Goal: Feedback & Contribution: Contribute content

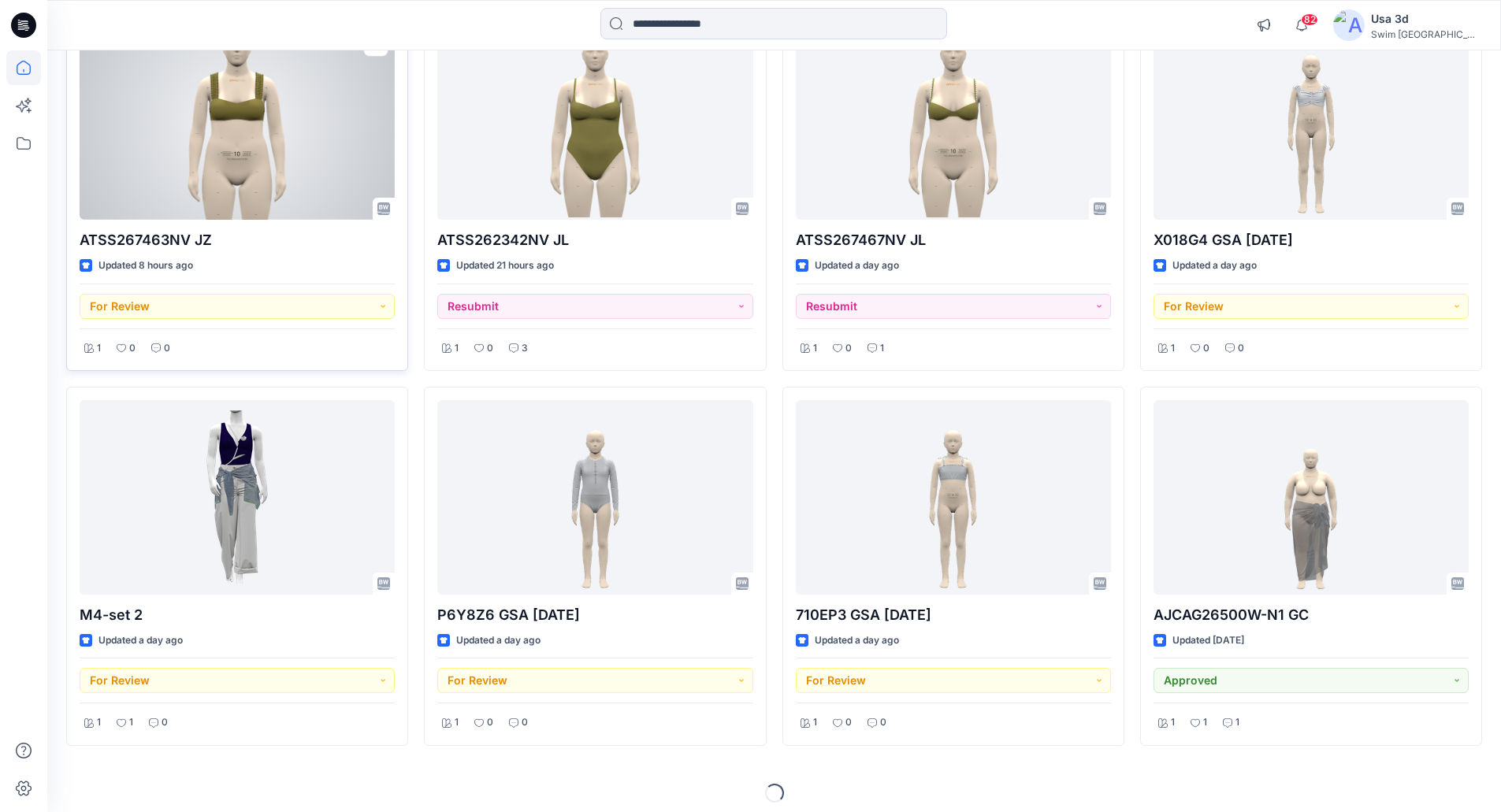
scroll to position [593, 0]
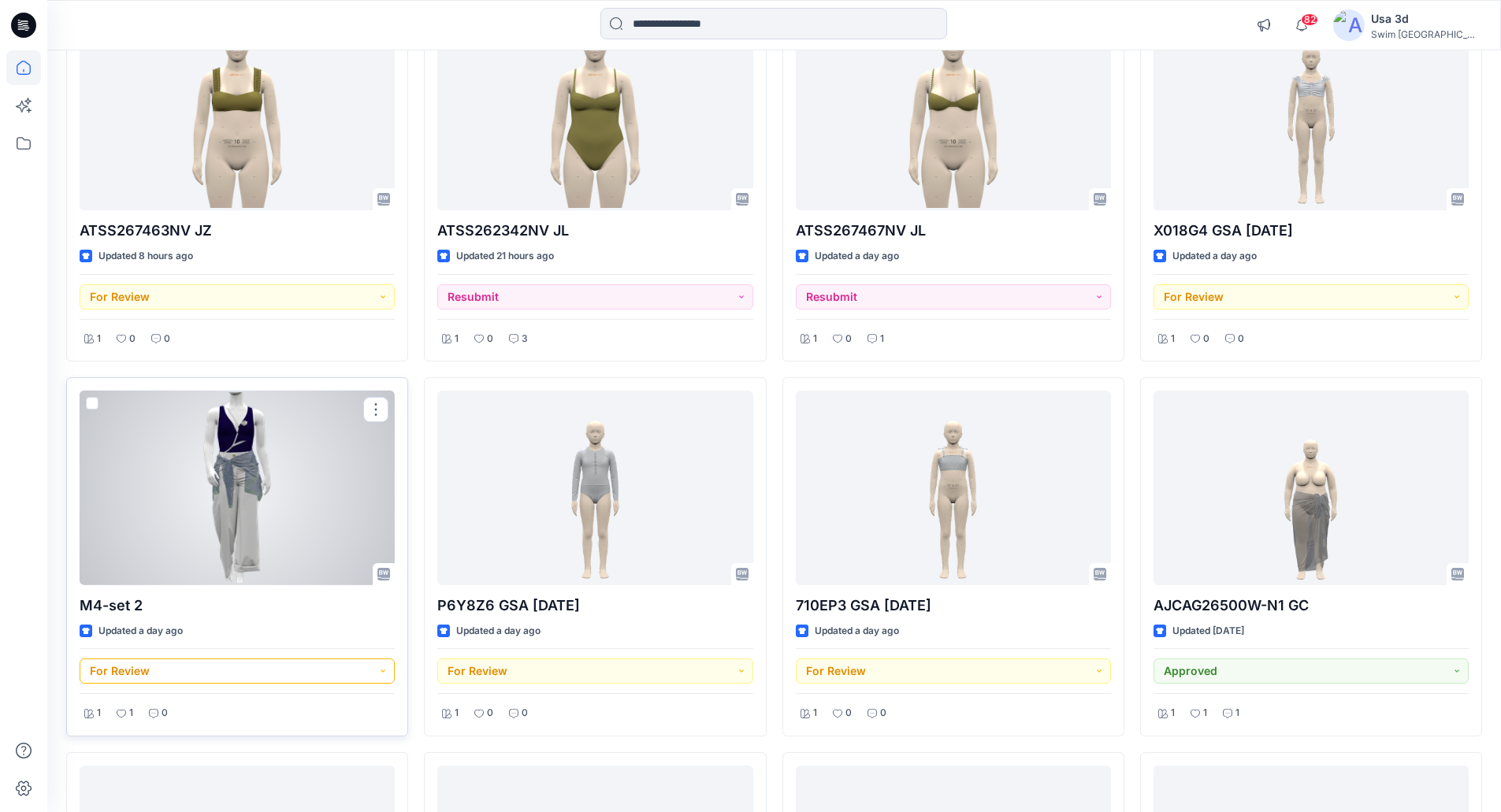
click at [224, 677] on button "For Review" at bounding box center [238, 671] width 316 height 25
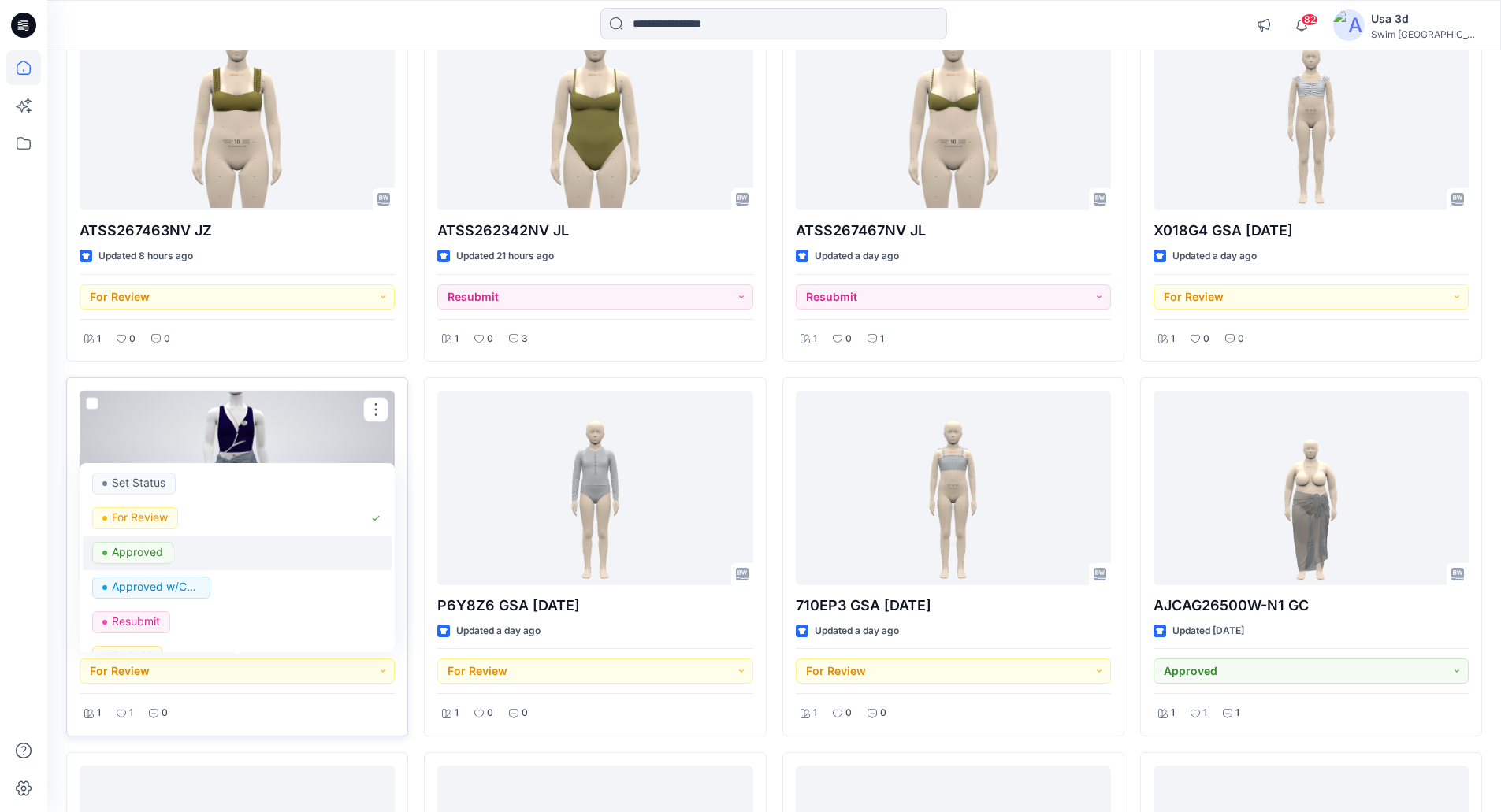
click at [156, 550] on p "Approved" at bounding box center [137, 552] width 51 height 20
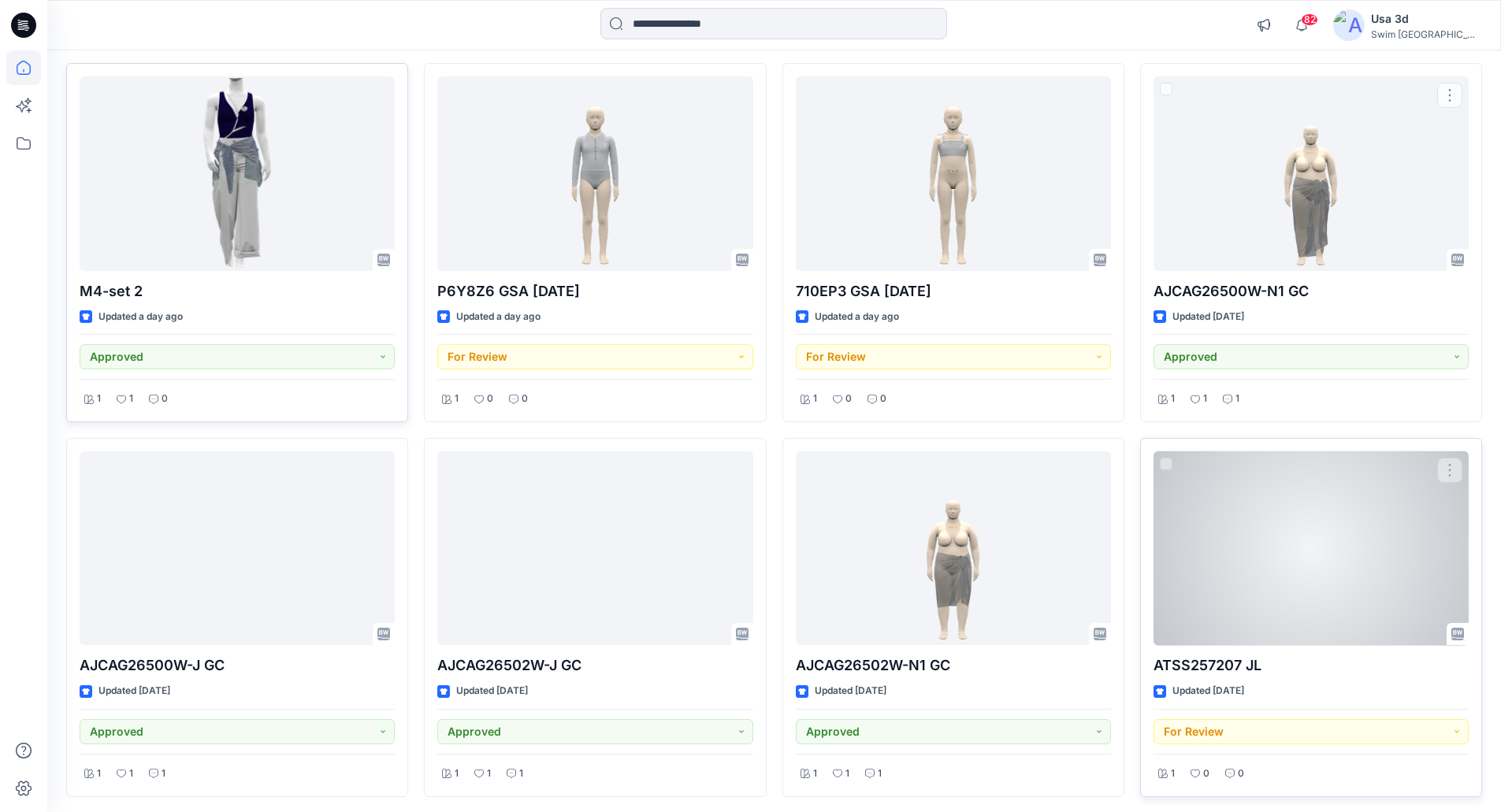
scroll to position [909, 0]
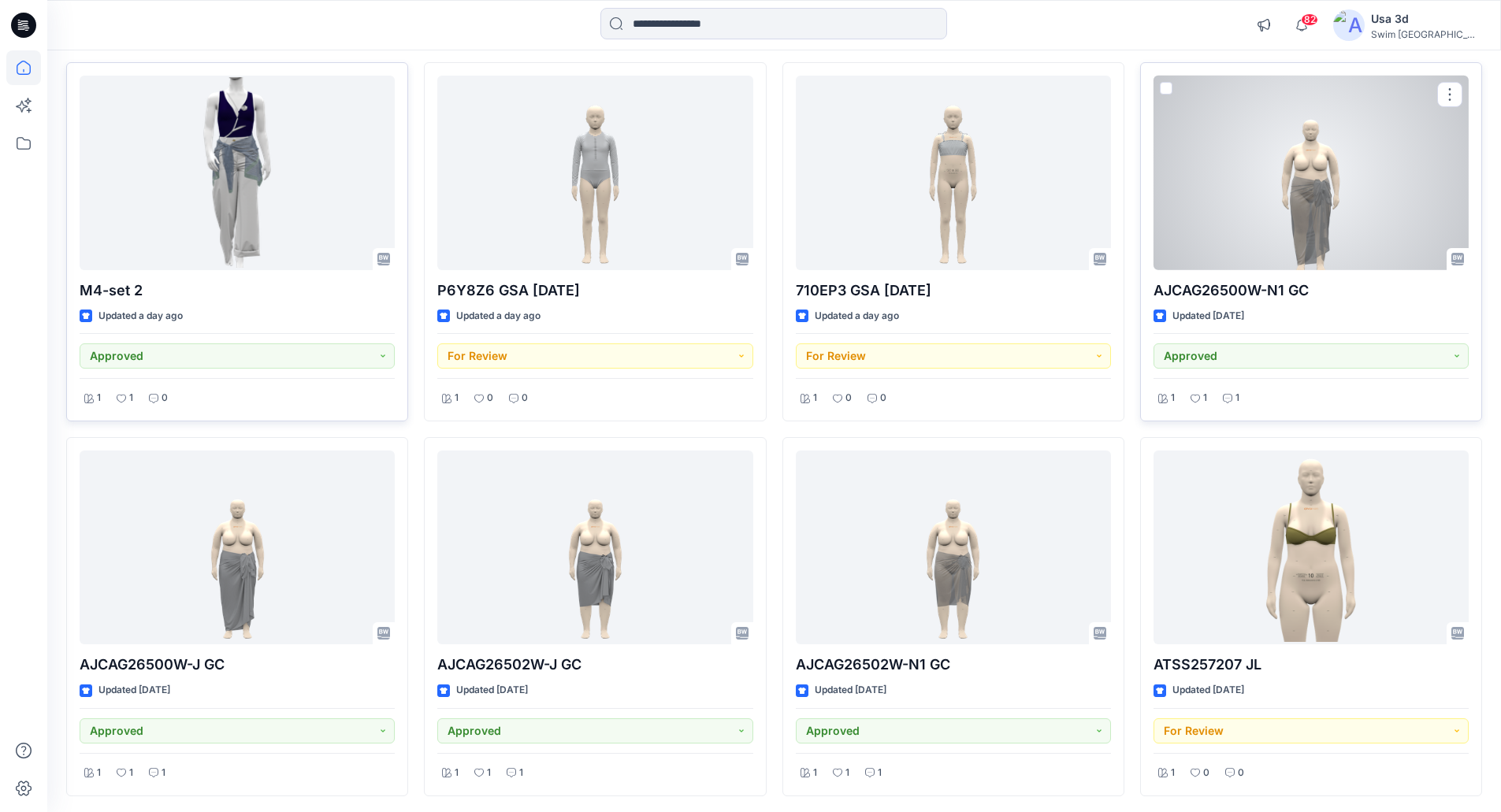
click at [1292, 172] on div at bounding box center [1312, 173] width 316 height 195
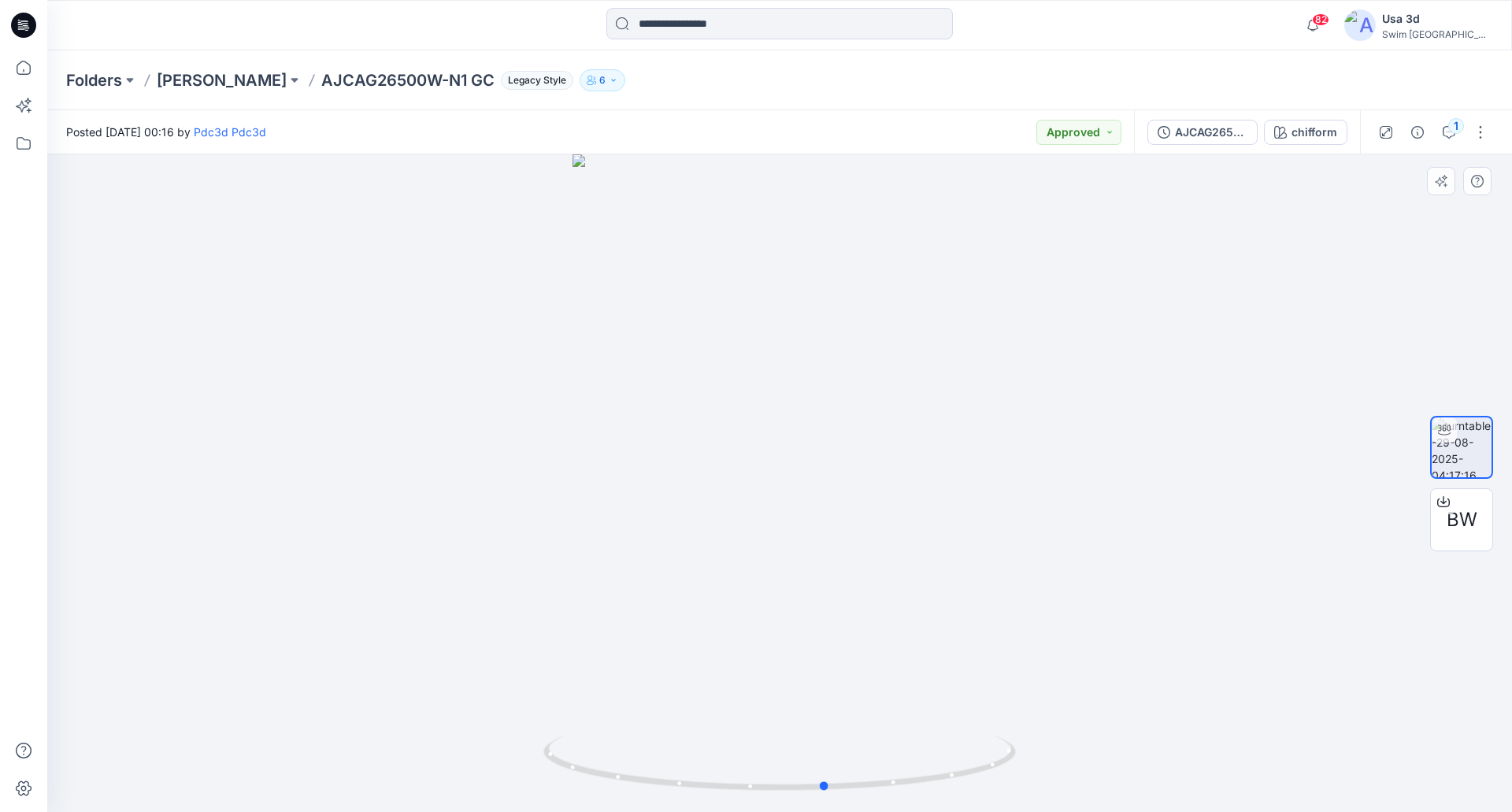
drag, startPoint x: 721, startPoint y: 558, endPoint x: 788, endPoint y: 528, distance: 73.4
click at [788, 528] on div at bounding box center [779, 483] width 1465 height 658
drag, startPoint x: 745, startPoint y: 435, endPoint x: 712, endPoint y: 302, distance: 137.0
click at [712, 302] on img at bounding box center [779, 129] width 929 height 1366
drag, startPoint x: 777, startPoint y: 498, endPoint x: 767, endPoint y: 441, distance: 57.9
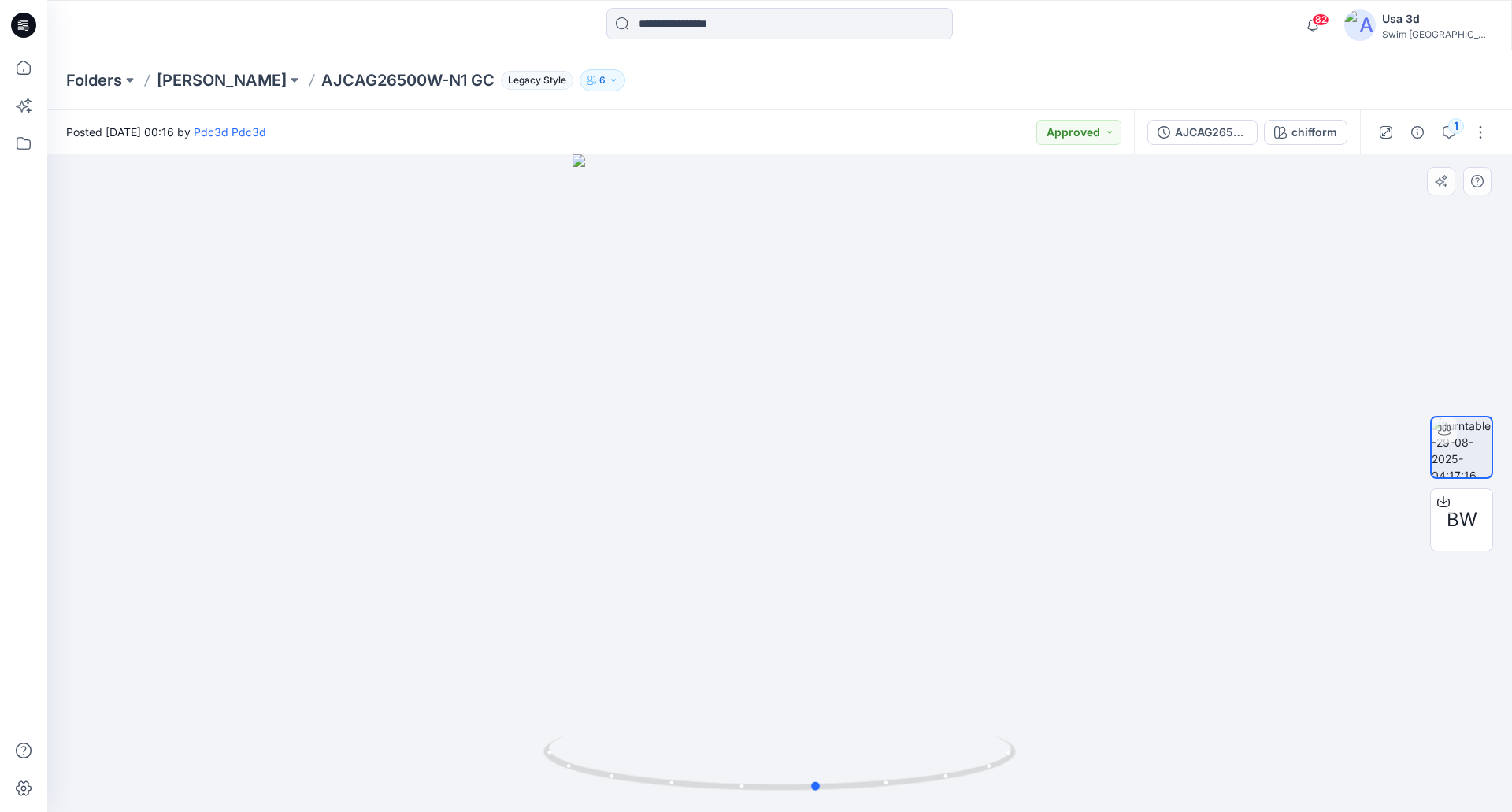
click at [769, 453] on div at bounding box center [779, 483] width 1465 height 658
drag, startPoint x: 393, startPoint y: 74, endPoint x: 363, endPoint y: 79, distance: 30.4
click at [393, 75] on p "AJCAG26500W-N1 GC" at bounding box center [407, 81] width 173 height 22
click at [224, 91] on p "Ashley Graham" at bounding box center [222, 81] width 130 height 22
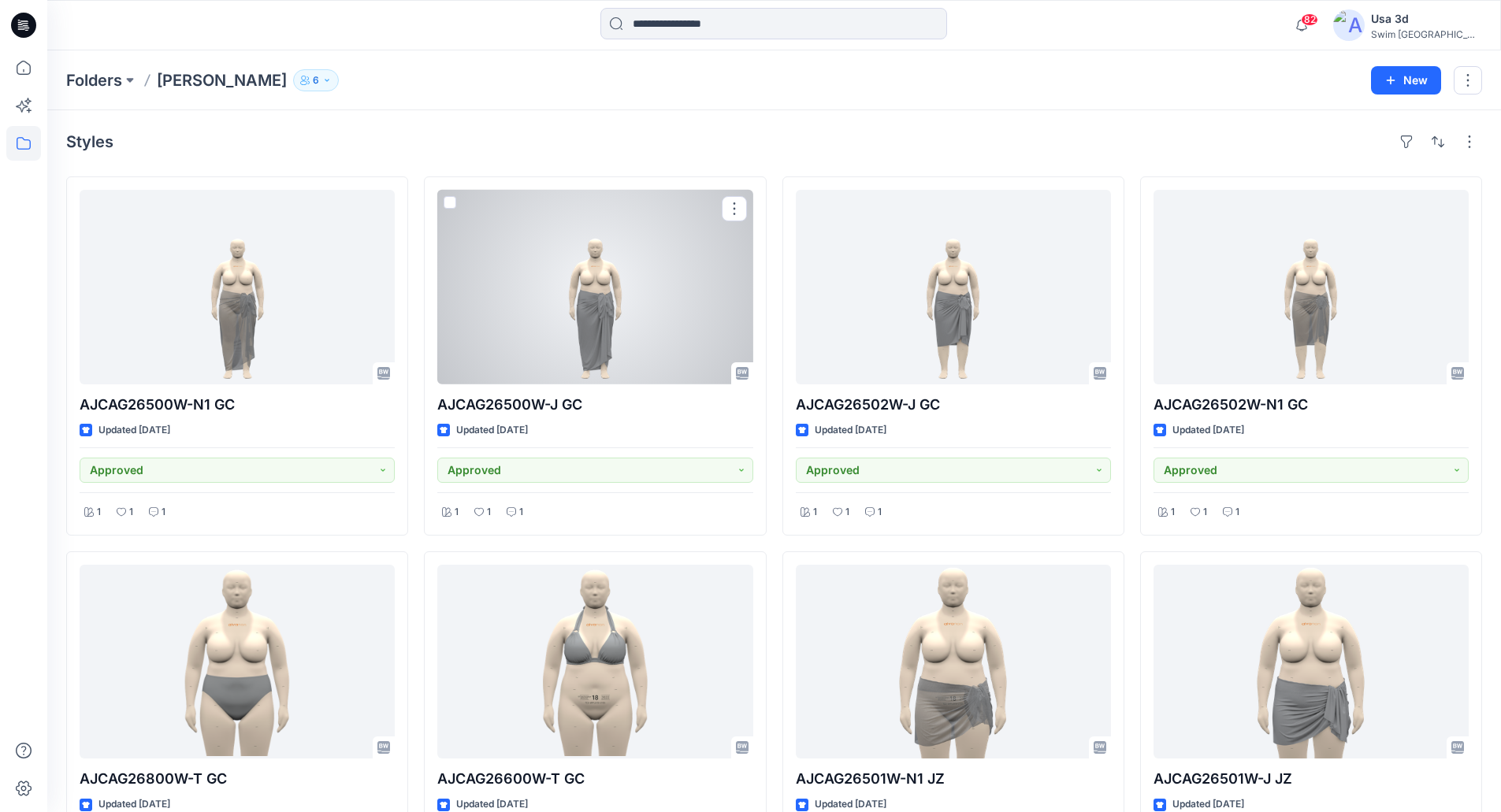
click at [606, 327] on div at bounding box center [595, 288] width 316 height 195
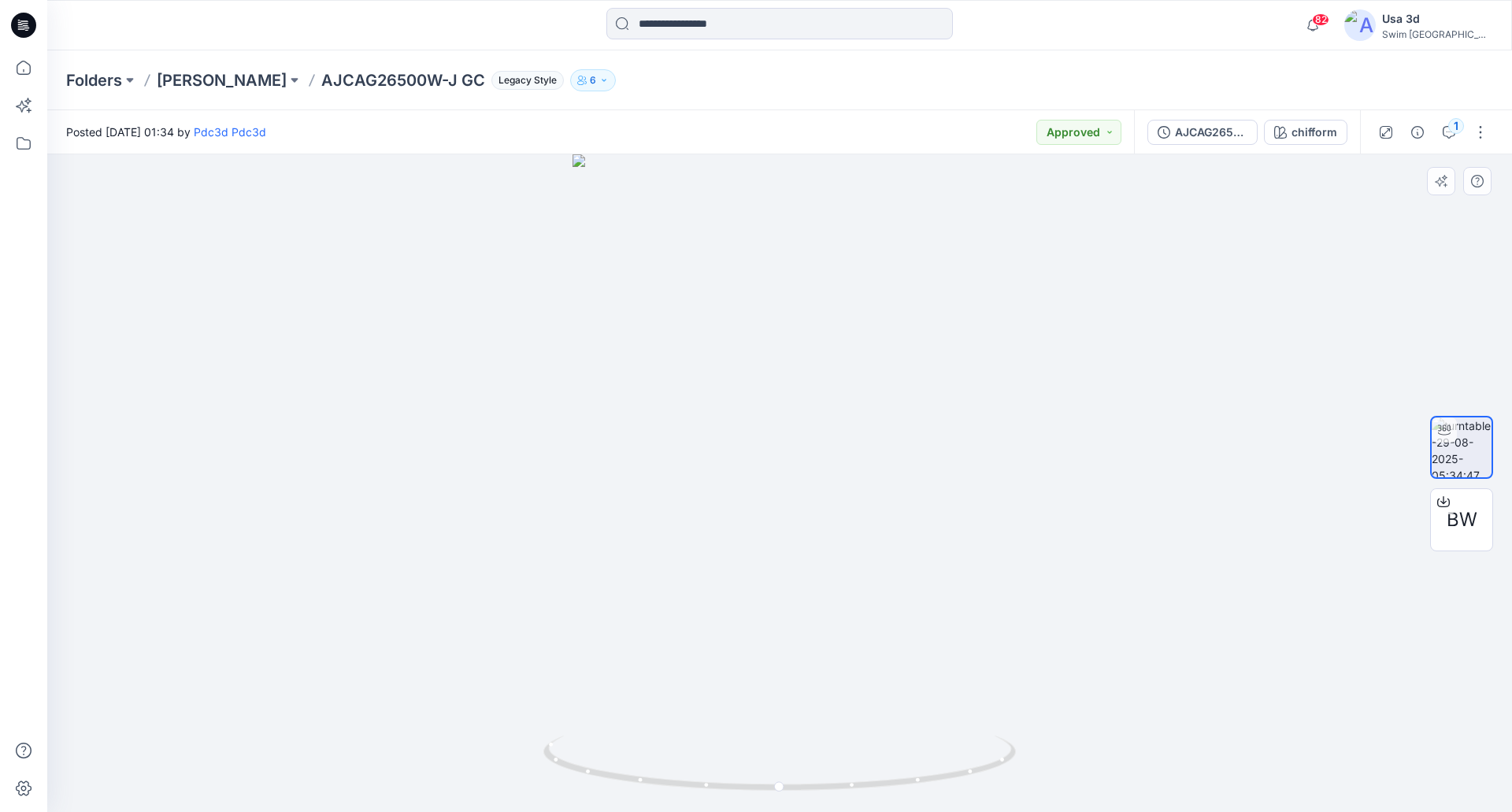
click at [250, 565] on div at bounding box center [779, 483] width 1465 height 658
drag, startPoint x: 815, startPoint y: 503, endPoint x: 614, endPoint y: 512, distance: 201.2
click at [614, 512] on div at bounding box center [779, 483] width 1465 height 658
drag, startPoint x: 362, startPoint y: 80, endPoint x: 290, endPoint y: 79, distance: 72.0
click at [357, 79] on p "AJCAG26500W-J GC" at bounding box center [403, 81] width 164 height 22
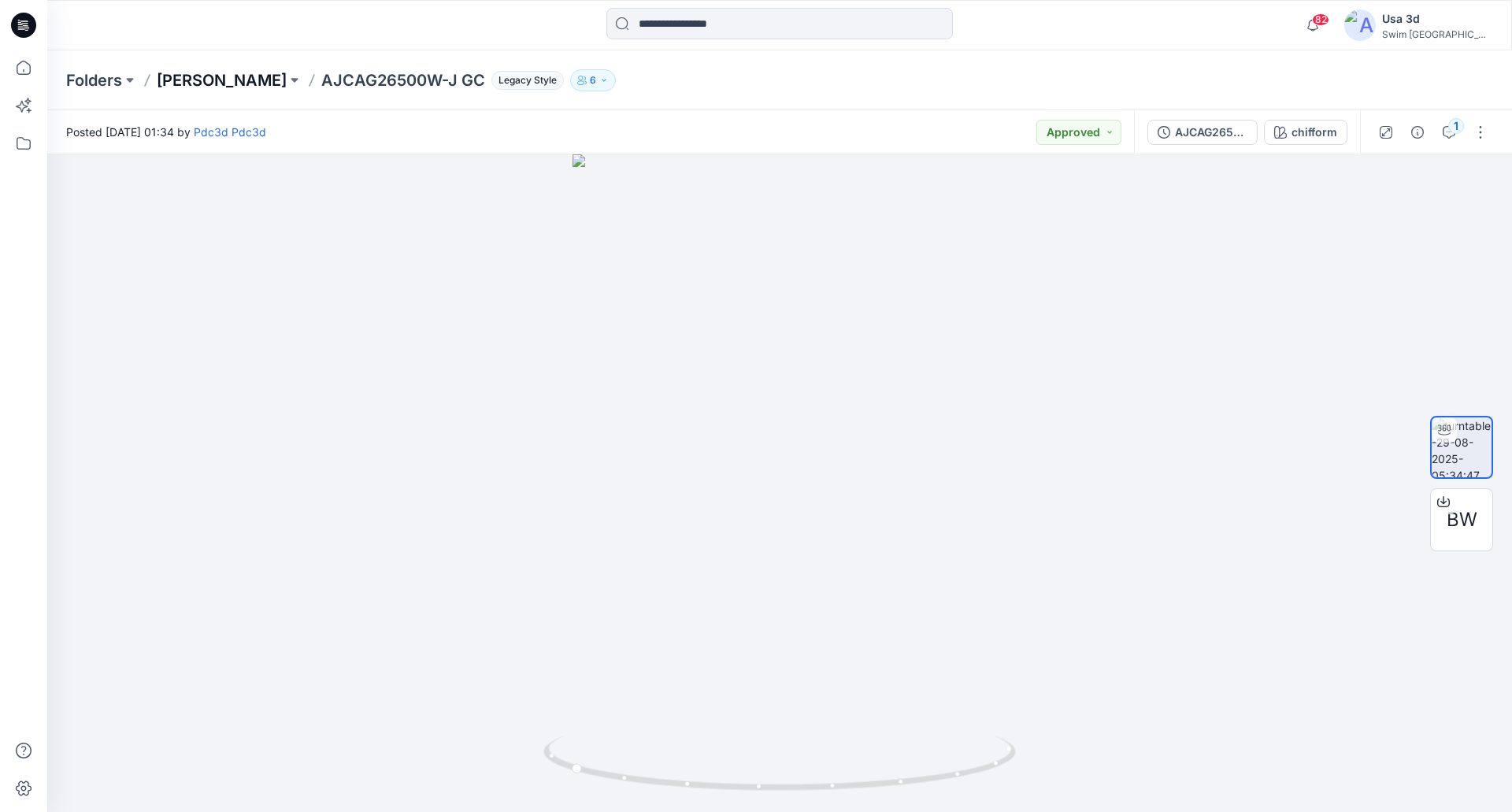
click at [228, 84] on p "Ashley Graham" at bounding box center [222, 81] width 130 height 22
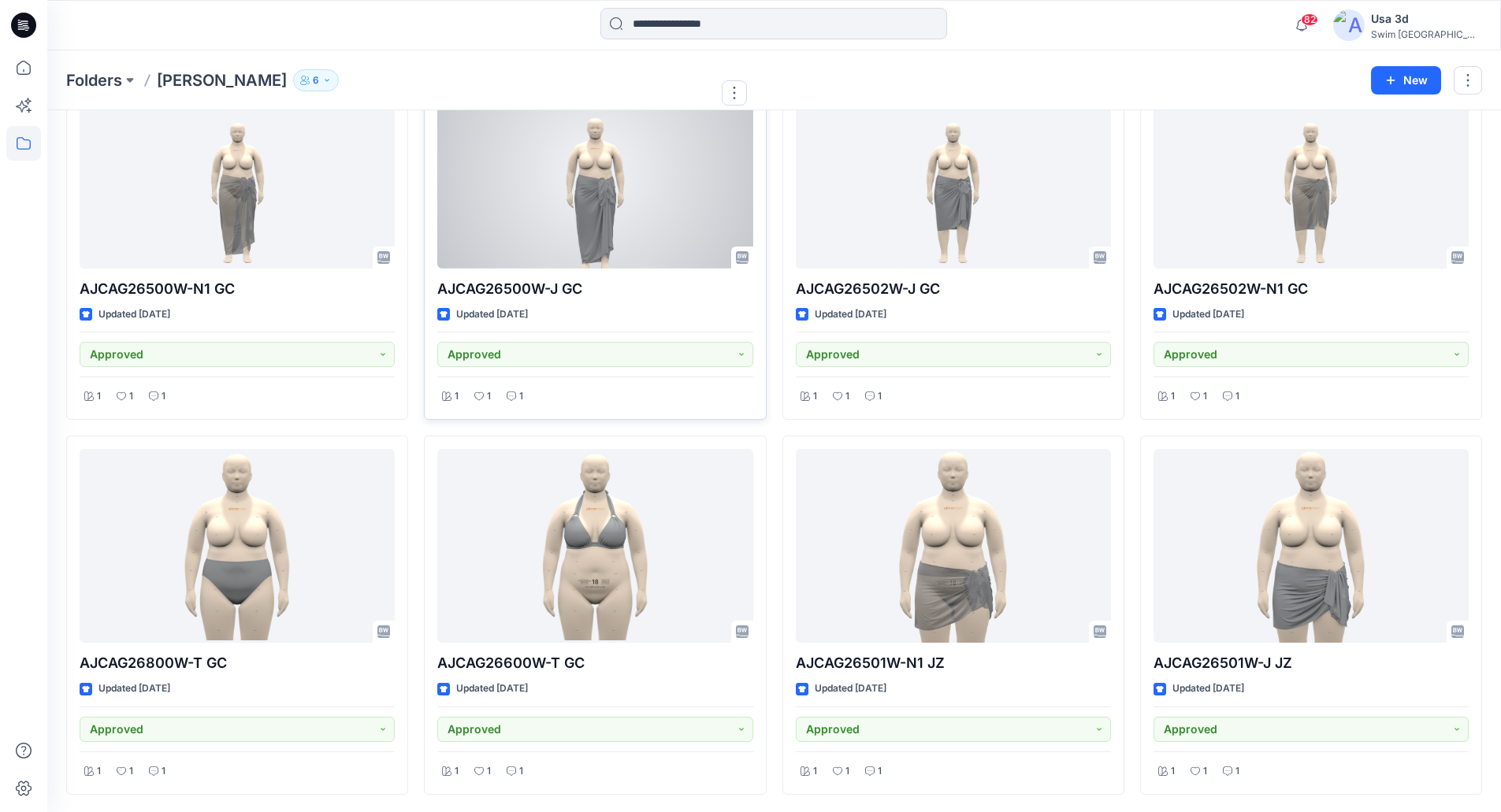
scroll to position [117, 0]
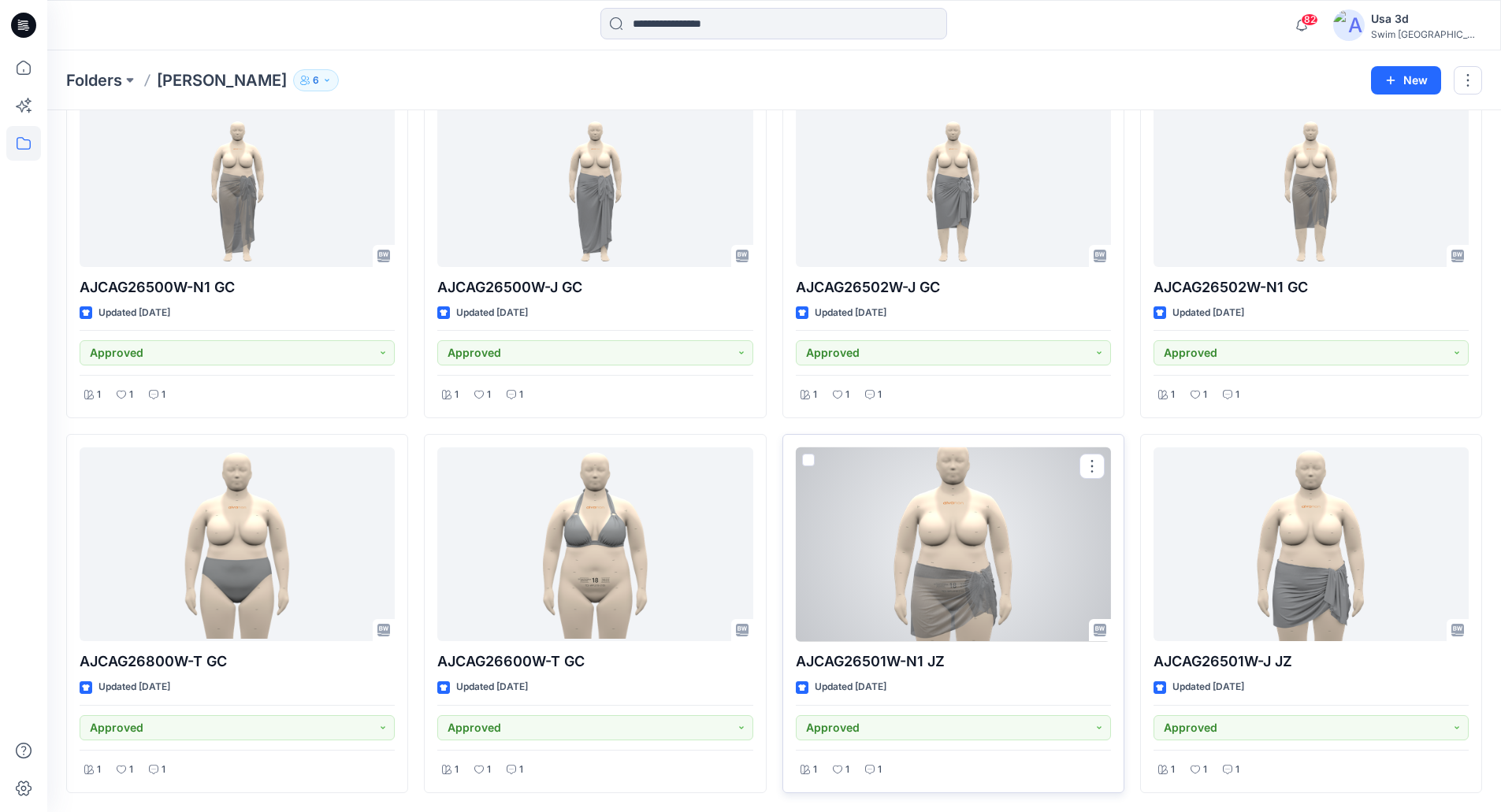
click at [989, 588] on div at bounding box center [953, 545] width 316 height 195
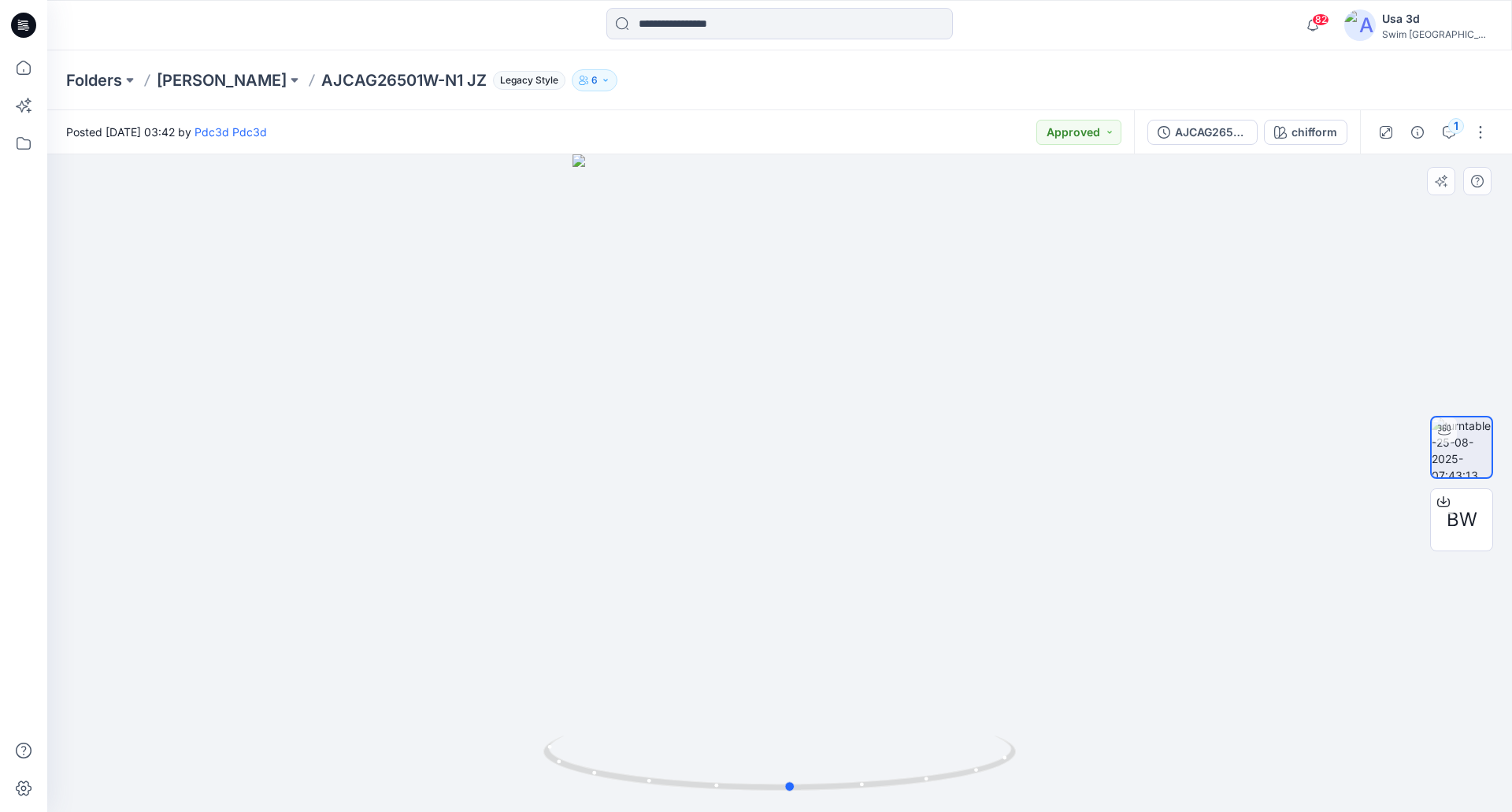
drag, startPoint x: 878, startPoint y: 638, endPoint x: 856, endPoint y: 592, distance: 51.0
click at [888, 641] on div at bounding box center [779, 483] width 1465 height 658
click at [381, 80] on p "AJCAG26501W-N1 JZ" at bounding box center [404, 81] width 165 height 22
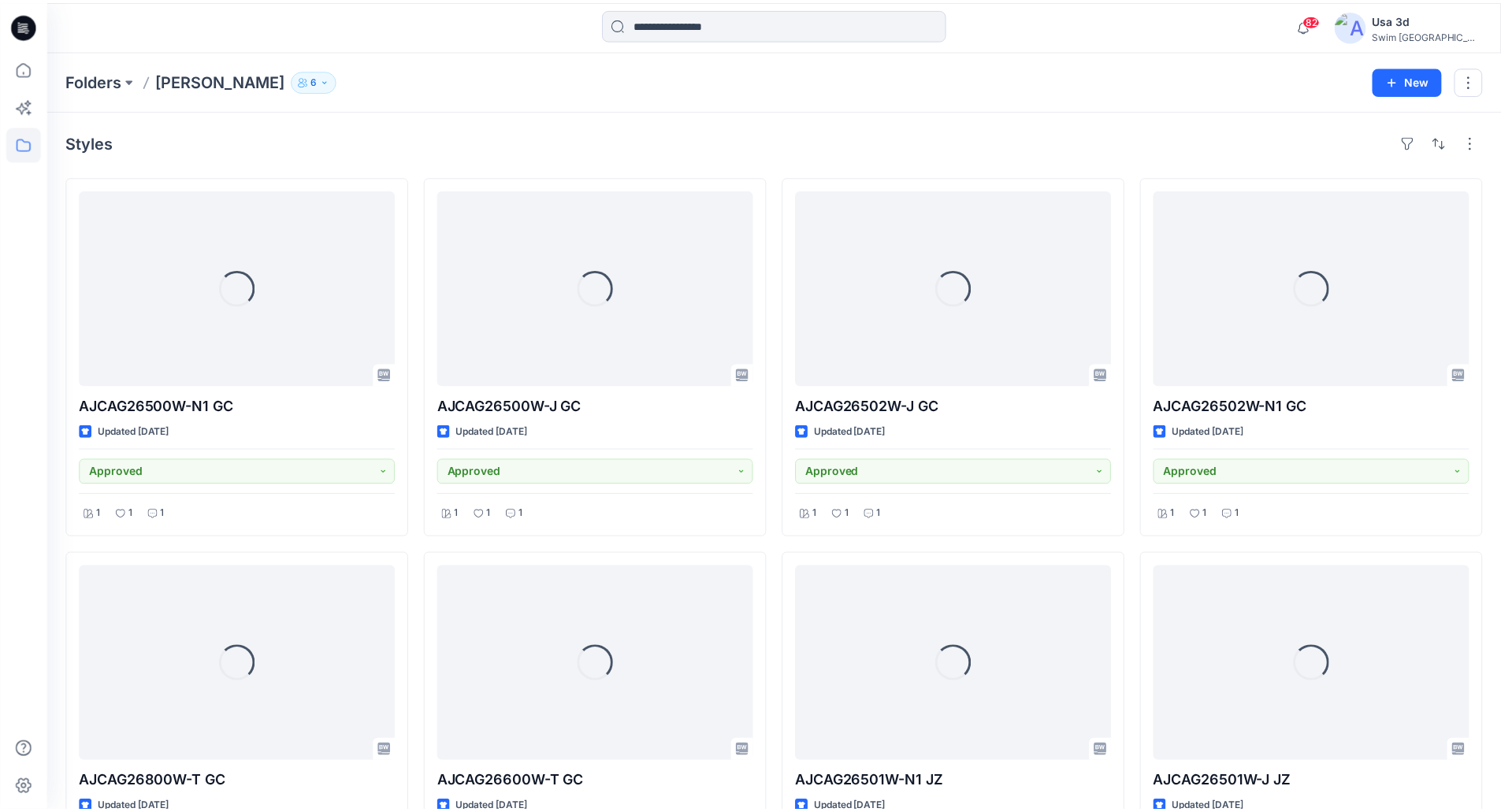
scroll to position [117, 0]
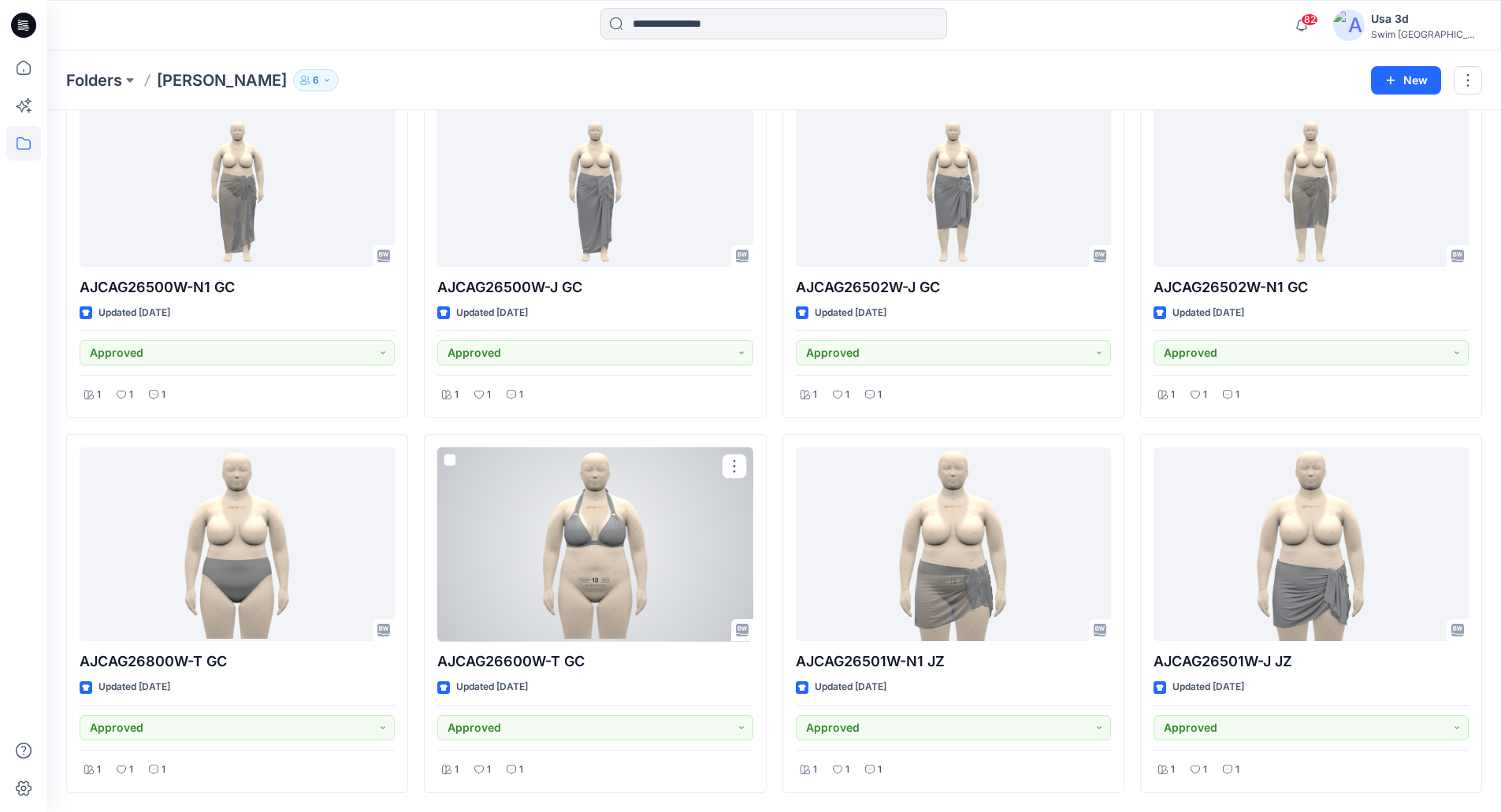
click at [643, 586] on div at bounding box center [595, 545] width 316 height 195
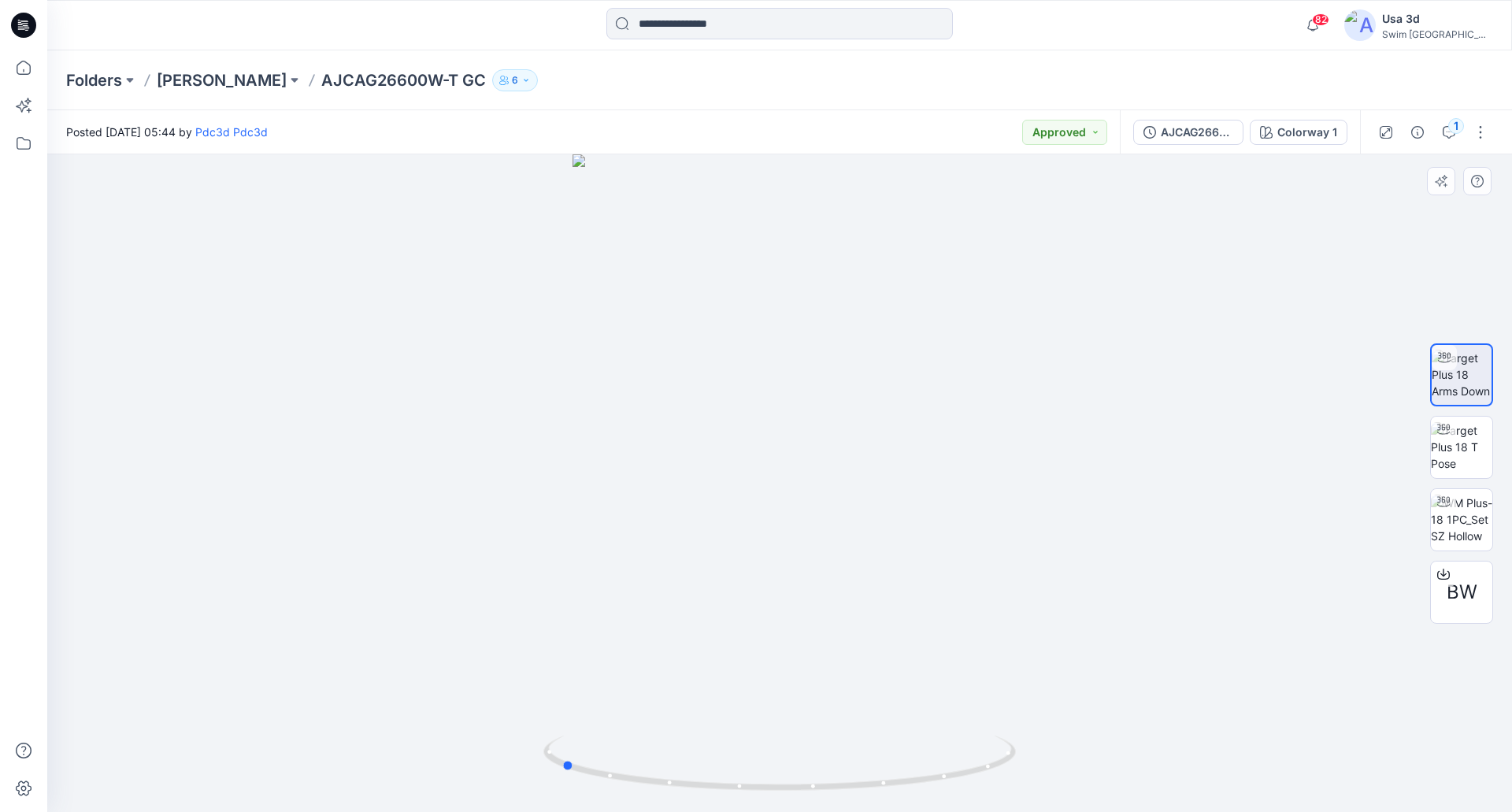
drag, startPoint x: 773, startPoint y: 476, endPoint x: 1082, endPoint y: 450, distance: 310.1
click at [1011, 471] on div at bounding box center [779, 483] width 1465 height 658
click at [1201, 138] on div "AJCAG26600W-T GC" at bounding box center [1197, 132] width 72 height 18
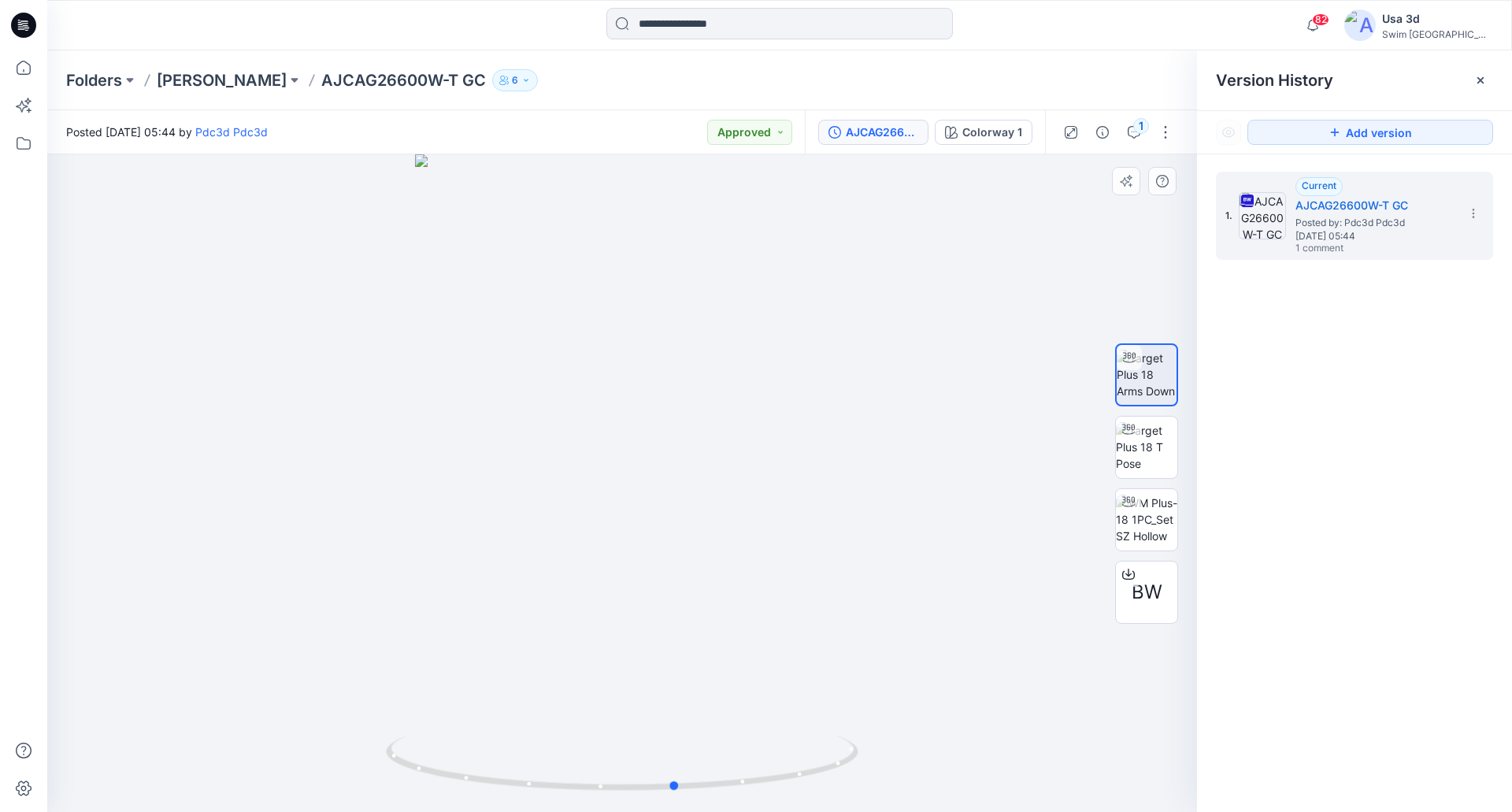
drag, startPoint x: 764, startPoint y: 434, endPoint x: 852, endPoint y: 422, distance: 88.8
click at [865, 422] on div at bounding box center [621, 483] width 1149 height 658
click at [262, 87] on p "Ashley Graham" at bounding box center [222, 81] width 130 height 22
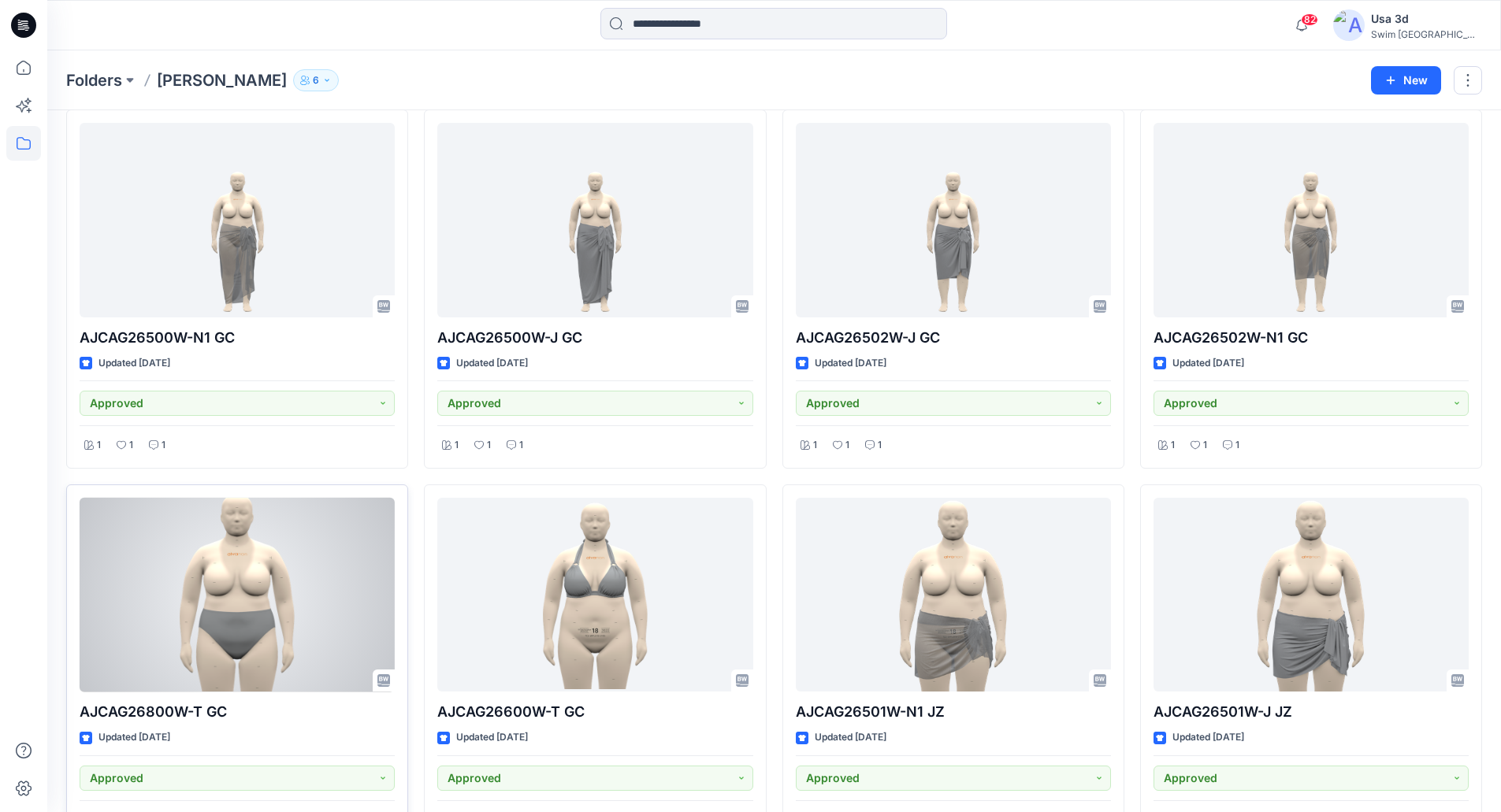
scroll to position [117, 0]
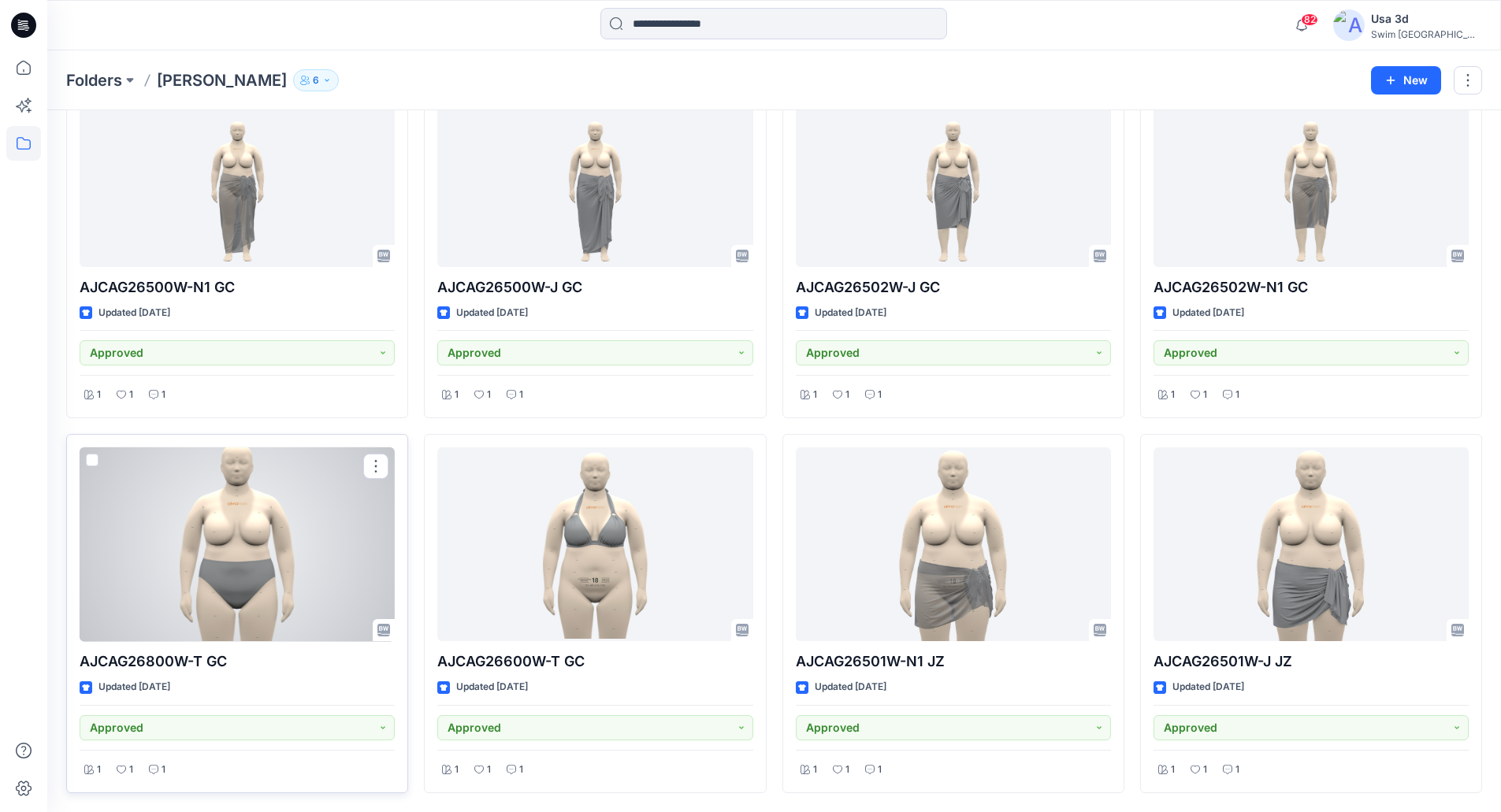
click at [271, 570] on div at bounding box center [238, 545] width 316 height 195
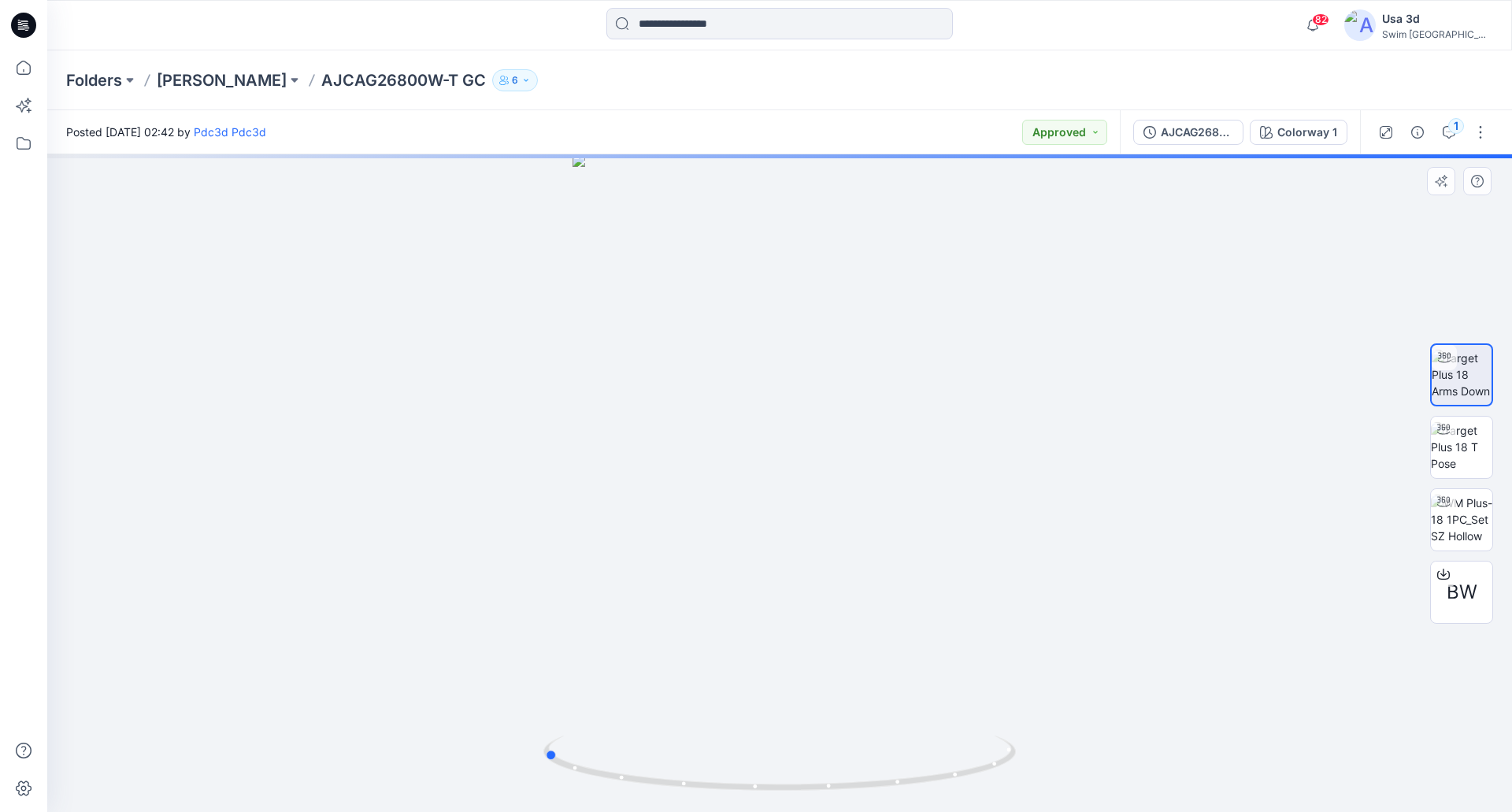
drag, startPoint x: 850, startPoint y: 528, endPoint x: 710, endPoint y: 550, distance: 141.7
click at [629, 522] on div at bounding box center [779, 483] width 1465 height 658
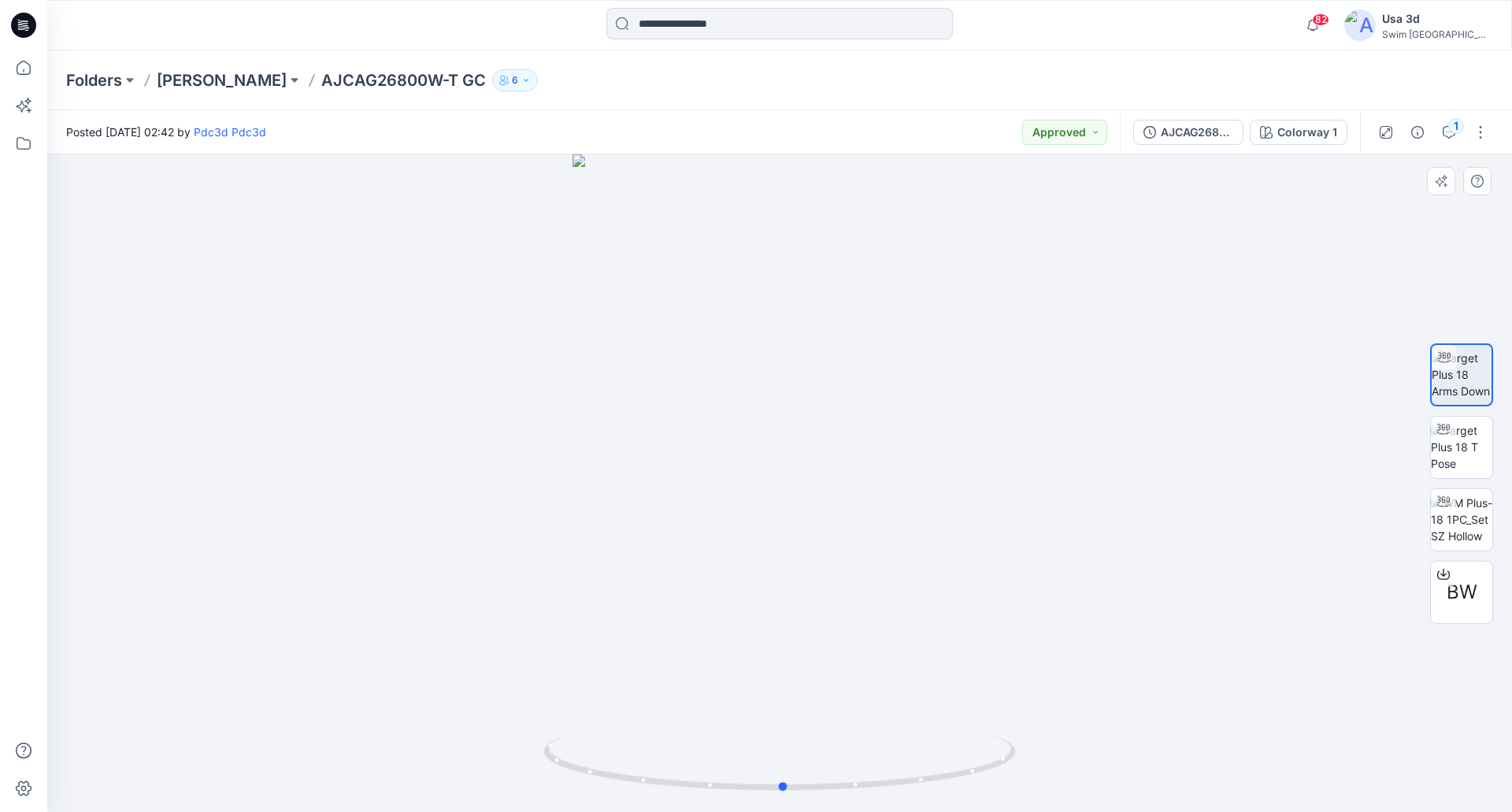
drag, startPoint x: 753, startPoint y: 531, endPoint x: 993, endPoint y: 485, distance: 244.4
click at [993, 485] on div at bounding box center [779, 483] width 1465 height 658
click at [239, 83] on p "Ashley Graham" at bounding box center [222, 81] width 130 height 22
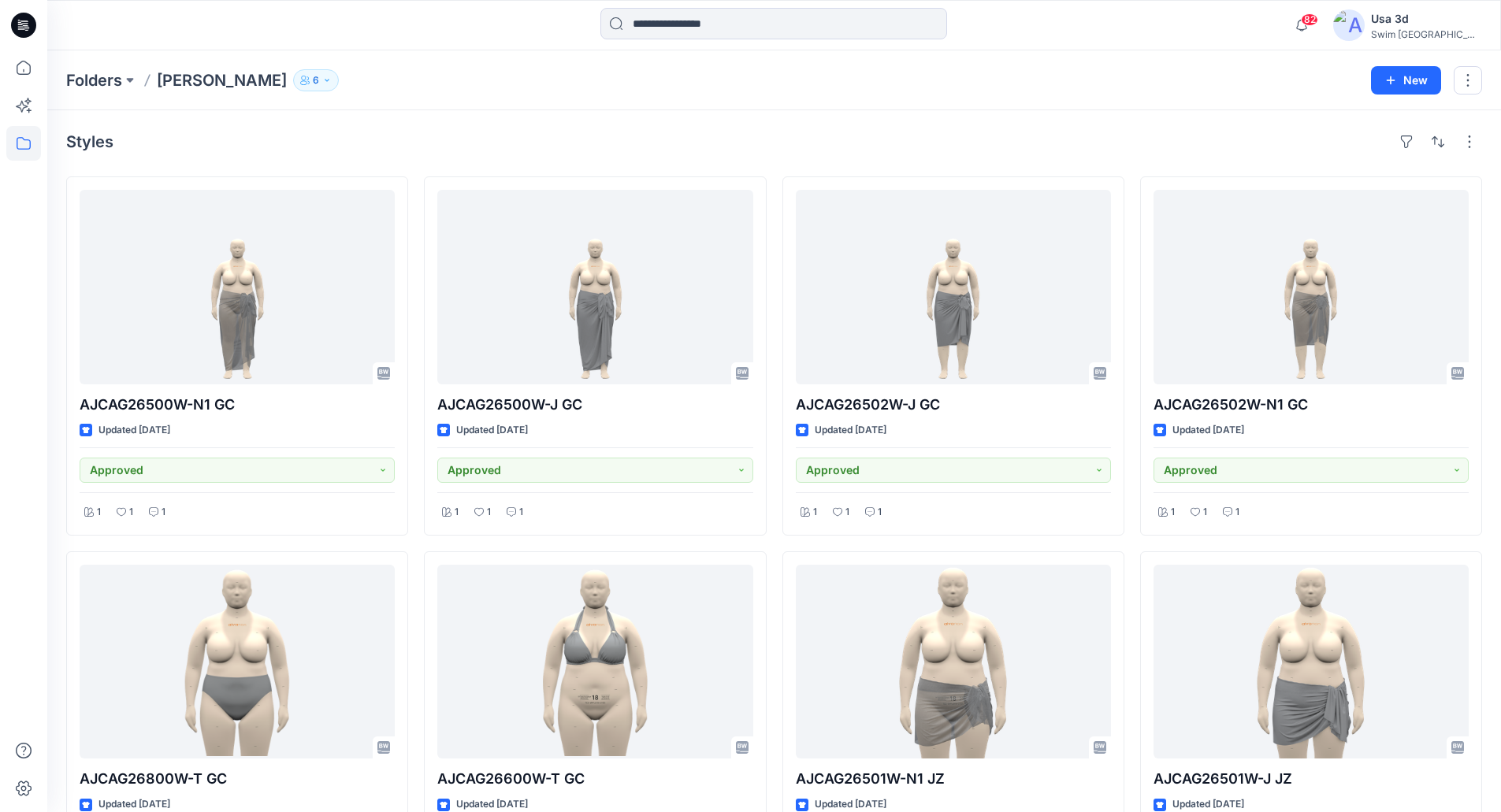
click at [300, 84] on icon "button" at bounding box center [304, 80] width 9 height 9
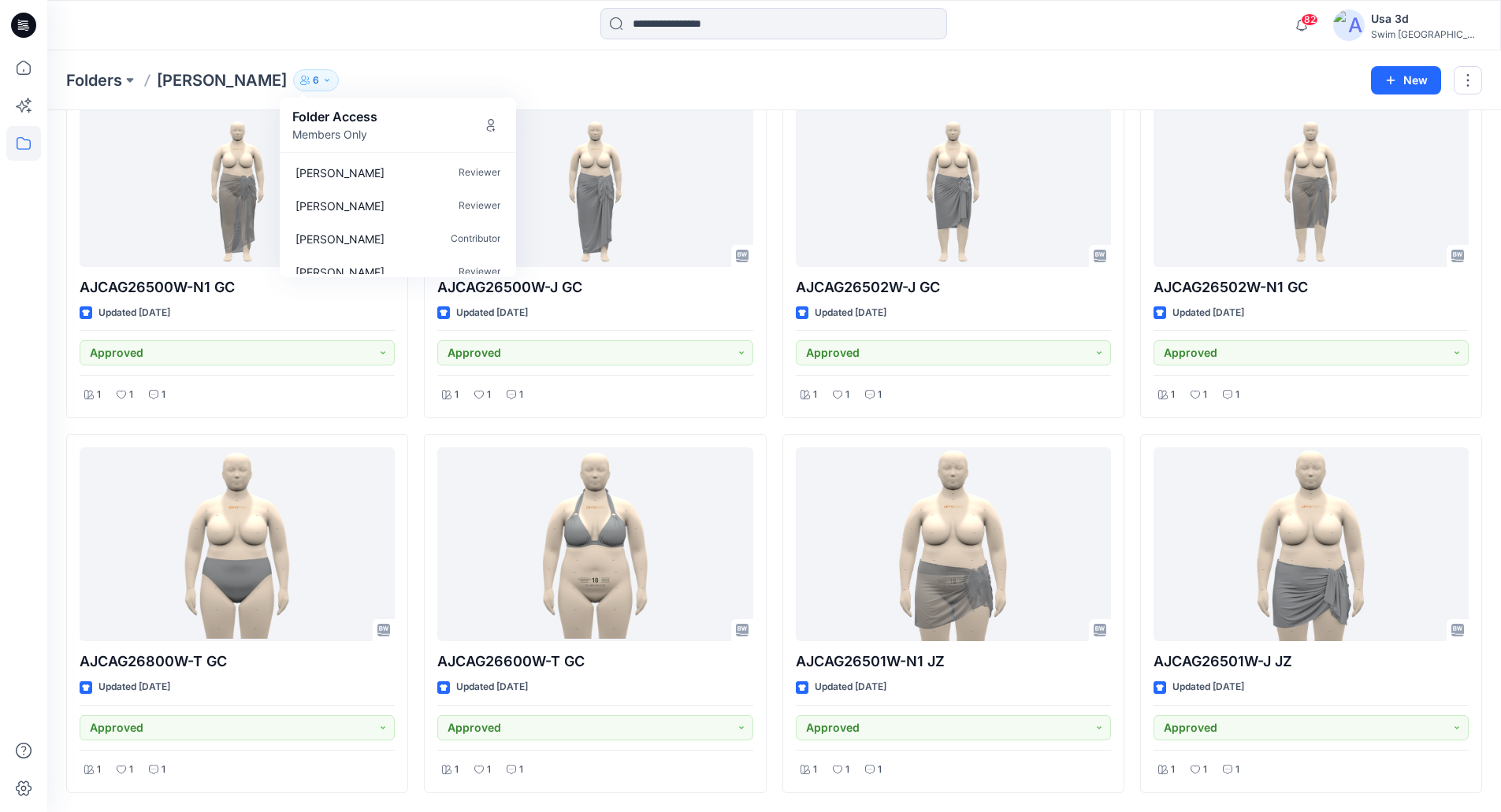
click at [21, 30] on icon at bounding box center [23, 25] width 25 height 25
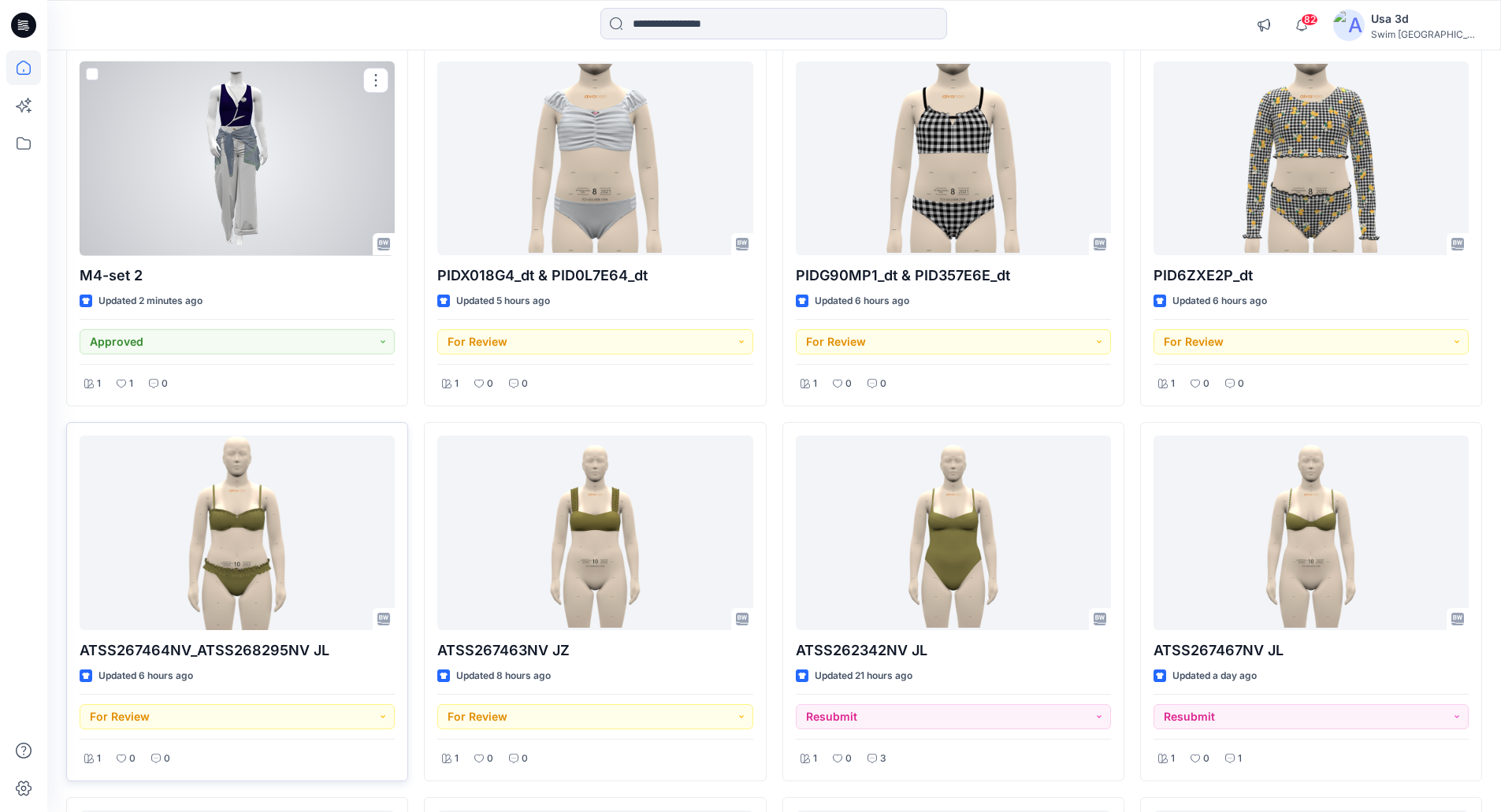
scroll to position [354, 0]
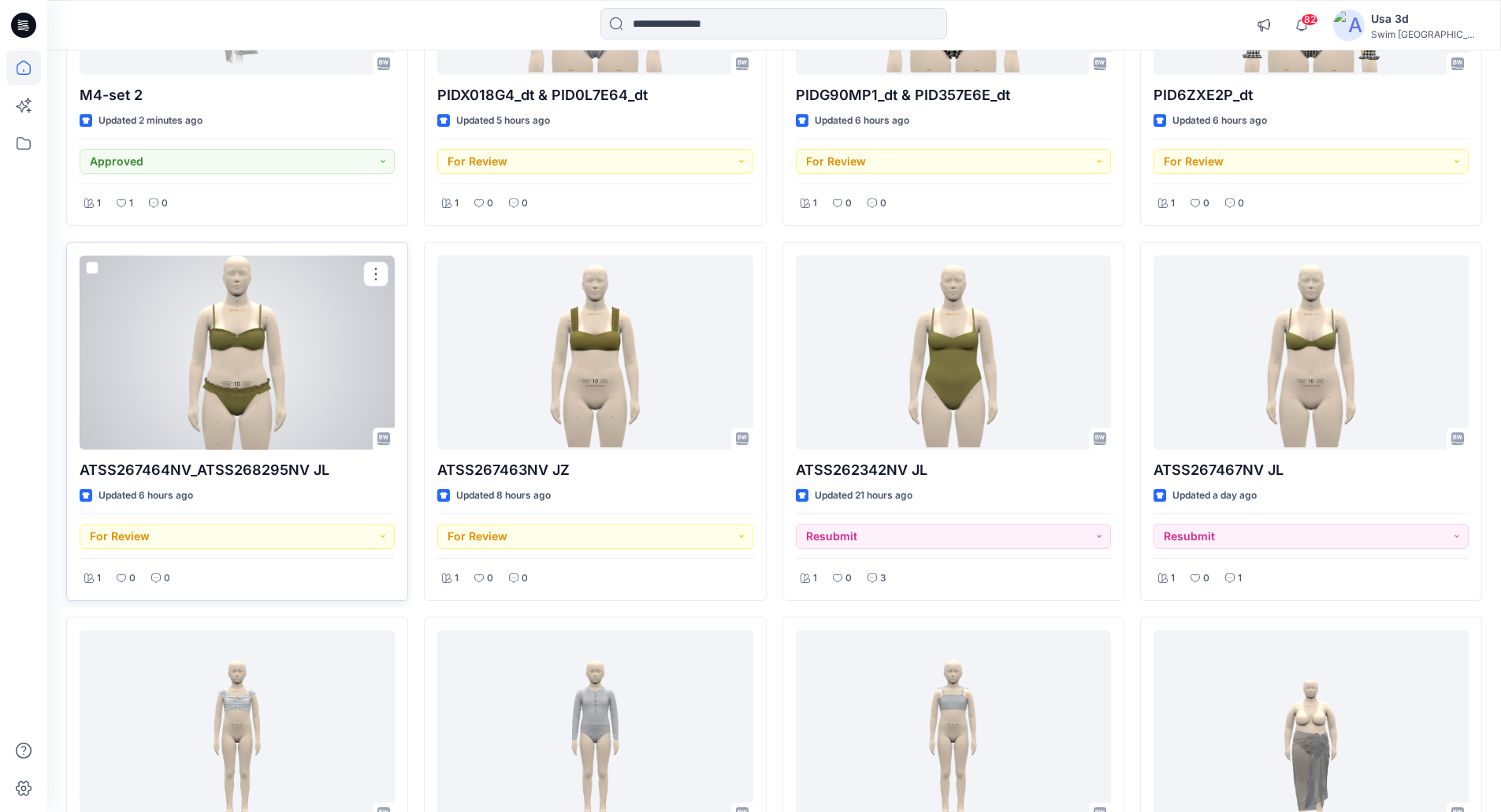
click at [289, 412] on div at bounding box center [238, 353] width 316 height 195
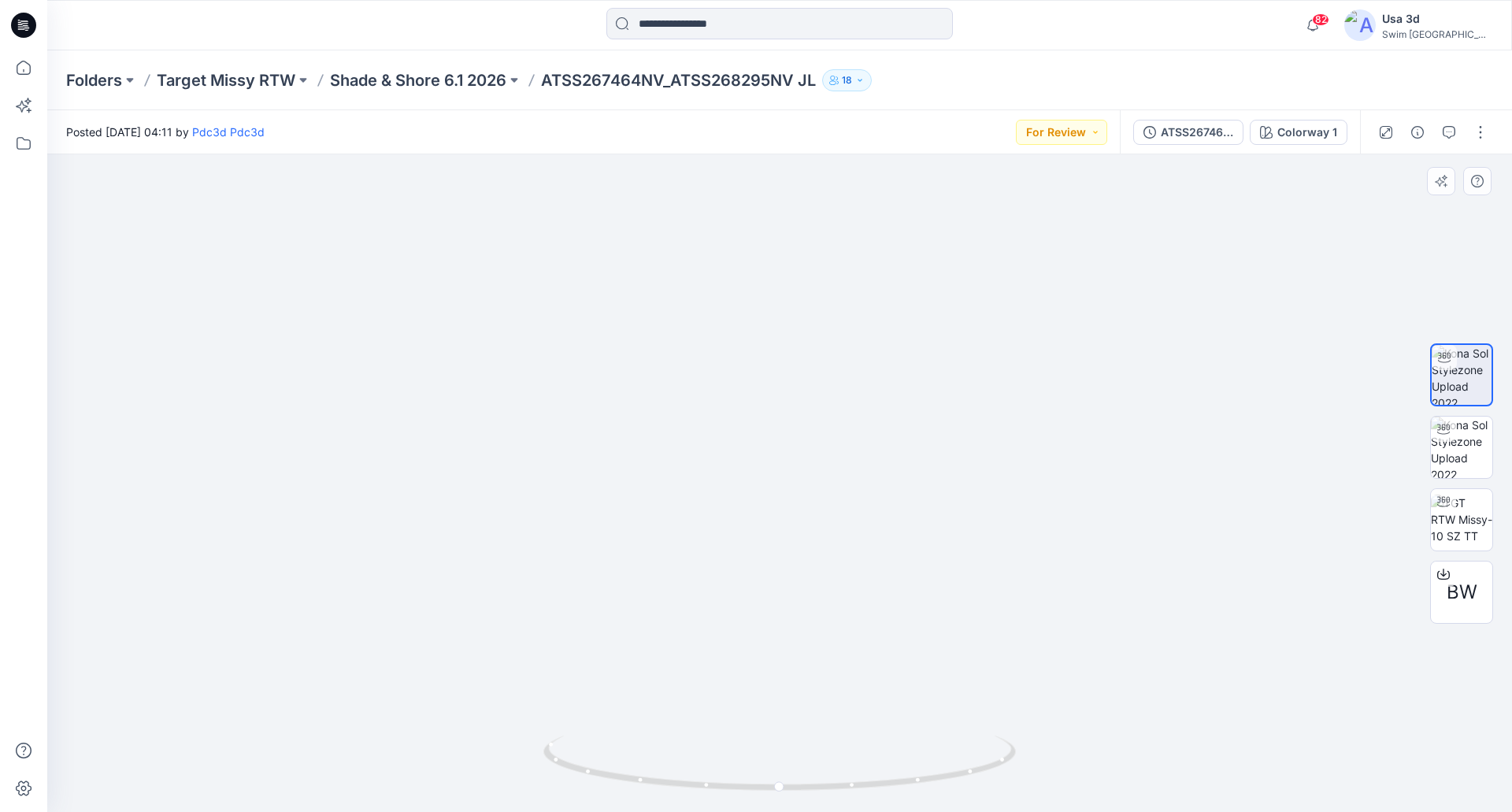
drag, startPoint x: 747, startPoint y: 550, endPoint x: 740, endPoint y: 541, distance: 11.4
click at [740, 541] on img at bounding box center [779, 281] width 666 height 1062
drag, startPoint x: 798, startPoint y: 612, endPoint x: 629, endPoint y: 593, distance: 170.1
click at [597, 609] on div at bounding box center [779, 483] width 1465 height 658
drag, startPoint x: 925, startPoint y: 435, endPoint x: 1004, endPoint y: 421, distance: 80.2
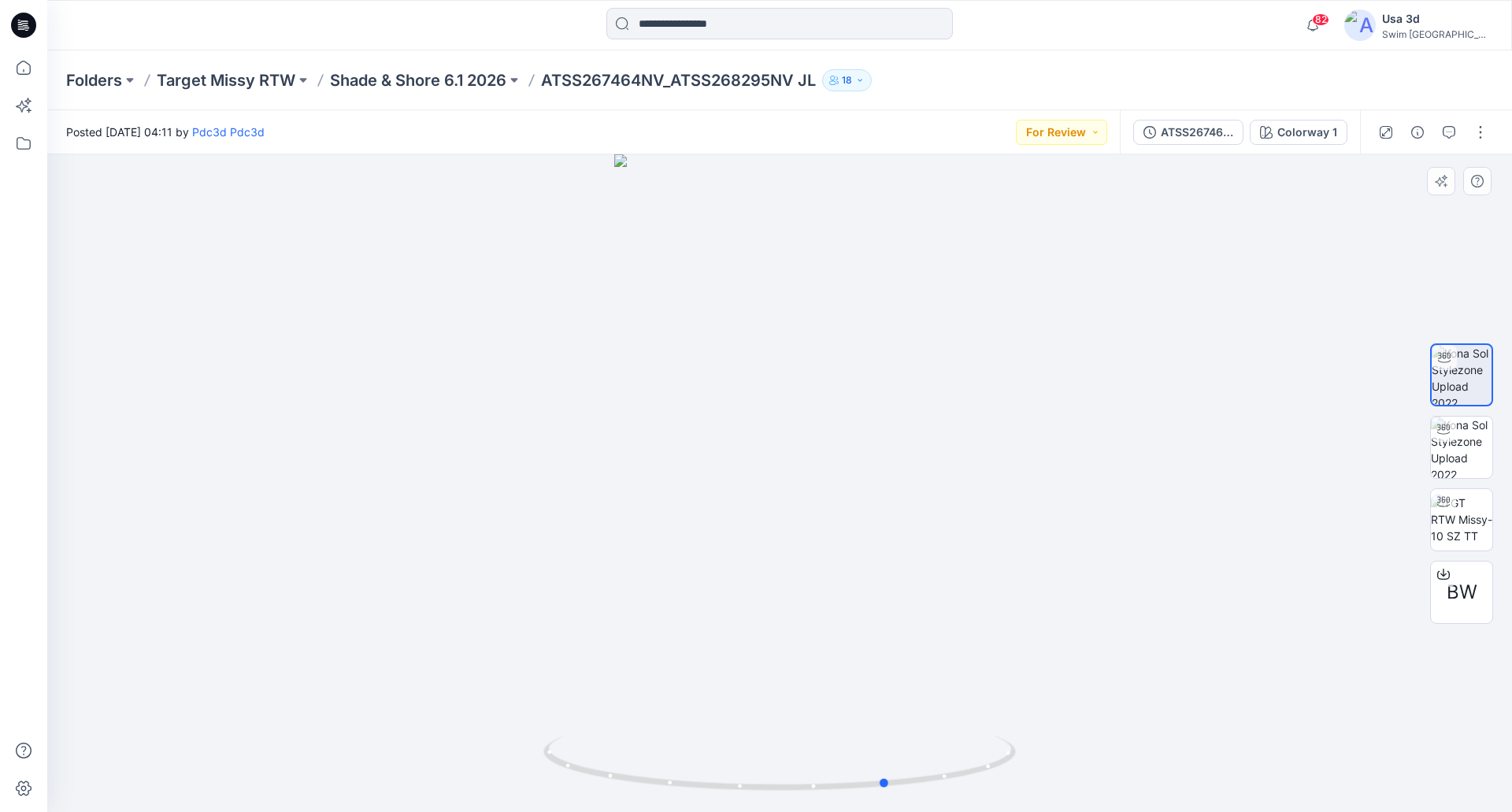
click at [1004, 421] on div at bounding box center [779, 483] width 1465 height 658
drag, startPoint x: 832, startPoint y: 488, endPoint x: 789, endPoint y: 383, distance: 113.5
click at [818, 490] on div at bounding box center [779, 483] width 1465 height 658
click at [373, 73] on p "Shade & Shore 6.1 2026" at bounding box center [418, 81] width 176 height 22
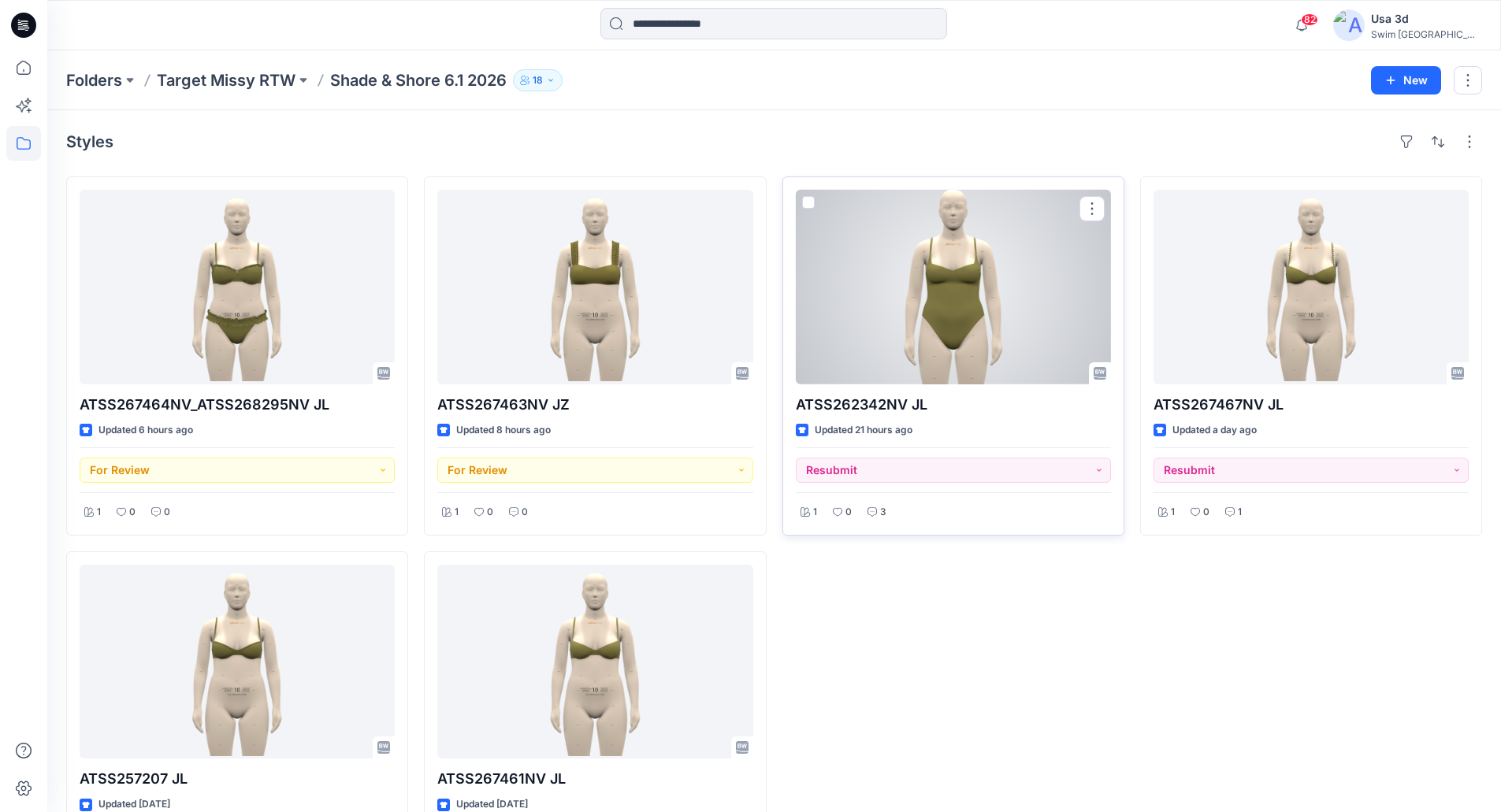
click at [1062, 328] on div at bounding box center [953, 288] width 316 height 195
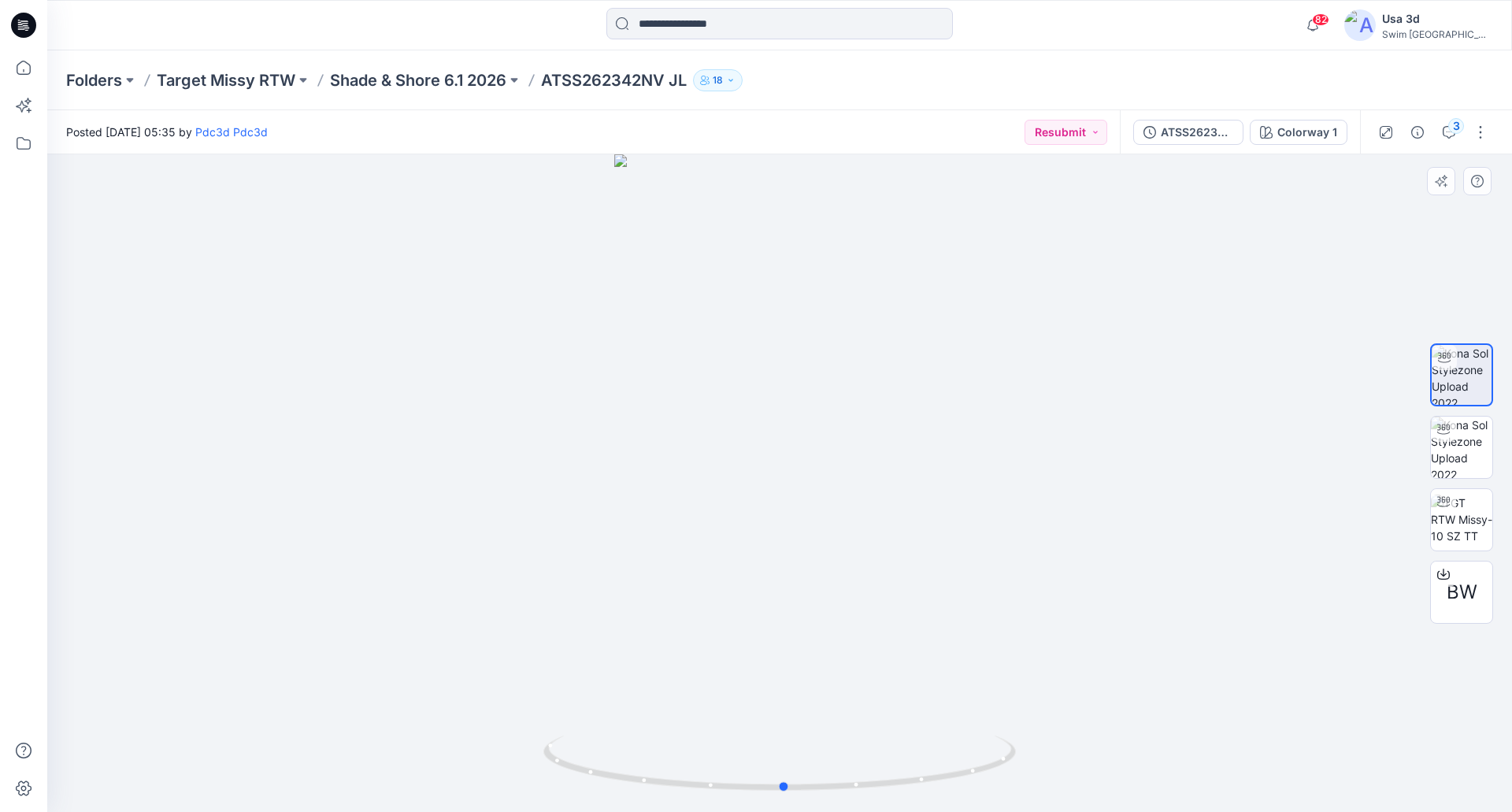
drag, startPoint x: 851, startPoint y: 520, endPoint x: 869, endPoint y: 458, distance: 64.6
click at [873, 463] on div at bounding box center [779, 483] width 1465 height 658
click at [425, 77] on p "Shade & Shore 6.1 2026" at bounding box center [418, 81] width 176 height 22
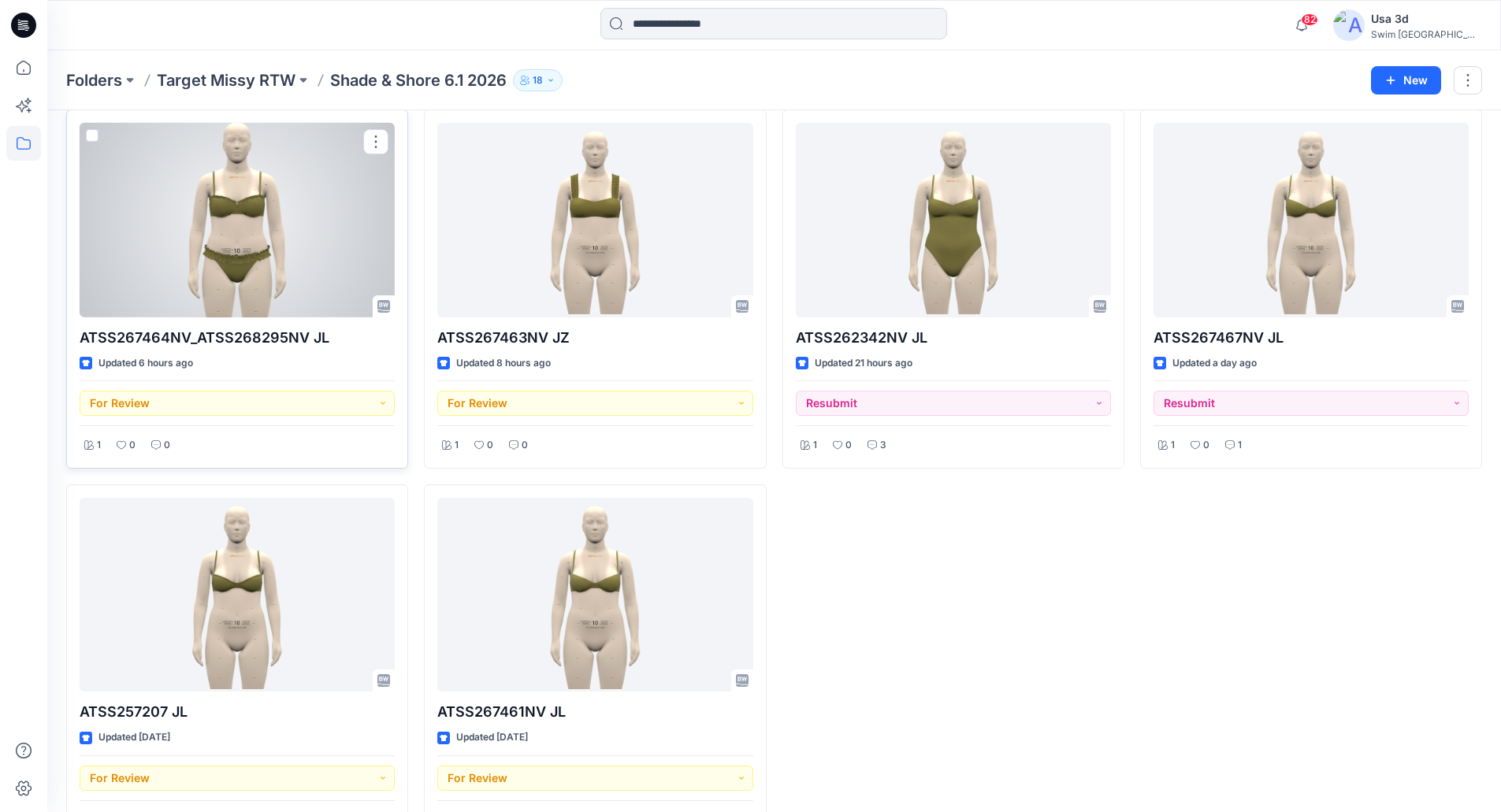
scroll to position [117, 0]
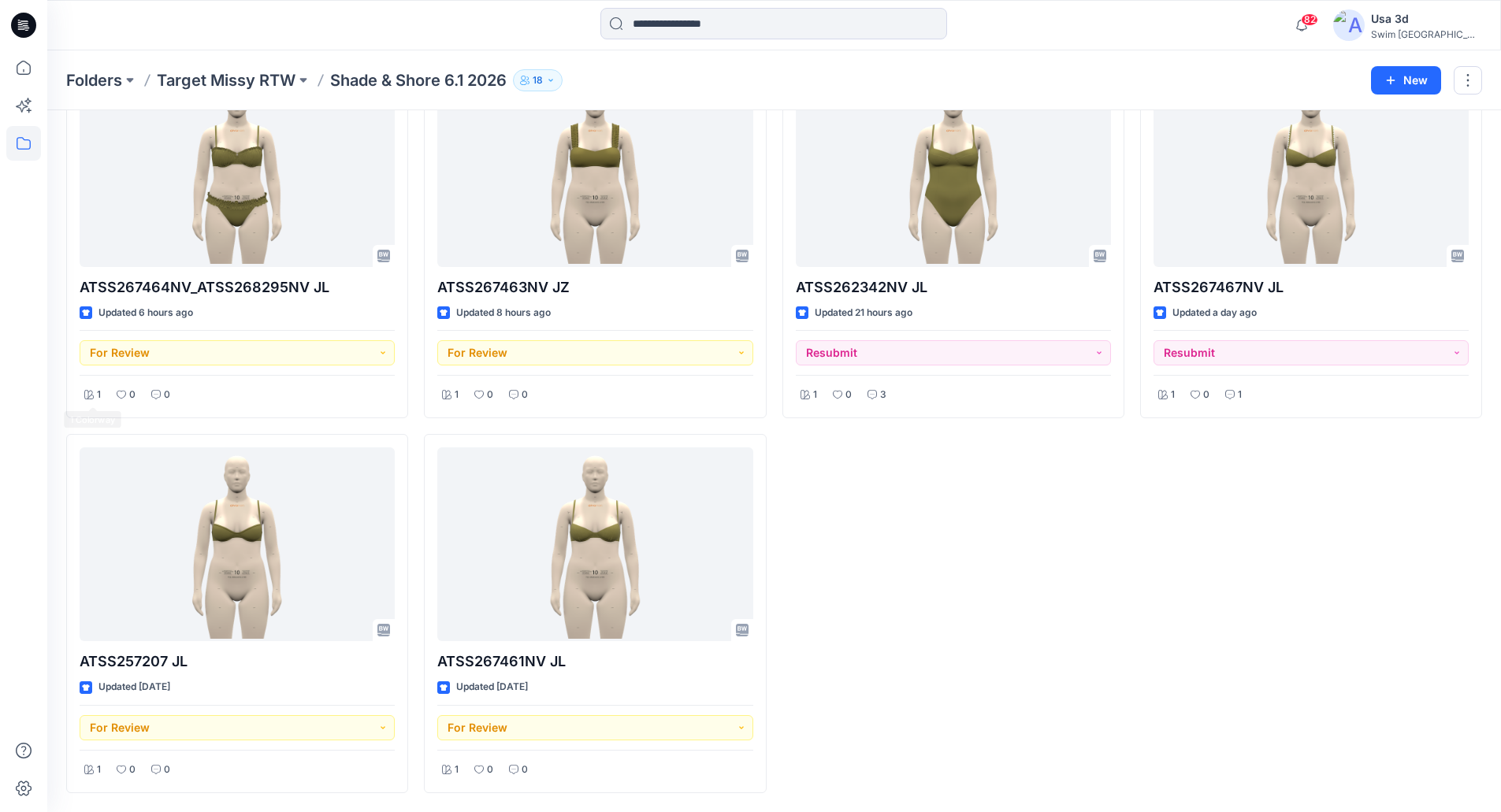
click at [29, 437] on div at bounding box center [23, 431] width 34 height 762
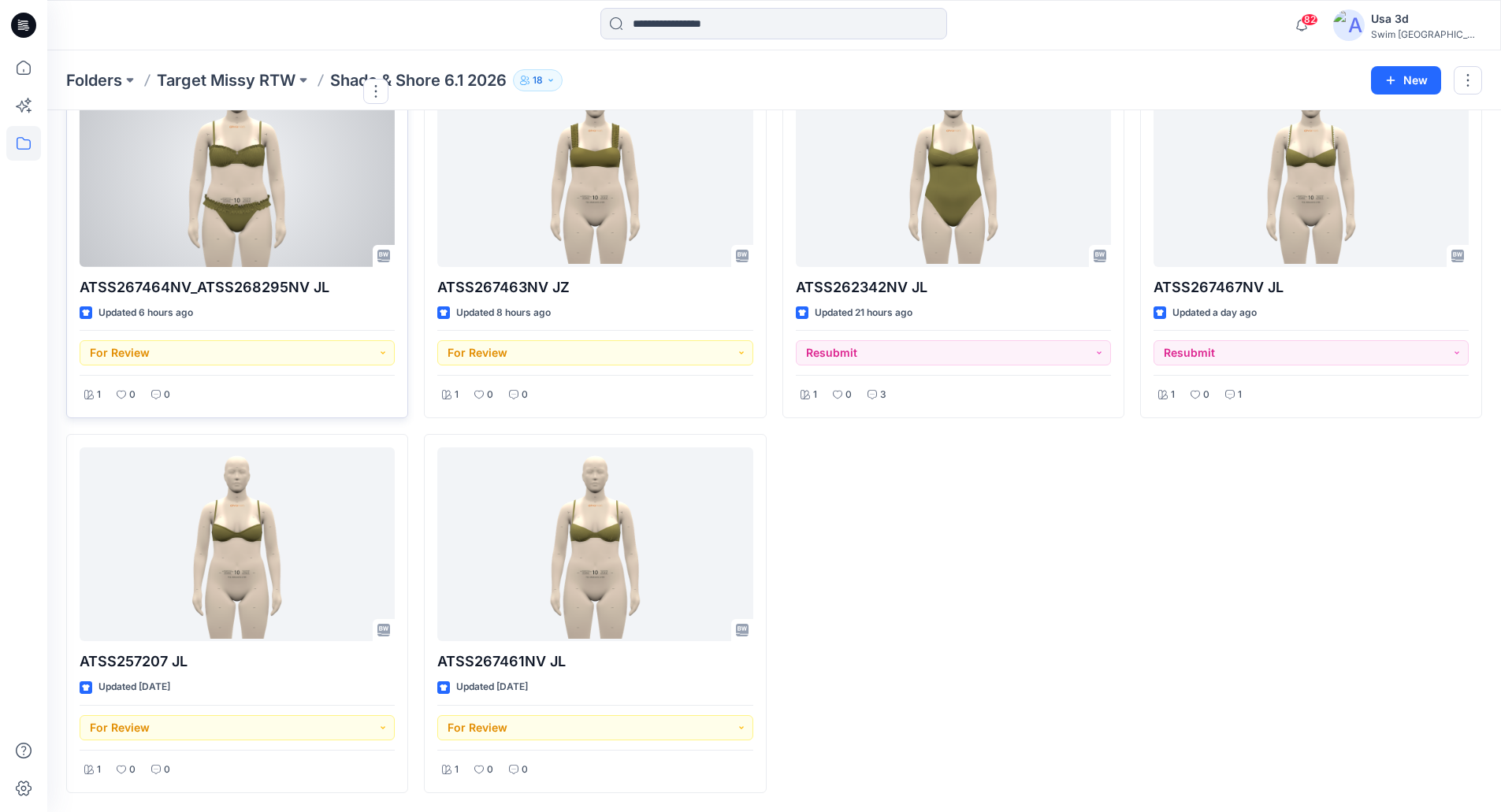
scroll to position [0, 0]
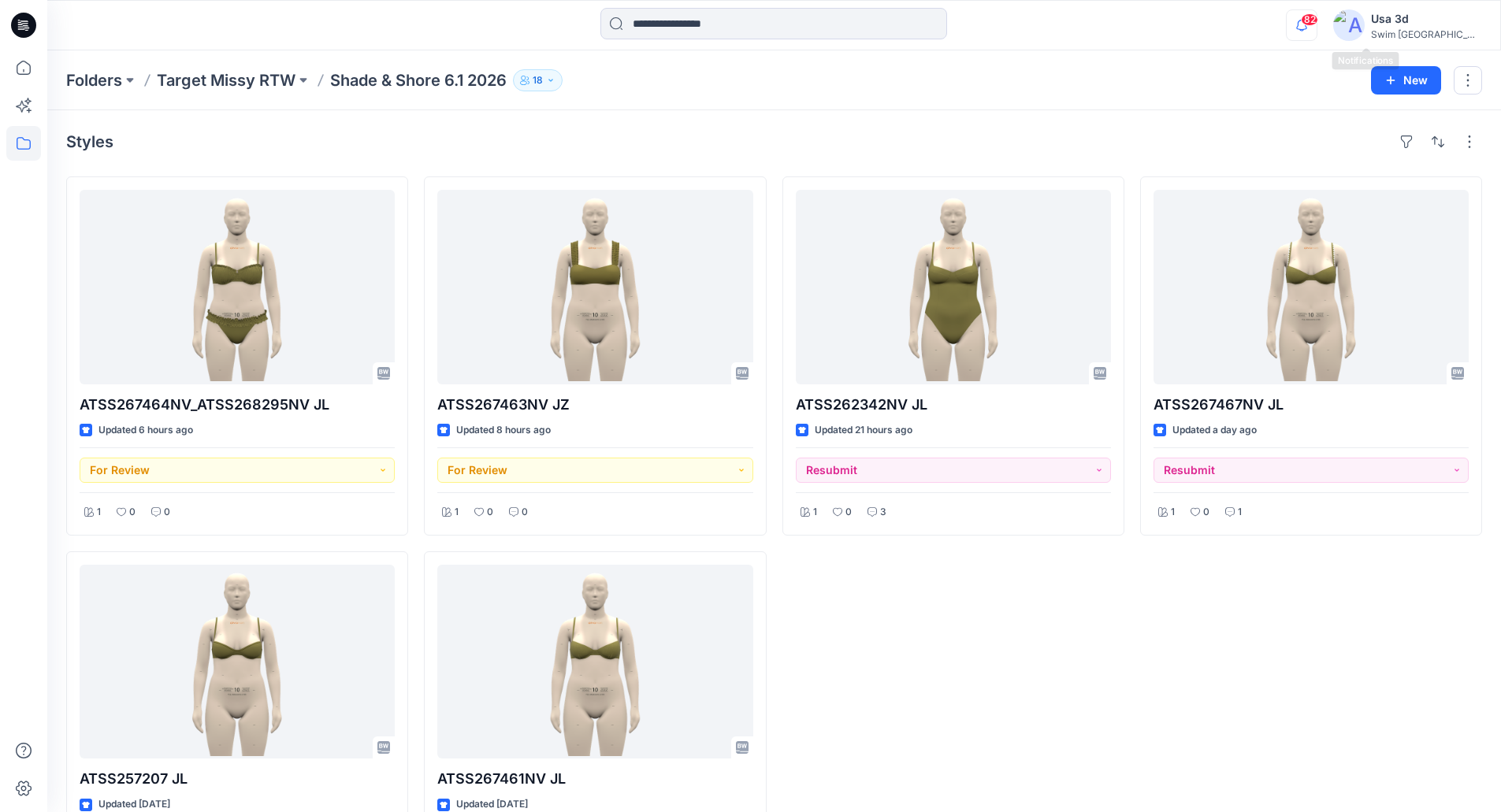
click at [1317, 23] on icon "button" at bounding box center [1301, 25] width 30 height 32
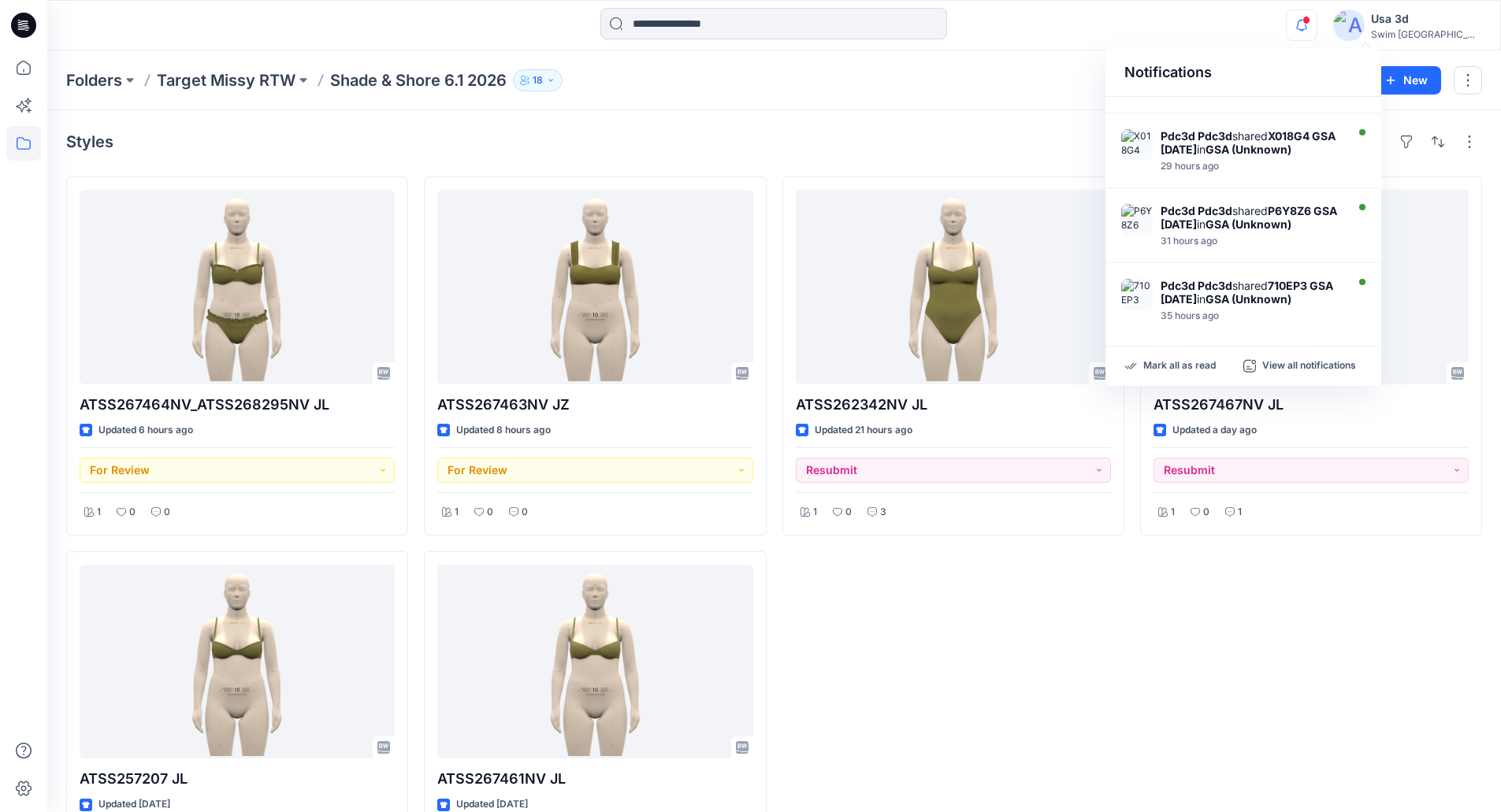
scroll to position [472, 0]
click at [26, 28] on icon at bounding box center [26, 28] width 6 height 1
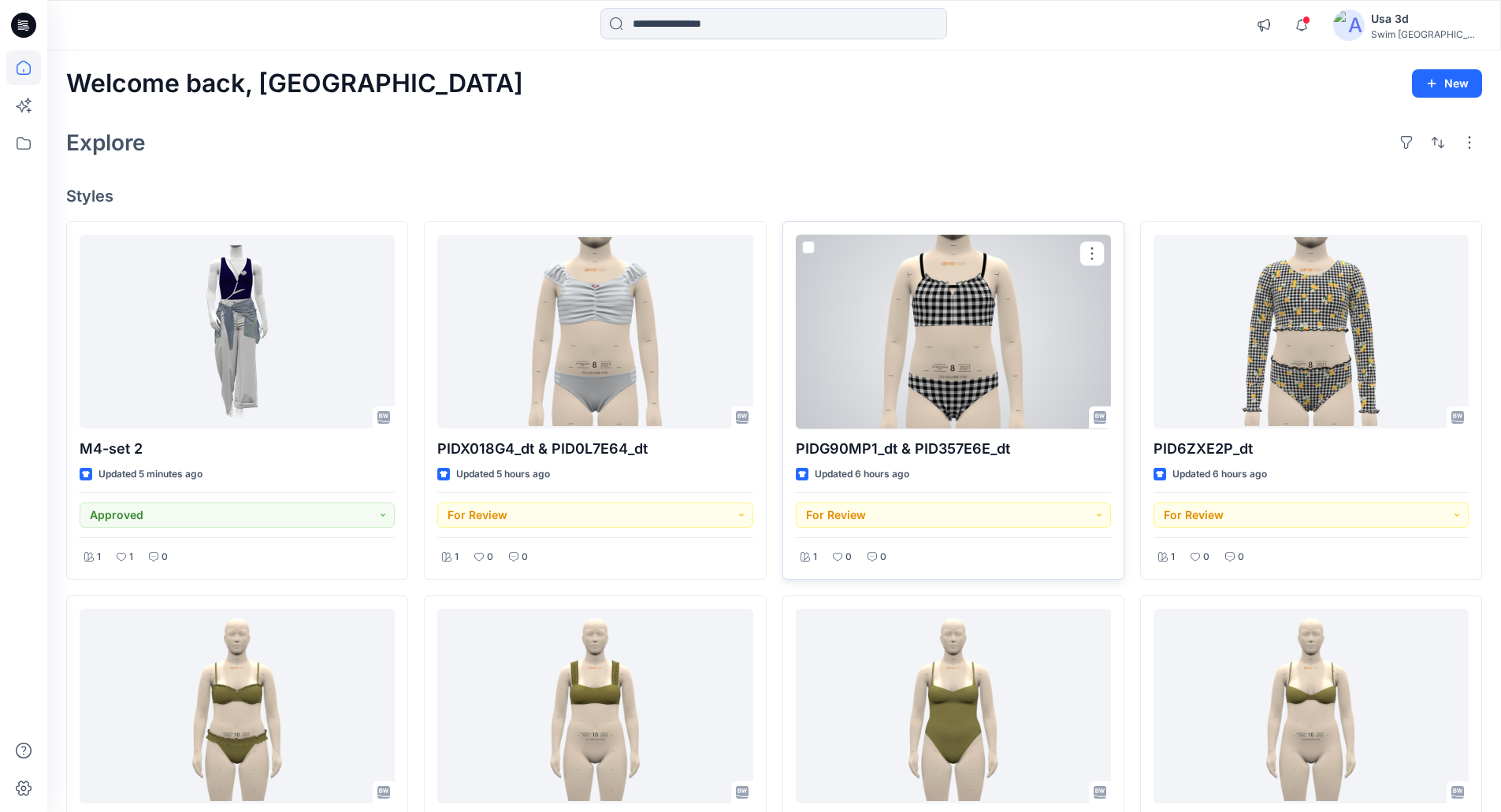
click at [989, 293] on div at bounding box center [953, 332] width 316 height 195
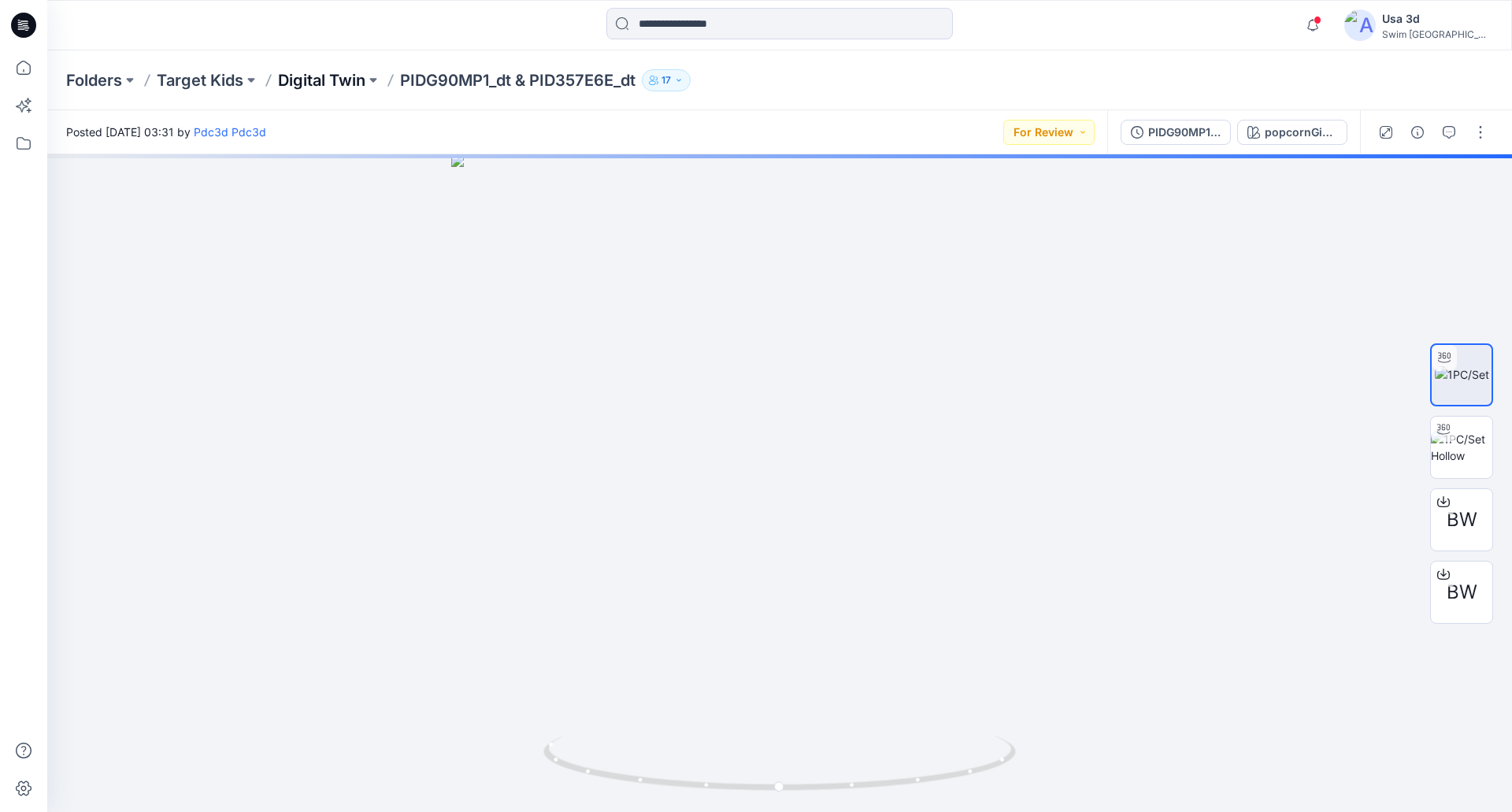
click at [341, 80] on p "Digital Twin" at bounding box center [322, 81] width 87 height 22
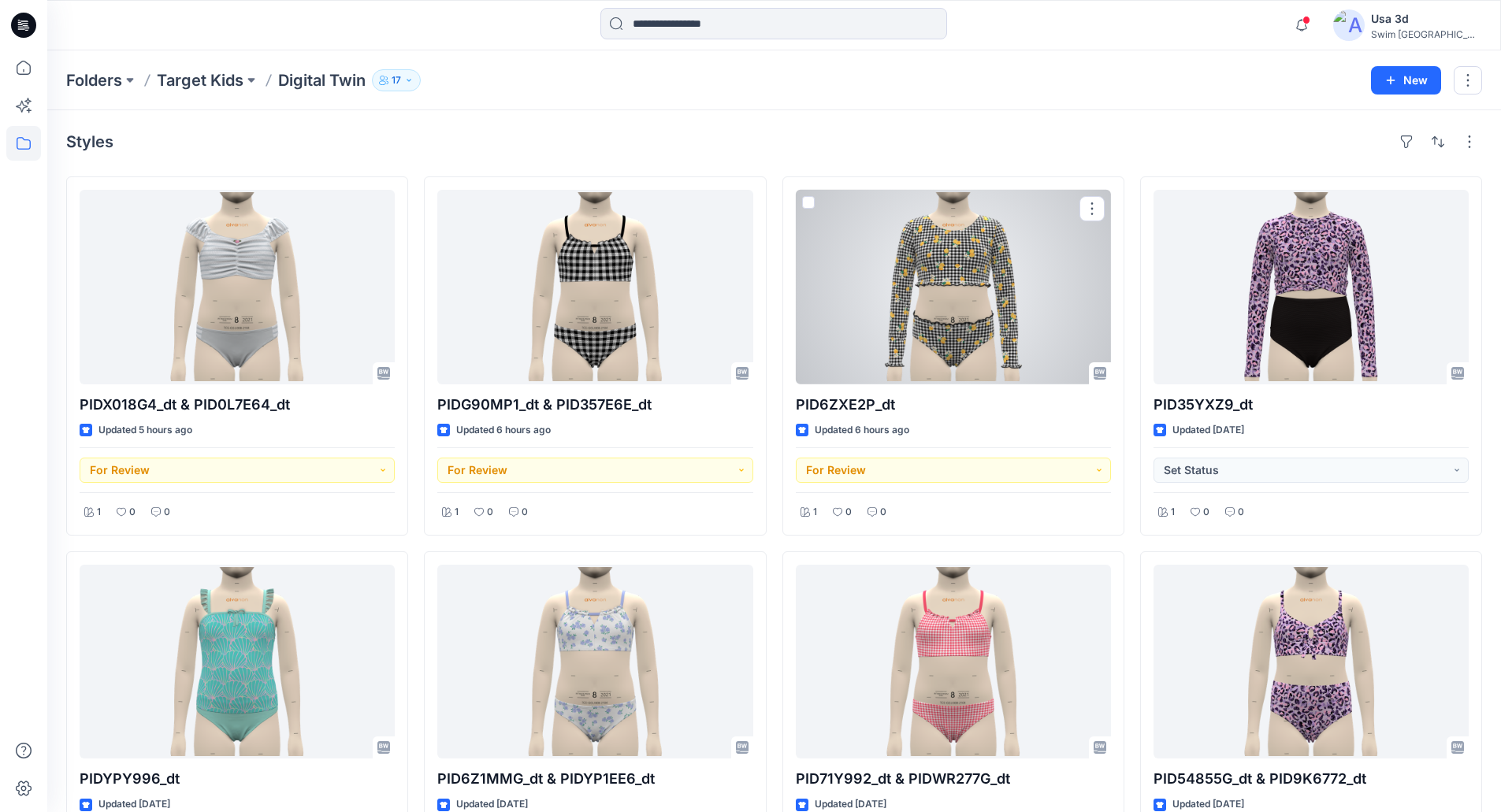
click at [1039, 308] on div at bounding box center [953, 288] width 316 height 195
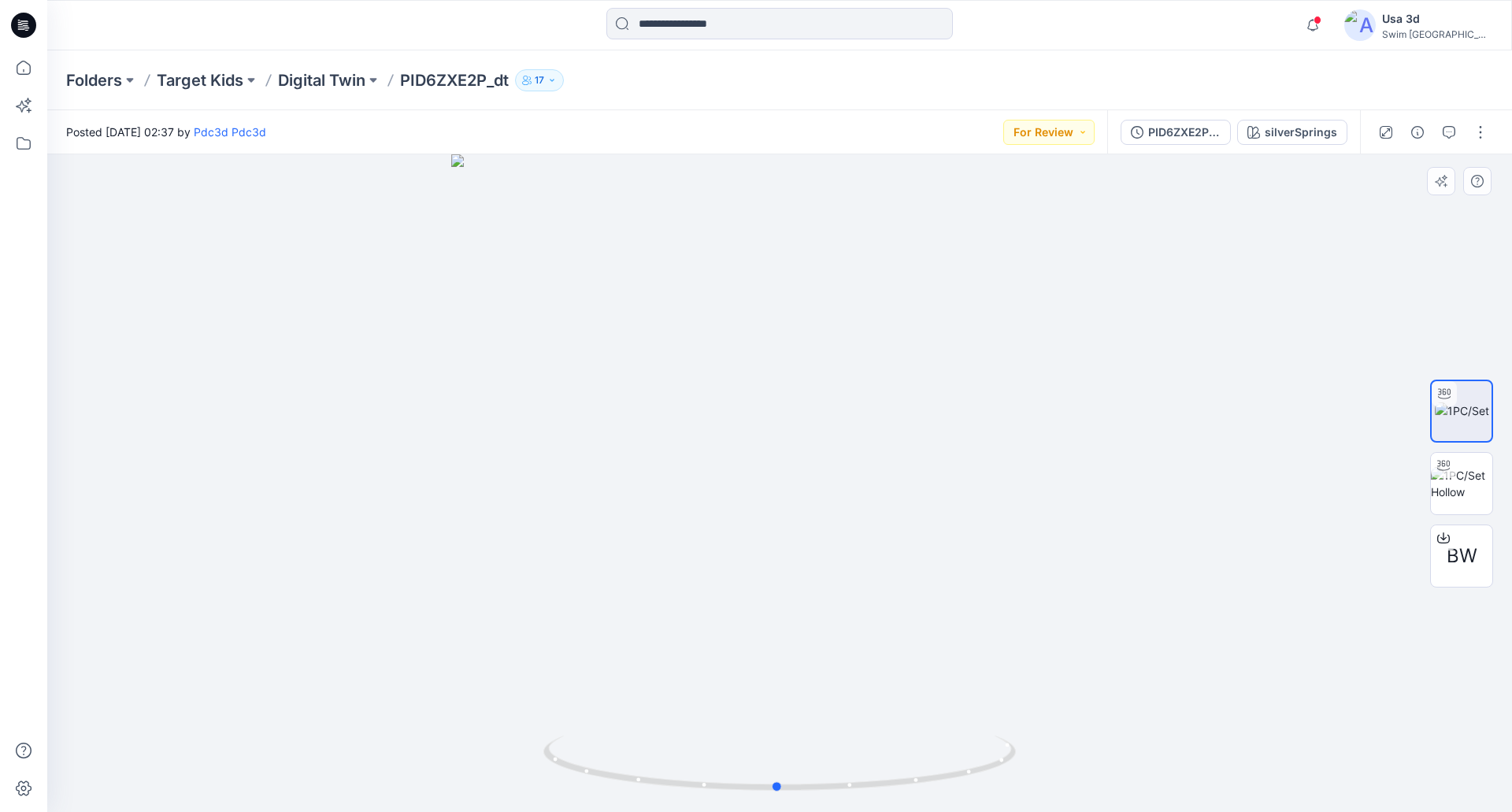
drag, startPoint x: 774, startPoint y: 415, endPoint x: 769, endPoint y: 393, distance: 22.6
click at [769, 393] on div at bounding box center [779, 483] width 1465 height 658
drag, startPoint x: 787, startPoint y: 432, endPoint x: 775, endPoint y: 577, distance: 145.5
click at [775, 577] on img at bounding box center [767, 437] width 1518 height 750
drag, startPoint x: 846, startPoint y: 535, endPoint x: 889, endPoint y: 495, distance: 58.7
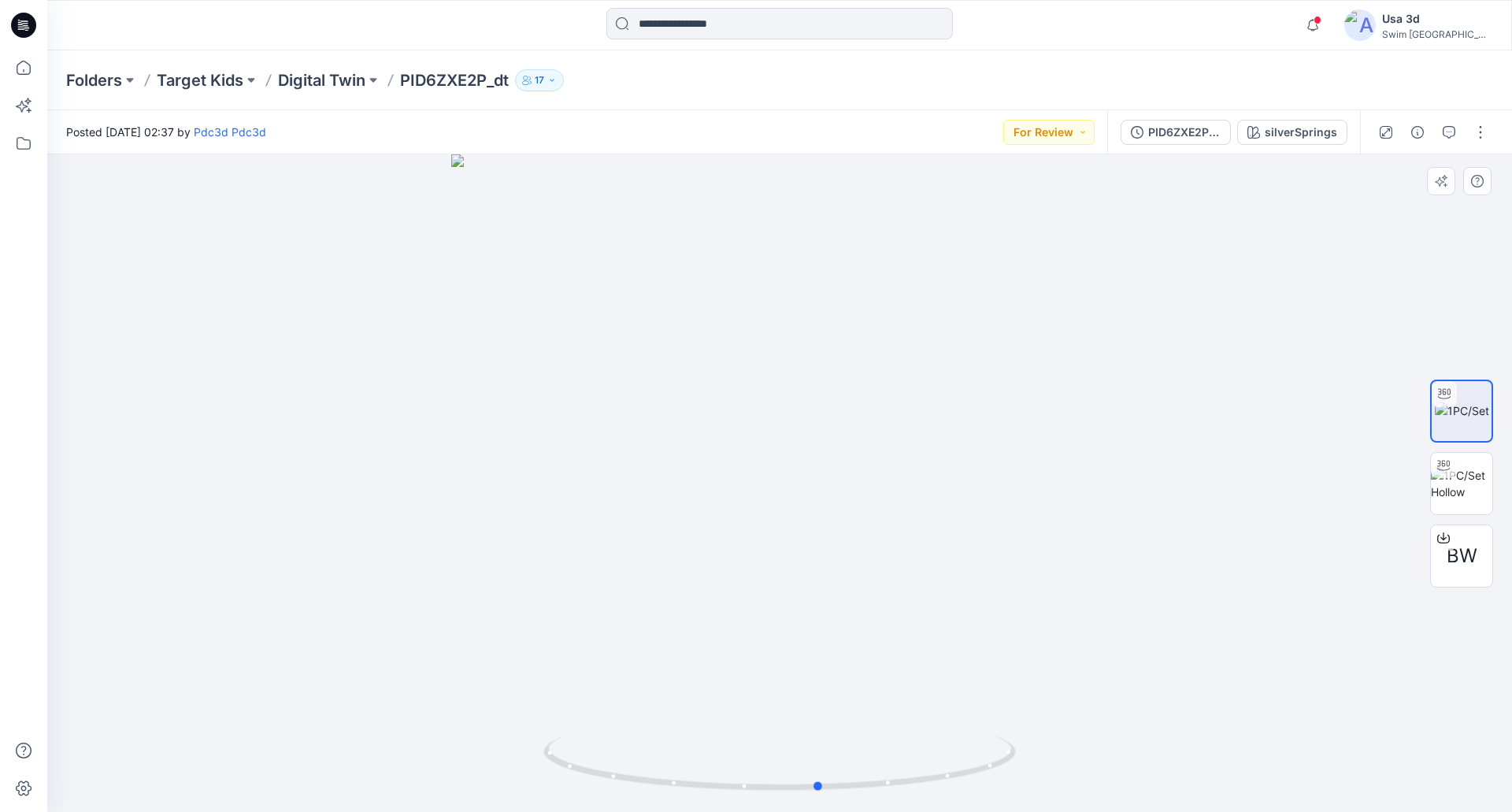
click at [891, 509] on div at bounding box center [779, 483] width 1465 height 658
click at [349, 88] on p "Digital Twin" at bounding box center [322, 81] width 87 height 22
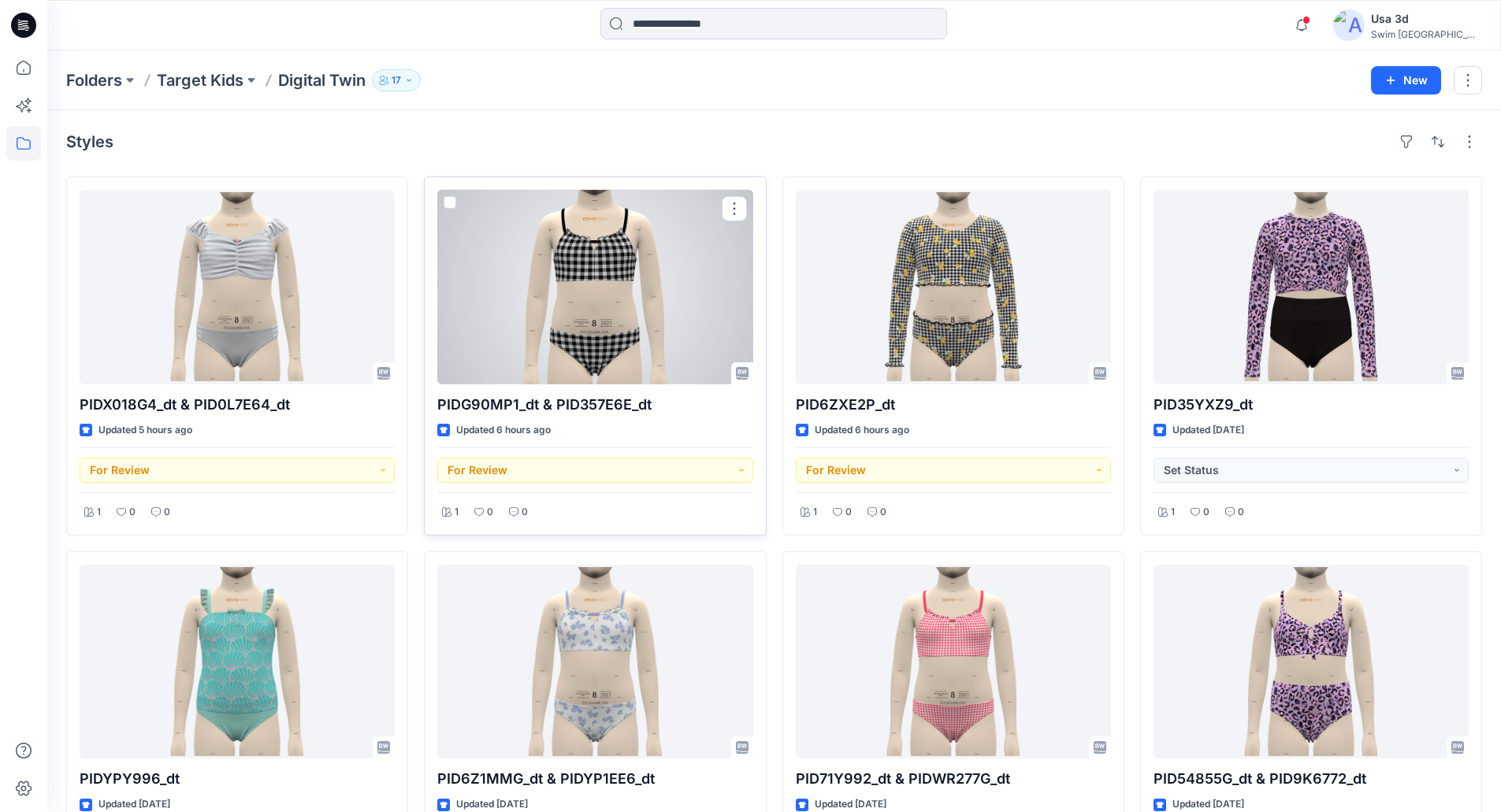
click at [563, 284] on div at bounding box center [595, 288] width 316 height 195
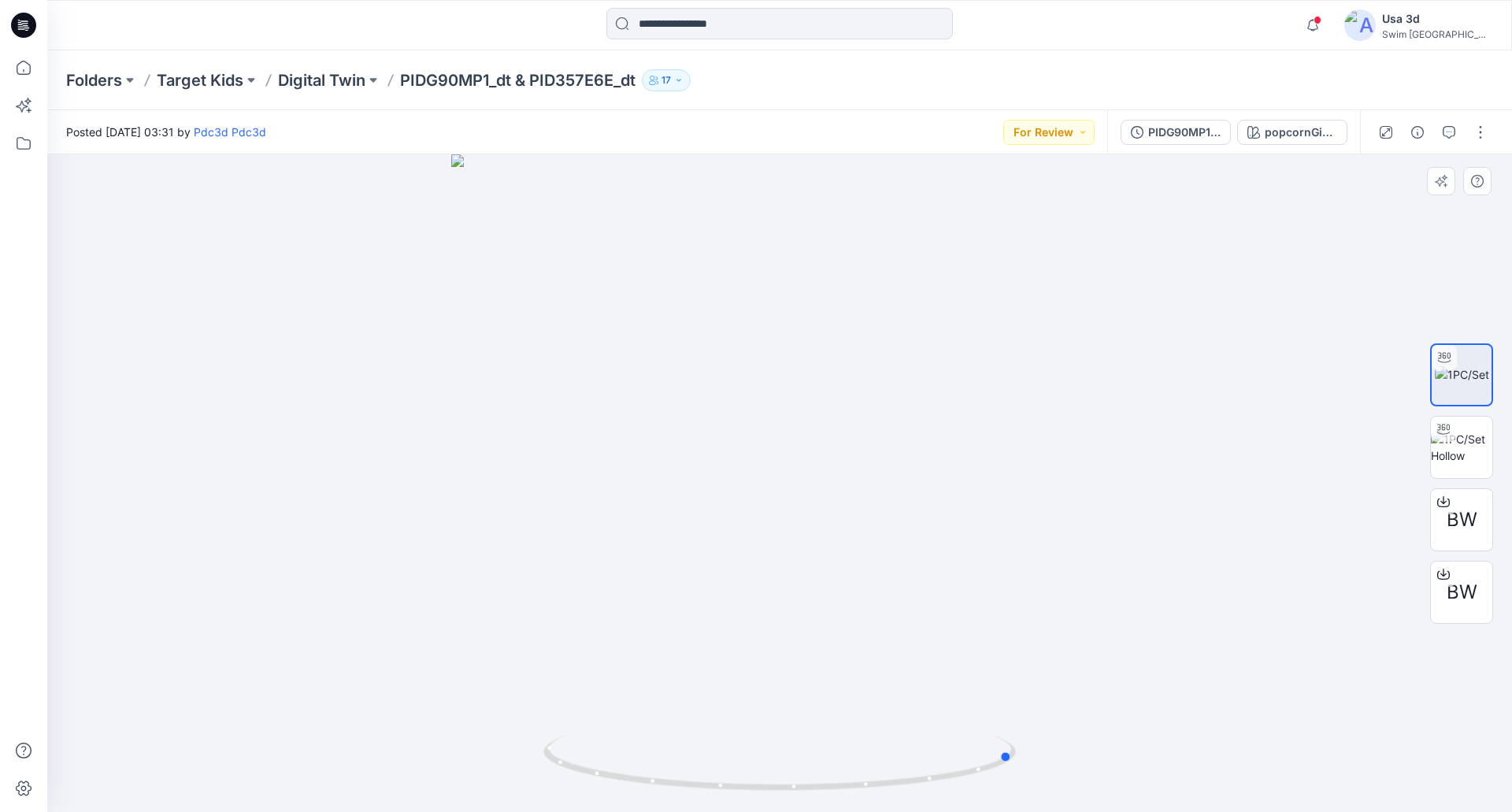
drag, startPoint x: 848, startPoint y: 452, endPoint x: 952, endPoint y: 431, distance: 106.1
click at [952, 431] on div at bounding box center [779, 483] width 1465 height 658
drag, startPoint x: 832, startPoint y: 400, endPoint x: 824, endPoint y: 378, distance: 23.4
click at [872, 389] on div at bounding box center [779, 483] width 1465 height 658
drag, startPoint x: 701, startPoint y: 456, endPoint x: 611, endPoint y: 451, distance: 90.1
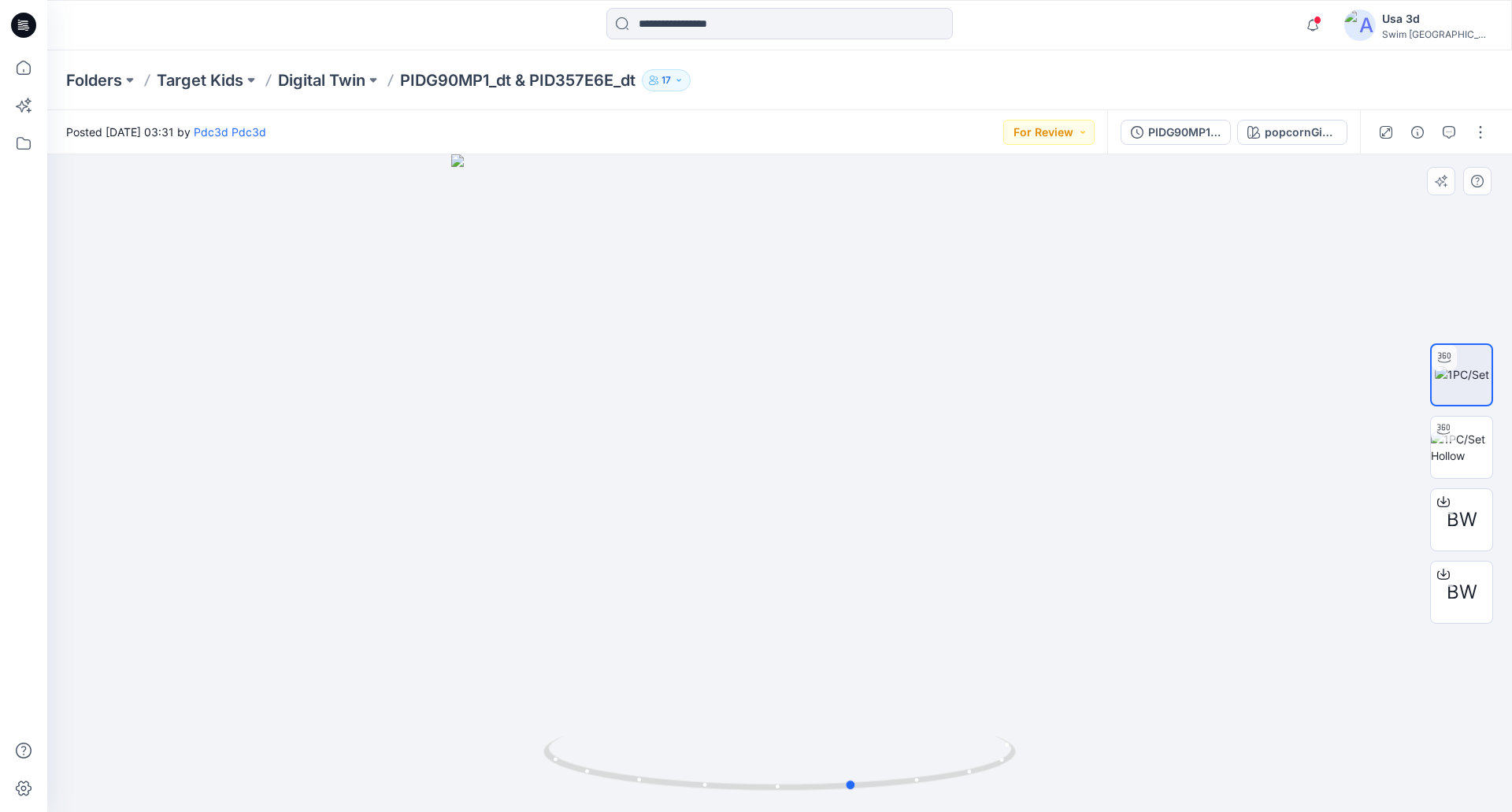
click at [612, 453] on div at bounding box center [779, 483] width 1465 height 658
click at [348, 81] on p "Digital Twin" at bounding box center [322, 81] width 87 height 22
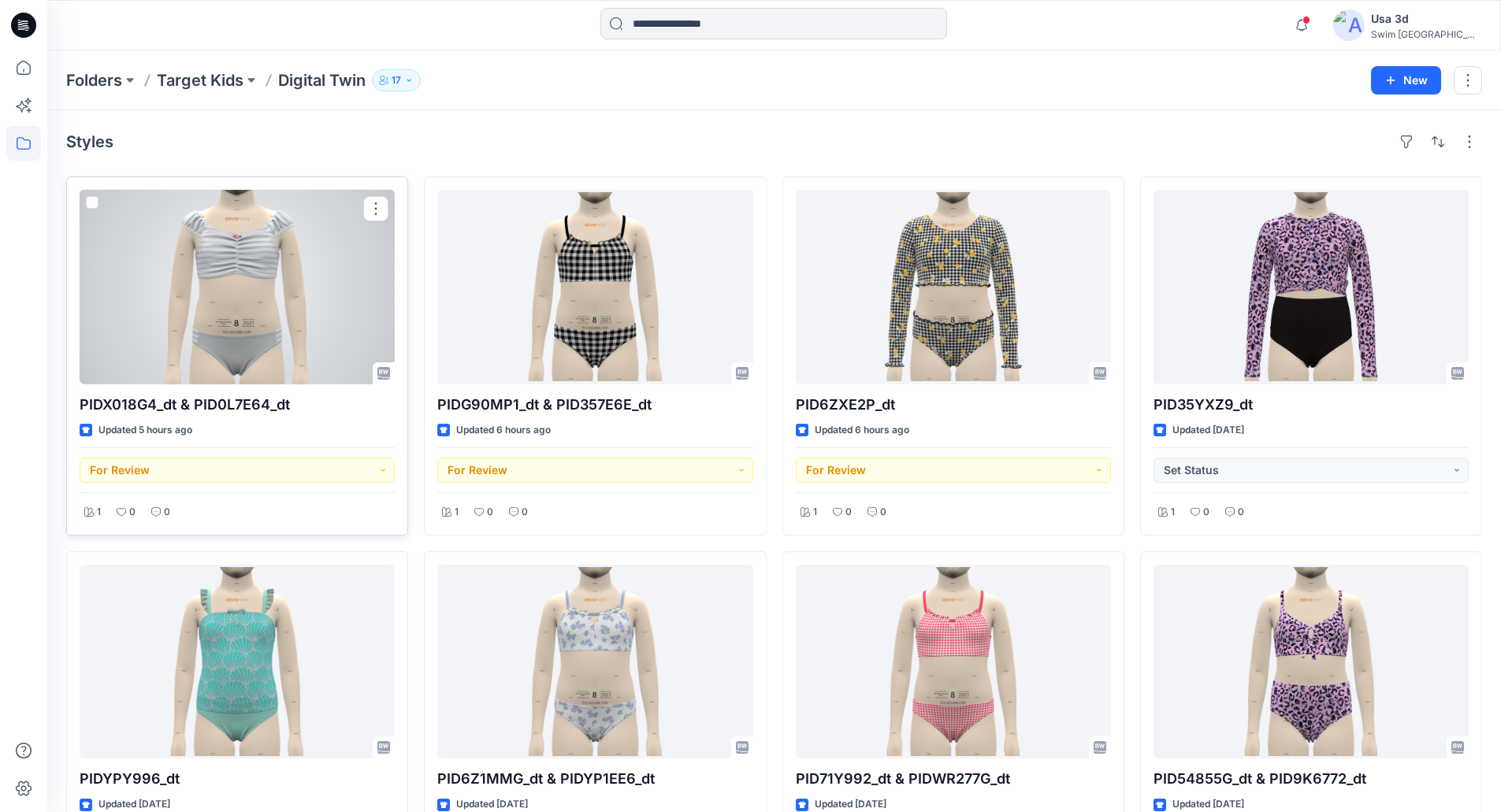
click at [290, 297] on div at bounding box center [238, 288] width 316 height 195
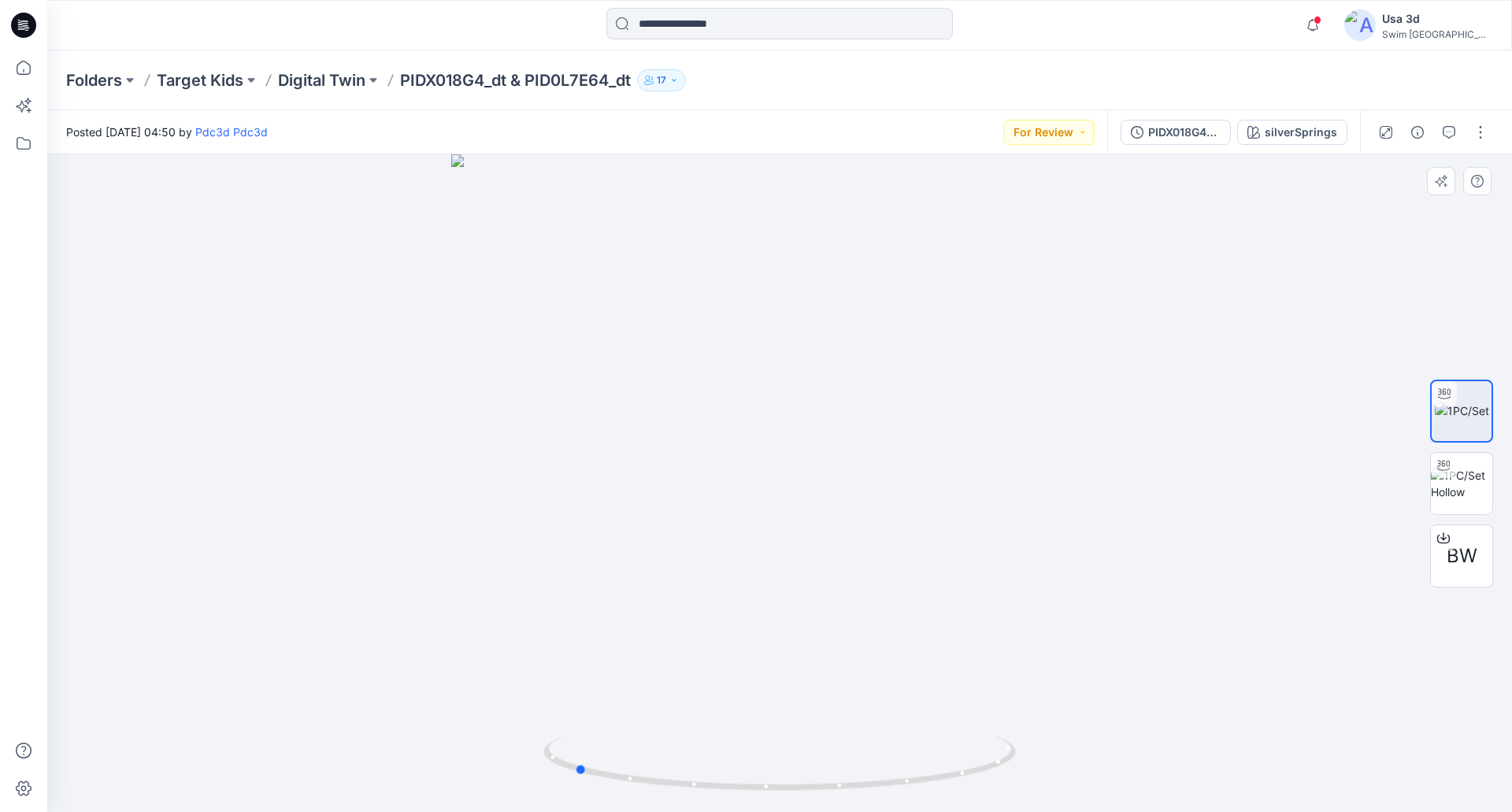
drag, startPoint x: 748, startPoint y: 495, endPoint x: 546, endPoint y: 492, distance: 202.0
click at [545, 496] on div at bounding box center [779, 483] width 1465 height 658
drag, startPoint x: 775, startPoint y: 352, endPoint x: 863, endPoint y: 342, distance: 88.6
click at [888, 335] on div at bounding box center [779, 483] width 1465 height 658
click at [341, 85] on p "Digital Twin" at bounding box center [322, 81] width 87 height 22
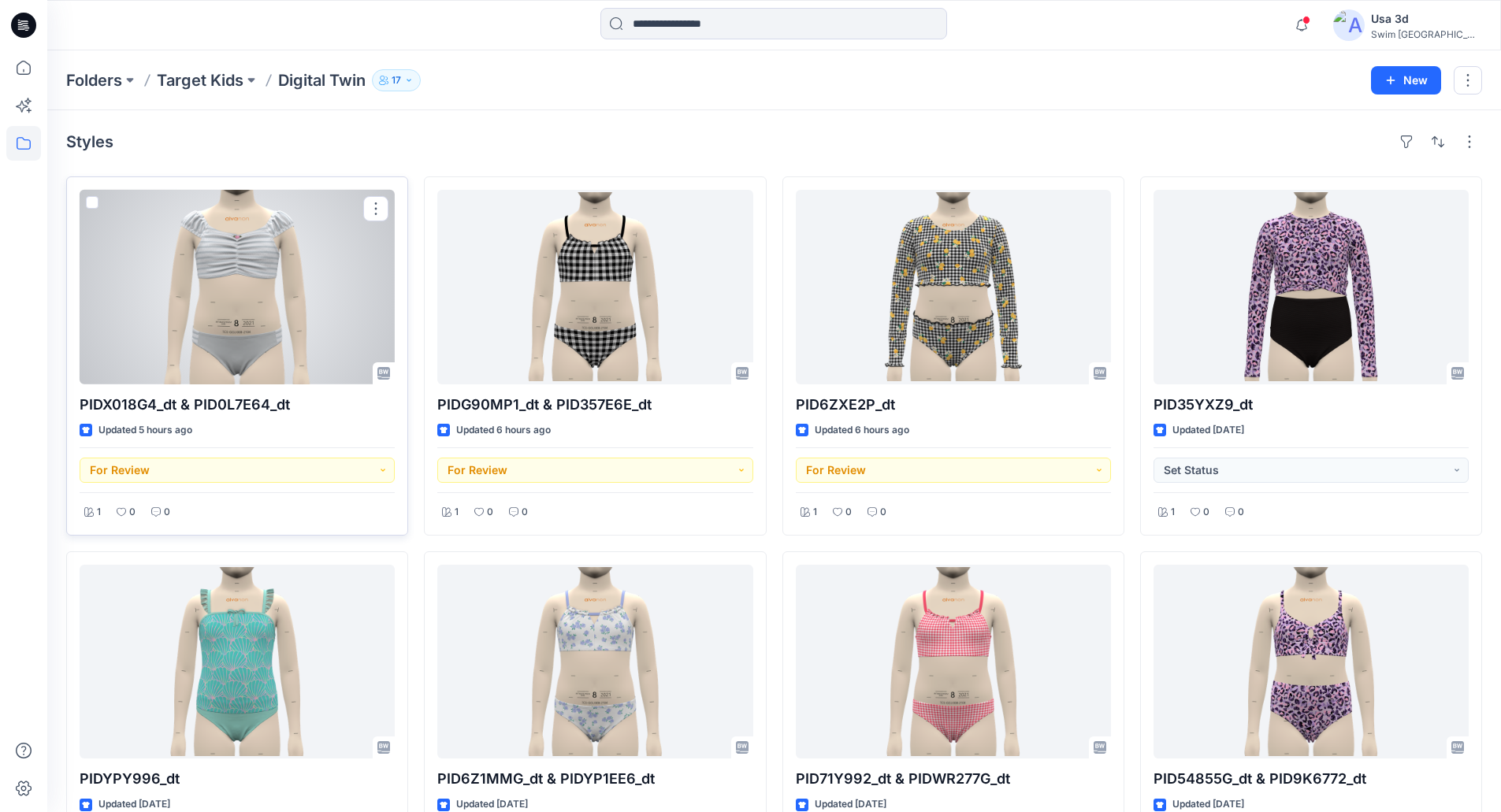
click at [286, 290] on div at bounding box center [238, 288] width 316 height 195
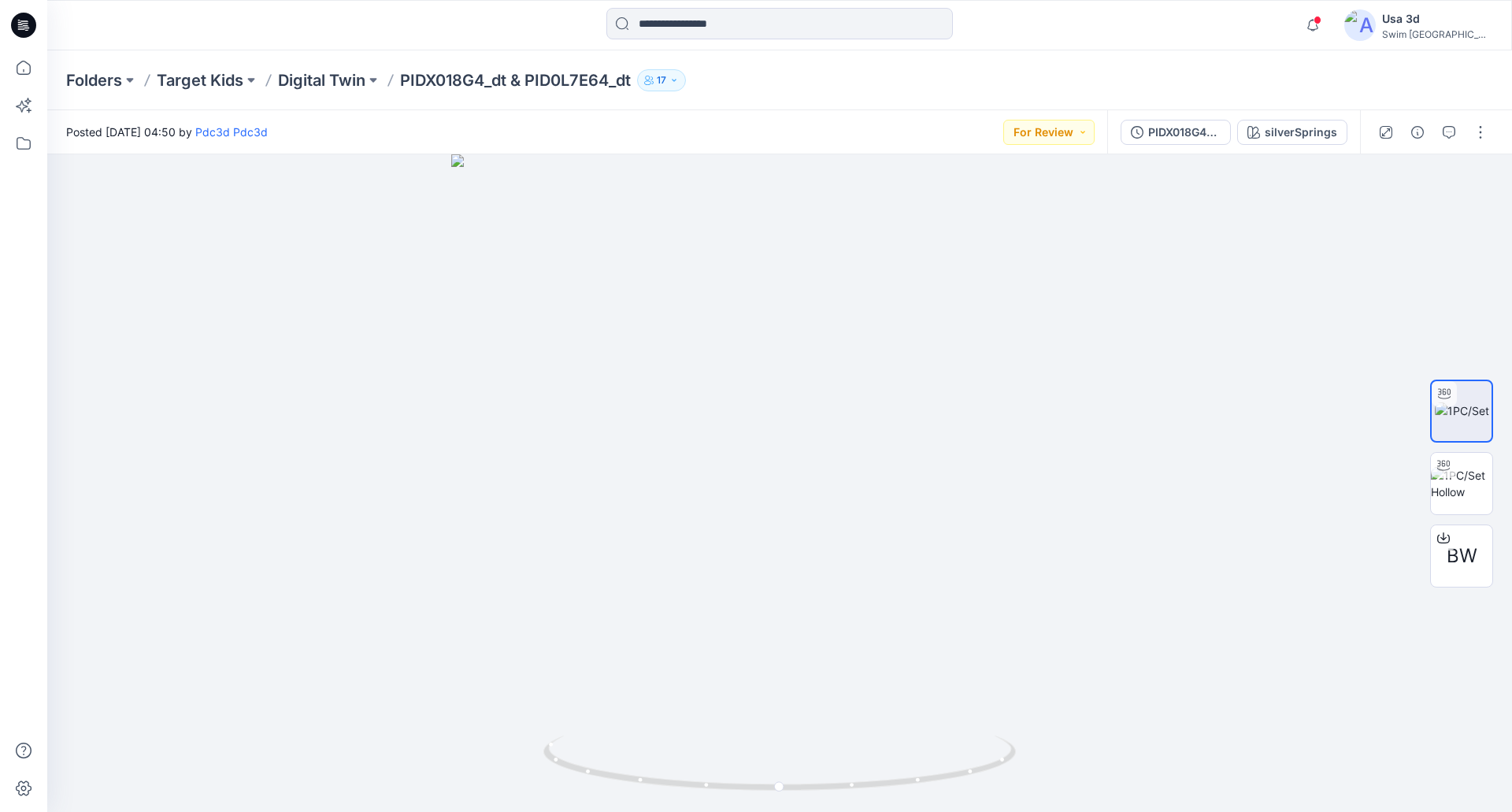
click at [425, 79] on p "PIDX018G4_dt & PID0L7E64_dt" at bounding box center [515, 81] width 231 height 22
click at [332, 87] on p "Digital Twin" at bounding box center [322, 81] width 87 height 22
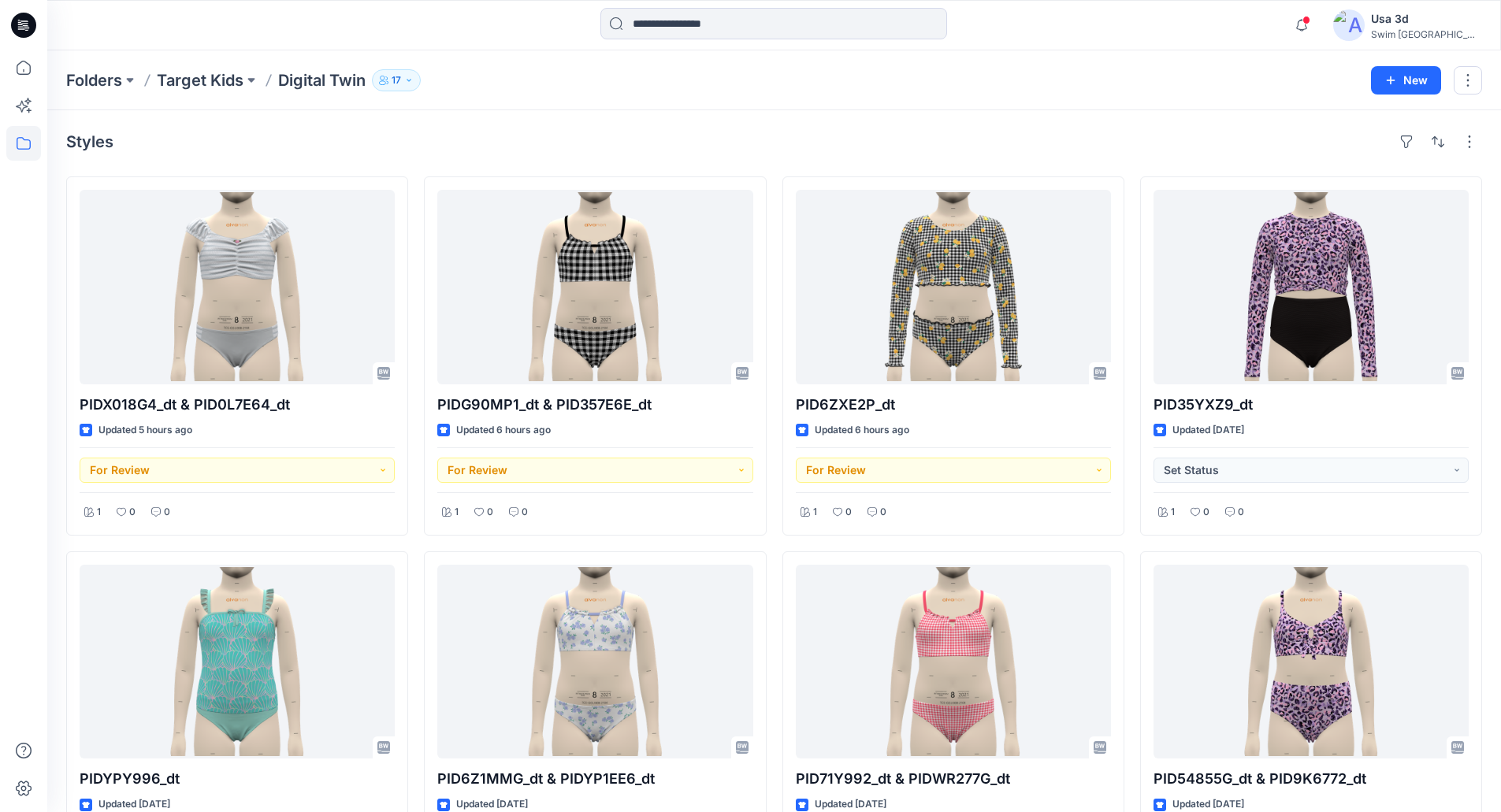
click at [41, 36] on div at bounding box center [23, 25] width 50 height 50
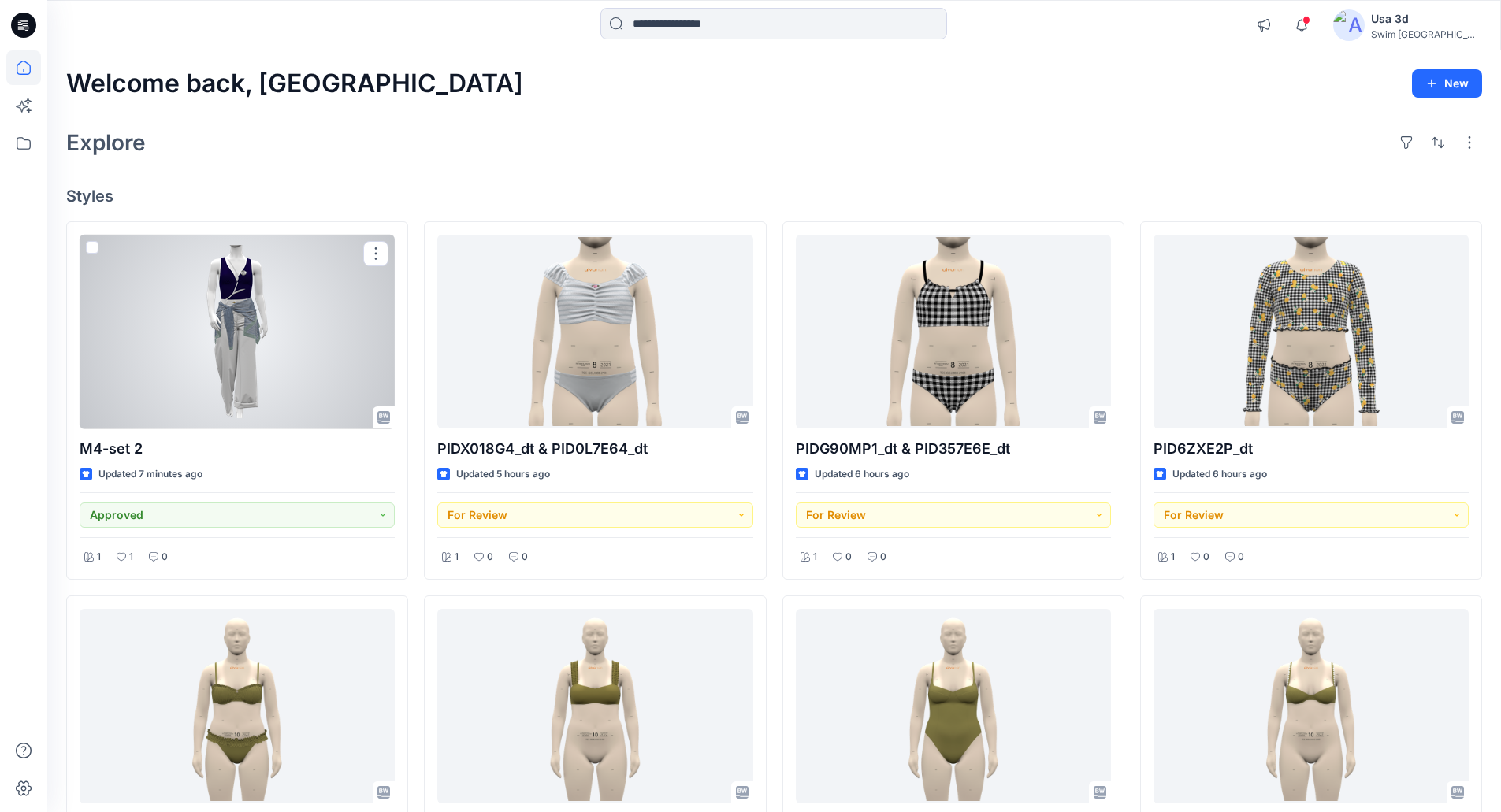
click at [321, 339] on div at bounding box center [238, 332] width 316 height 195
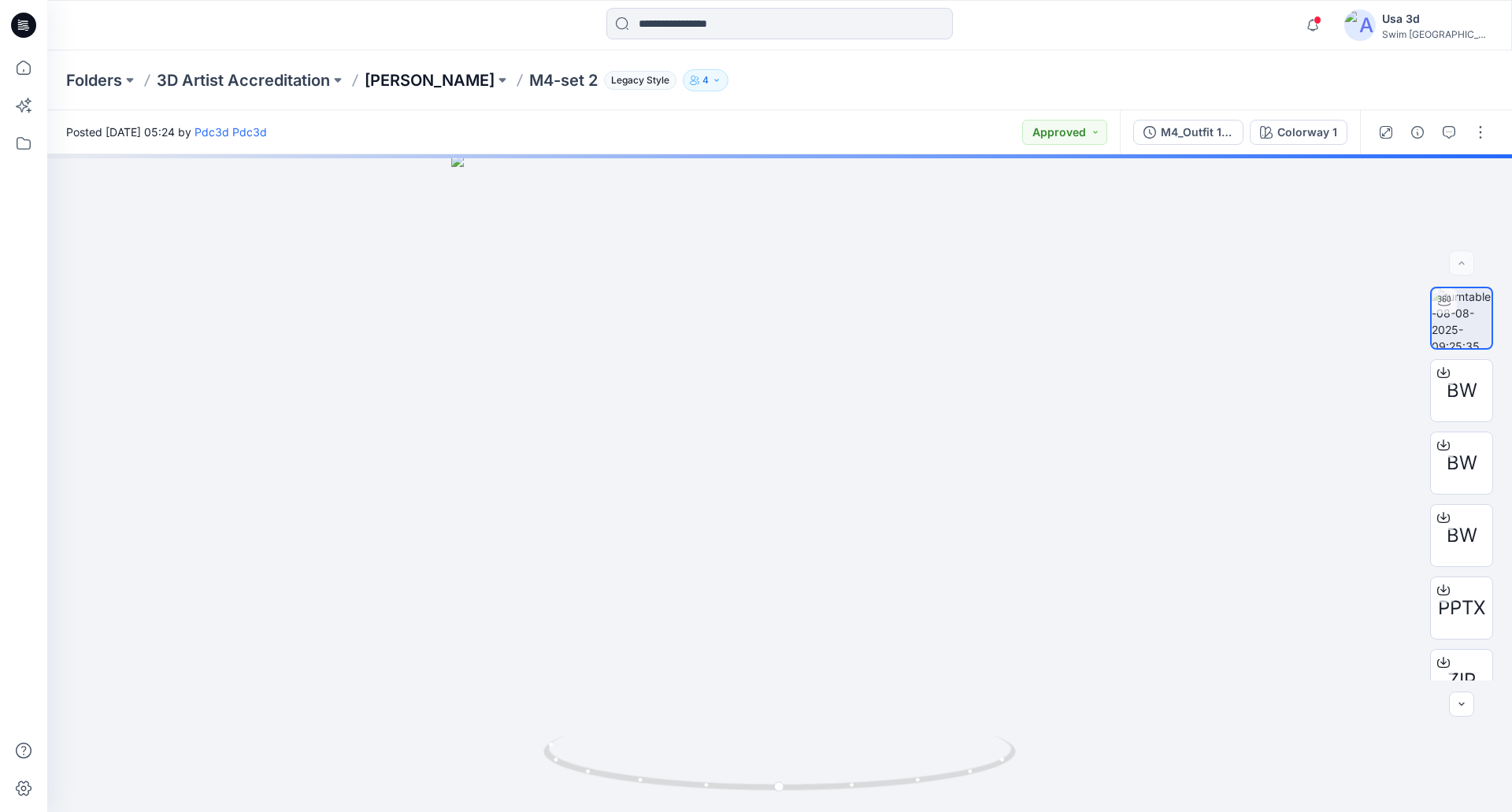
click at [402, 75] on p "Jenny" at bounding box center [429, 81] width 130 height 22
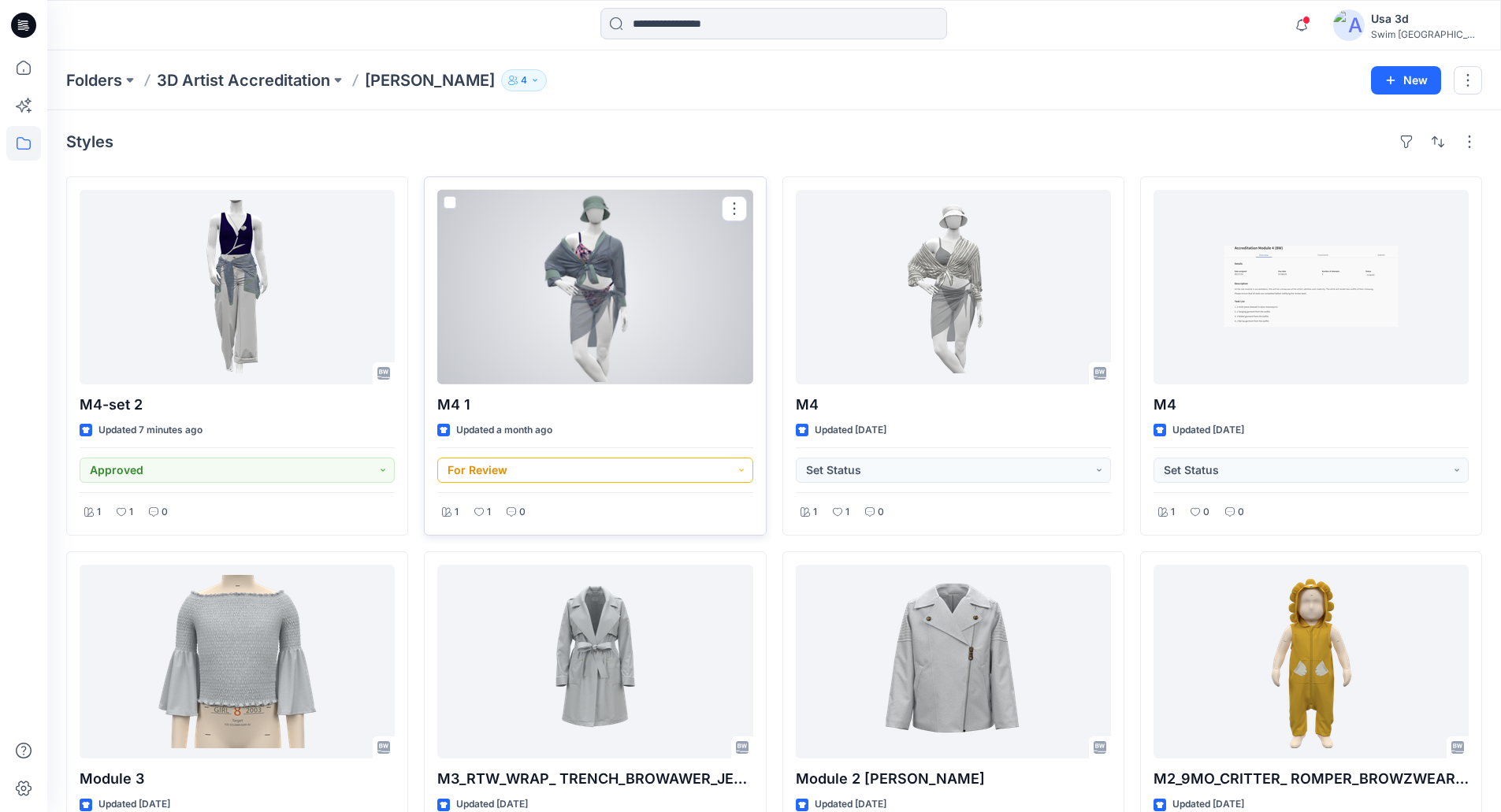
click at [655, 467] on button "For Review" at bounding box center [595, 470] width 316 height 25
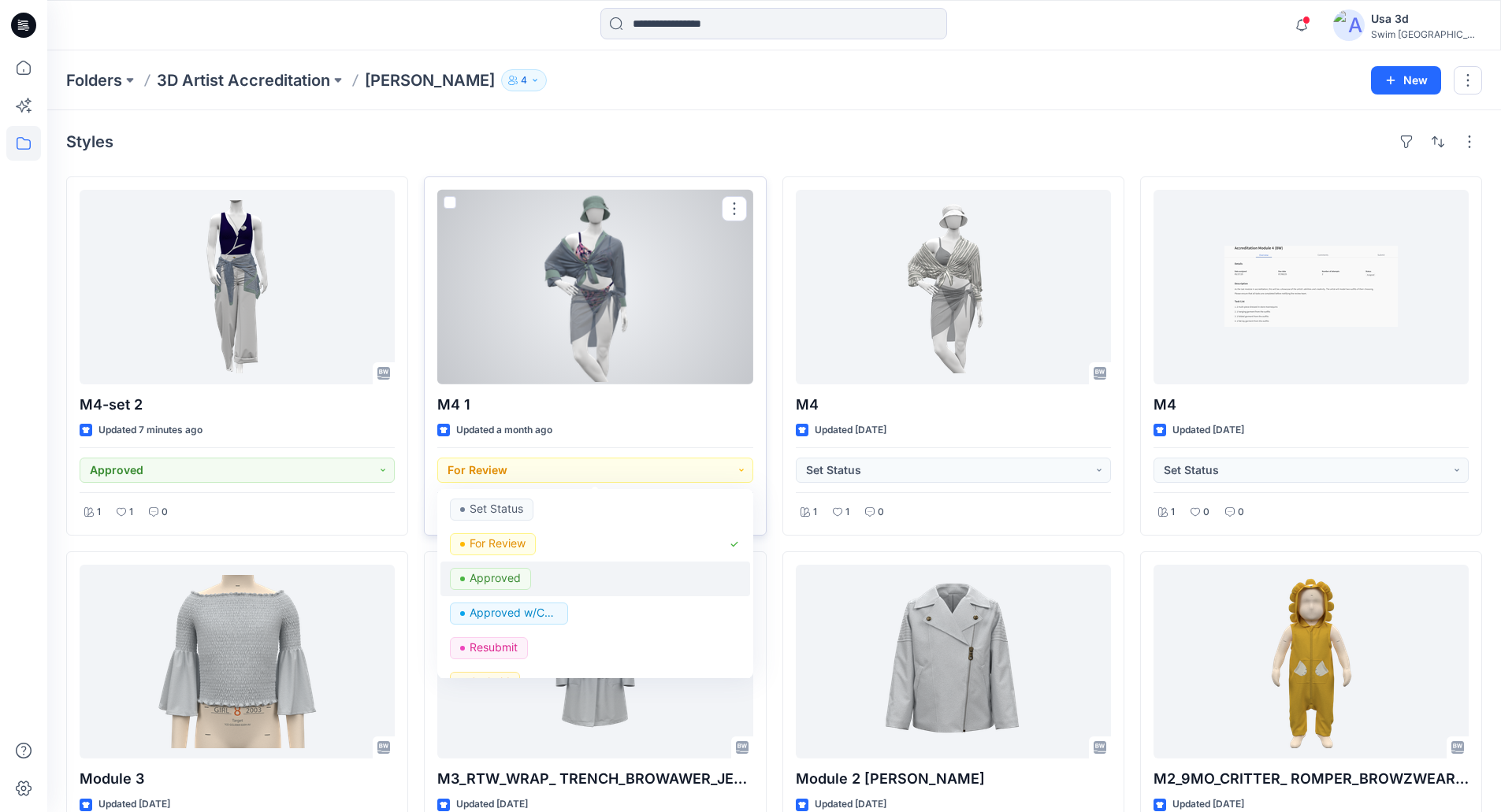
click at [504, 576] on p "Approved" at bounding box center [495, 578] width 51 height 20
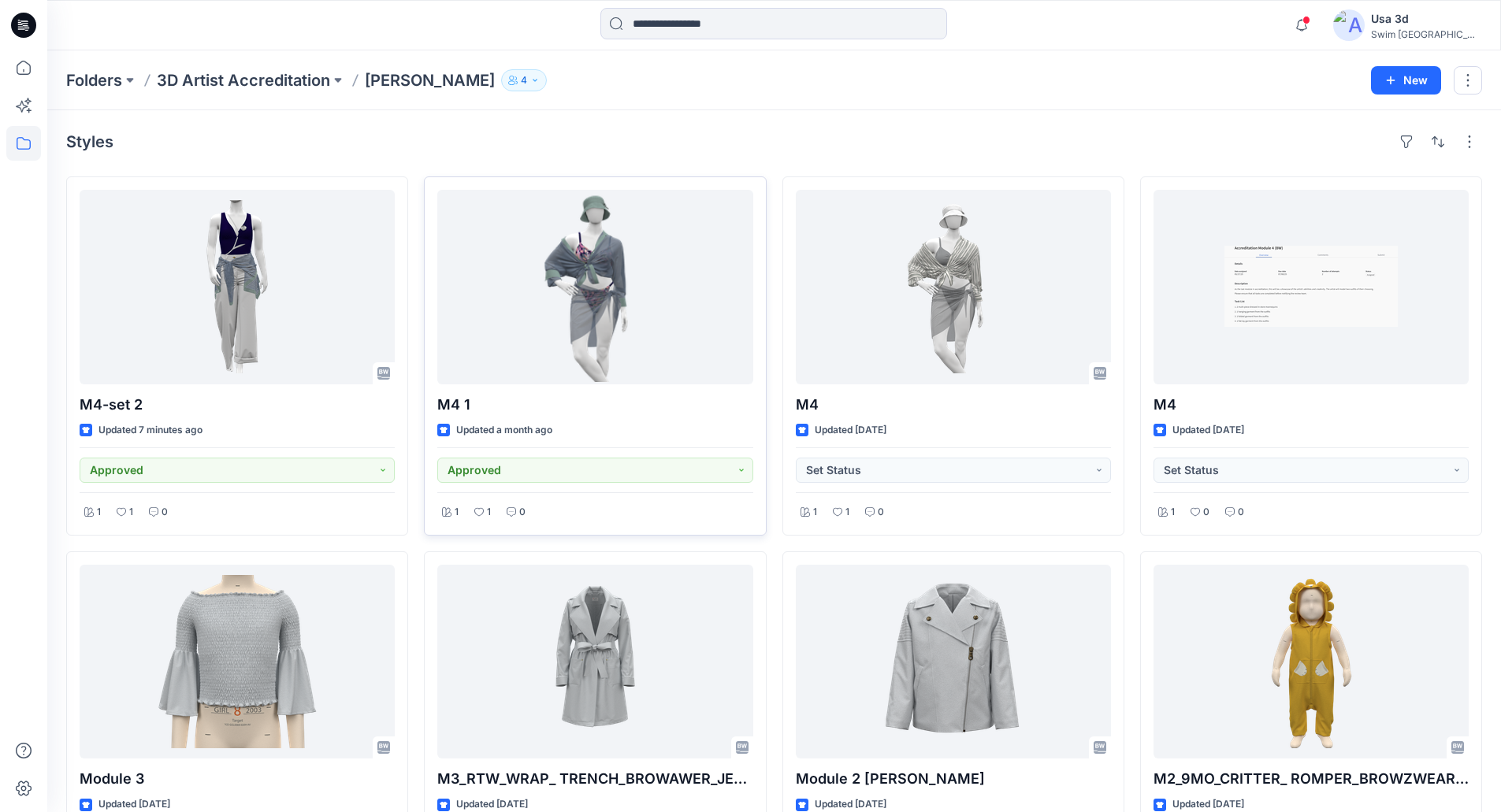
click at [20, 23] on icon at bounding box center [19, 22] width 3 height 1
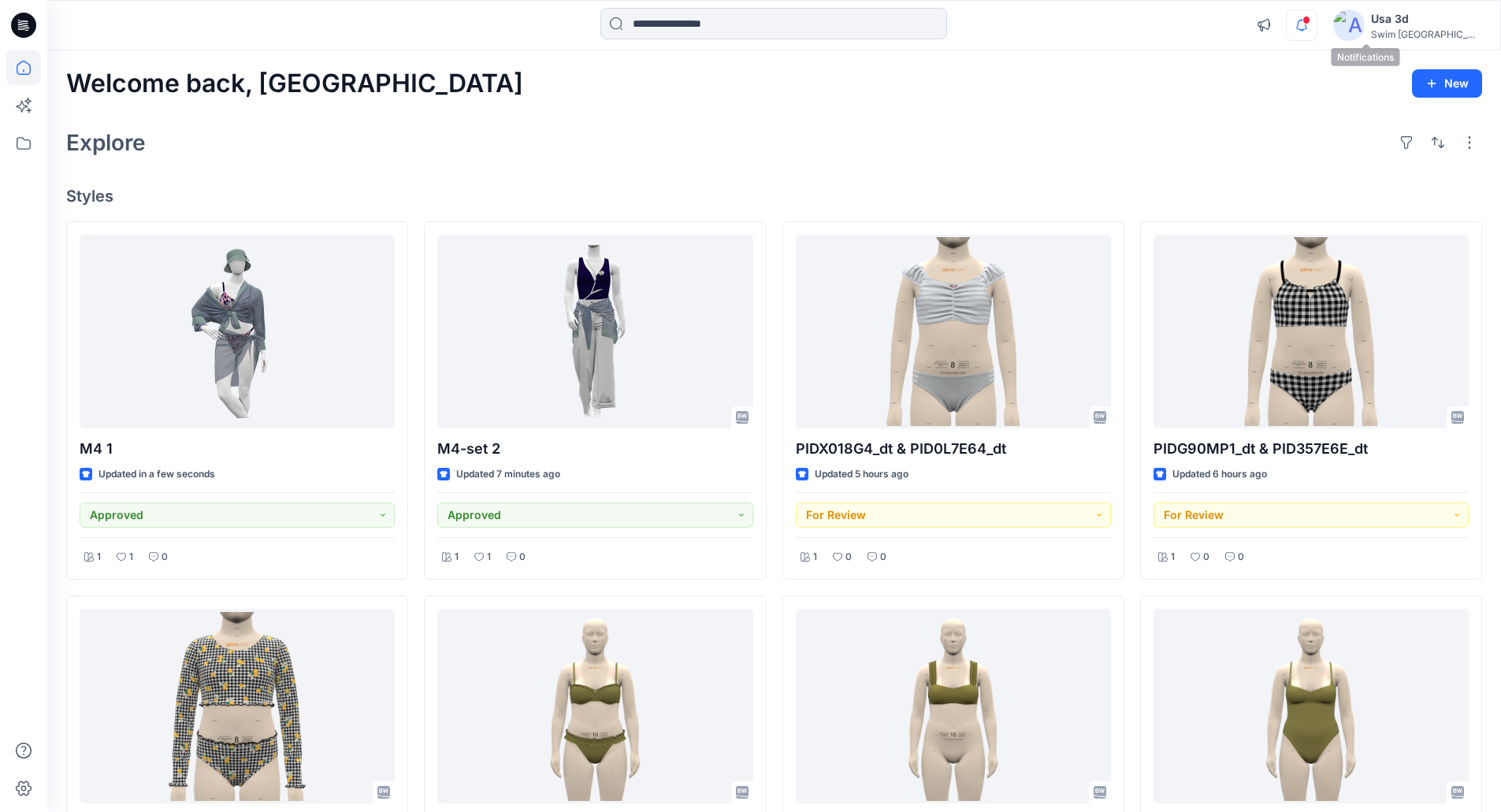
click at [1317, 12] on icon "button" at bounding box center [1301, 25] width 30 height 32
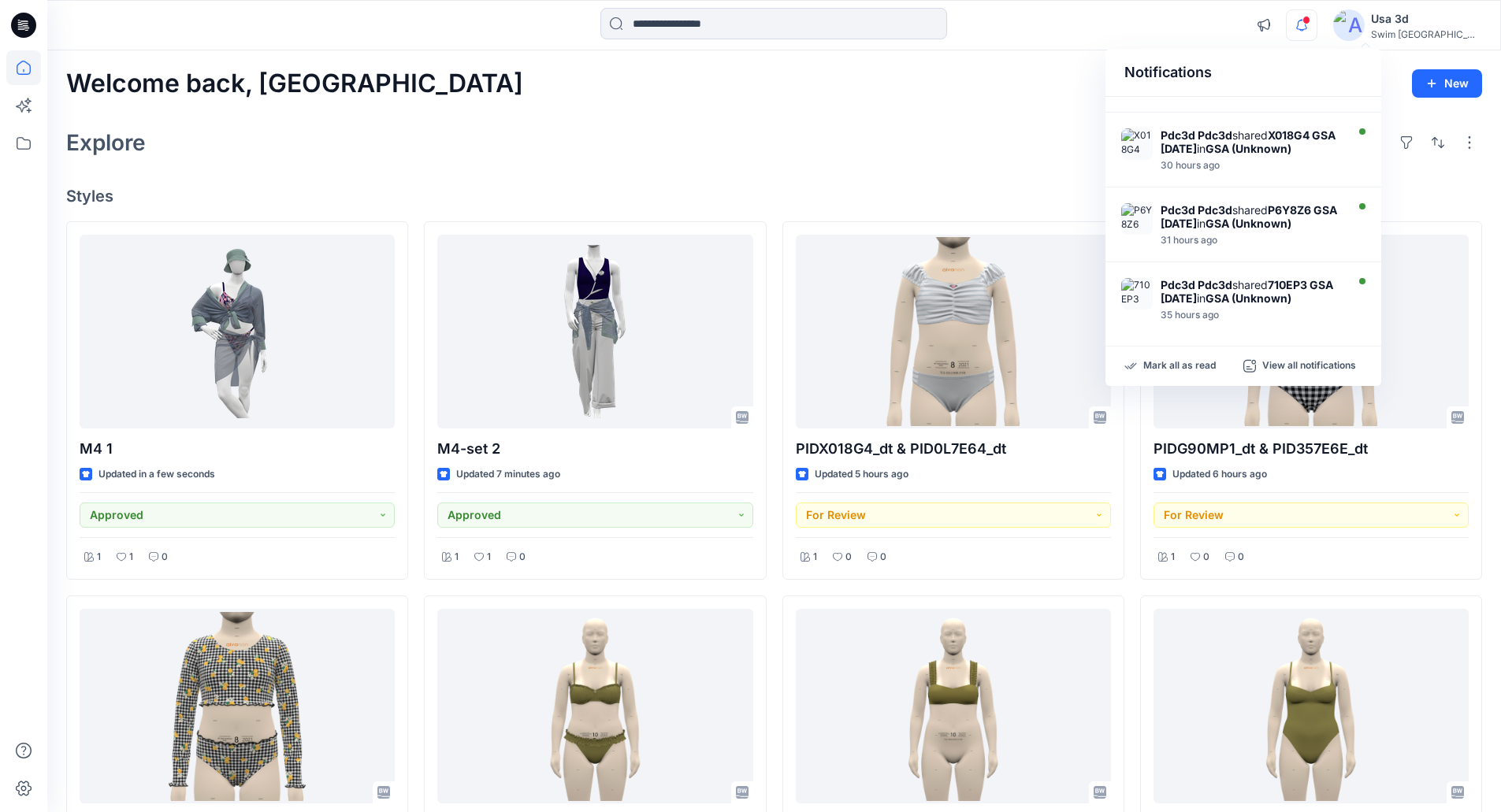
click at [1307, 25] on icon "button" at bounding box center [1302, 24] width 11 height 10
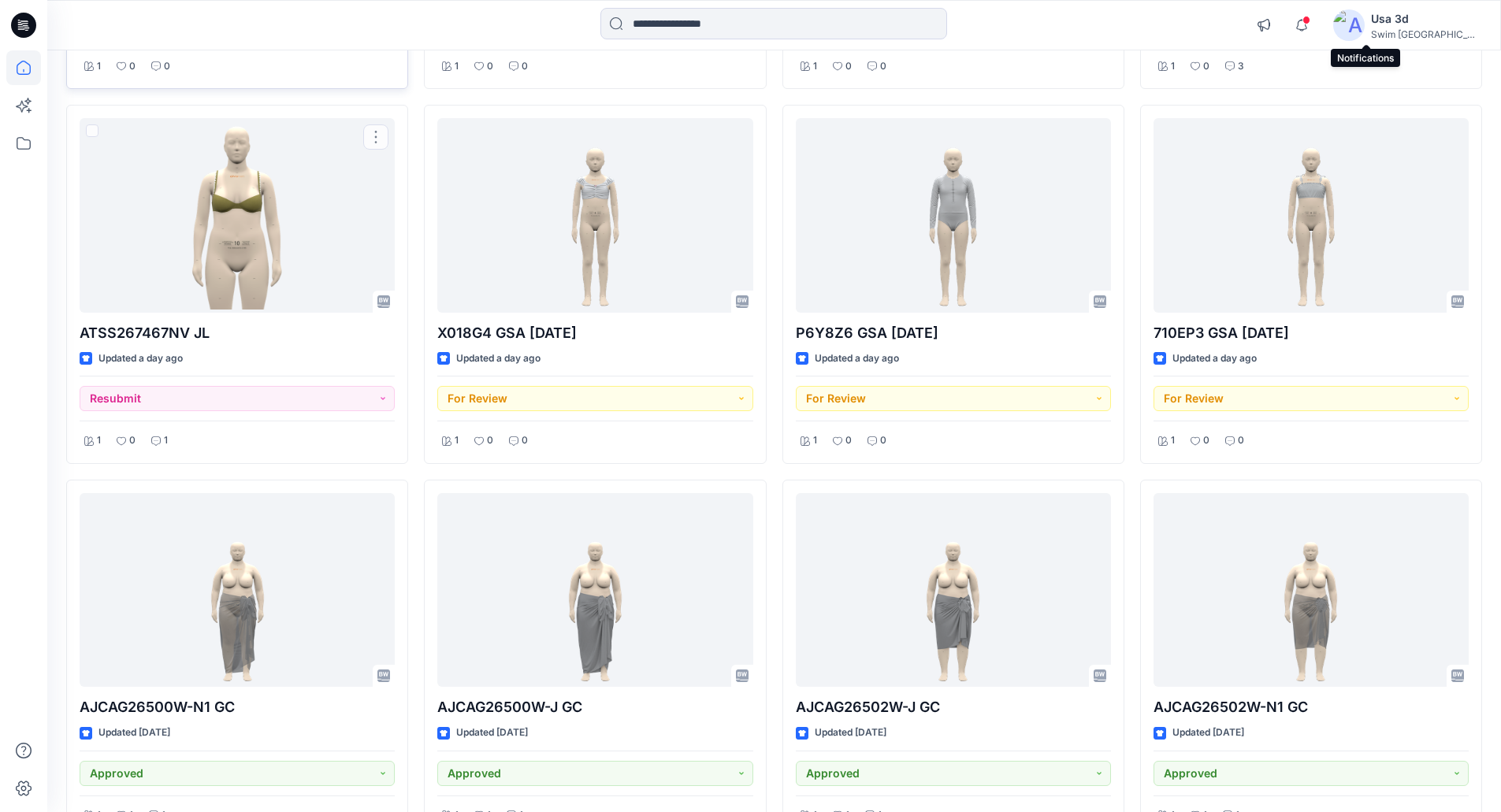
scroll to position [867, 0]
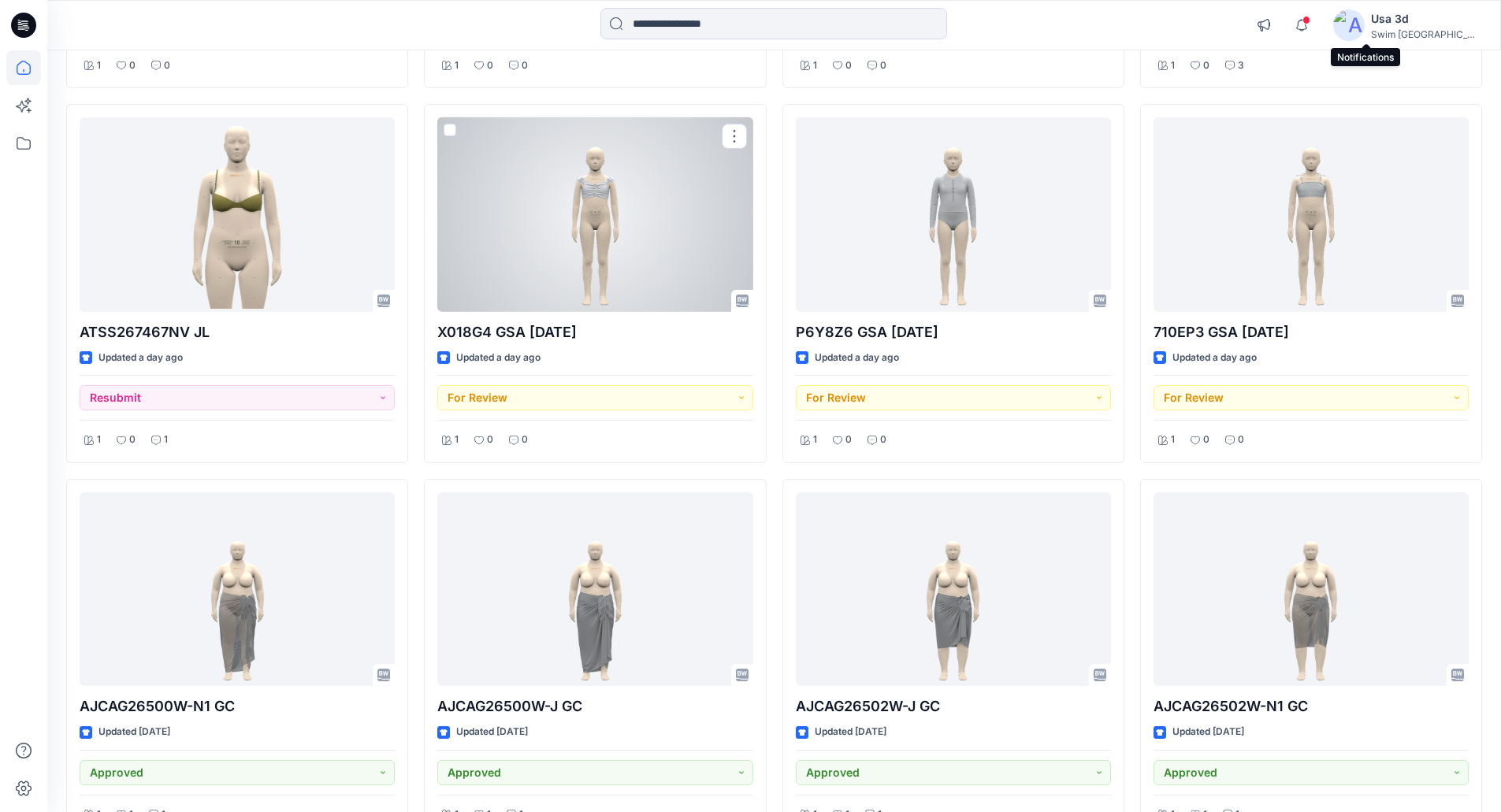
click at [587, 235] on div at bounding box center [595, 214] width 316 height 195
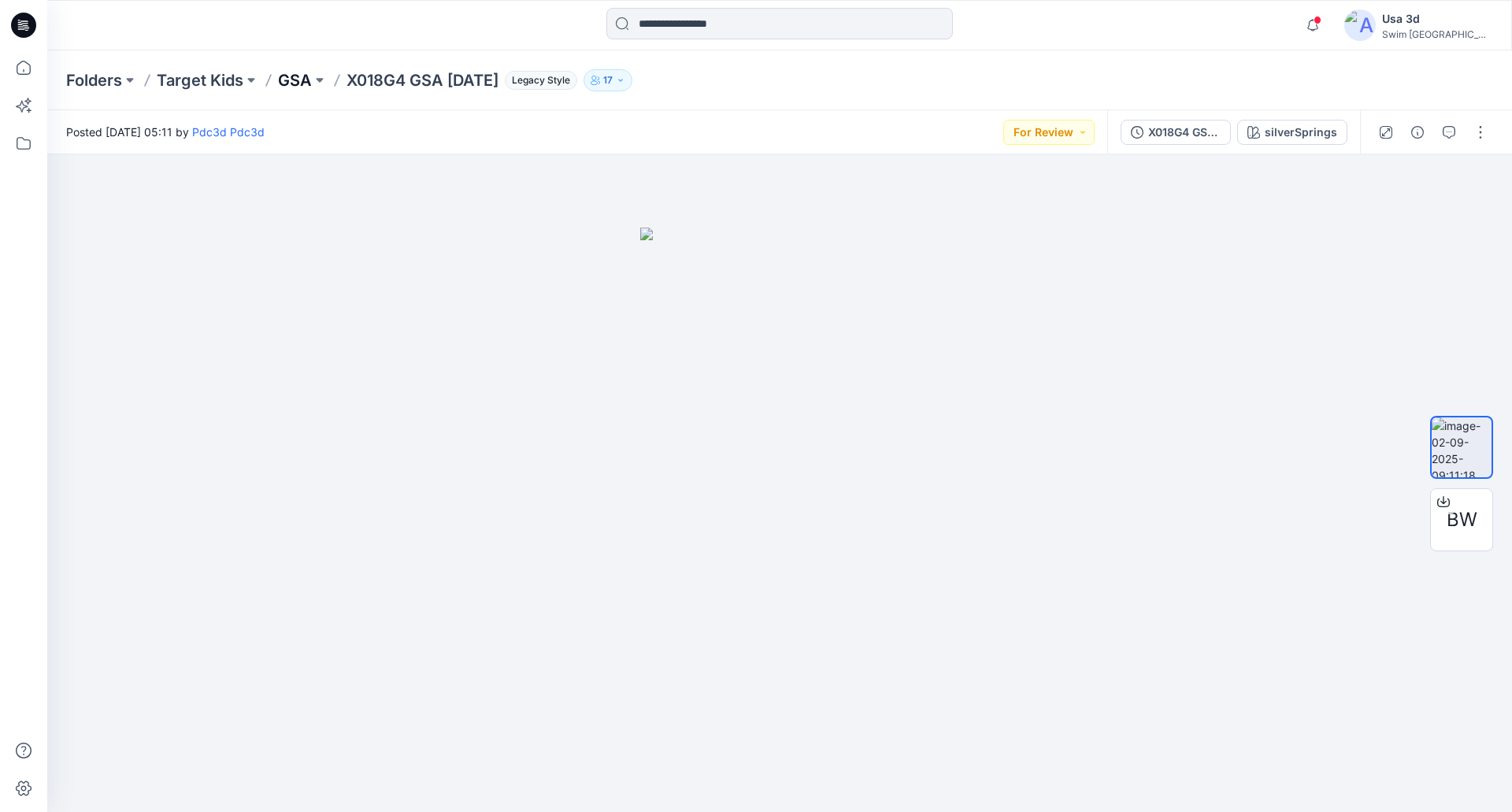
click at [292, 83] on p "GSA" at bounding box center [295, 81] width 34 height 22
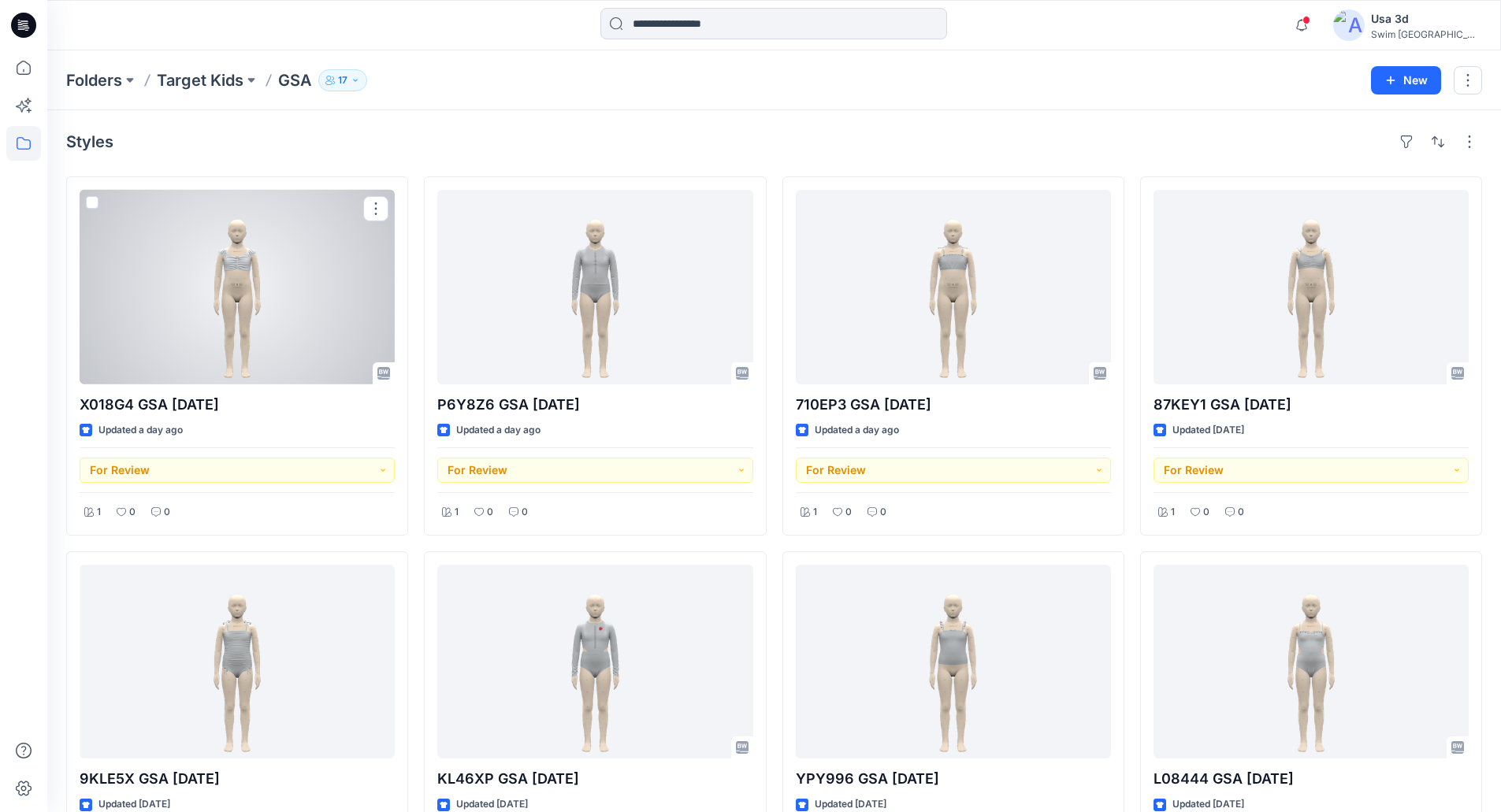
click at [216, 321] on div at bounding box center [238, 288] width 316 height 195
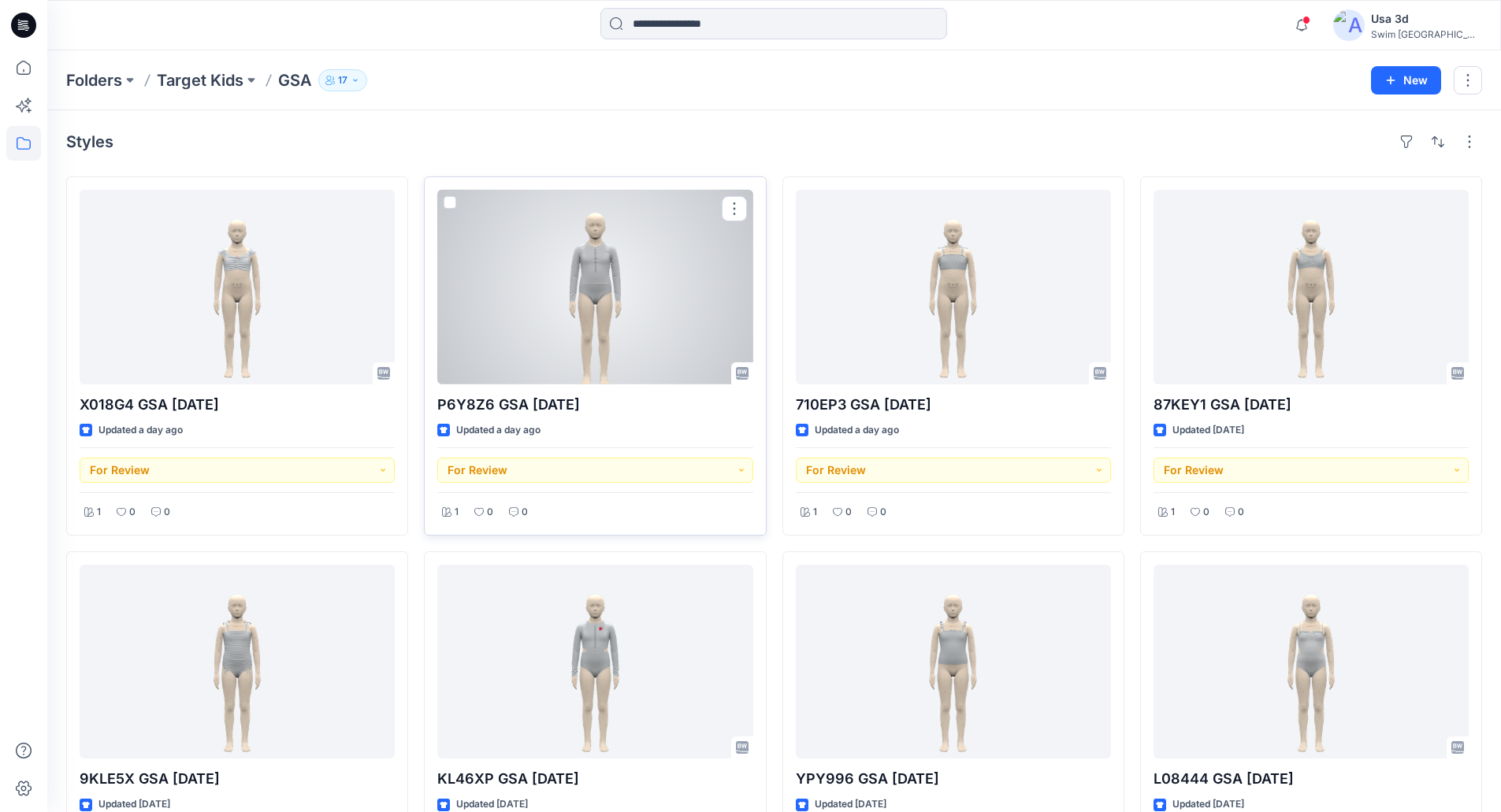
click at [609, 276] on div at bounding box center [595, 288] width 316 height 195
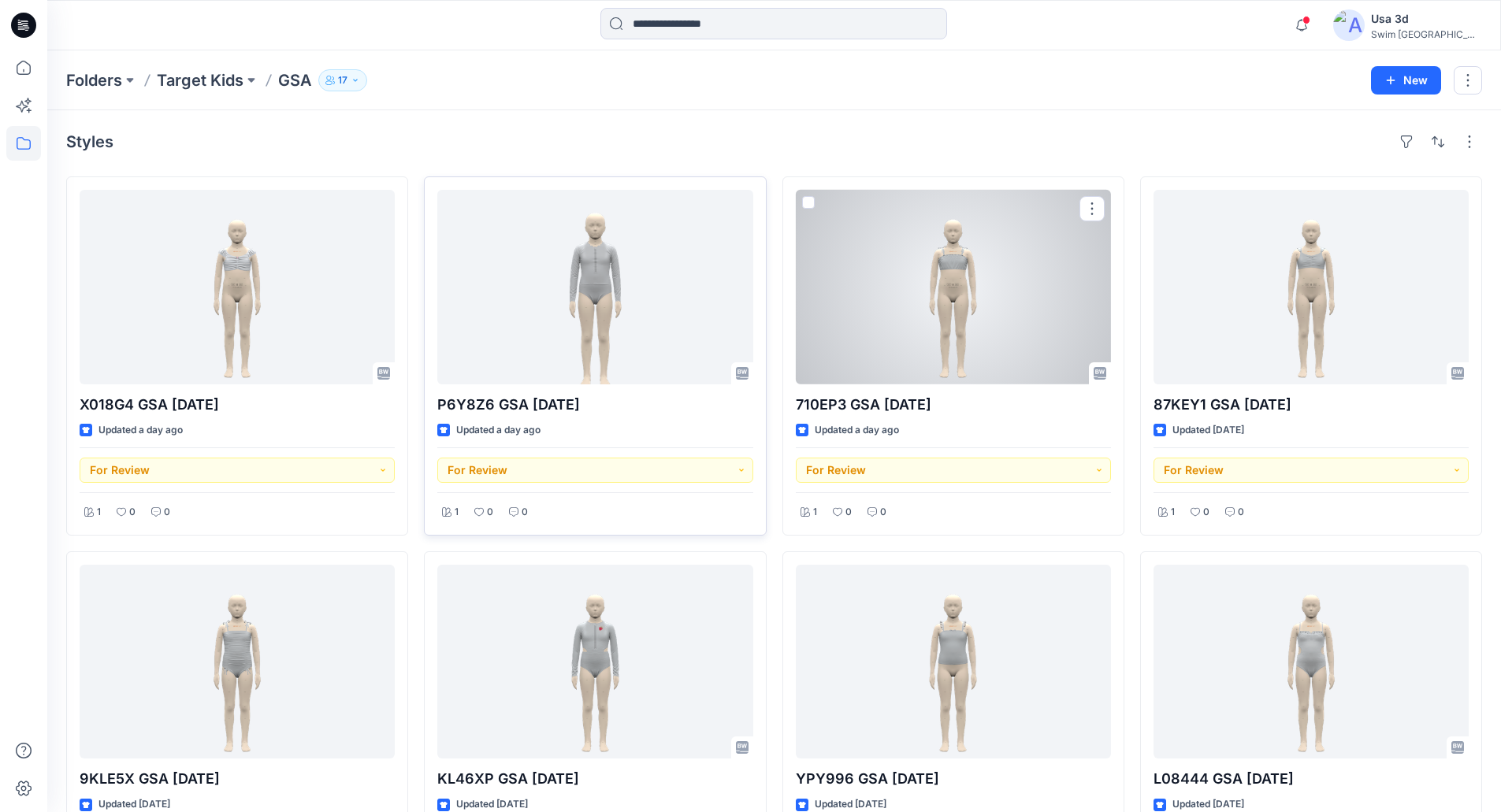
click at [643, 300] on div at bounding box center [595, 288] width 316 height 195
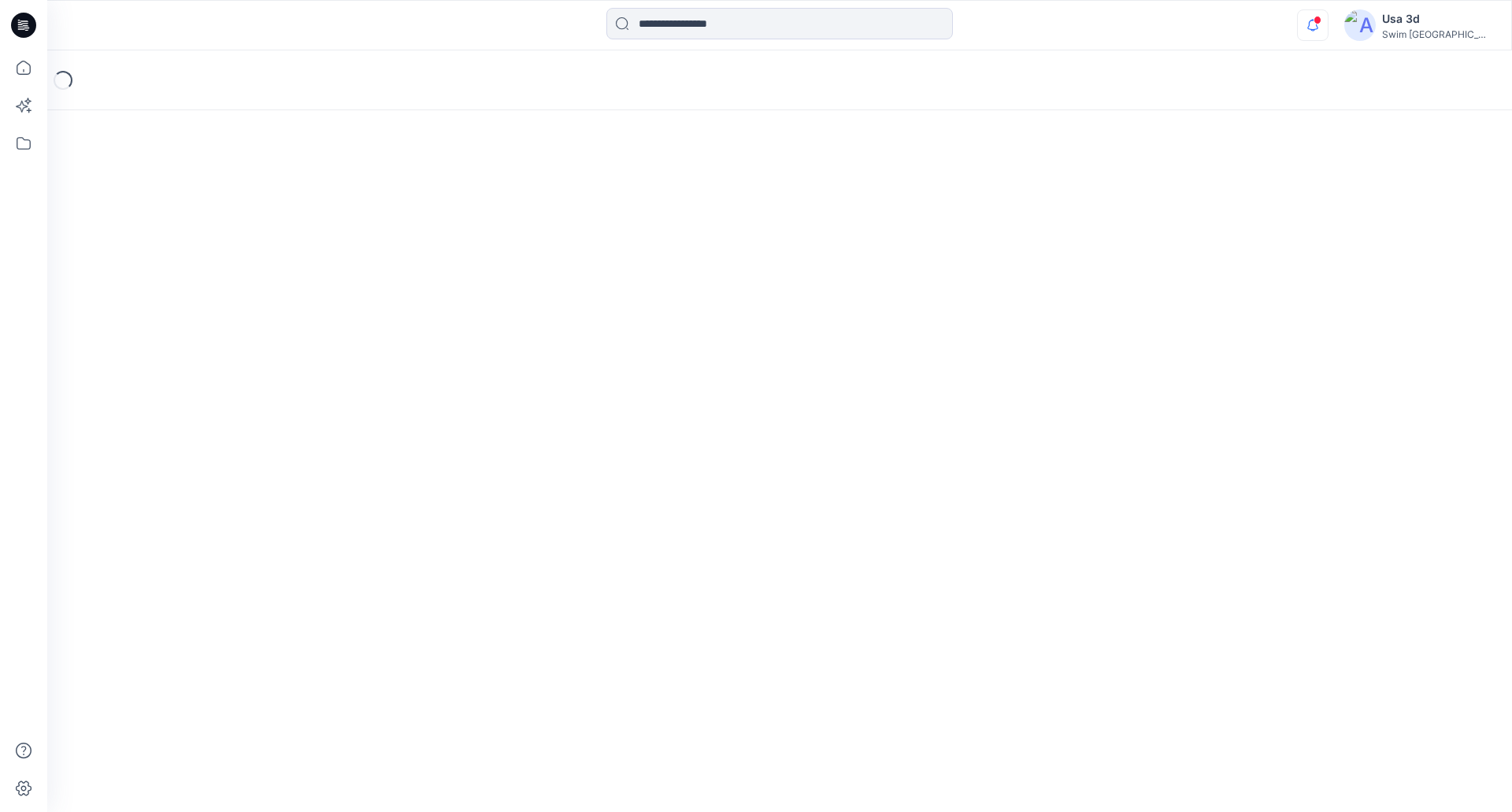
click at [1391, 16] on div "Notifications Pdc3d Pdc3d shared PIDX018G4_dt &amp; PID0L7E64_dt in Digital Twi…" at bounding box center [1394, 24] width 196 height 34
click at [1322, 19] on span at bounding box center [1317, 19] width 7 height 8
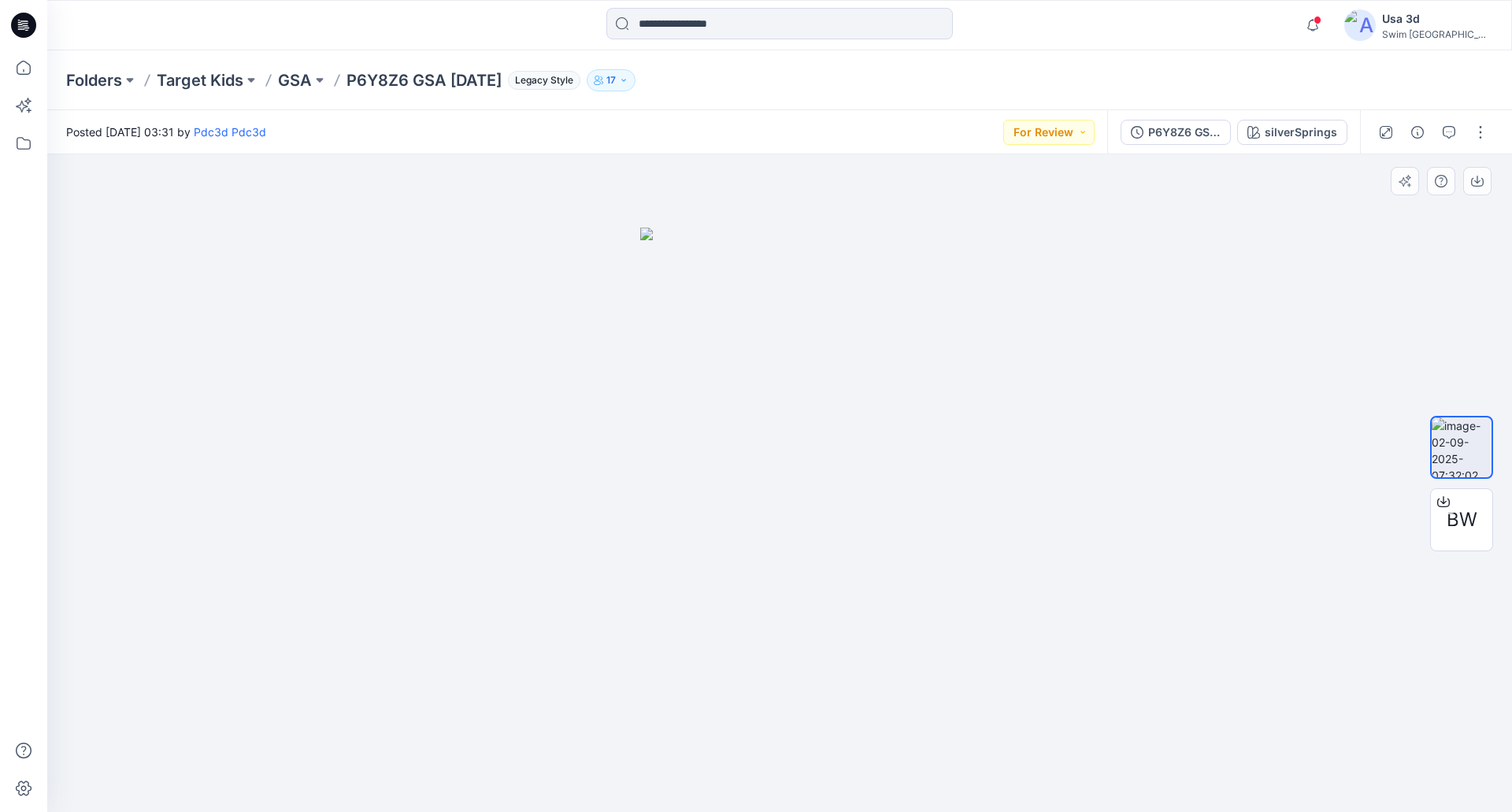
drag, startPoint x: 801, startPoint y: 406, endPoint x: 707, endPoint y: 410, distance: 94.1
click at [707, 410] on img at bounding box center [779, 520] width 279 height 586
click at [1435, 137] on div at bounding box center [1432, 133] width 146 height 45
click at [1451, 137] on icon "button" at bounding box center [1449, 133] width 13 height 13
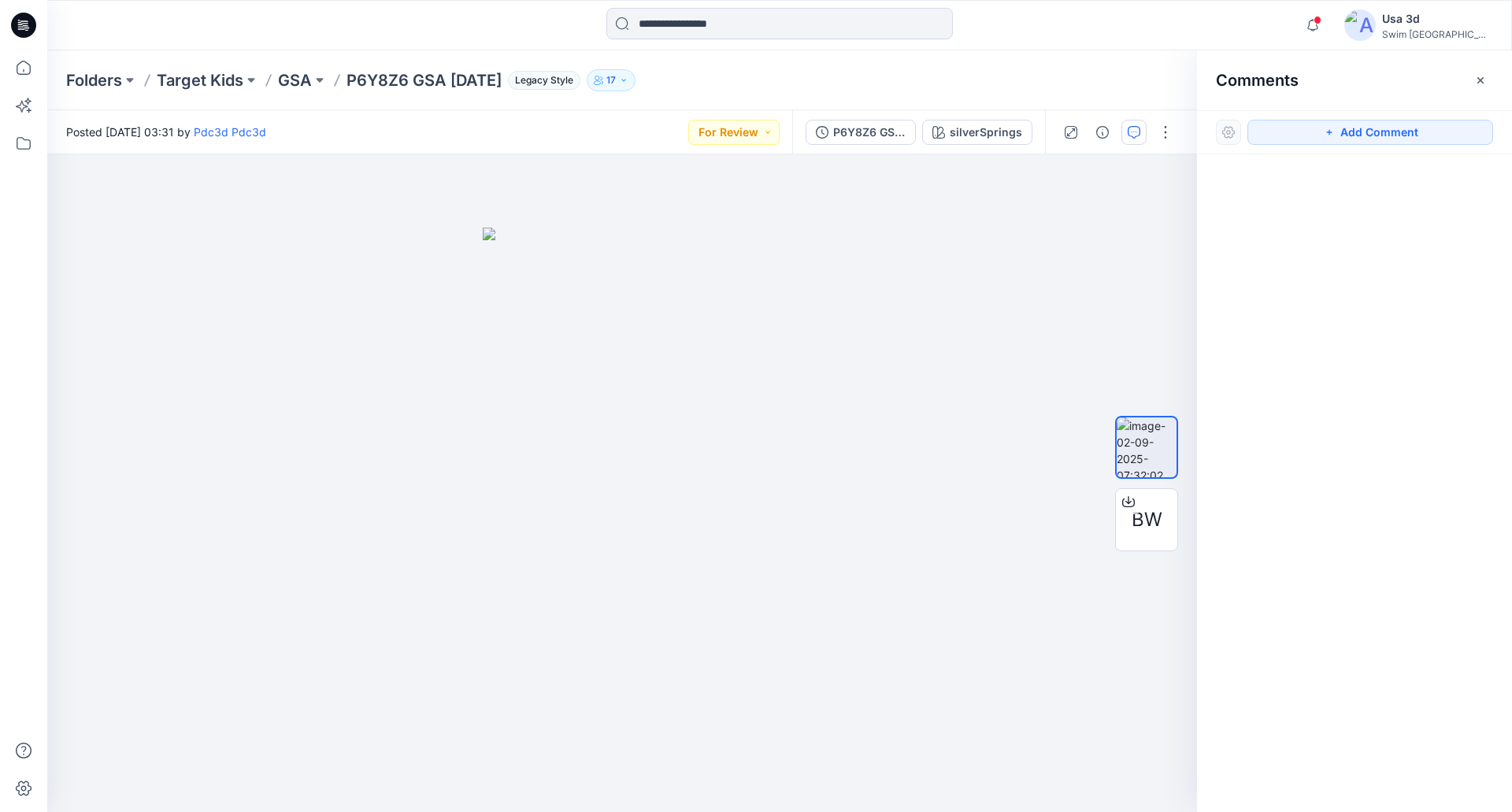
click at [1478, 83] on icon "button" at bounding box center [1480, 81] width 13 height 13
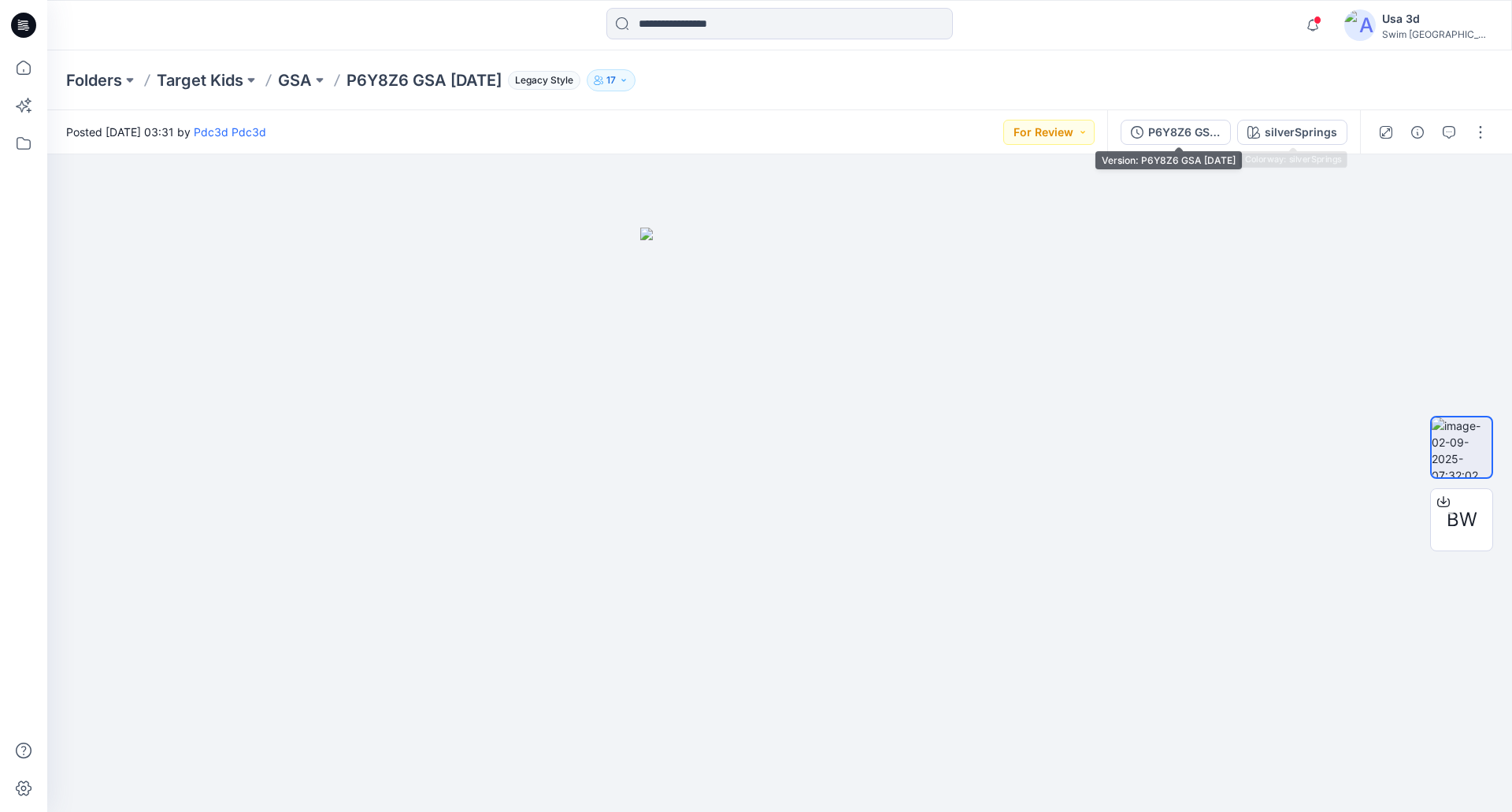
click at [1178, 143] on button "P6Y8Z6 GSA [DATE]" at bounding box center [1175, 132] width 110 height 25
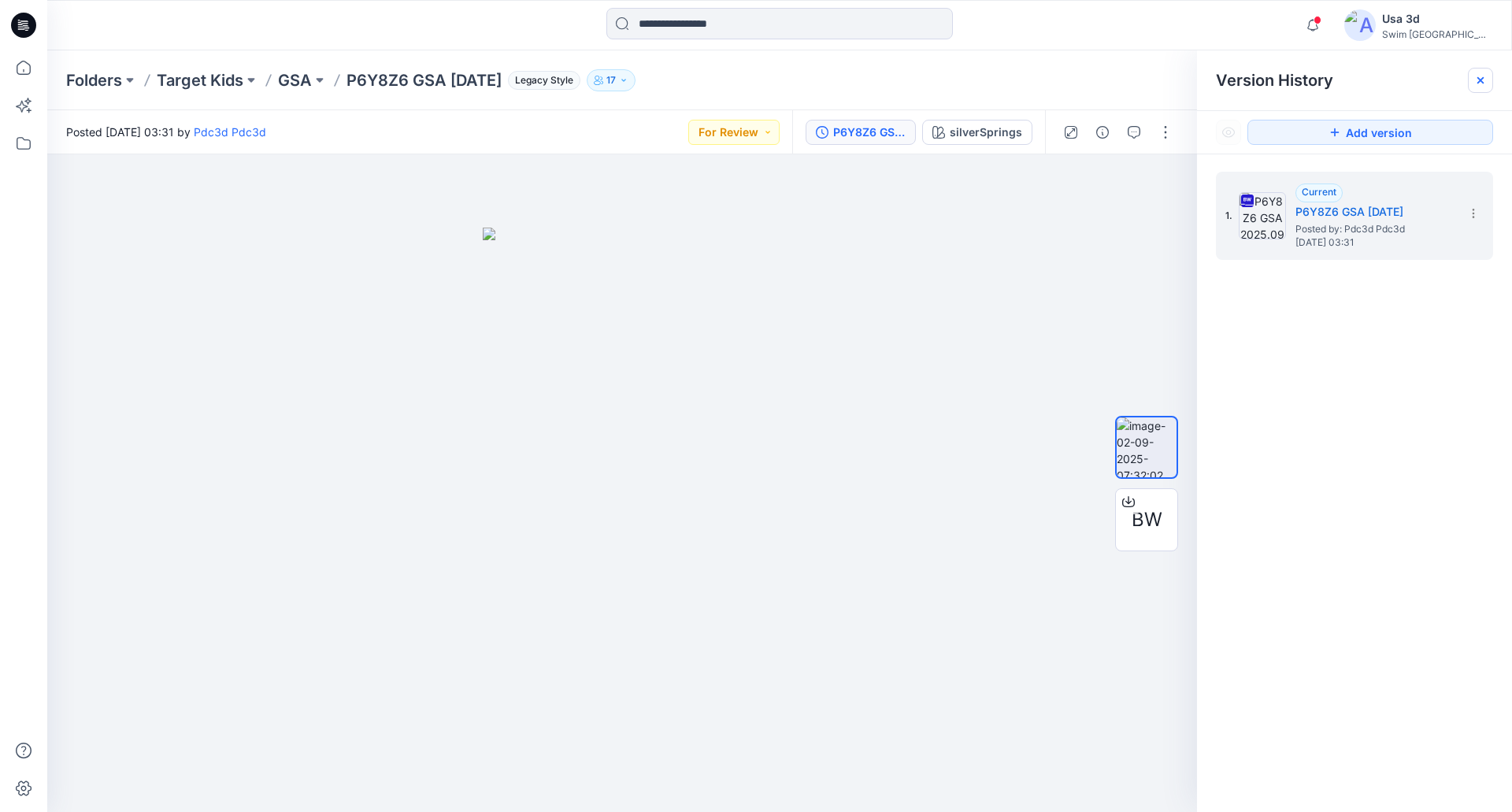
click at [1480, 83] on icon at bounding box center [1480, 81] width 13 height 13
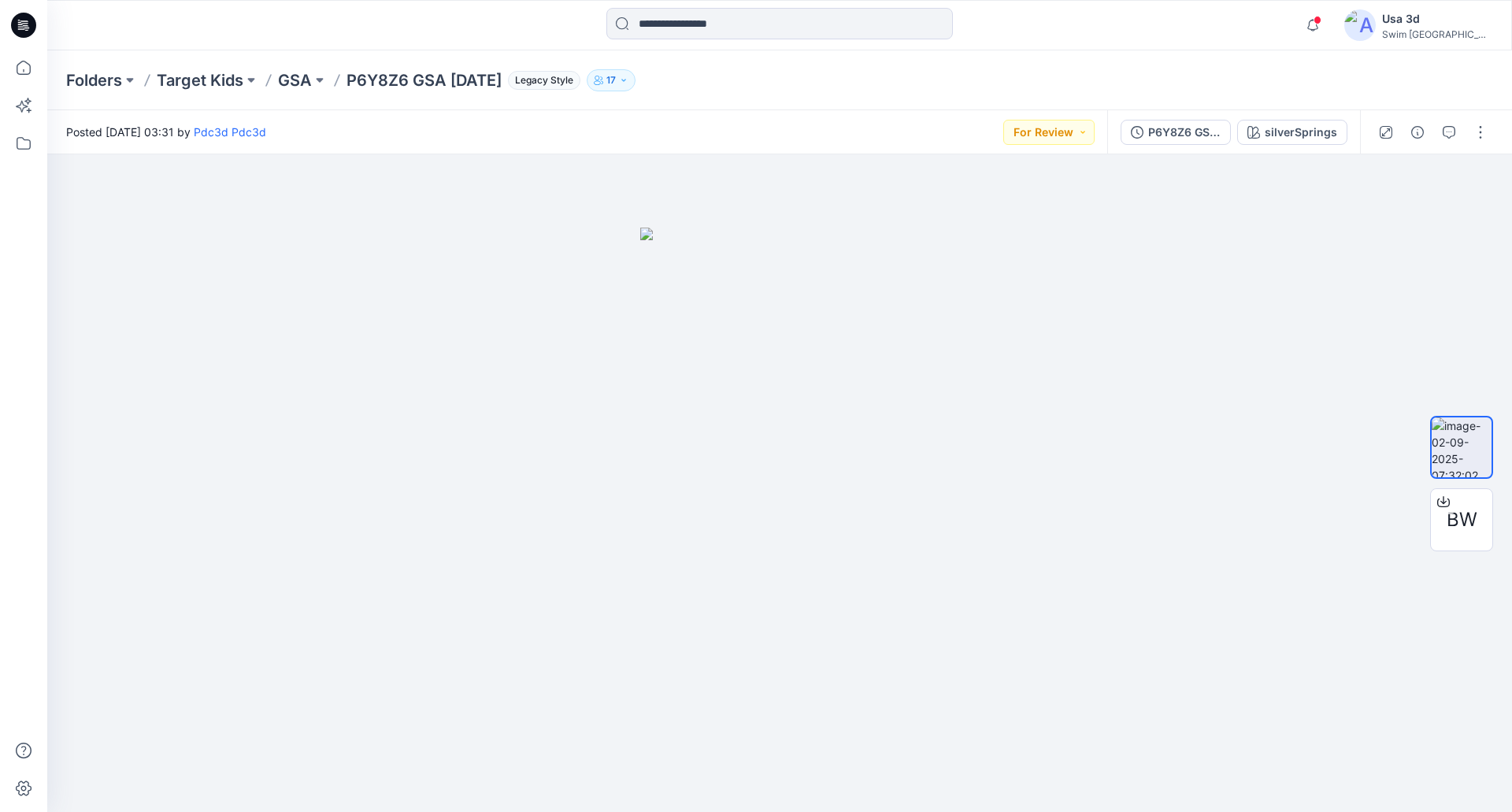
click at [292, 79] on p "GSA" at bounding box center [295, 81] width 34 height 22
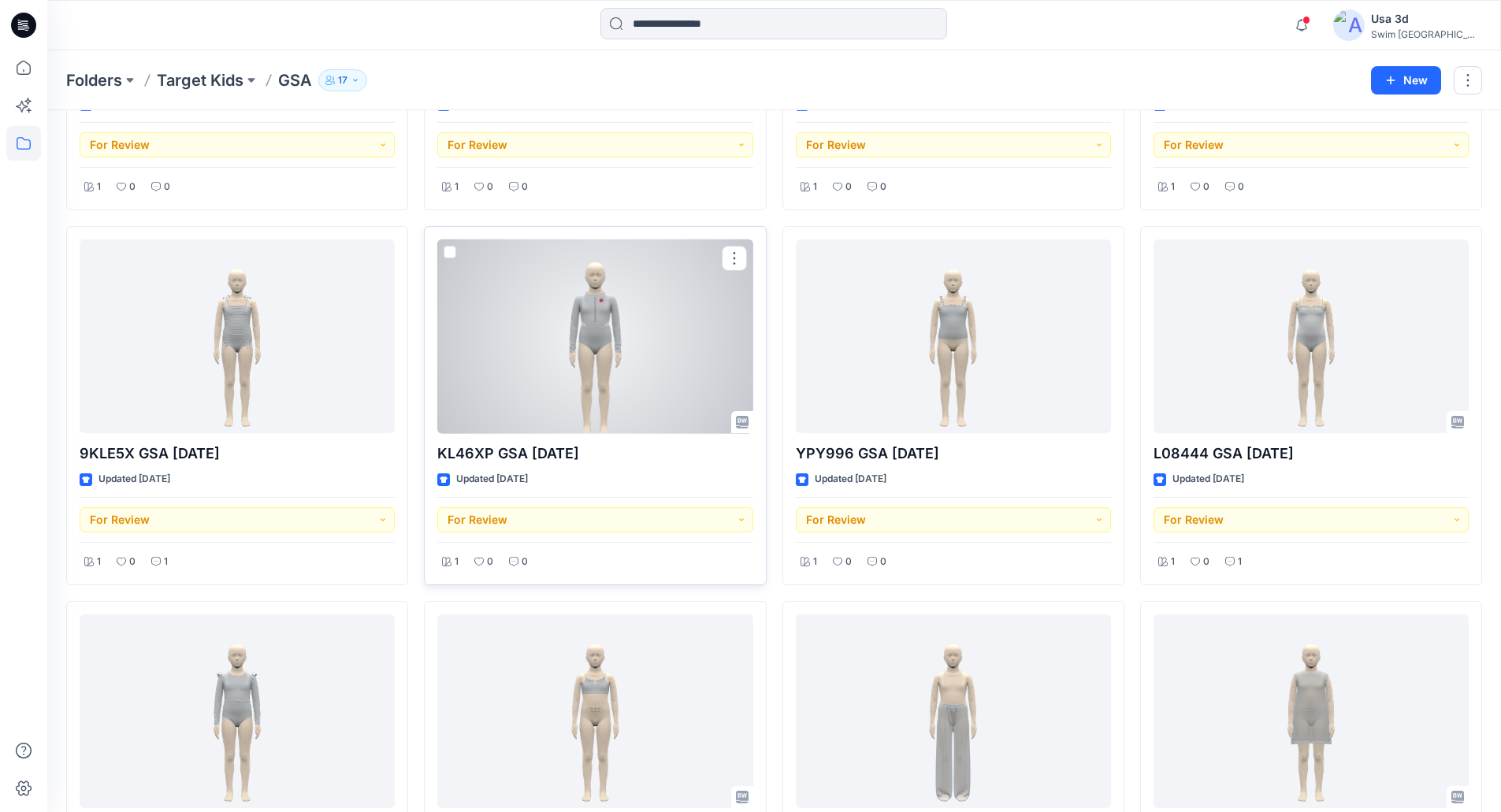
scroll to position [237, 0]
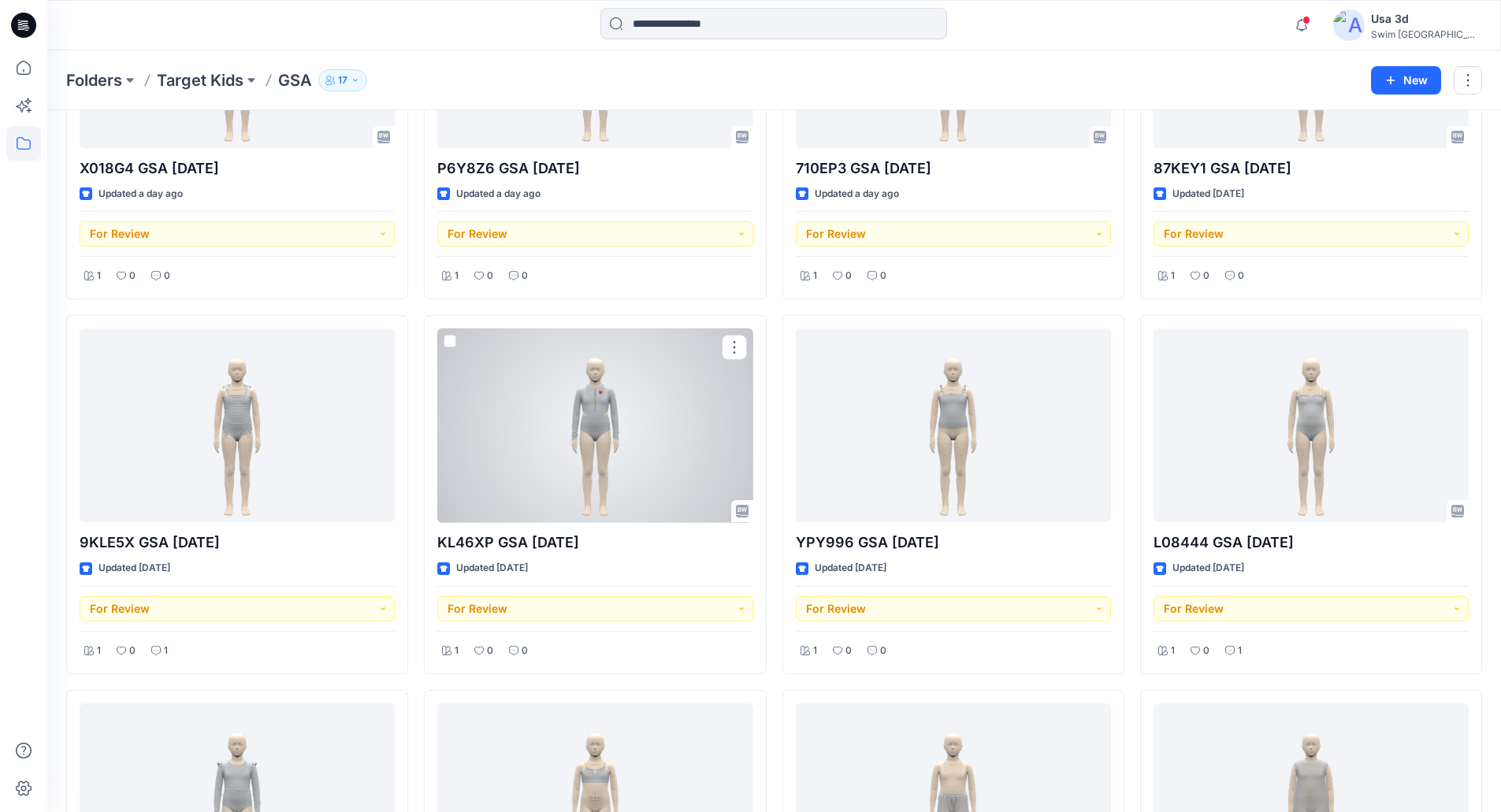
click at [583, 415] on div at bounding box center [595, 426] width 316 height 195
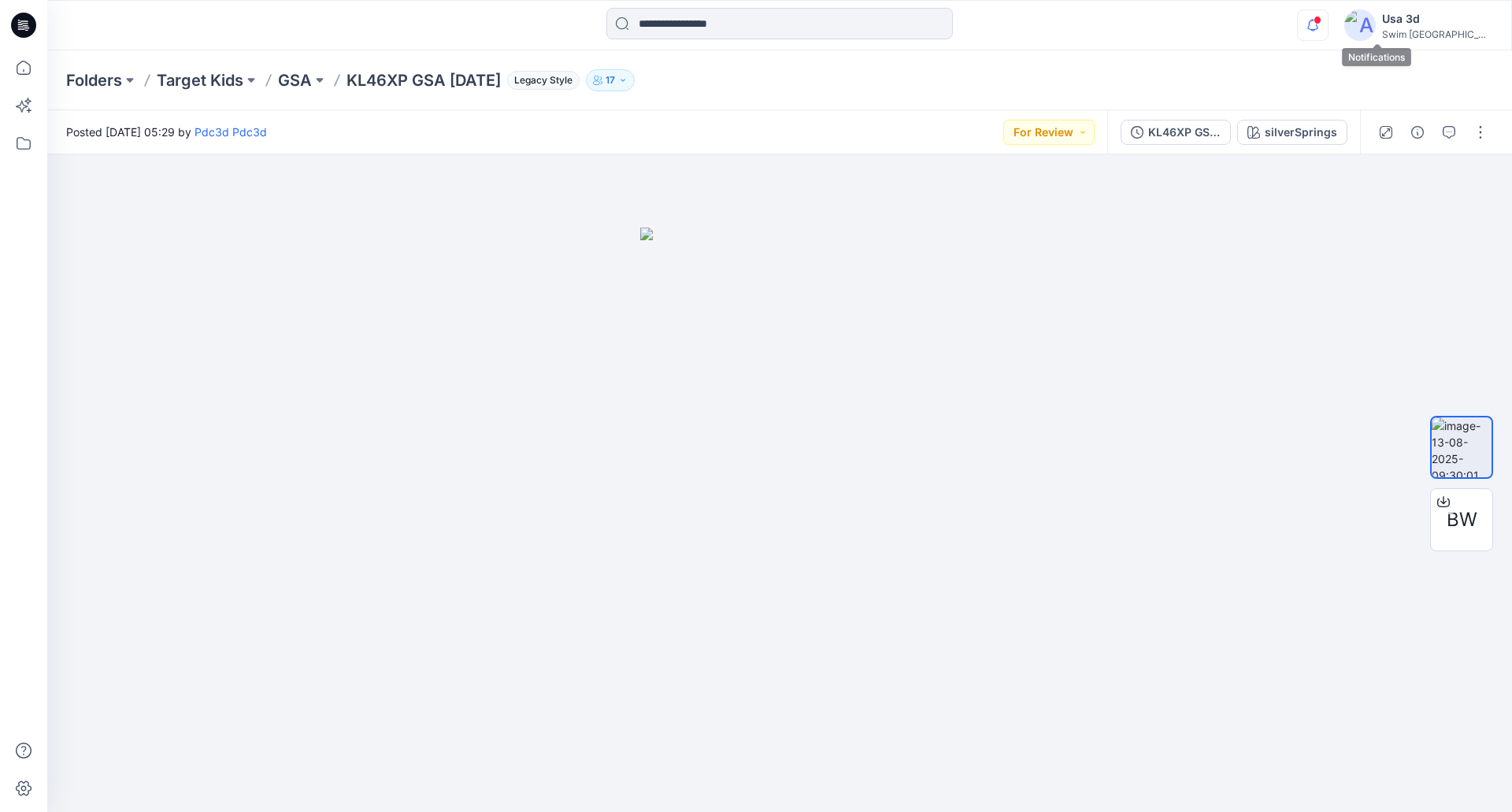
click at [1327, 31] on icon "button" at bounding box center [1313, 25] width 30 height 32
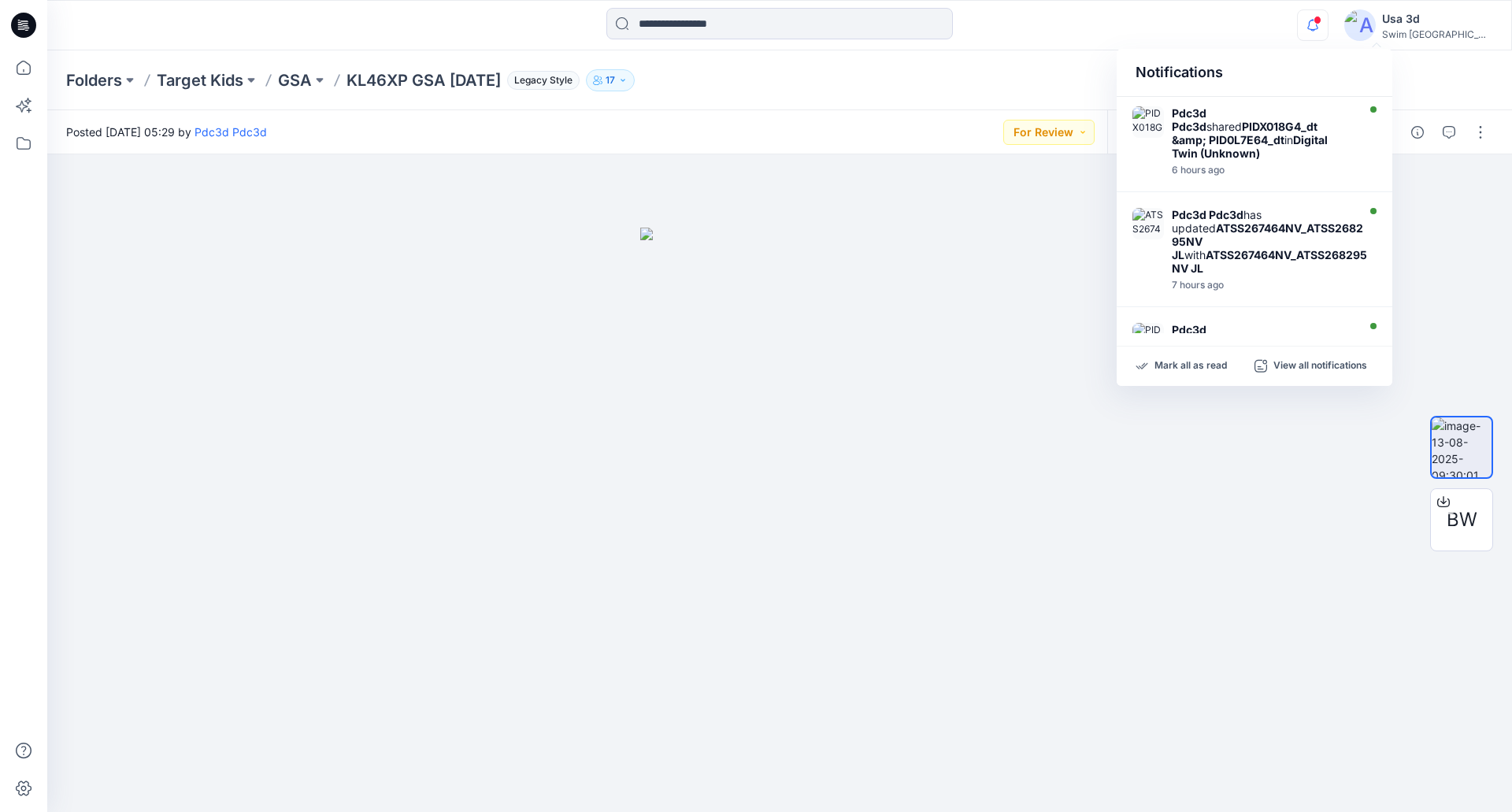
click at [1327, 26] on icon "button" at bounding box center [1313, 25] width 30 height 32
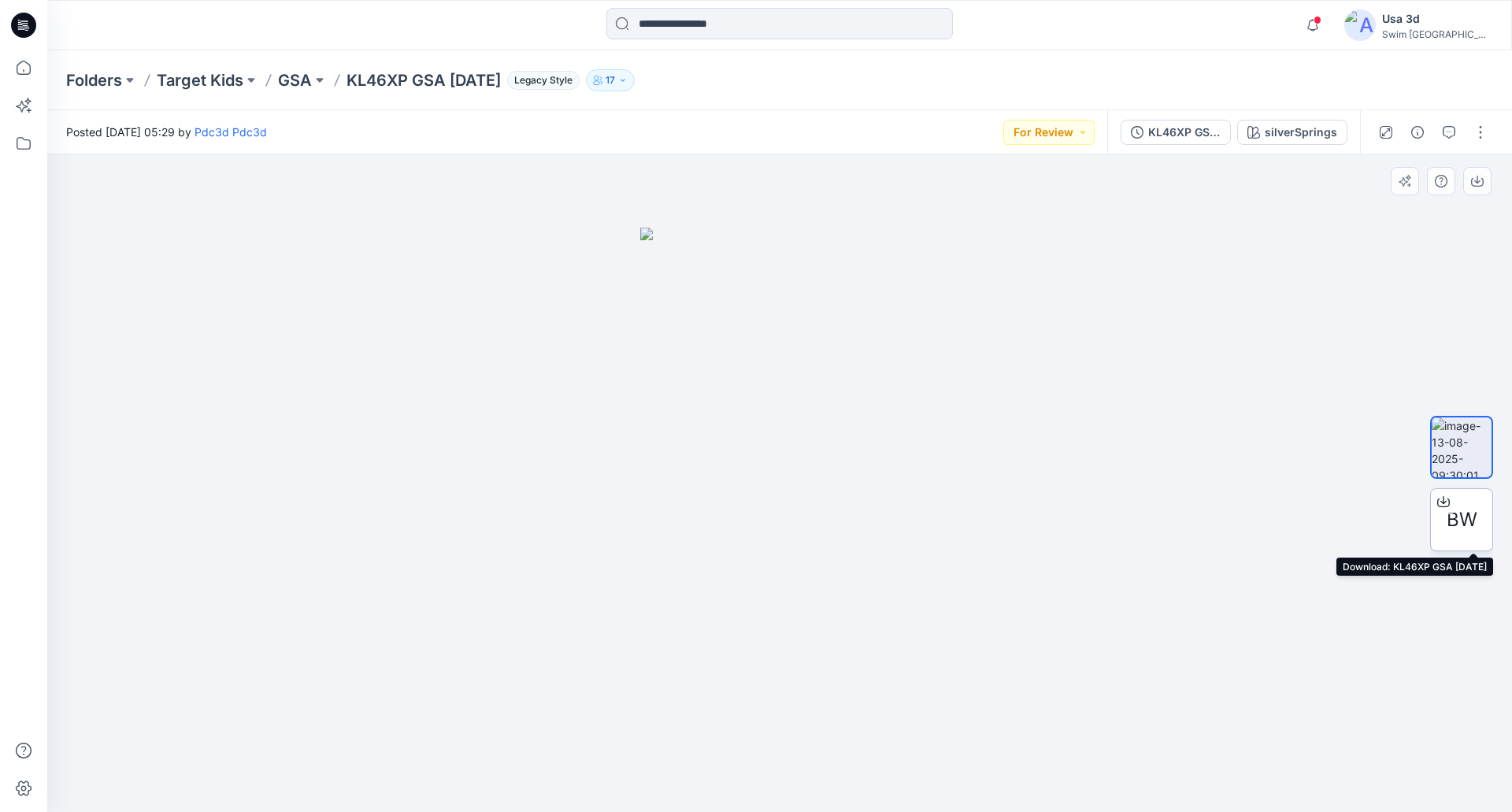
click at [1468, 522] on span "BW" at bounding box center [1462, 520] width 31 height 29
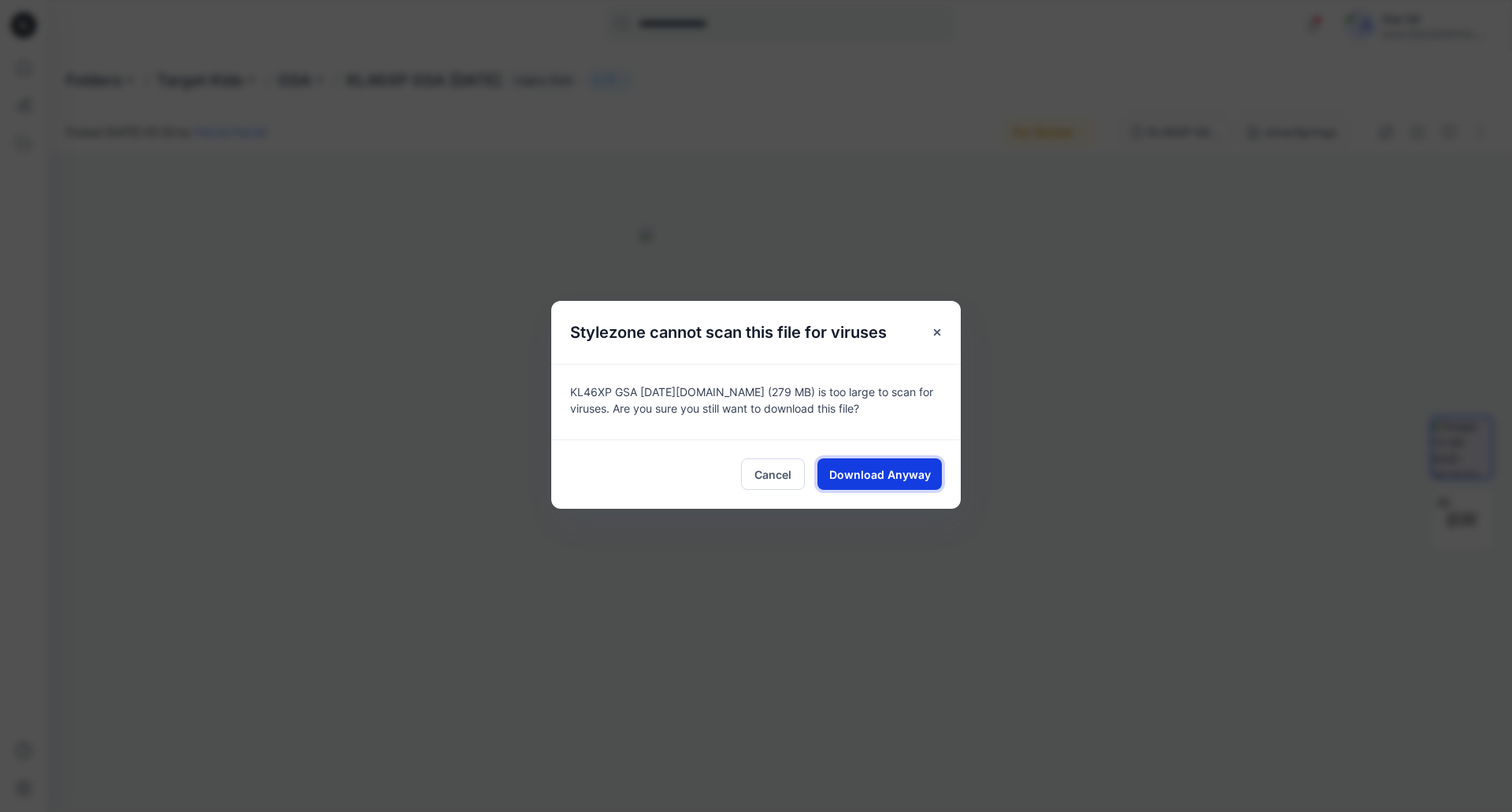
click at [866, 477] on span "Download Anyway" at bounding box center [880, 475] width 102 height 17
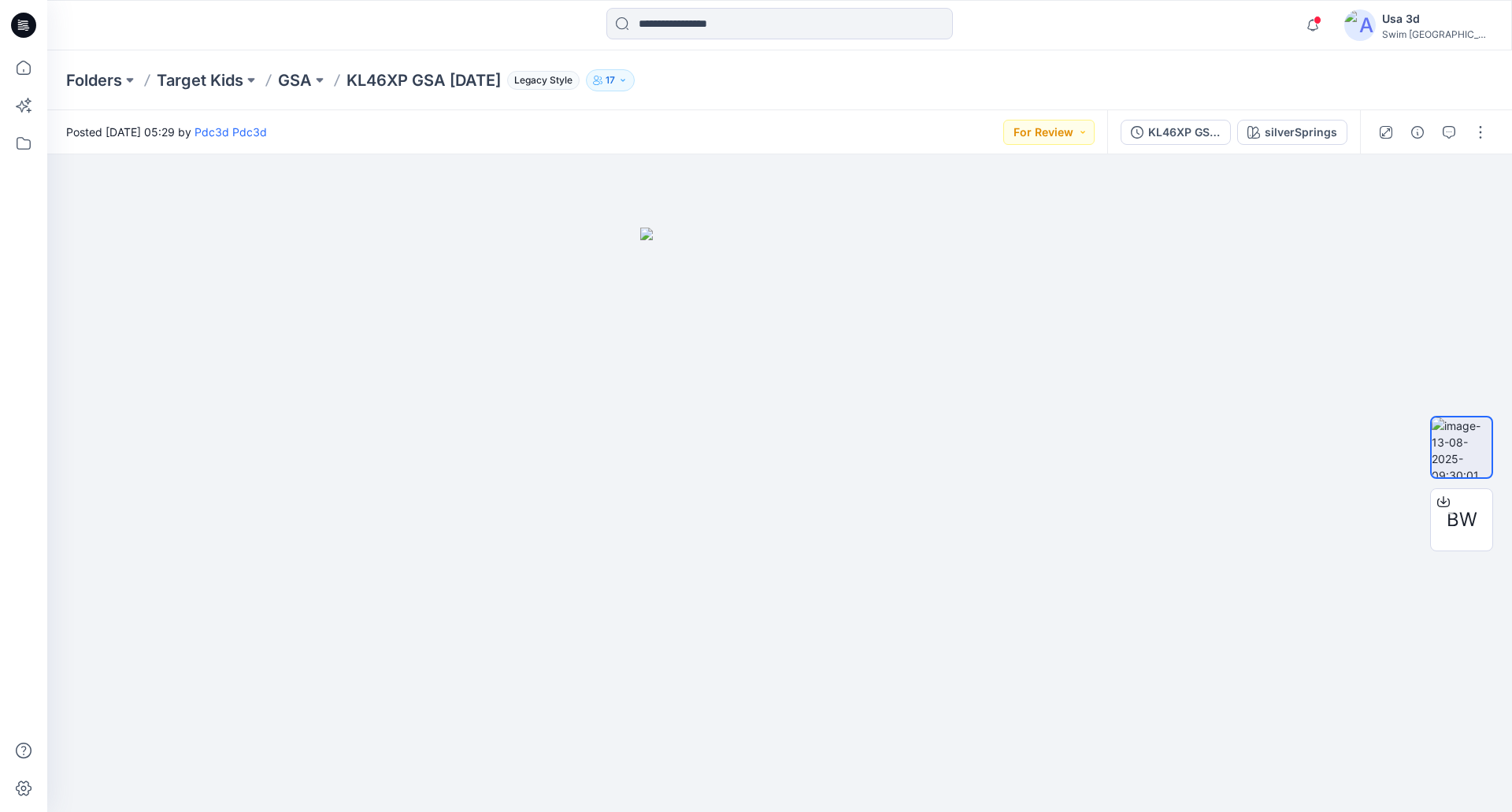
drag, startPoint x: 346, startPoint y: 84, endPoint x: 523, endPoint y: 83, distance: 177.0
click at [523, 83] on div "Folders Target Kids GSA KL46XP GSA 2025.8.12 Legacy Style 17" at bounding box center [718, 81] width 1304 height 22
copy p "KL46XP GSA 2025.8.12"
click at [300, 75] on p "GSA" at bounding box center [295, 81] width 34 height 22
click at [1327, 25] on icon "button" at bounding box center [1313, 25] width 30 height 32
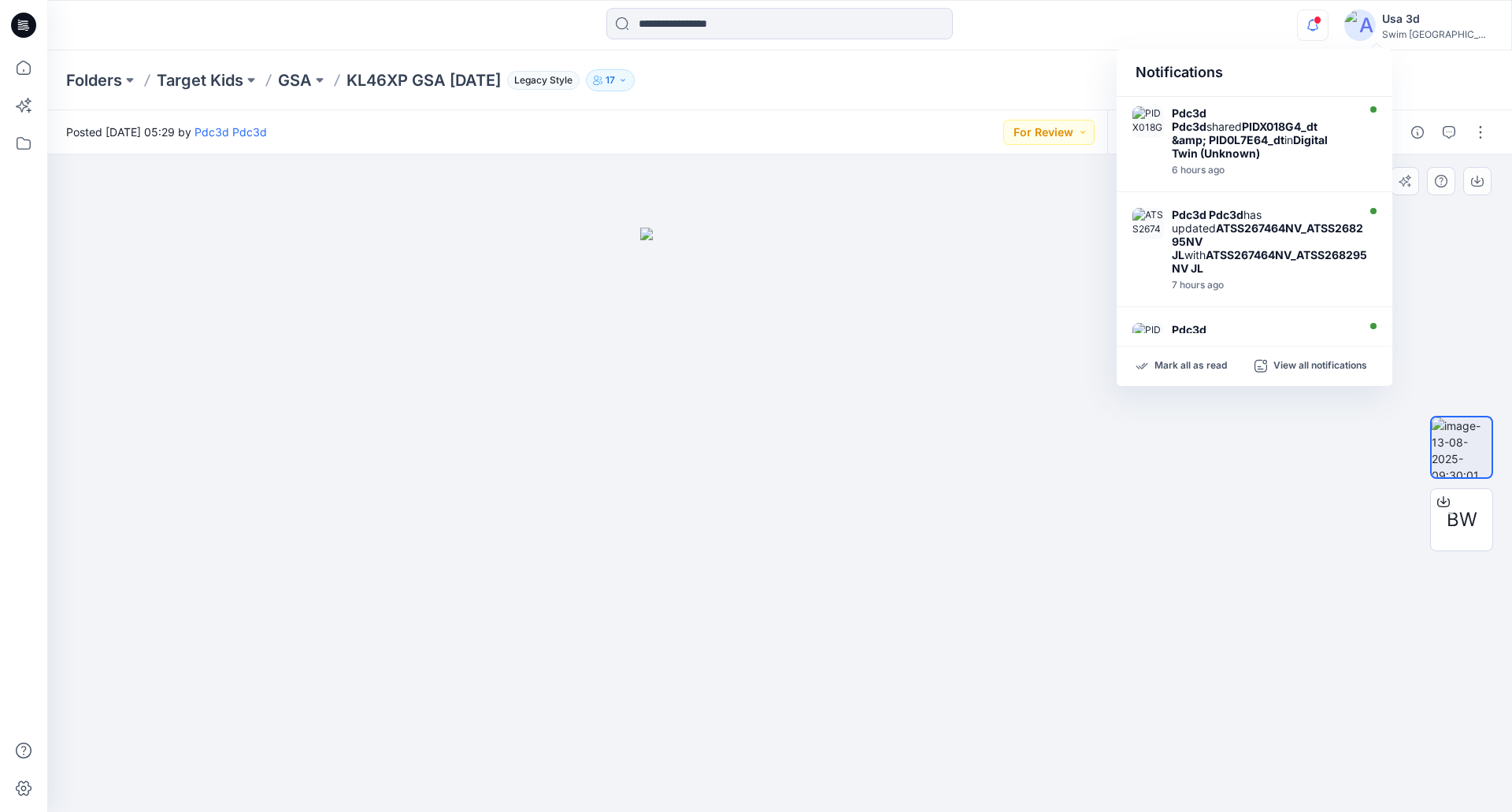
drag, startPoint x: 1388, startPoint y: 25, endPoint x: 1153, endPoint y: 187, distance: 285.4
click at [1327, 26] on icon "button" at bounding box center [1313, 25] width 30 height 32
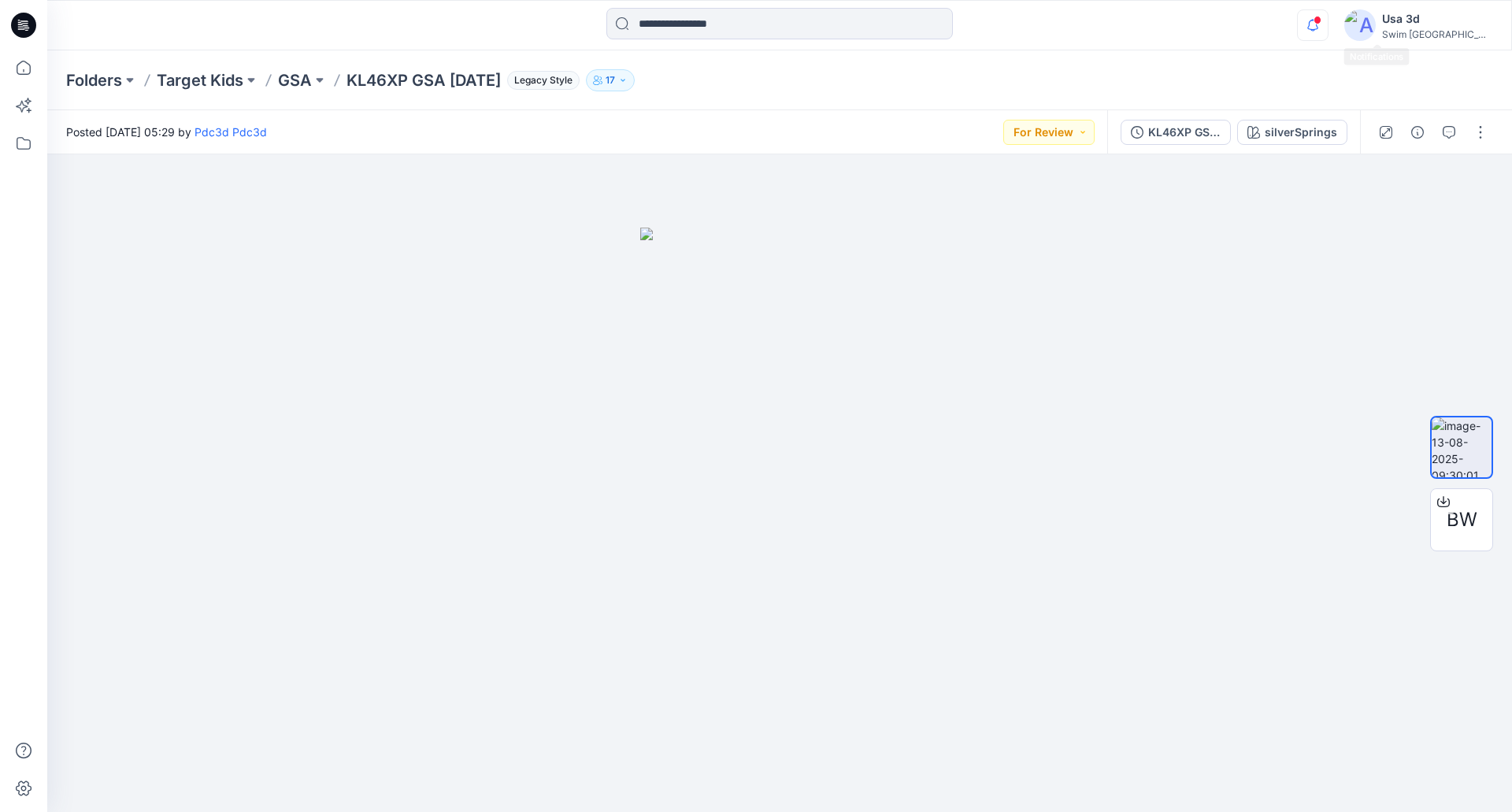
click at [1327, 19] on icon "button" at bounding box center [1313, 25] width 30 height 32
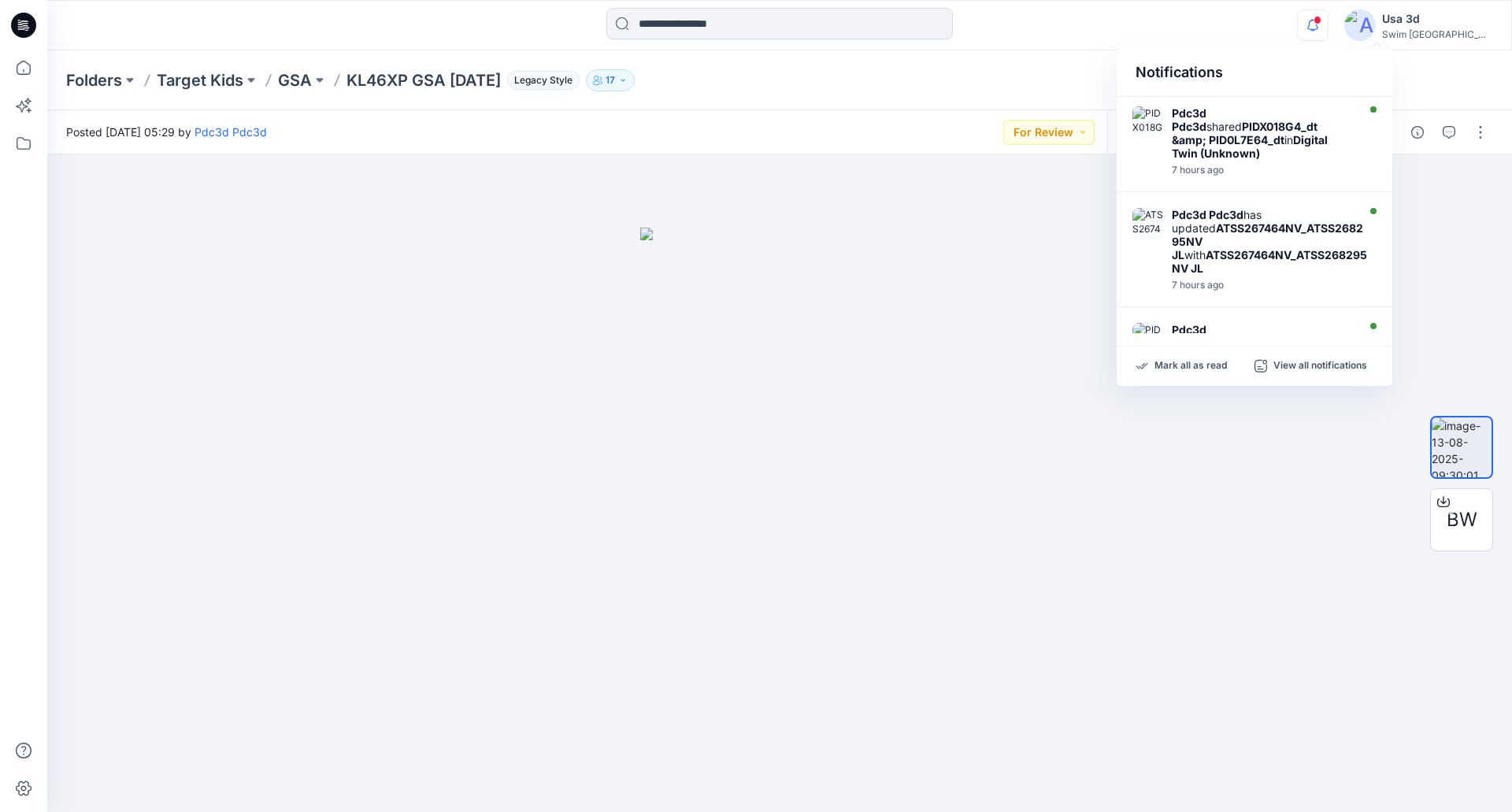
click at [1327, 20] on icon "button" at bounding box center [1313, 25] width 30 height 32
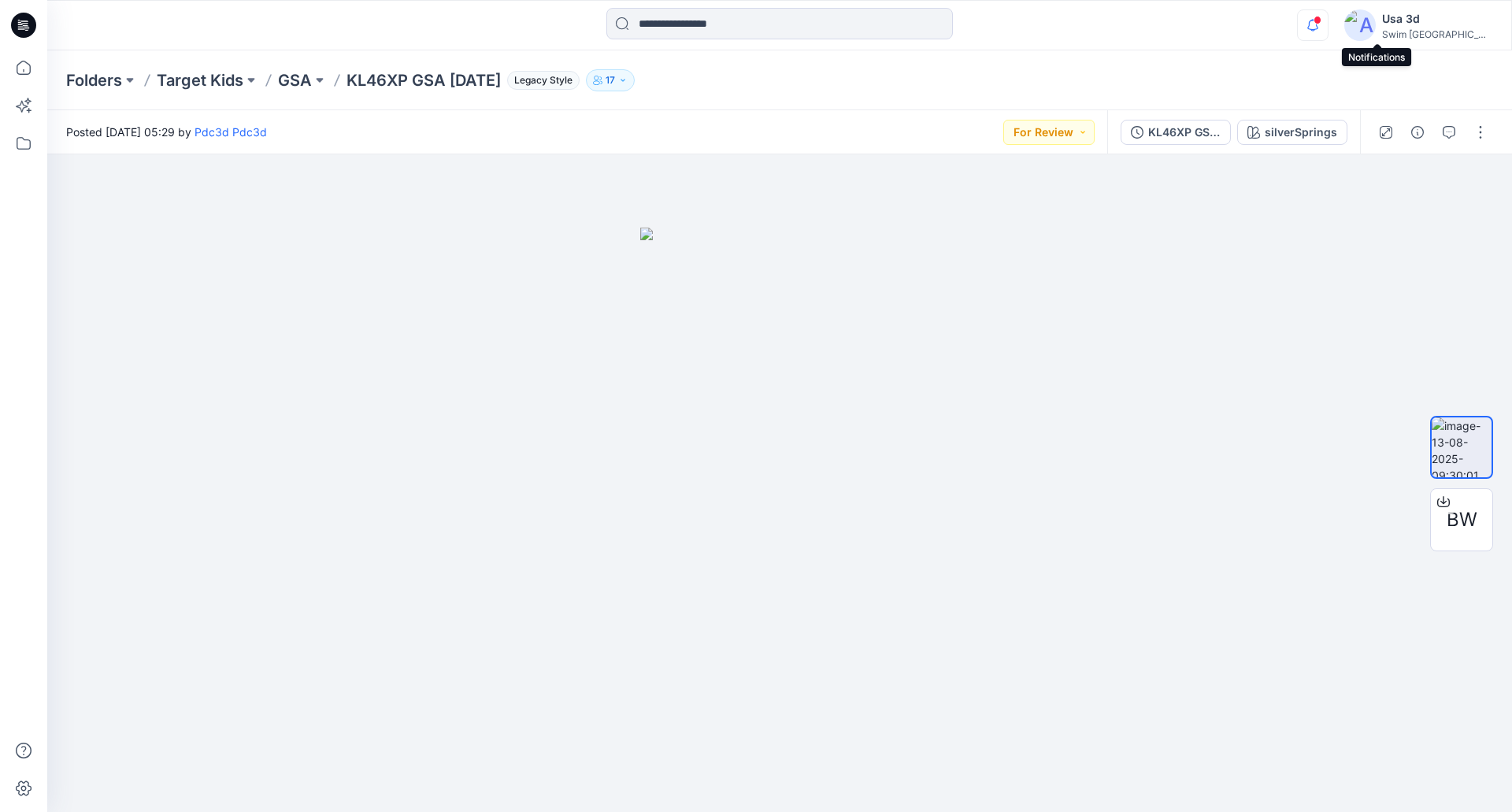
click at [1327, 33] on icon "button" at bounding box center [1313, 25] width 30 height 32
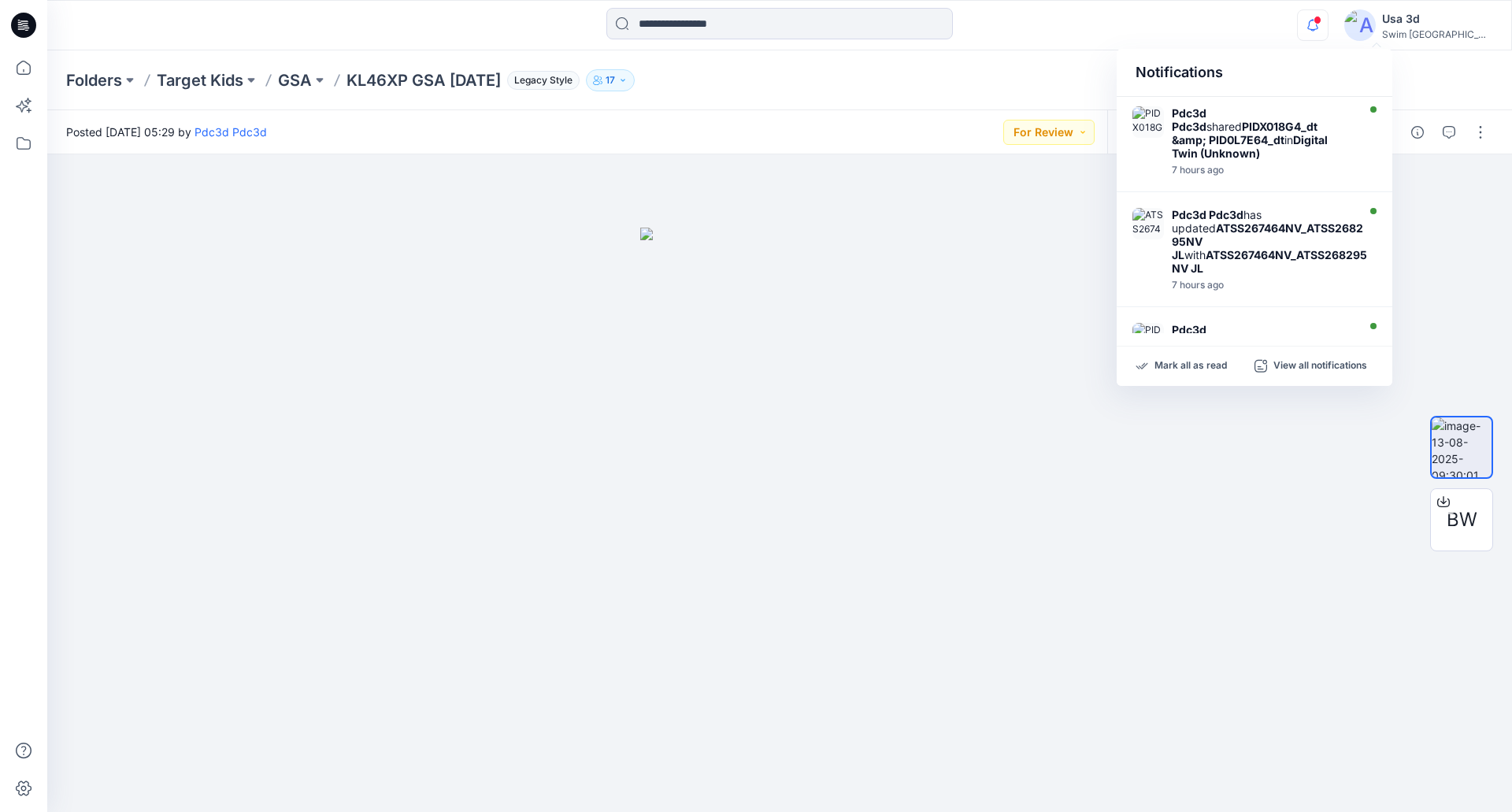
click at [1327, 32] on icon "button" at bounding box center [1313, 25] width 30 height 32
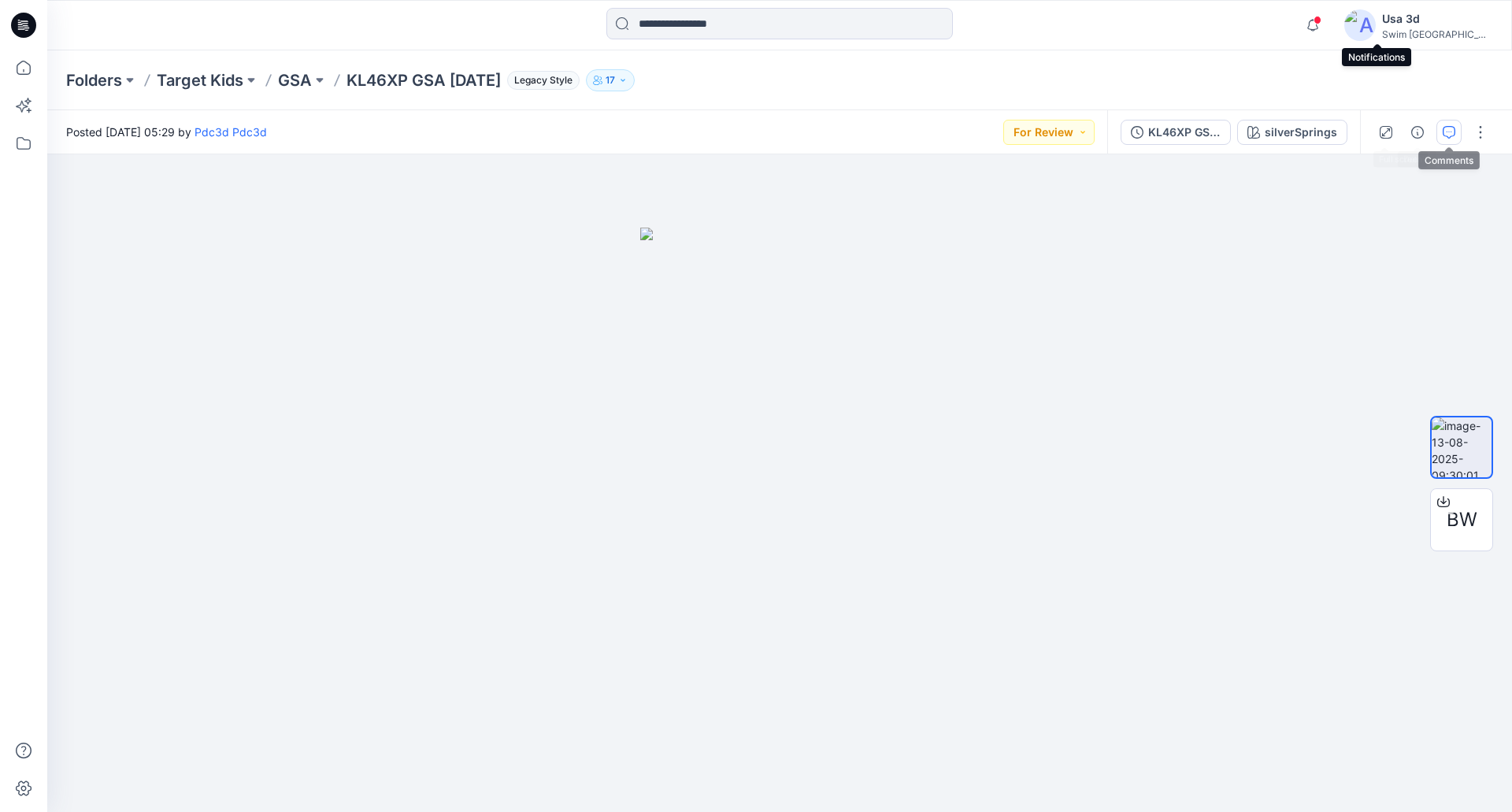
click at [1451, 135] on icon "button" at bounding box center [1449, 133] width 13 height 13
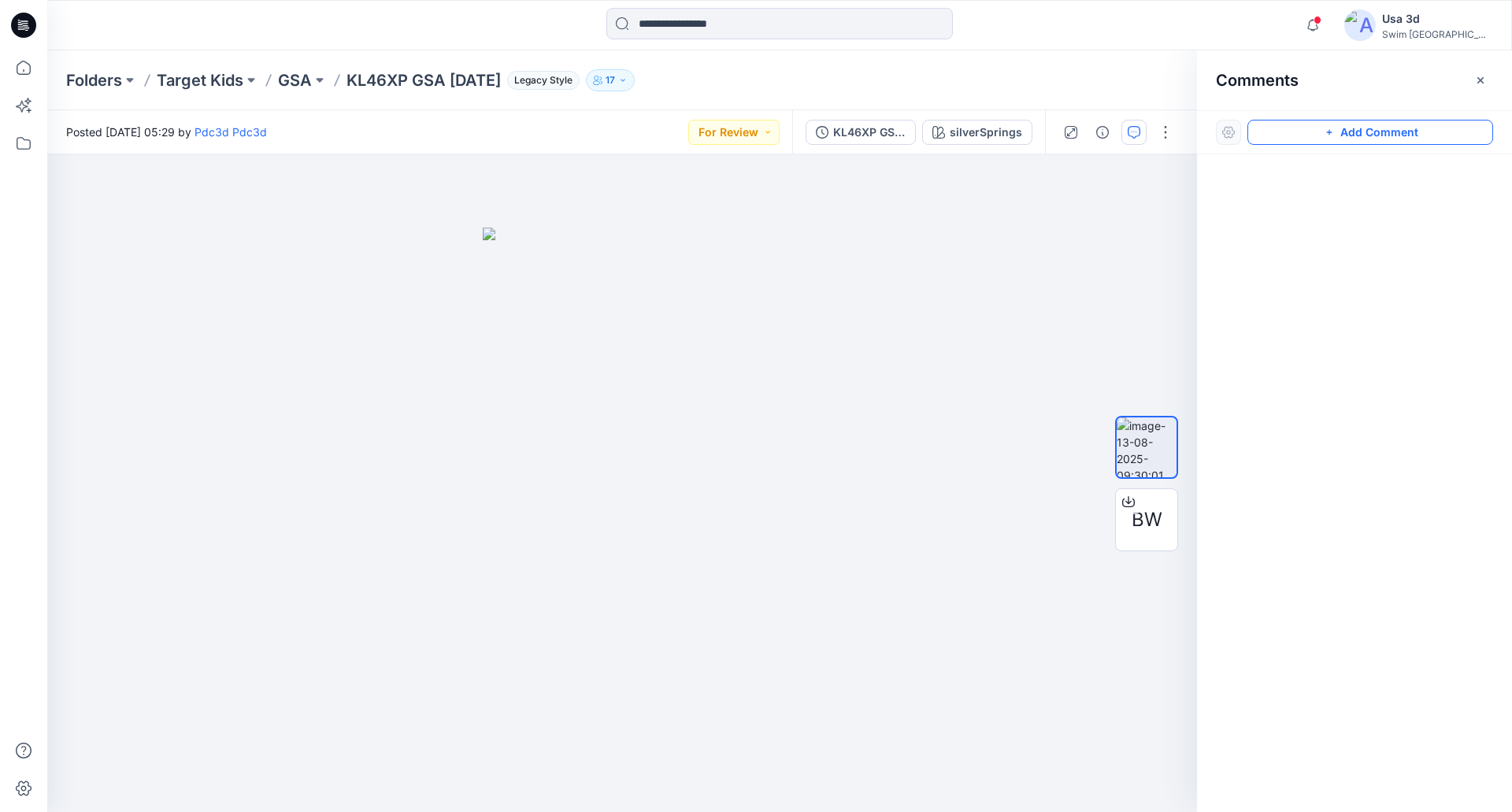
click at [1333, 140] on button "Add Comment" at bounding box center [1370, 132] width 246 height 25
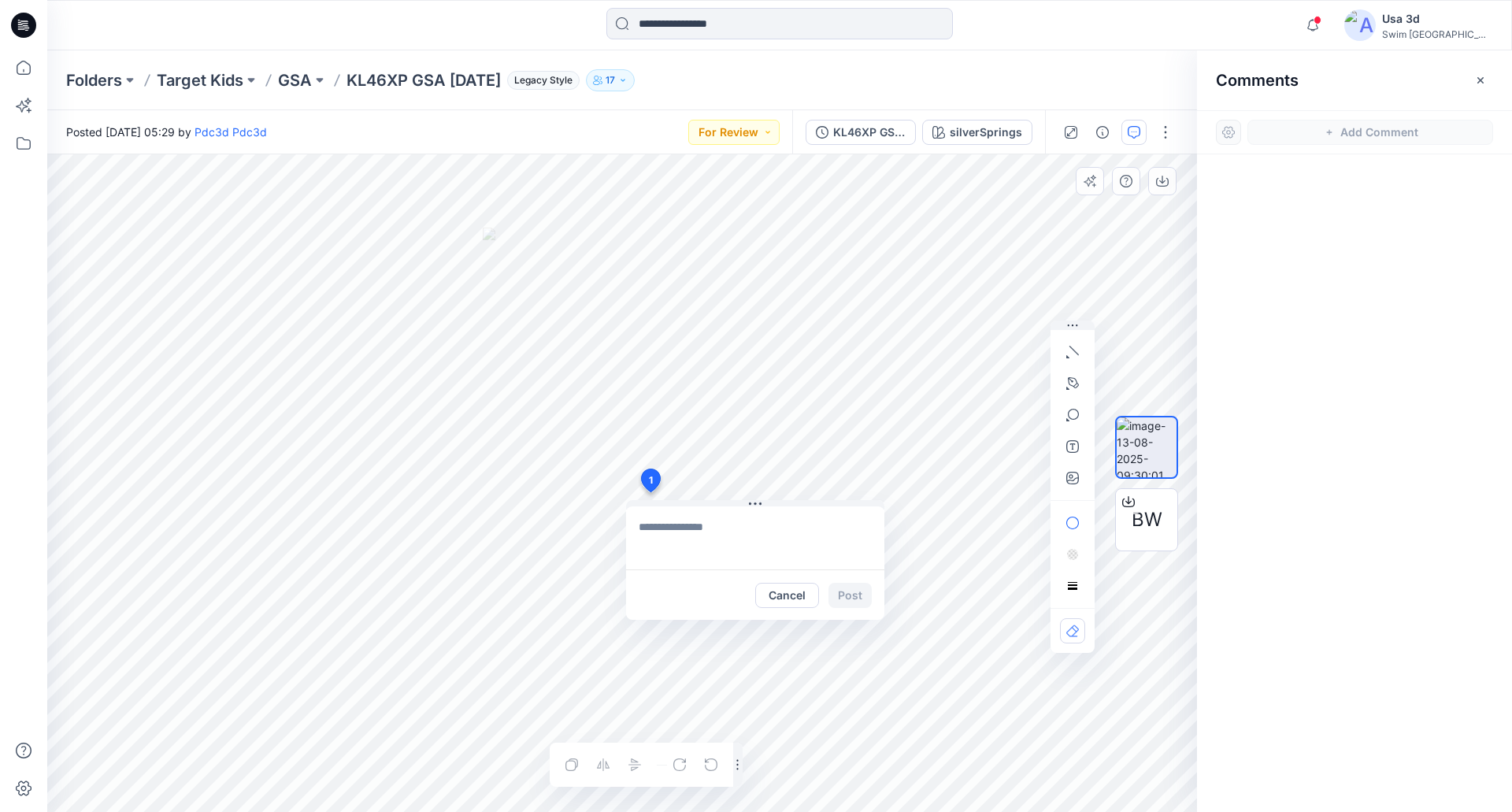
click at [649, 492] on div "1 Cancel Post Layer 1" at bounding box center [621, 483] width 1149 height 658
type textarea "**********"
click at [1066, 479] on icon "button" at bounding box center [1072, 479] width 13 height 13
type input"] "**********"
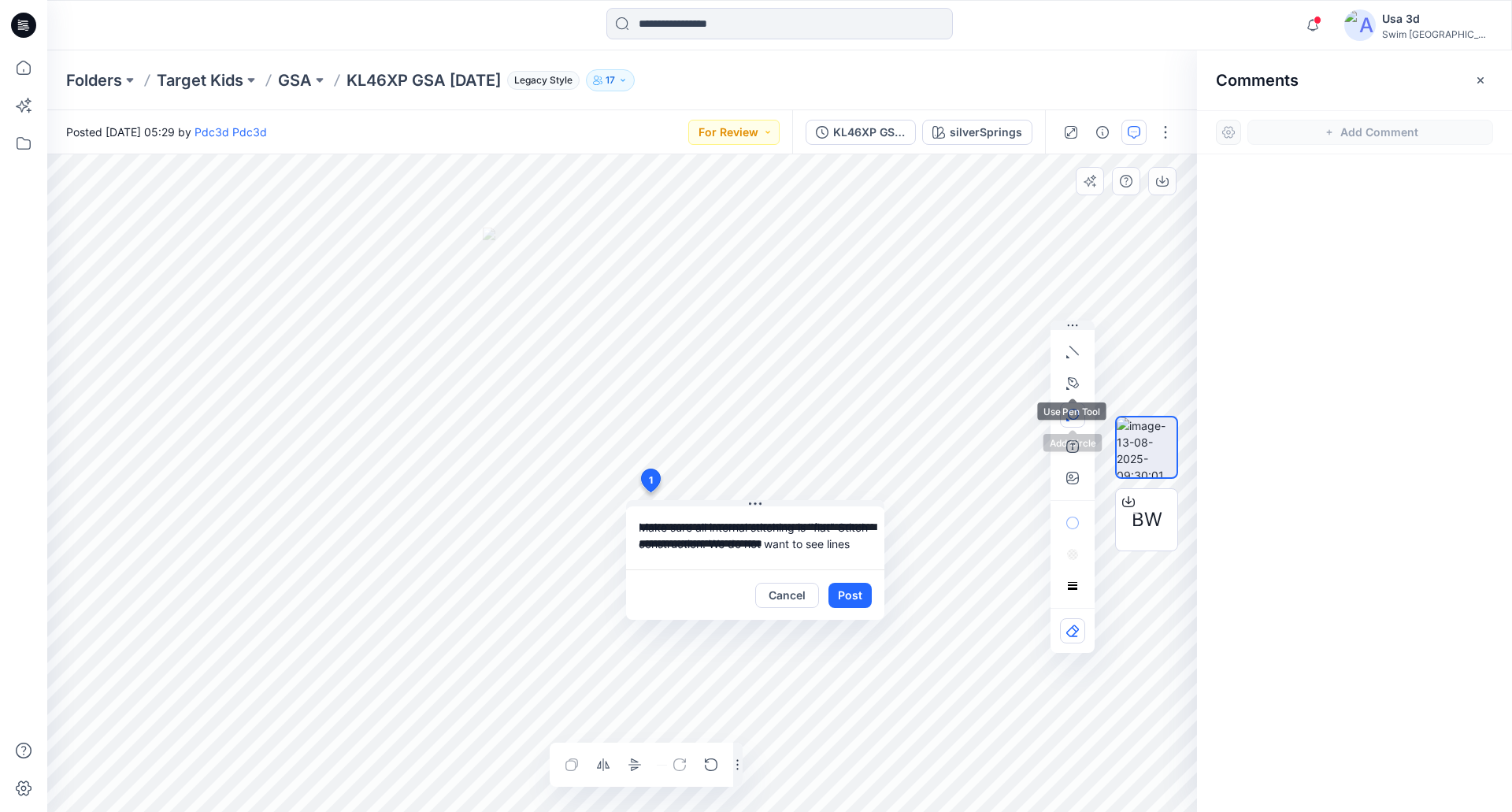
click at [1074, 412] on icon "button" at bounding box center [1072, 416] width 13 height 13
click at [858, 599] on button "Post" at bounding box center [850, 595] width 44 height 25
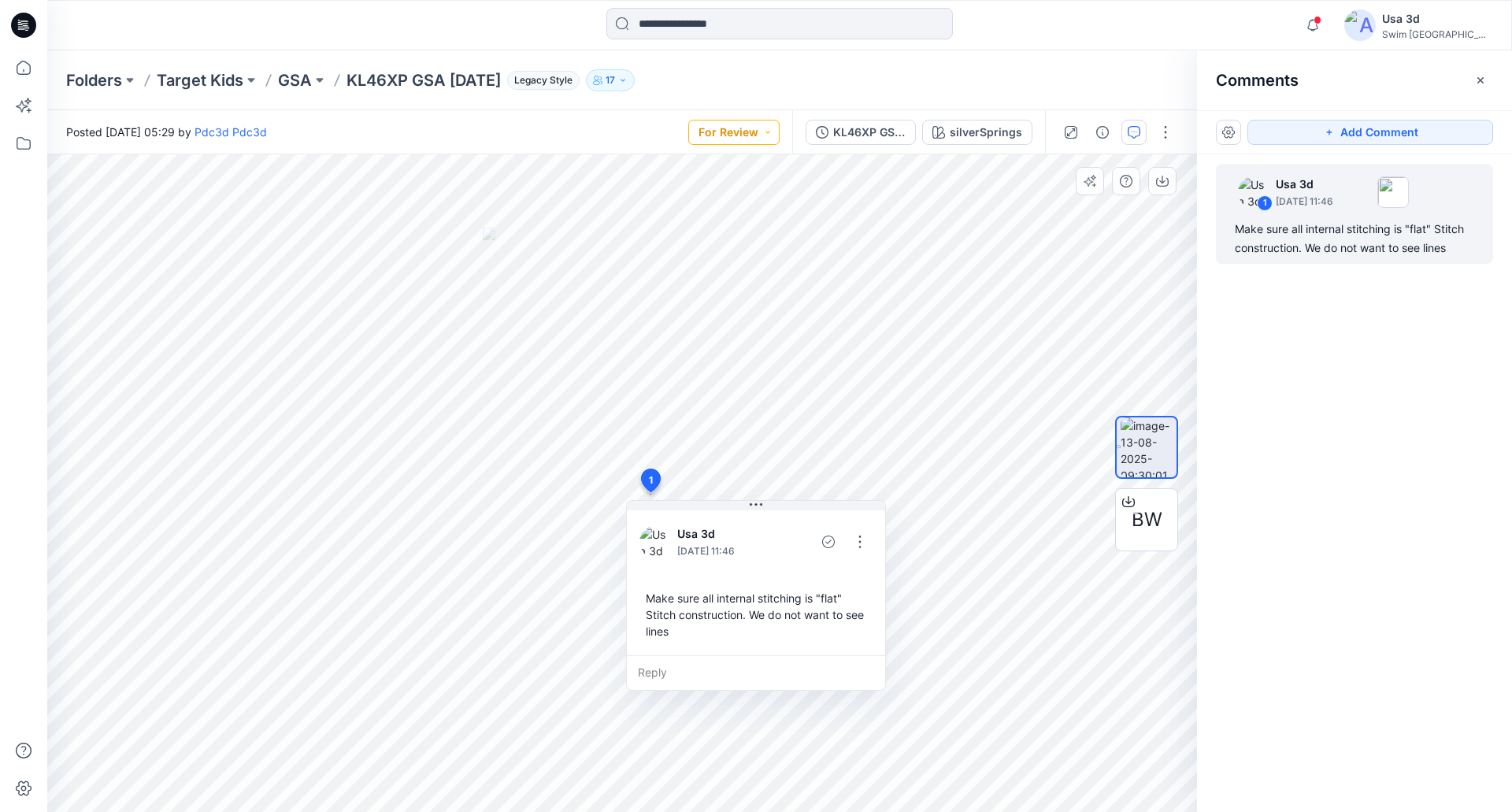
click at [718, 128] on button "For Review" at bounding box center [734, 132] width 91 height 25
click at [694, 307] on p "Resubmit" at bounding box center [697, 310] width 48 height 20
click at [1319, 129] on button "Add Comment" at bounding box center [1370, 132] width 246 height 25
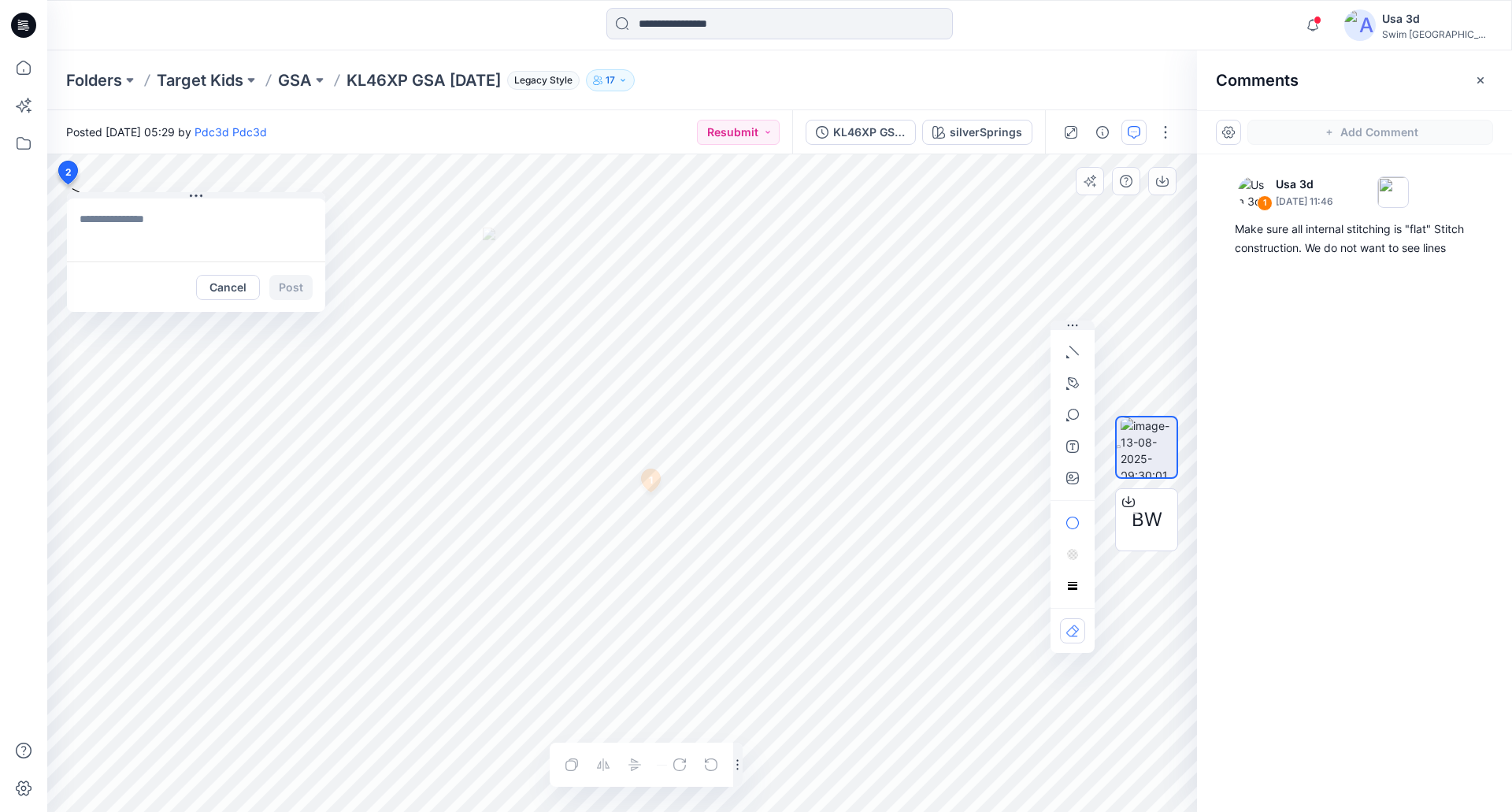
click at [67, 185] on div "2 Cancel Post 1 Usa 3d September 03, 2025 11:46 Make sure all internal stitchin…" at bounding box center [621, 483] width 1149 height 658
click at [1075, 474] on icon "button" at bounding box center [1072, 479] width 13 height 13
type input"] "**********"
click at [97, 226] on textarea at bounding box center [196, 230] width 258 height 63
click at [1327, 33] on icon "button" at bounding box center [1313, 25] width 30 height 32
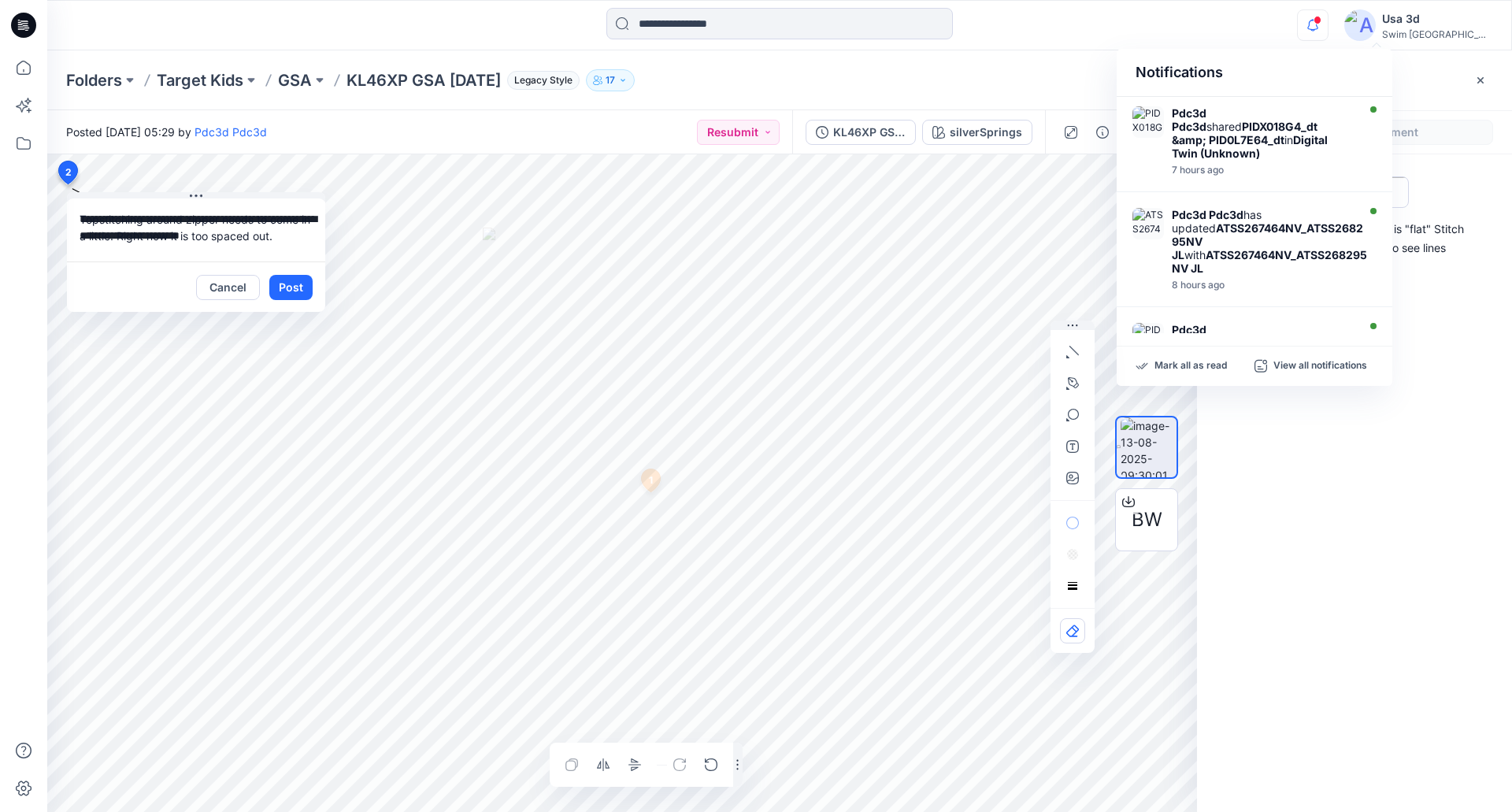
click at [1327, 32] on icon "button" at bounding box center [1313, 25] width 30 height 32
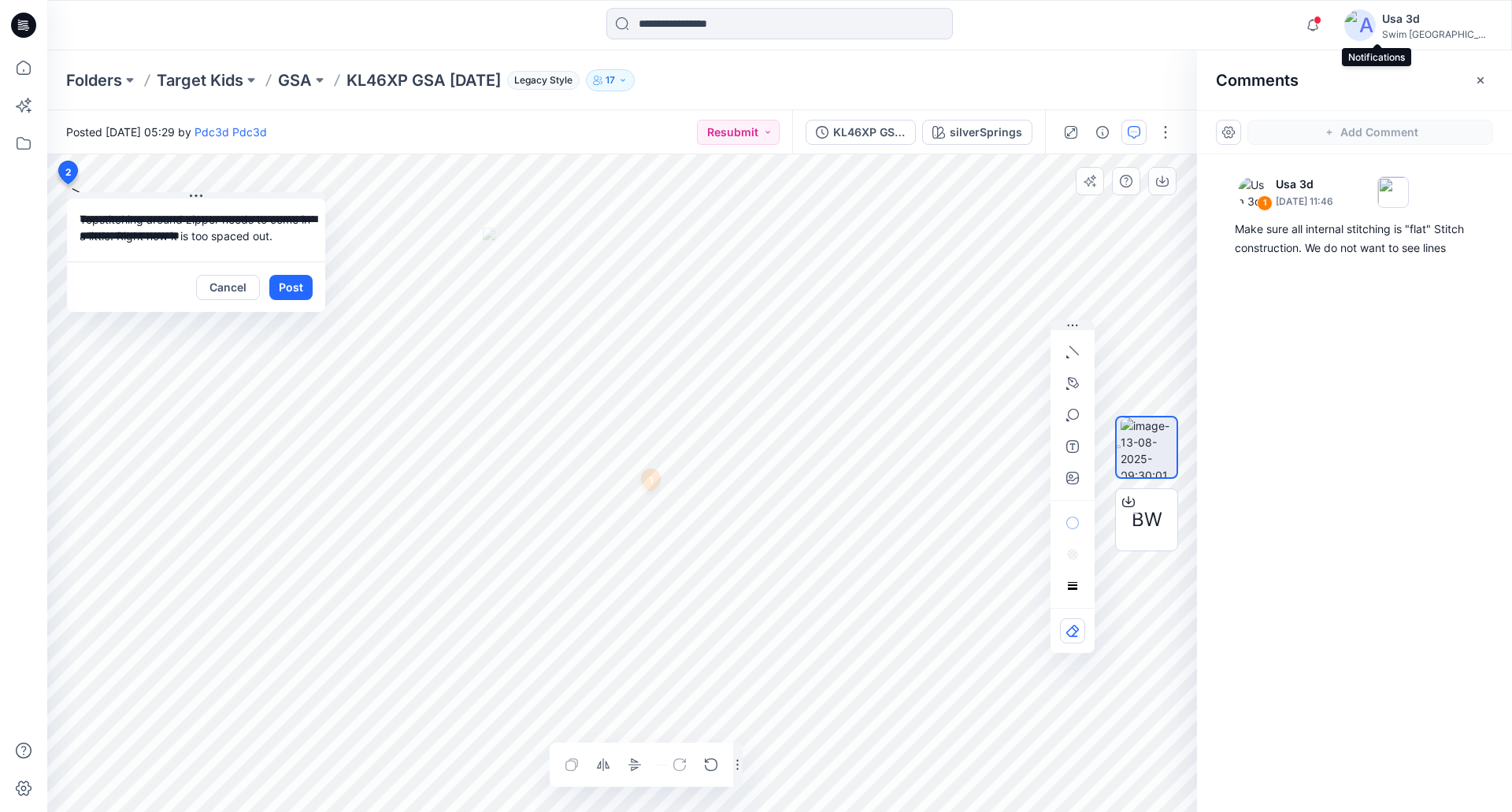
click at [292, 240] on textarea "**********" at bounding box center [196, 230] width 258 height 63
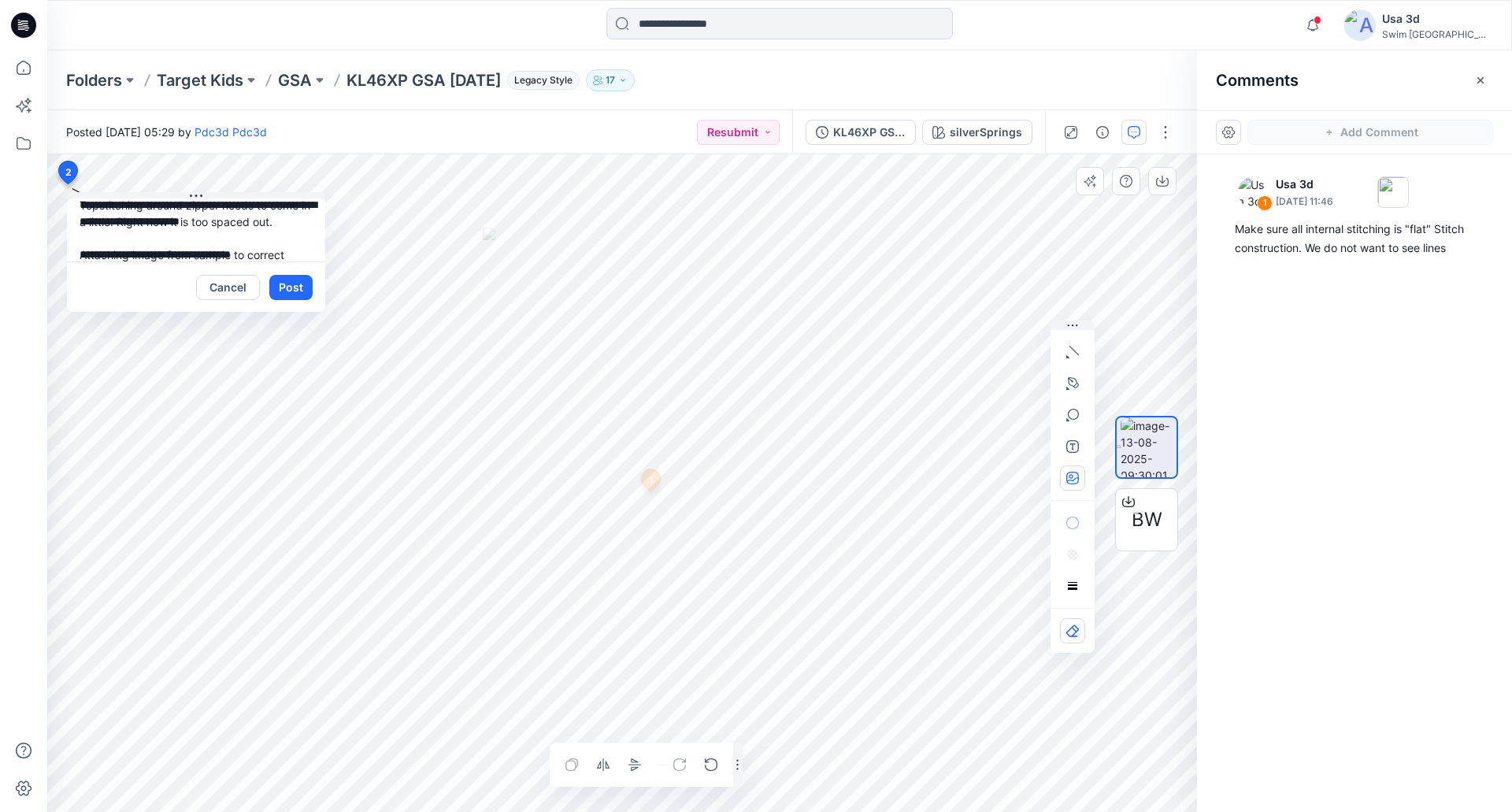
type textarea "**********"
click at [1067, 480] on icon "button" at bounding box center [1072, 479] width 13 height 13
type input"] "**********"
click at [1203, 811] on html "Notifications Pdc3d Pdc3d shared PIDX018G4_dt &amp; PID0L7E64_dt in Digital Twi…" at bounding box center [756, 406] width 1512 height 812
click at [288, 296] on button "Post" at bounding box center [290, 287] width 44 height 25
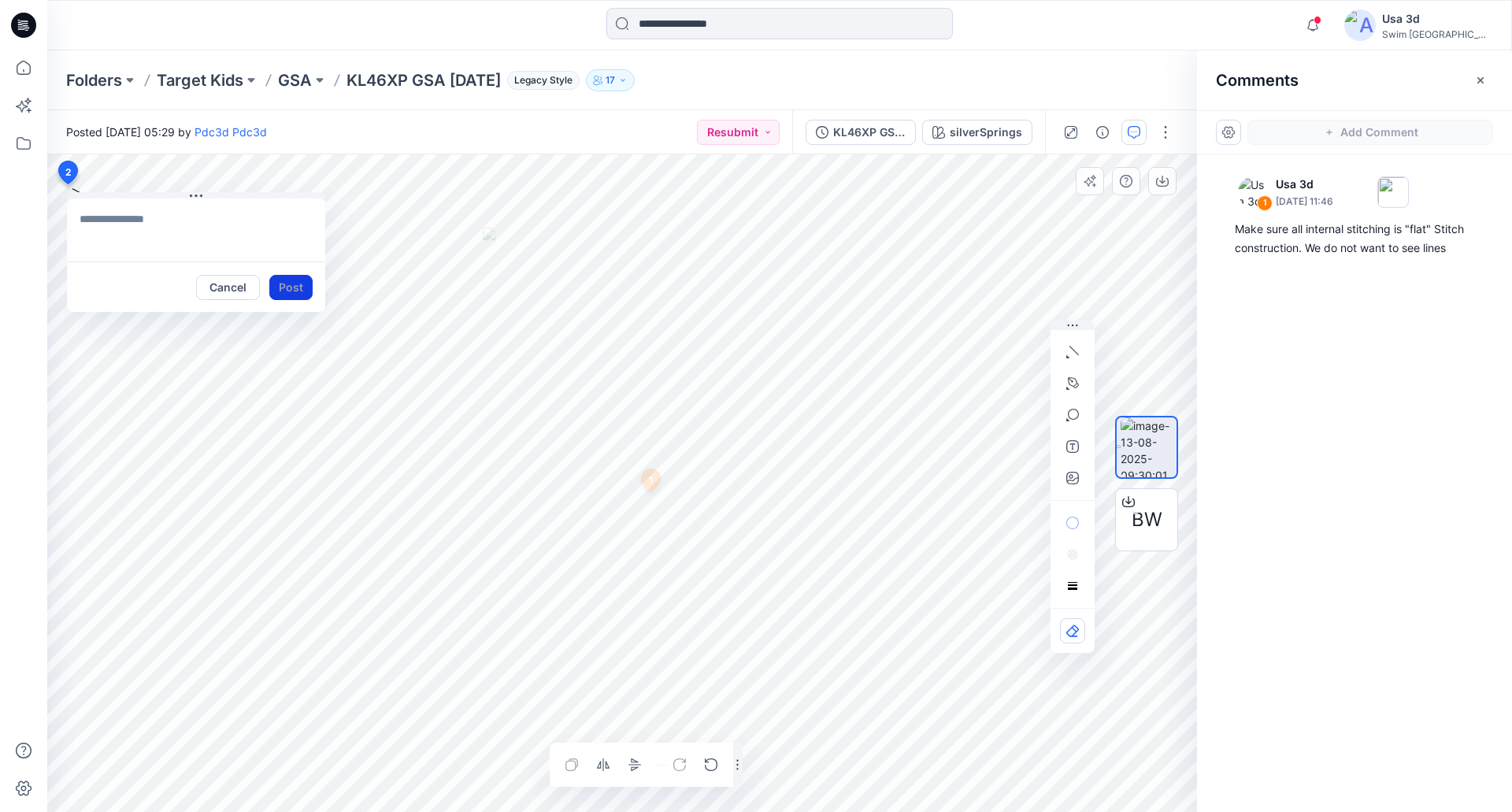
scroll to position [0, 0]
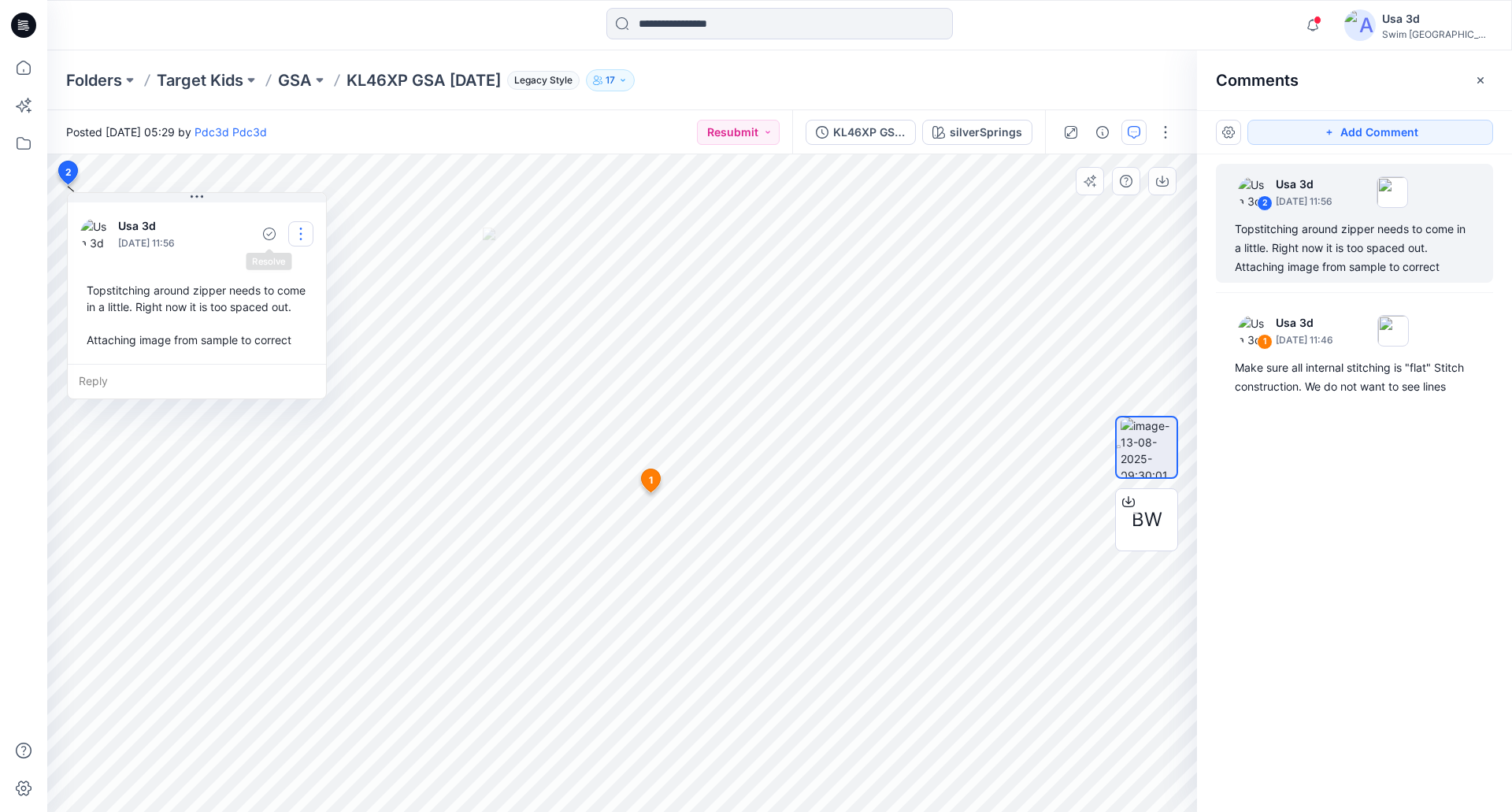
click at [303, 231] on button "button" at bounding box center [301, 234] width 25 height 25
click at [307, 277] on p "Edit comment" at bounding box center [304, 271] width 70 height 17
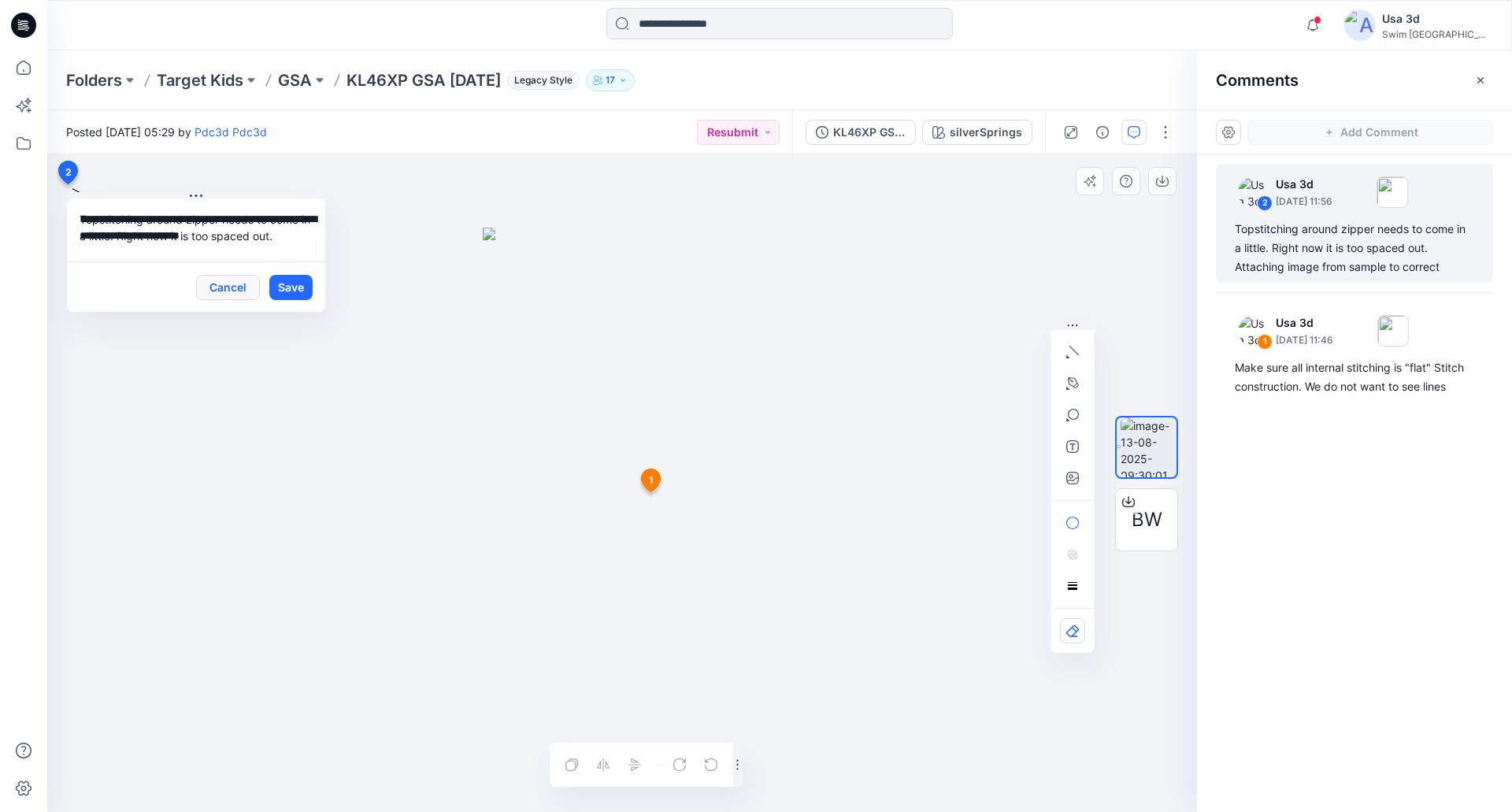
scroll to position [29, 0]
drag, startPoint x: 191, startPoint y: 241, endPoint x: 266, endPoint y: 194, distance: 88.5
click at [193, 241] on textarea "**********" at bounding box center [196, 230] width 258 height 63
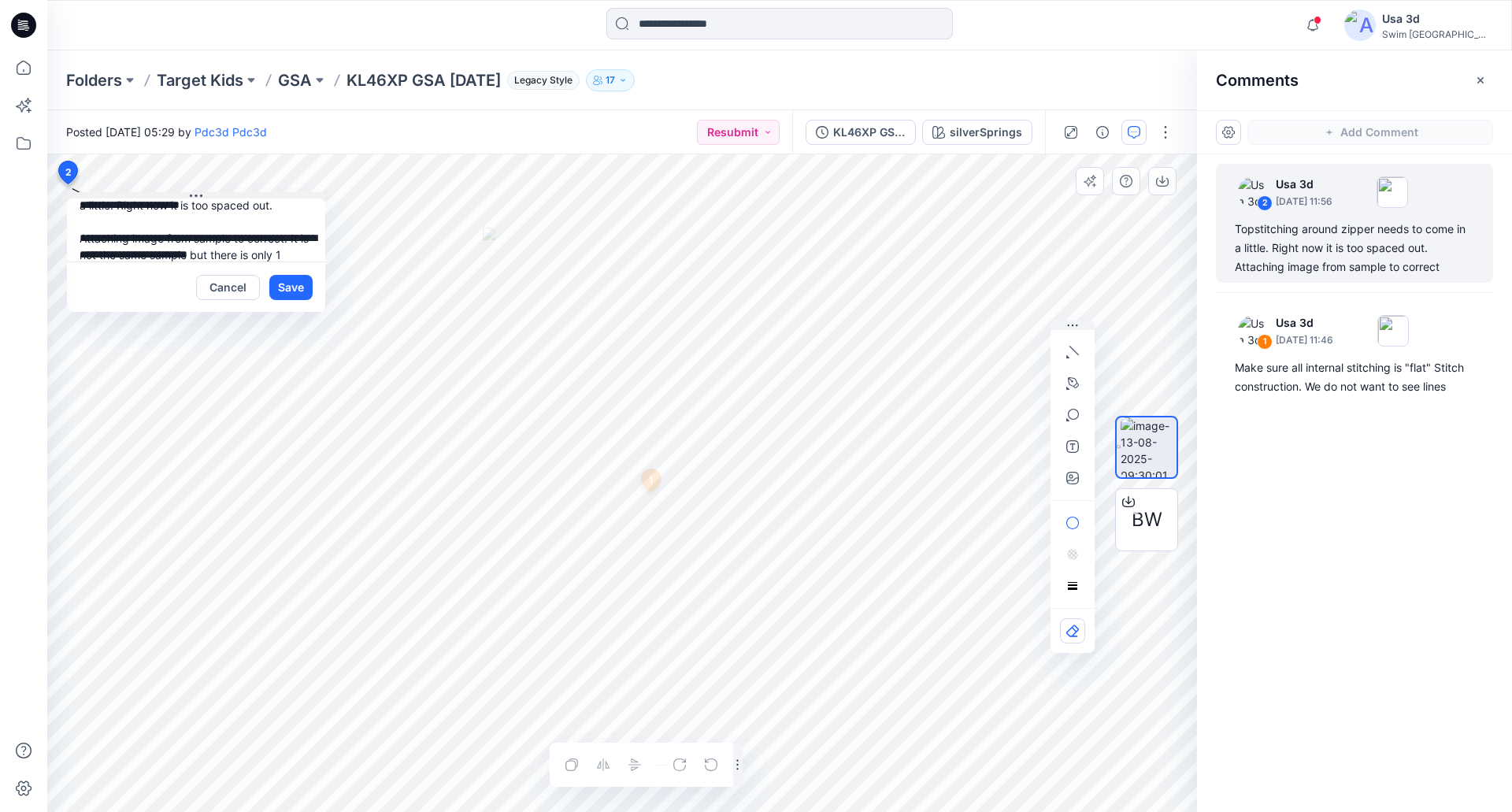
scroll to position [47, 0]
type textarea "**********"
click at [289, 284] on button "Save" at bounding box center [290, 287] width 44 height 25
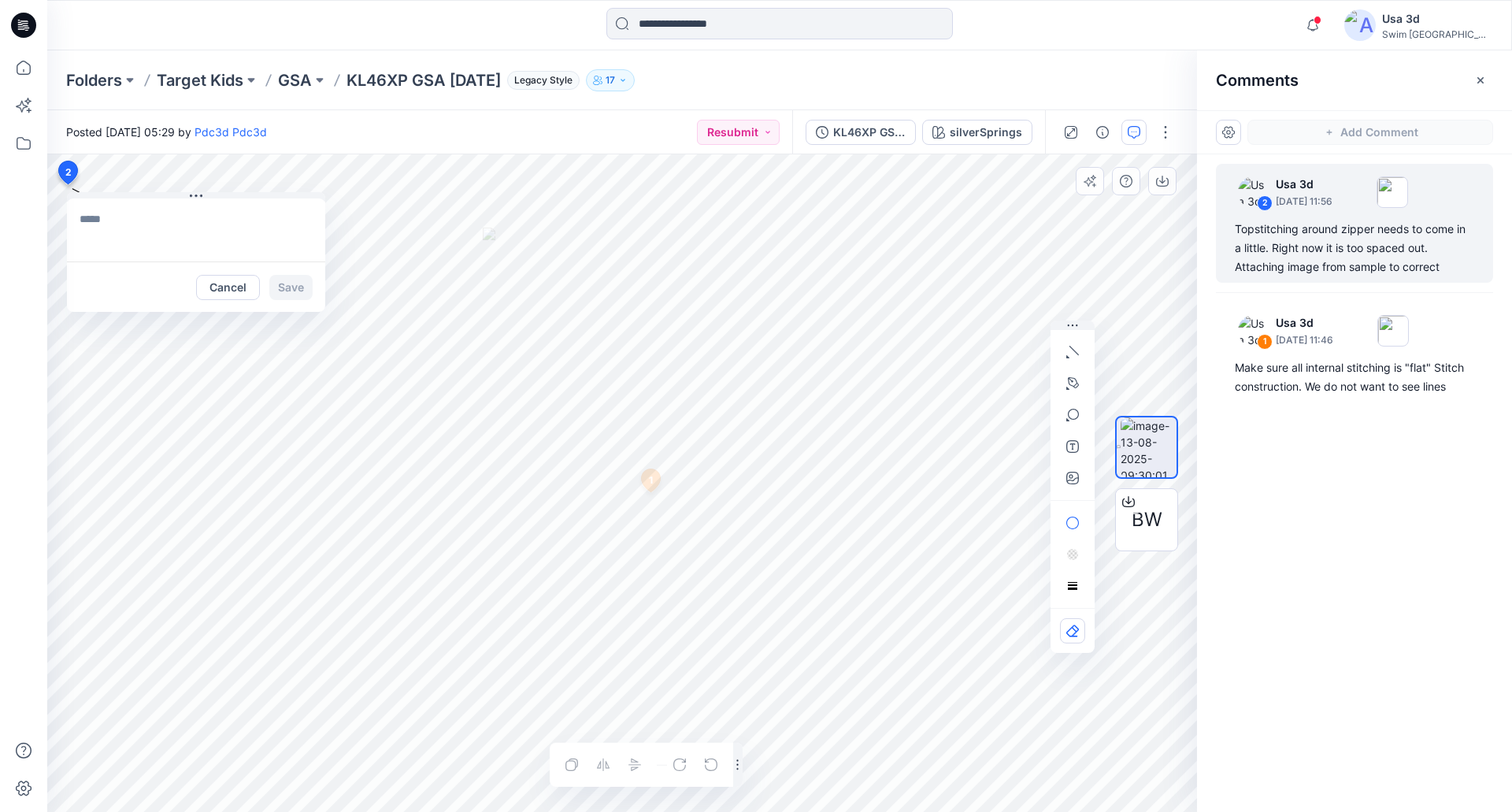
scroll to position [0, 0]
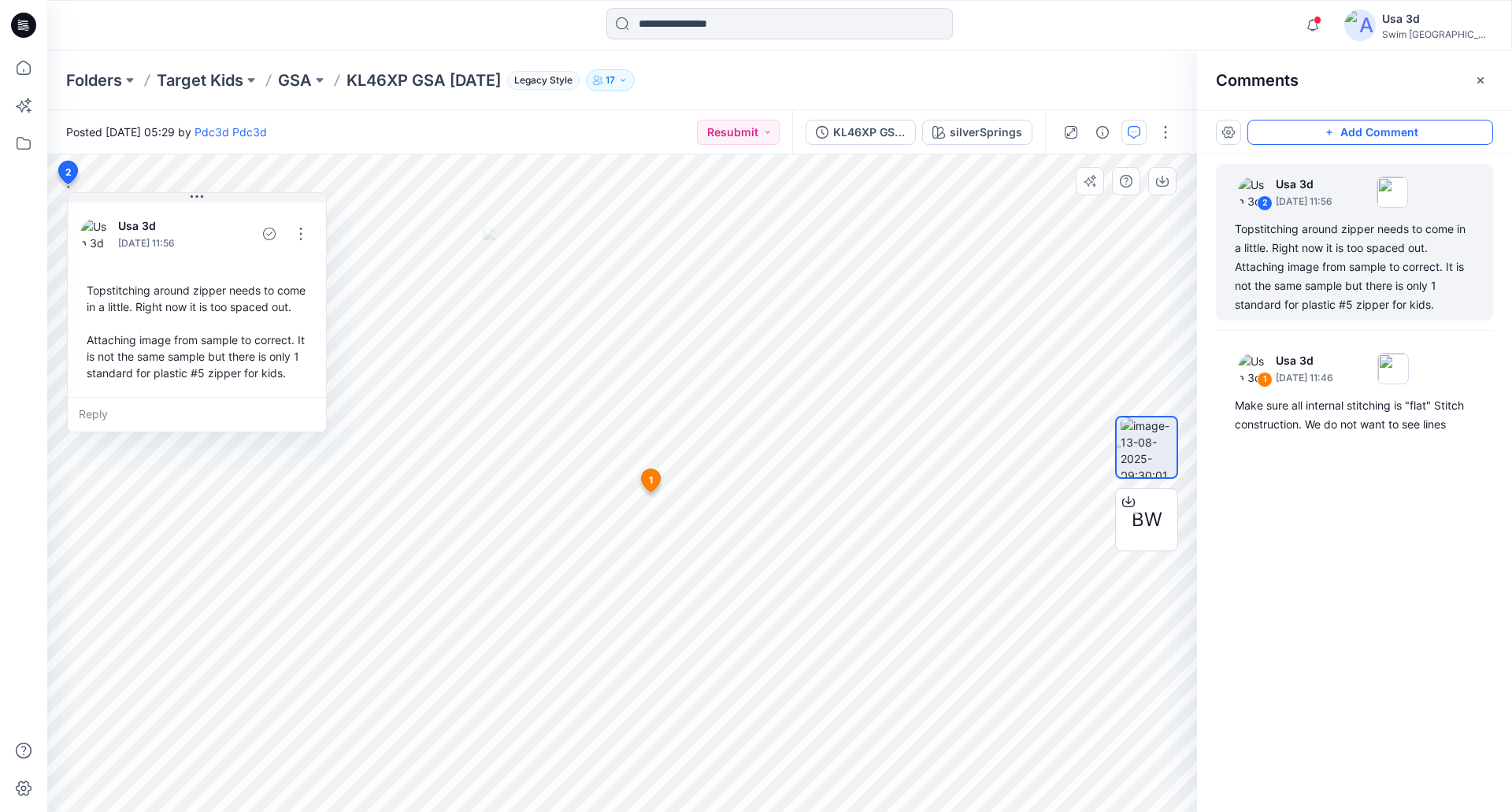
click at [1378, 124] on button "Add Comment" at bounding box center [1370, 132] width 246 height 25
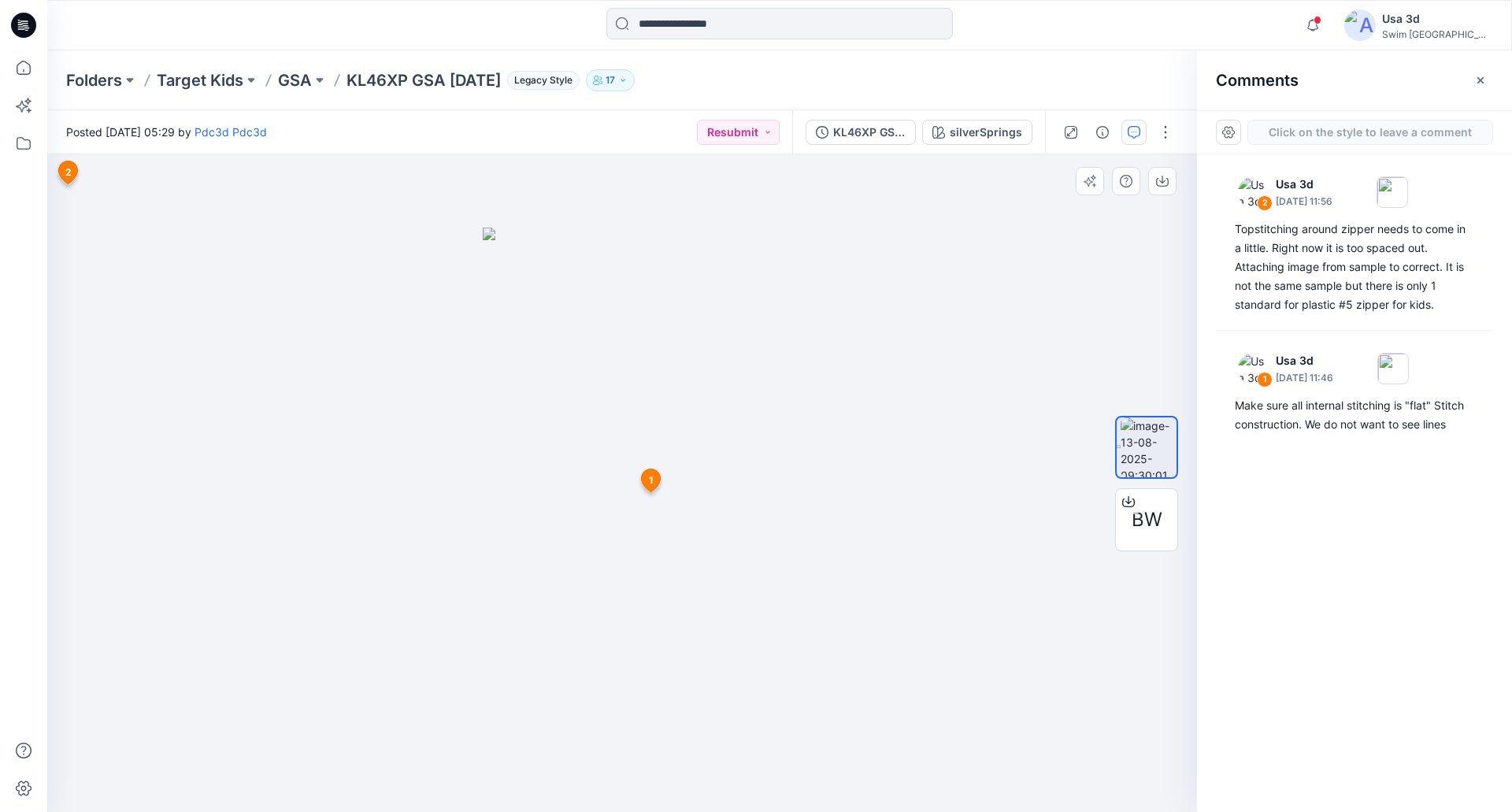
click at [96, 419] on div "3 1 Usa 3d September 03, 2025 11:46 Make sure all internal stitching is "flat" …" at bounding box center [621, 483] width 1149 height 658
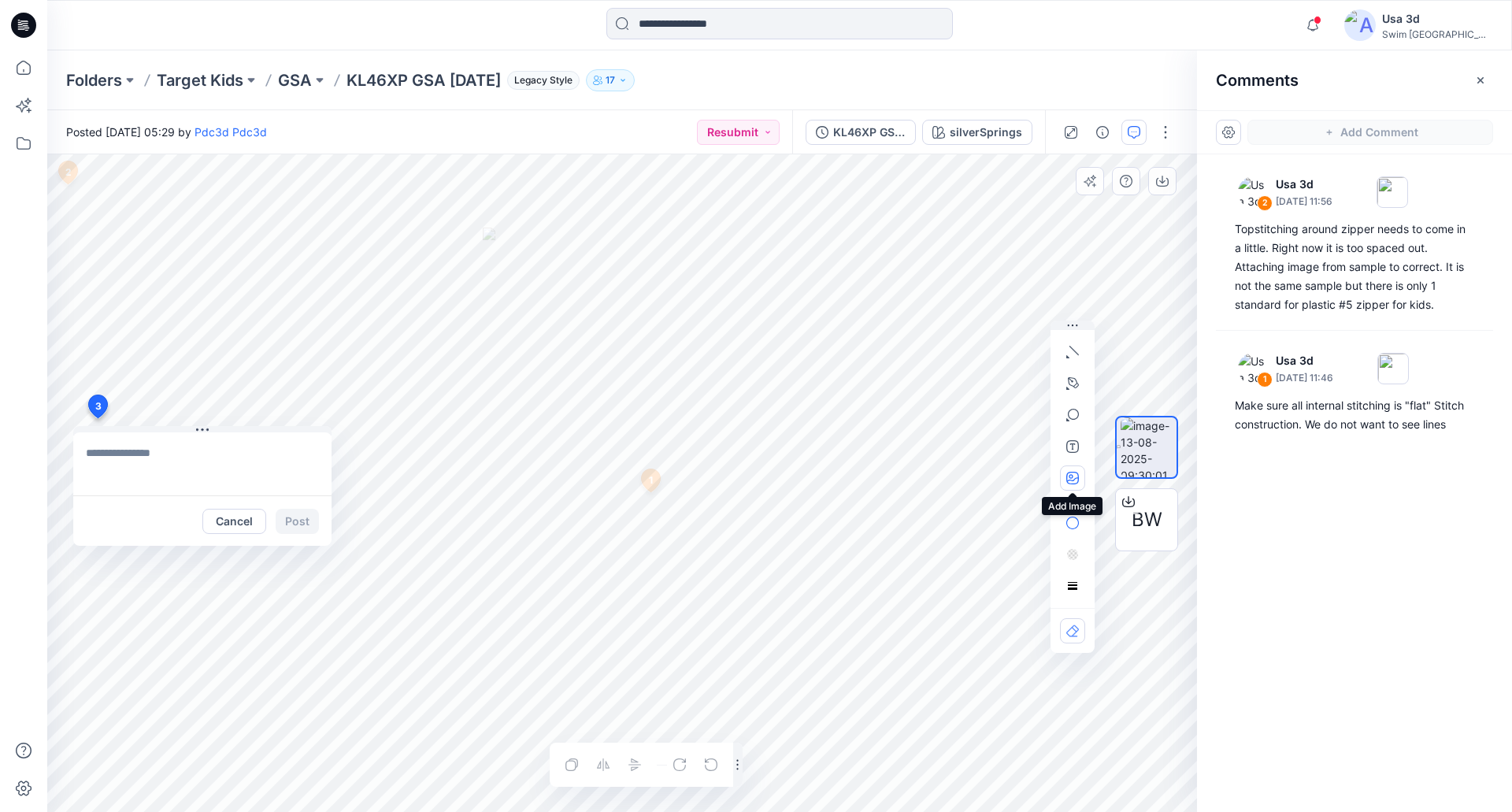
click at [1074, 480] on icon "button" at bounding box center [1072, 479] width 13 height 13
type input"] "**********"
click at [184, 457] on textarea at bounding box center [202, 464] width 258 height 63
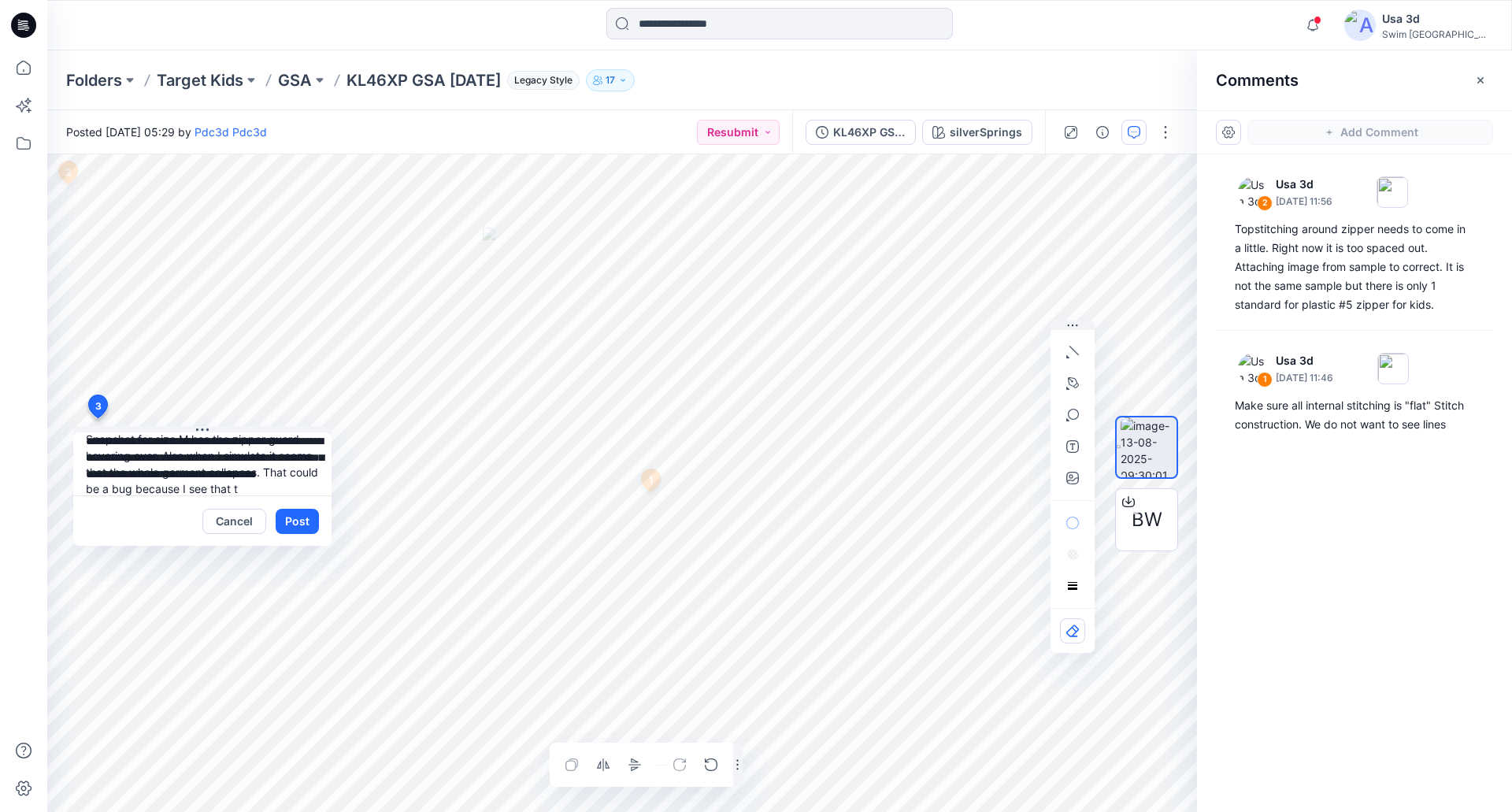
scroll to position [31, 0]
type textarea "**********"
click at [304, 524] on button "Post" at bounding box center [297, 521] width 44 height 25
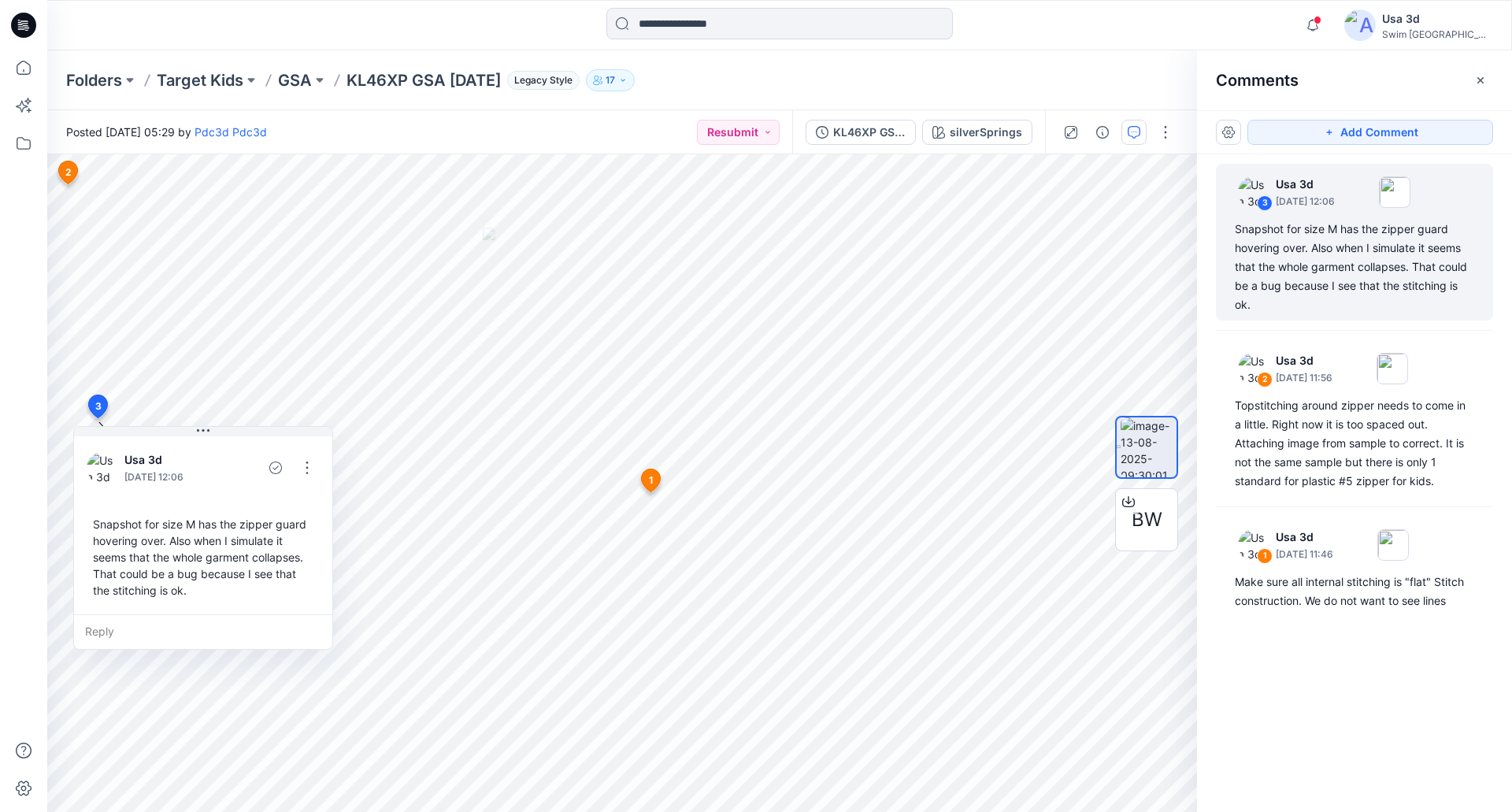
drag, startPoint x: 1402, startPoint y: 131, endPoint x: 1270, endPoint y: 149, distance: 133.2
click at [1400, 133] on button "Add Comment" at bounding box center [1370, 132] width 246 height 25
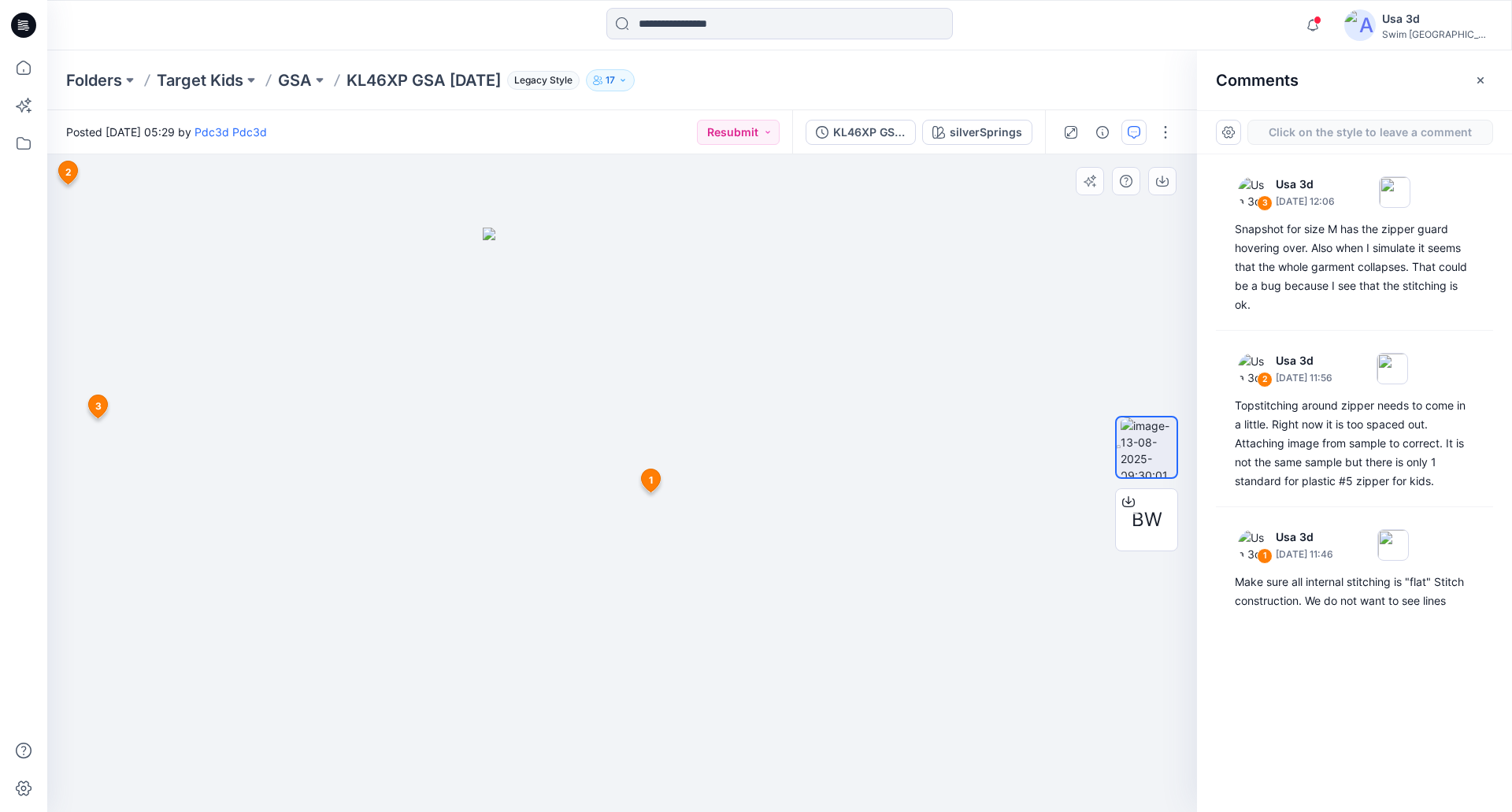
click at [130, 180] on div "4 1 Usa 3d September 03, 2025 11:46 Make sure all internal stitching is "flat" …" at bounding box center [621, 483] width 1149 height 658
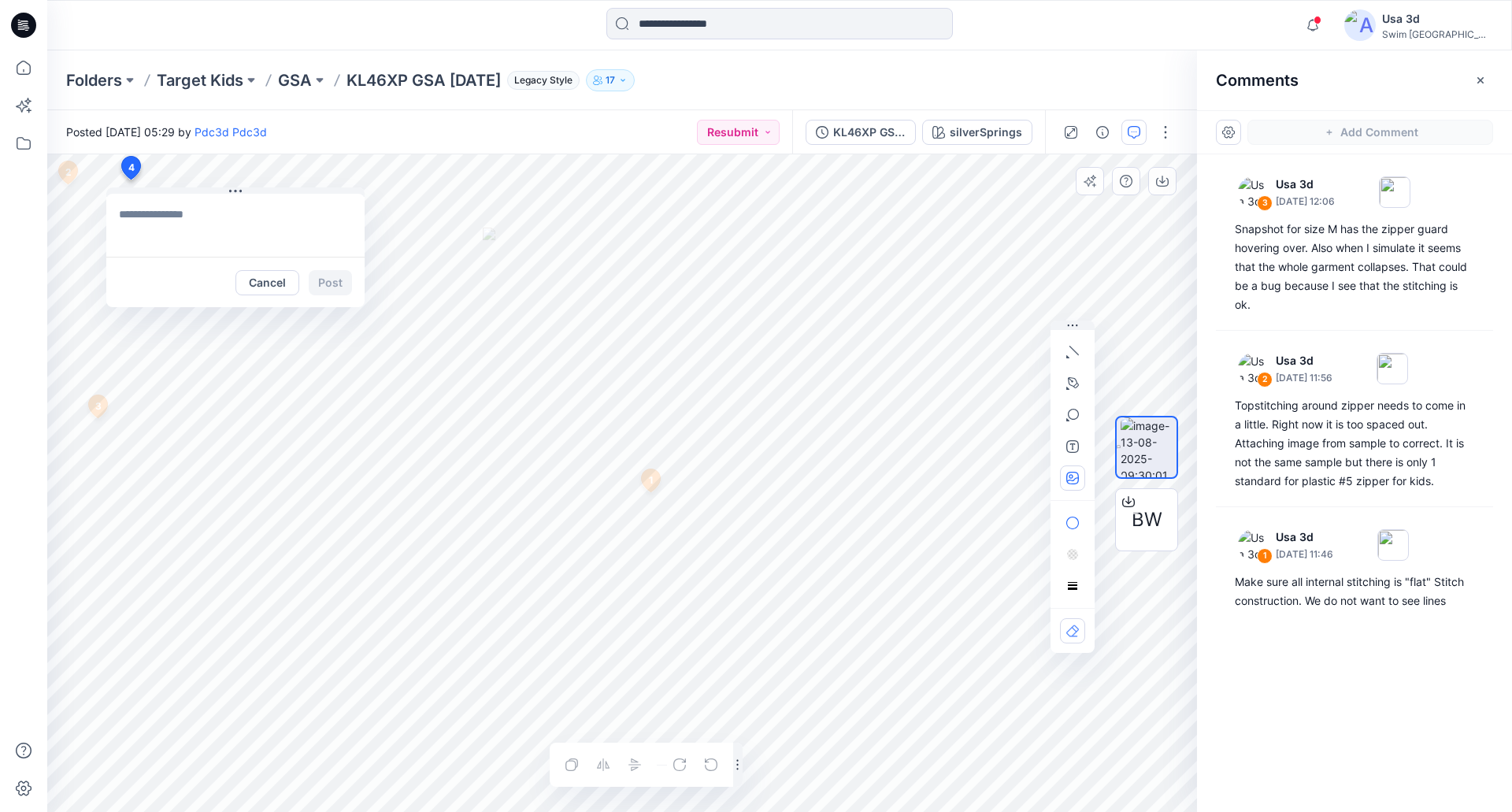
click at [1073, 485] on button "button" at bounding box center [1072, 478] width 25 height 25
type input"] "**********"
click at [195, 223] on textarea at bounding box center [236, 226] width 258 height 63
type textarea "**********"
click at [339, 289] on button "Post" at bounding box center [330, 282] width 44 height 25
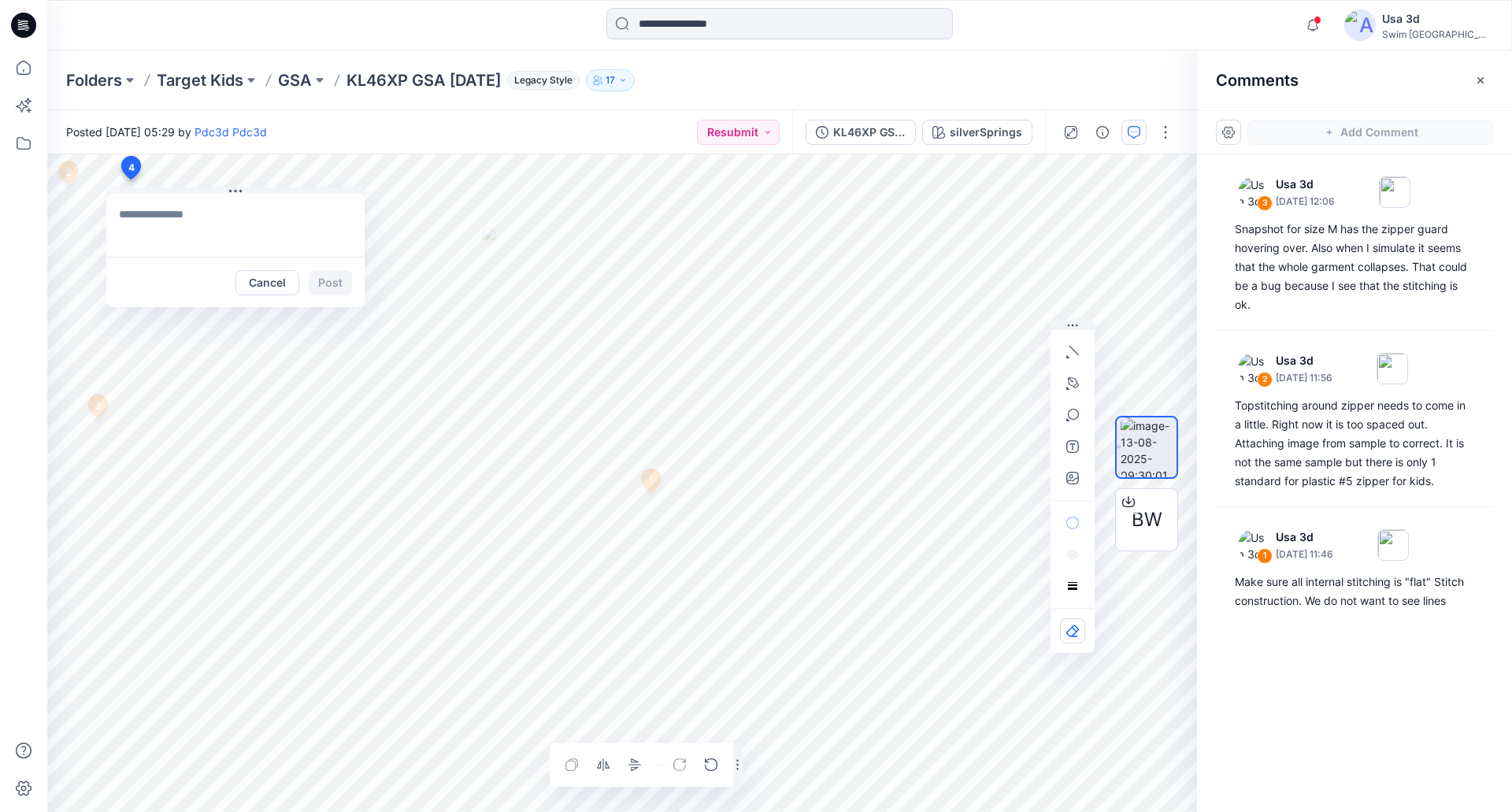
click at [204, 216] on textarea at bounding box center [236, 226] width 258 height 63
click at [207, 215] on textarea at bounding box center [236, 226] width 258 height 63
type textarea "*"
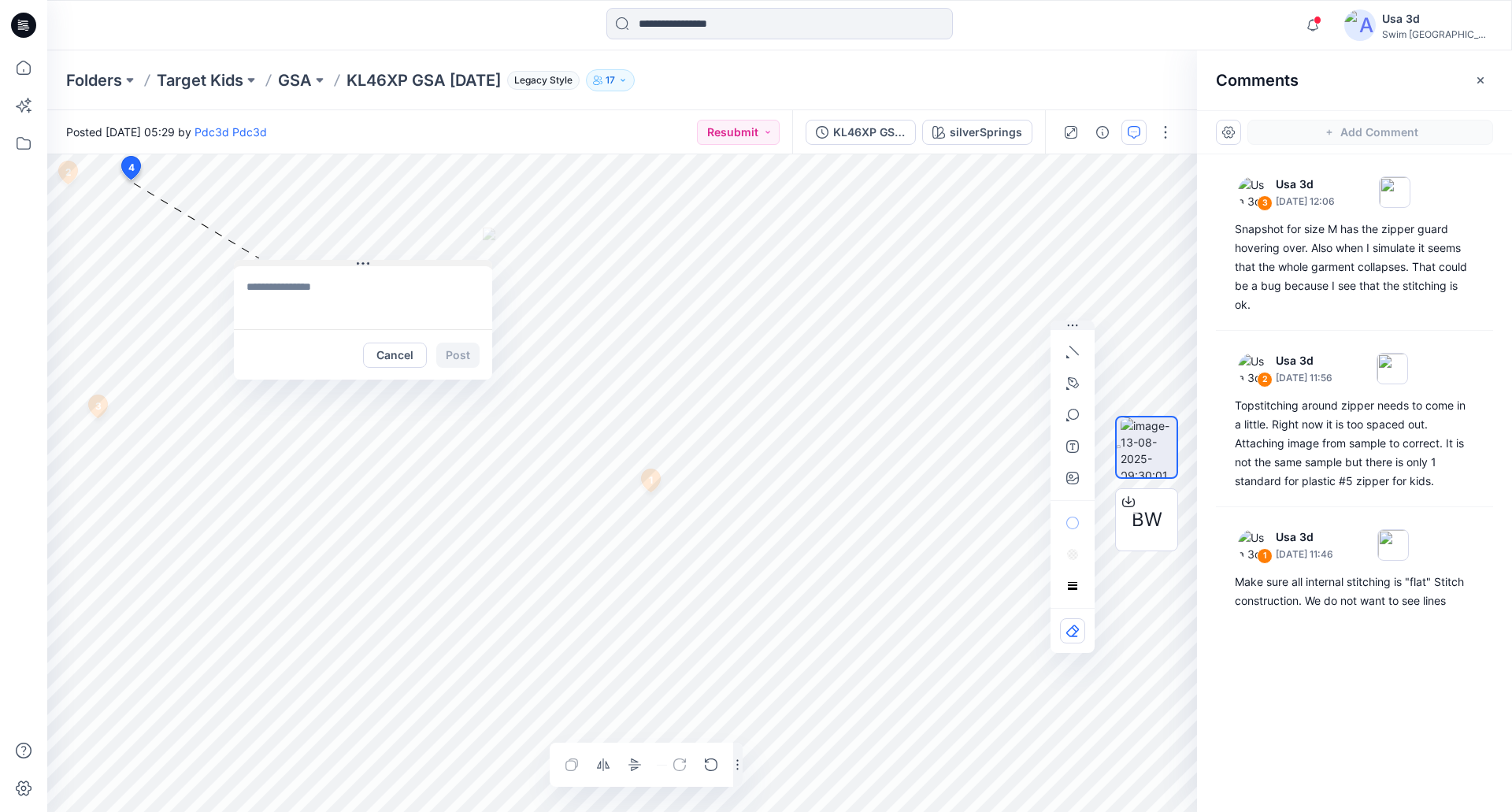
drag, startPoint x: 269, startPoint y: 190, endPoint x: 410, endPoint y: 226, distance: 145.5
click at [410, 260] on button at bounding box center [363, 264] width 258 height 9
click at [340, 254] on textarea at bounding box center [377, 262] width 258 height 63
type textarea "****"
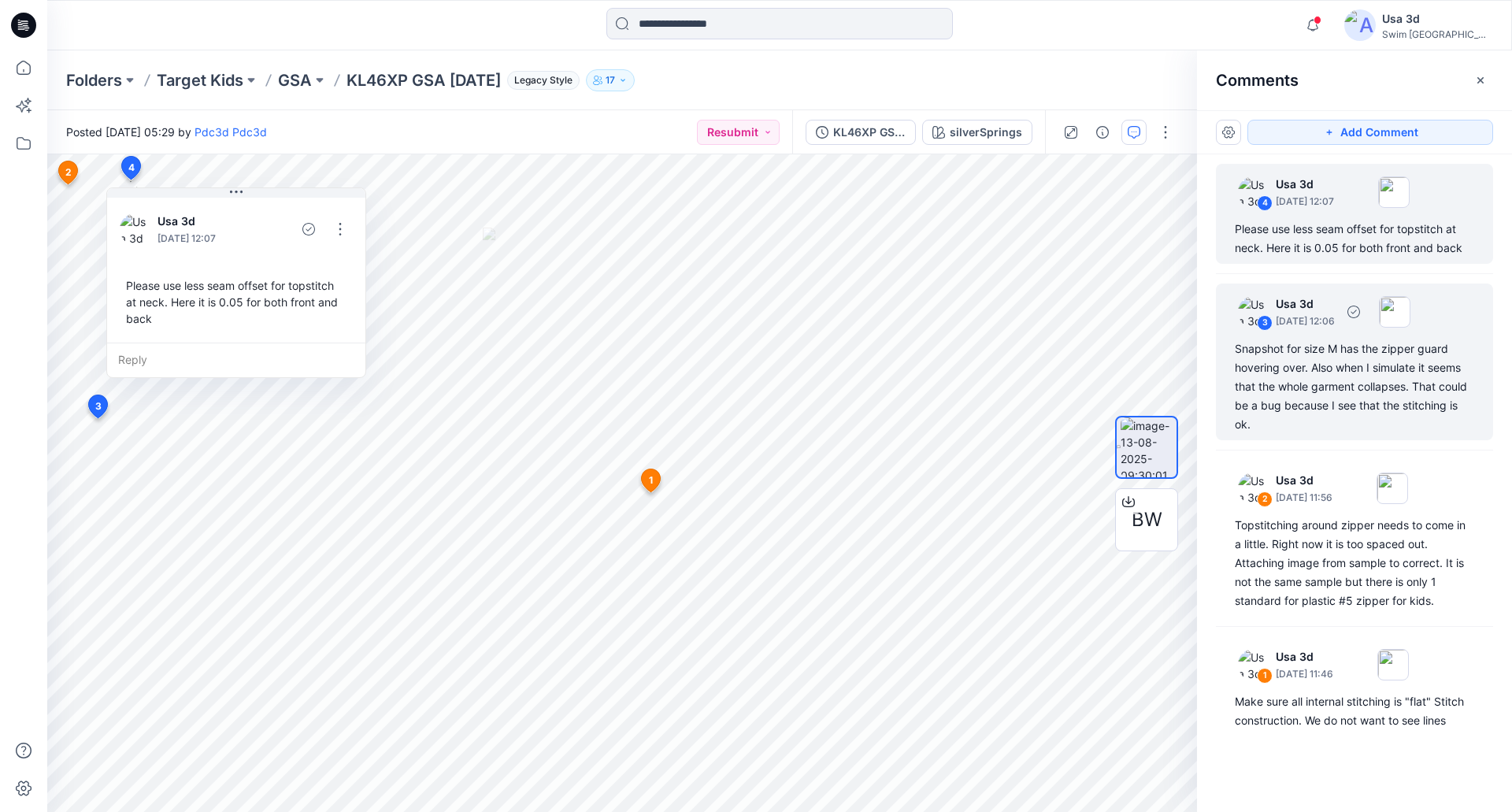
click at [1318, 380] on div "Snapshot for size M has the zipper guard hovering over. Also when I simulate it…" at bounding box center [1354, 387] width 239 height 95
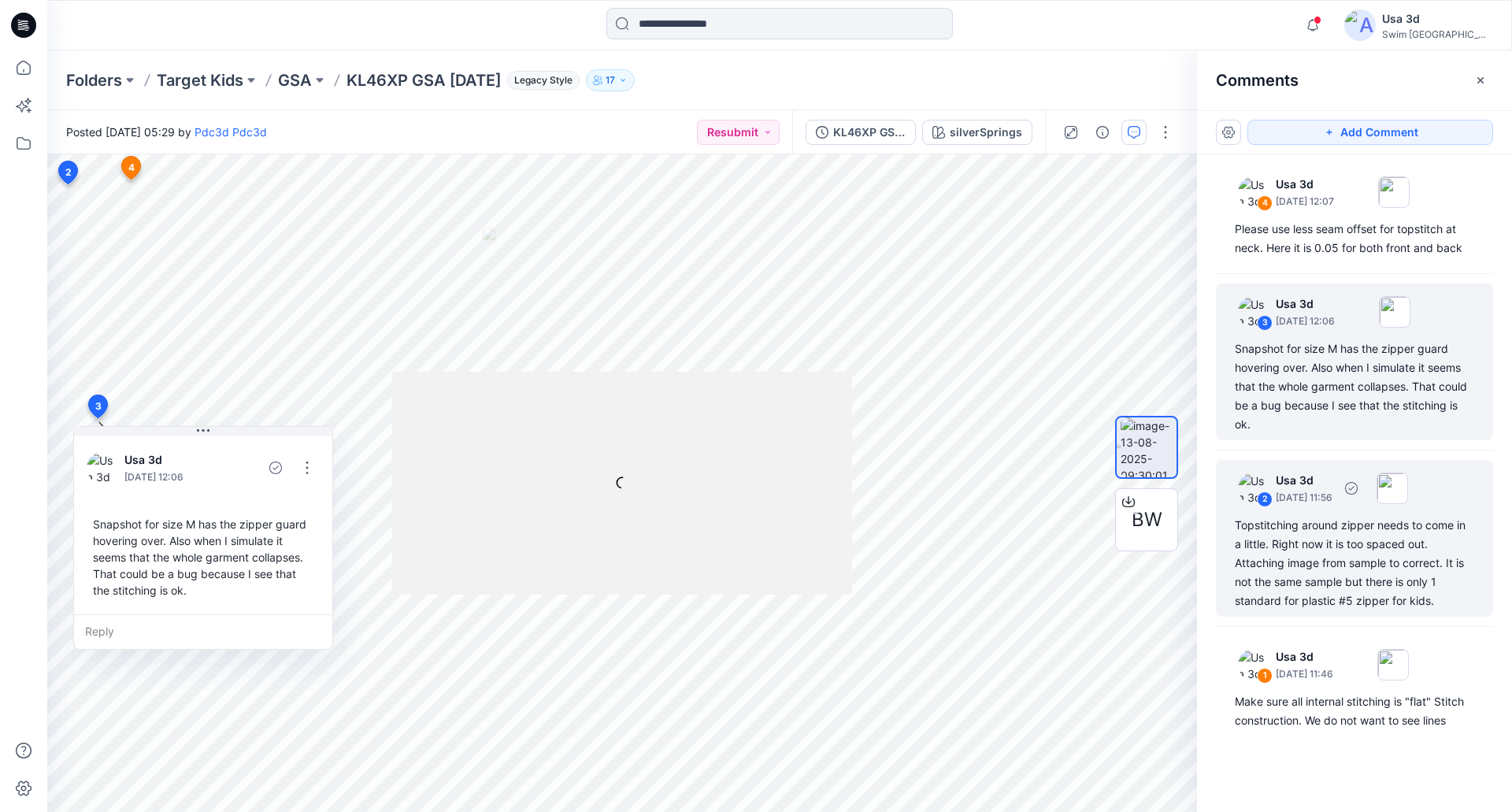
click at [1330, 535] on div "Topstitching around zipper needs to come in a little. Right now it is too space…" at bounding box center [1354, 563] width 239 height 95
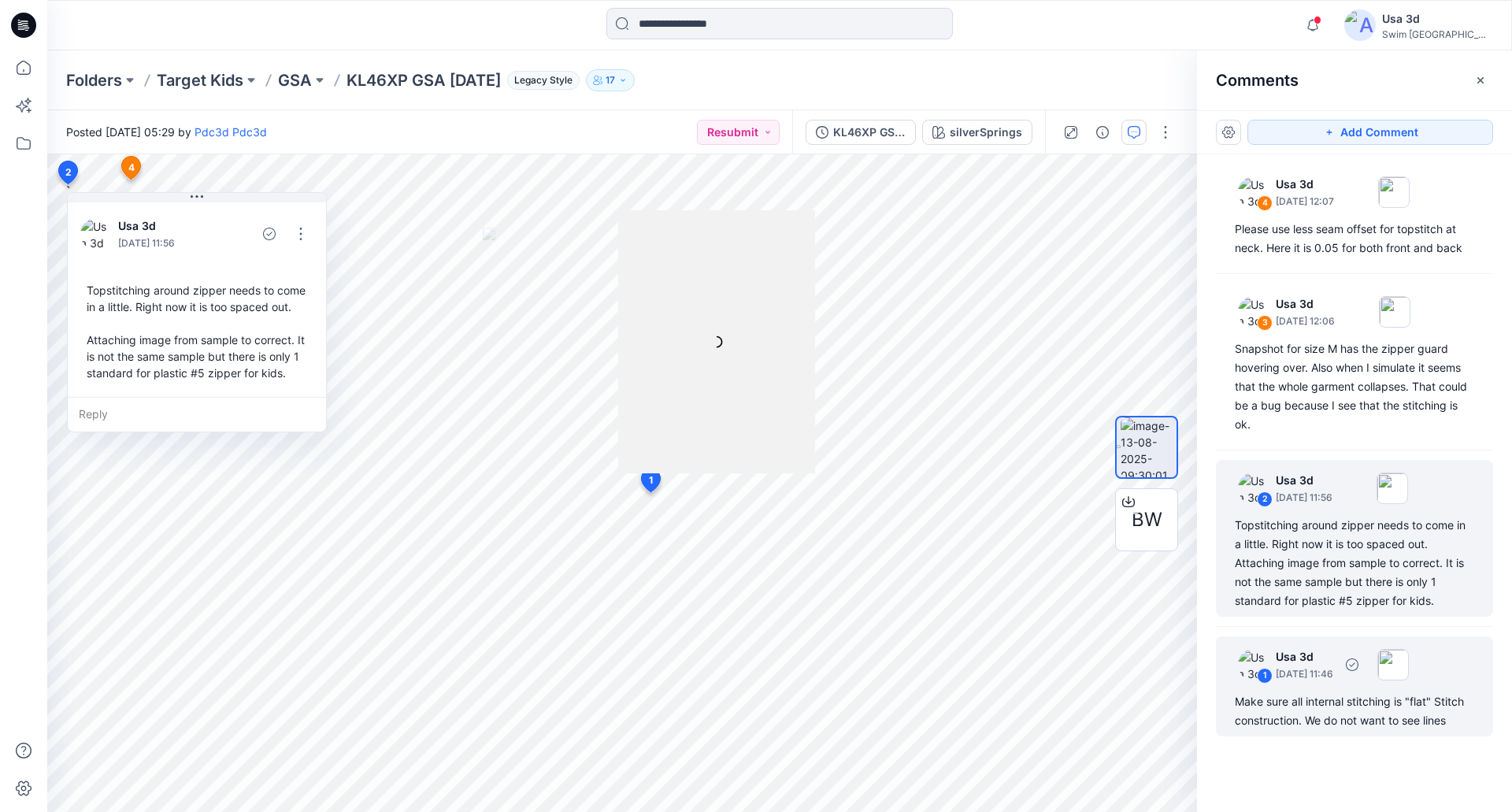
click at [1315, 686] on div "1 Usa 3d September 03, 2025 11:46 Make sure all internal stitching is "flat" St…" at bounding box center [1354, 687] width 277 height 100
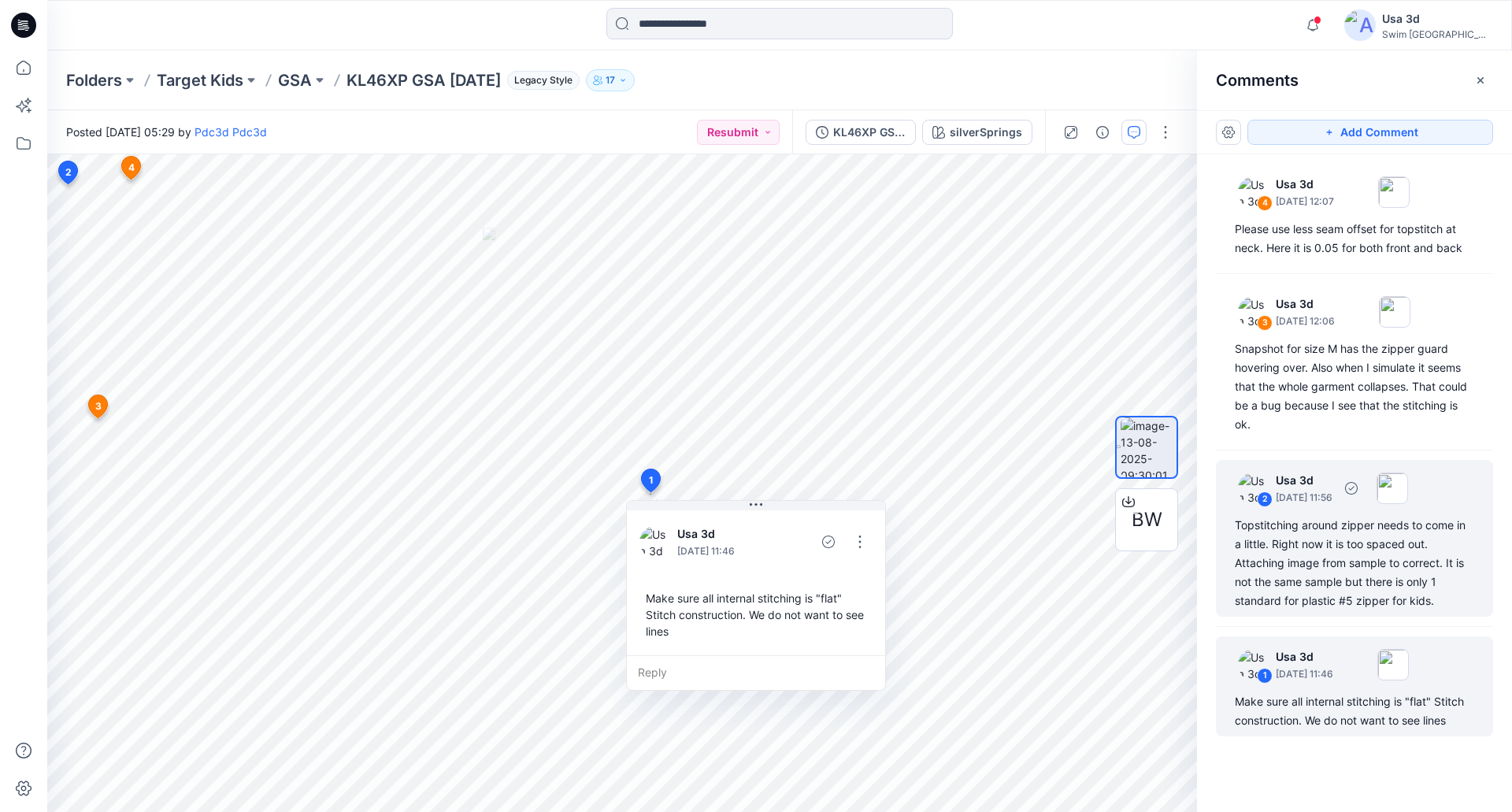
click at [1352, 574] on div "Topstitching around zipper needs to come in a little. Right now it is too space…" at bounding box center [1354, 563] width 239 height 95
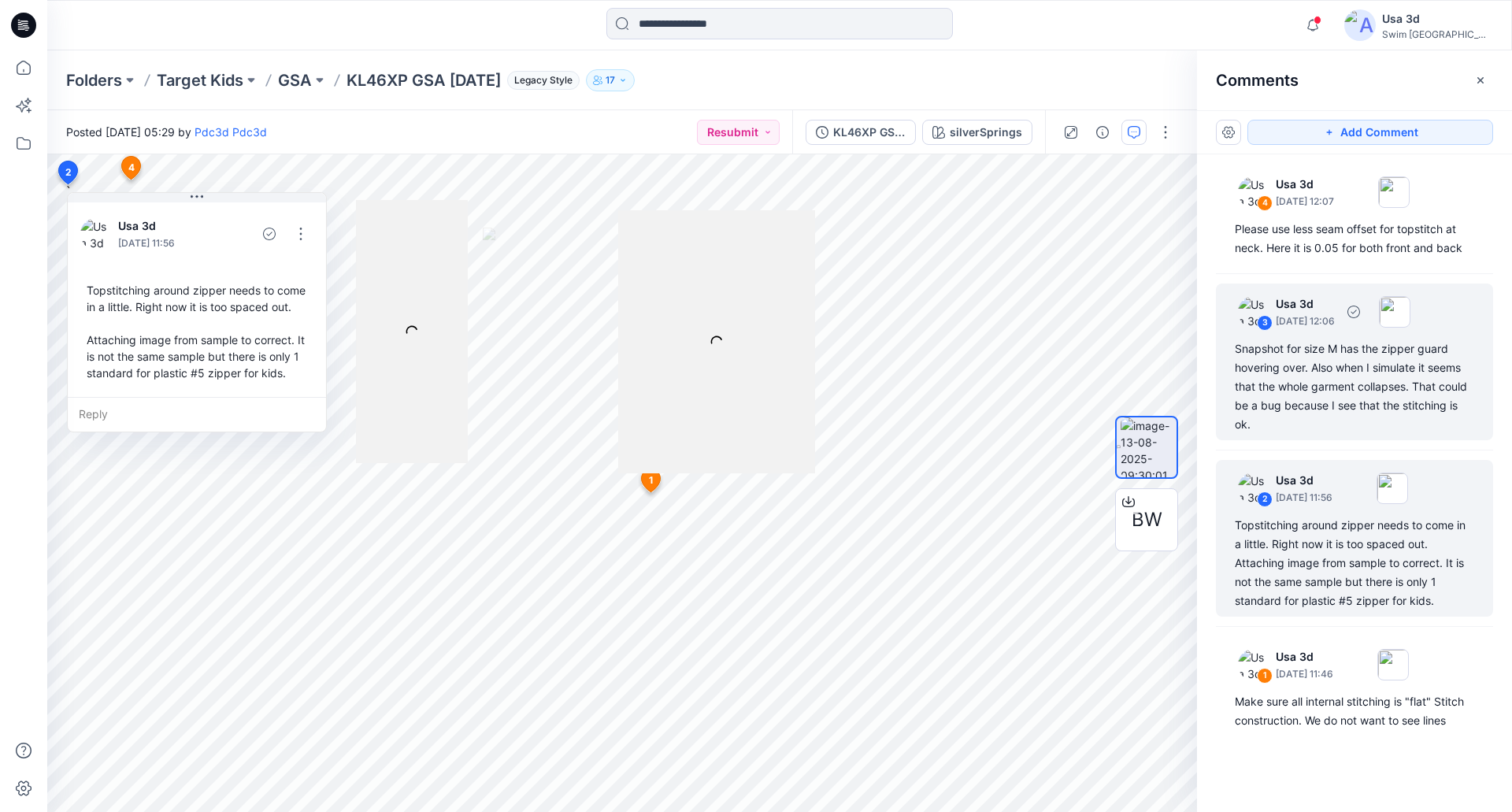
click at [1339, 346] on div "Snapshot for size M has the zipper guard hovering over. Also when I simulate it…" at bounding box center [1354, 387] width 239 height 95
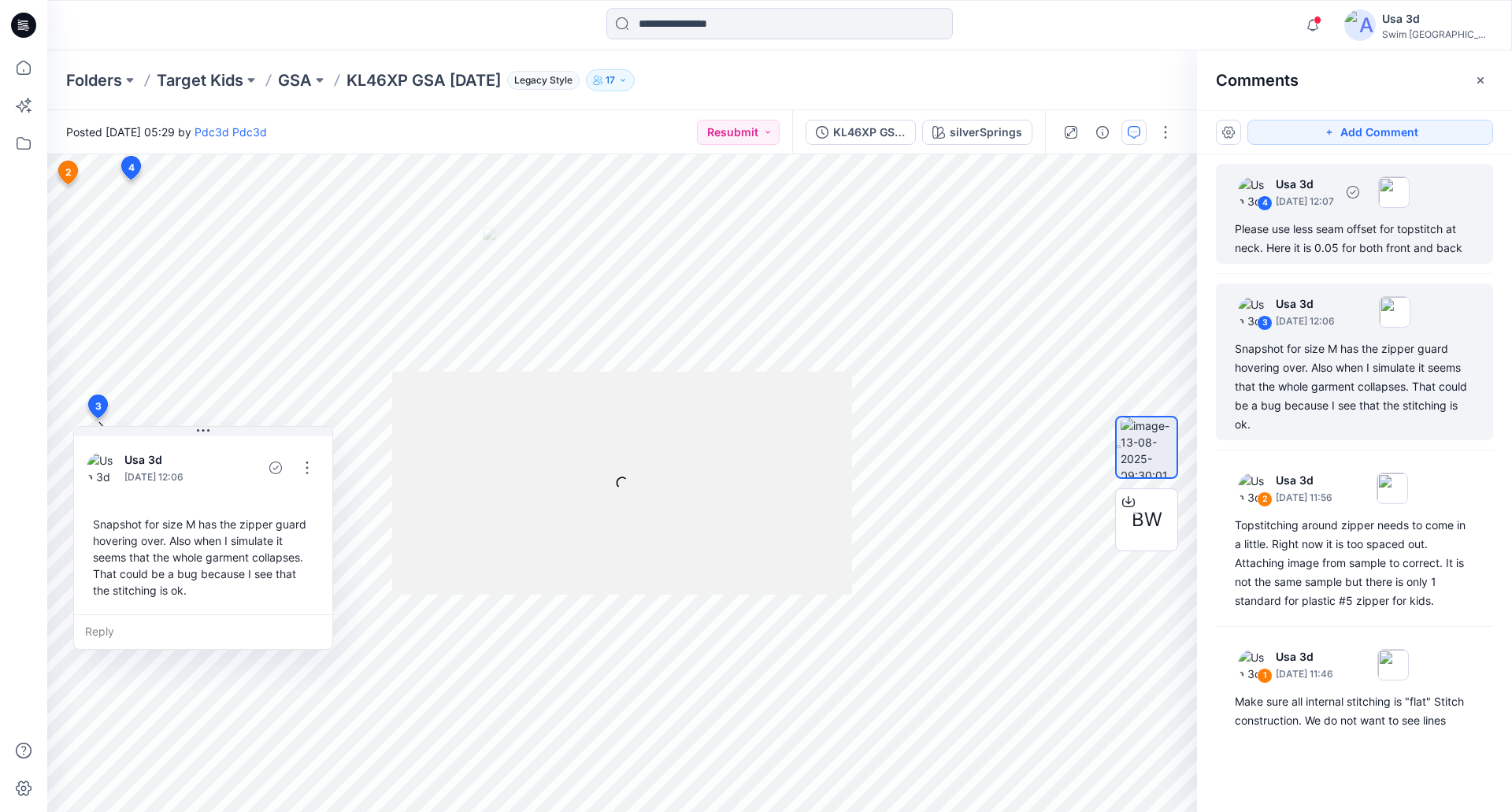
click at [1336, 254] on div "Please use less seam offset for topstitch at neck. Here it is 0.05 for both fro…" at bounding box center [1354, 238] width 239 height 38
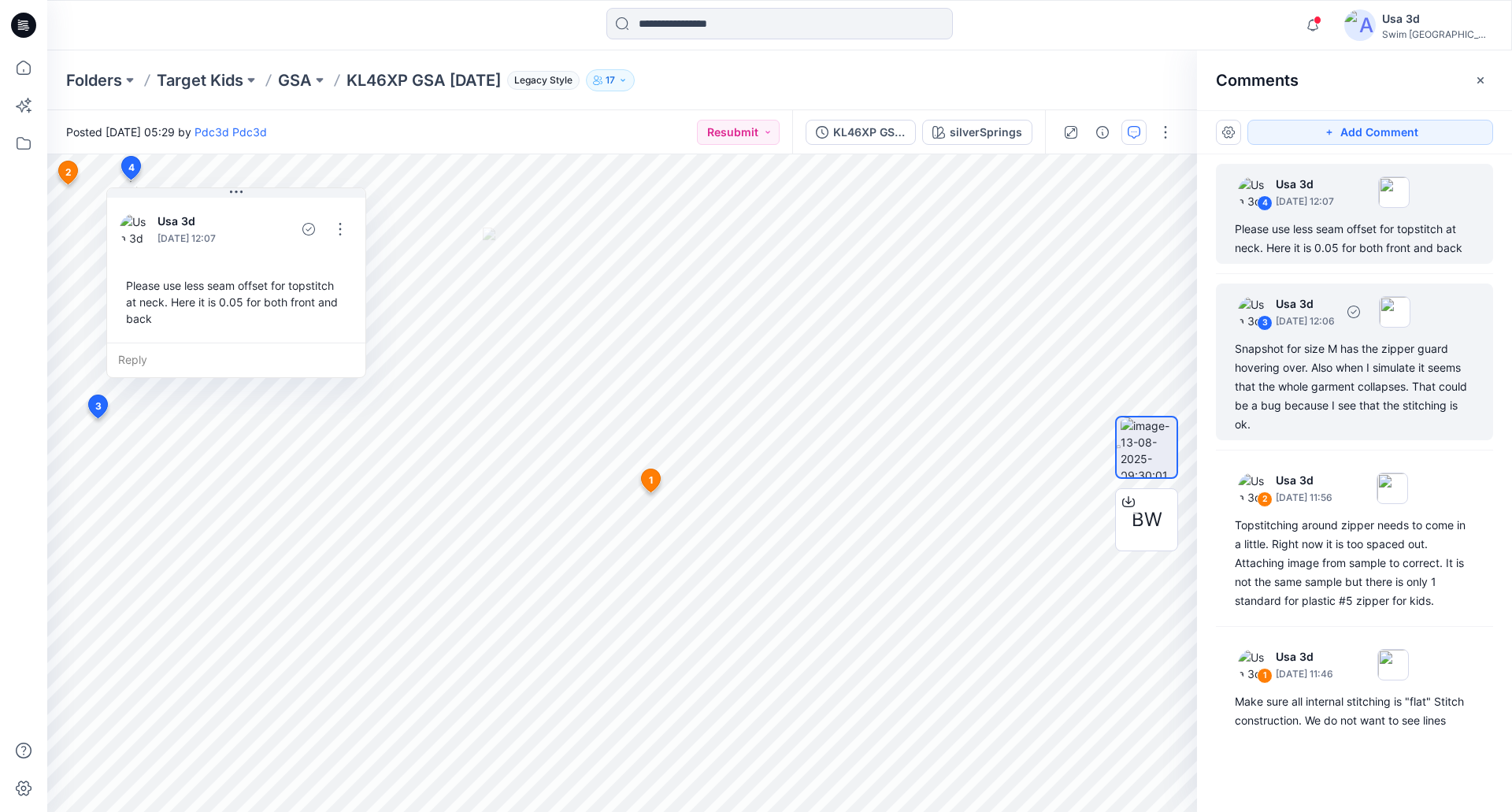
click at [1267, 376] on div "Snapshot for size M has the zipper guard hovering over. Also when I simulate it…" at bounding box center [1354, 387] width 239 height 95
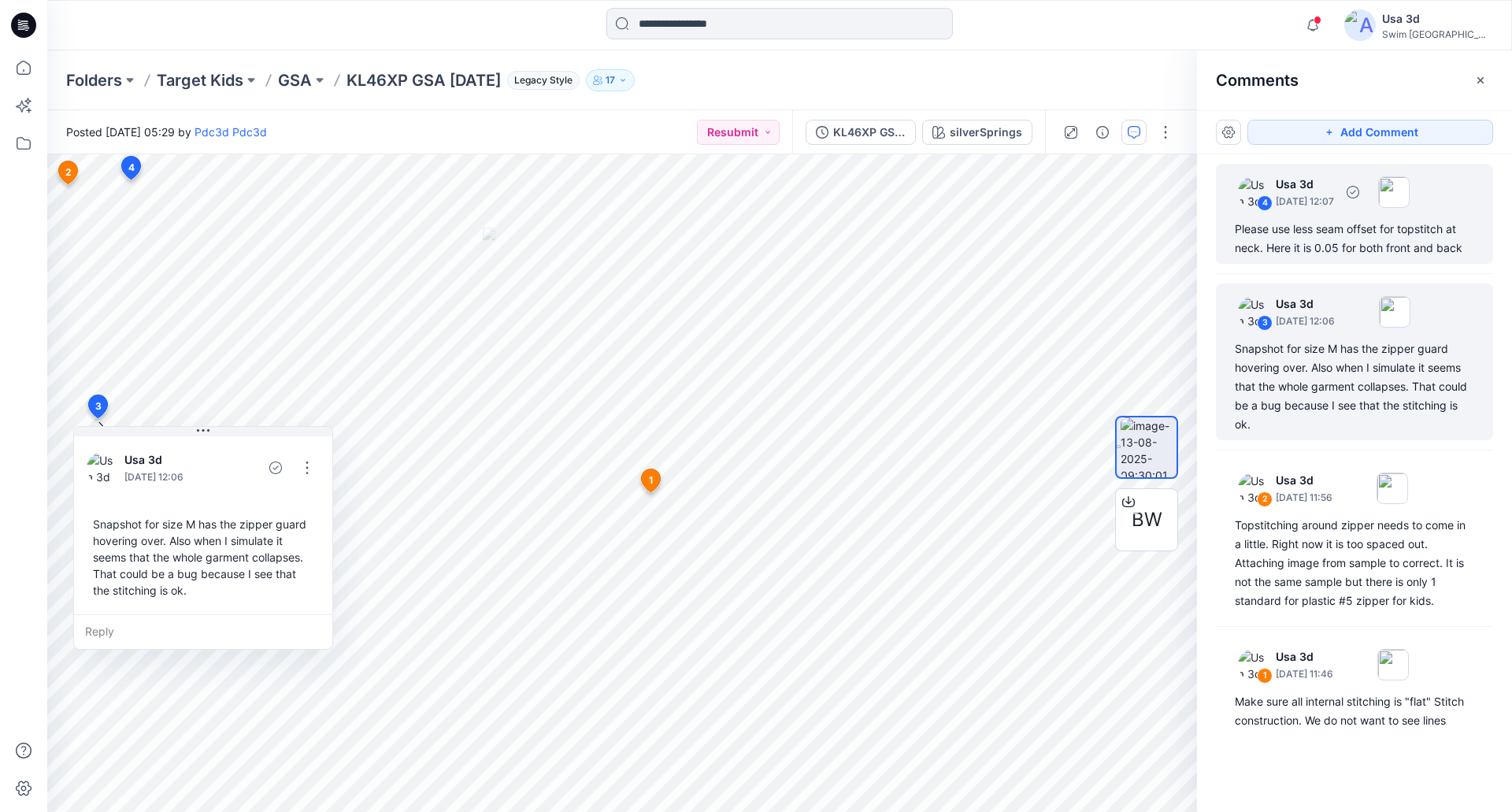
click at [1345, 251] on div "Please use less seam offset for topstitch at neck. Here it is 0.05 for both fro…" at bounding box center [1354, 238] width 239 height 38
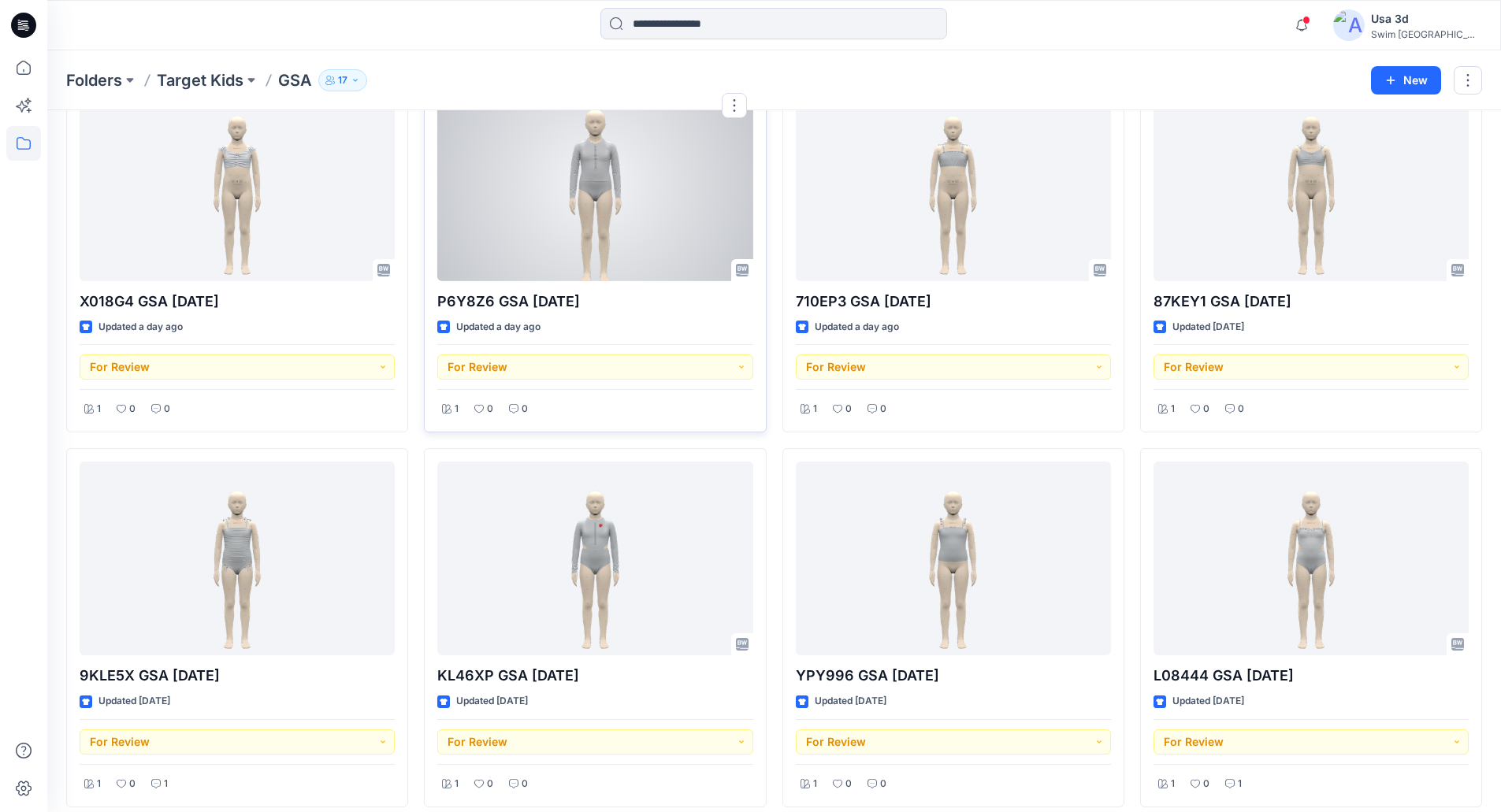
scroll to position [316, 0]
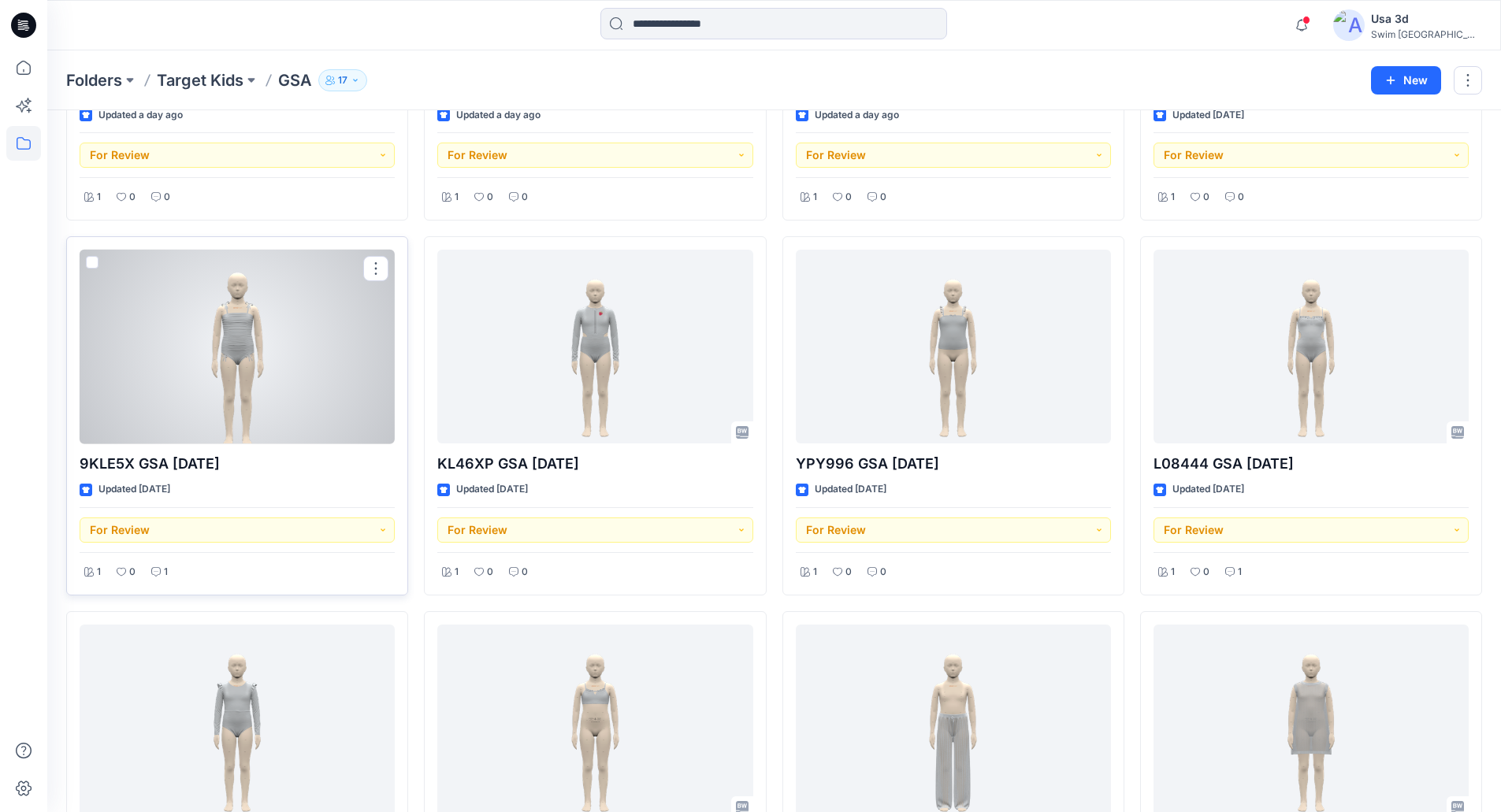
click at [262, 378] on div at bounding box center [238, 347] width 316 height 195
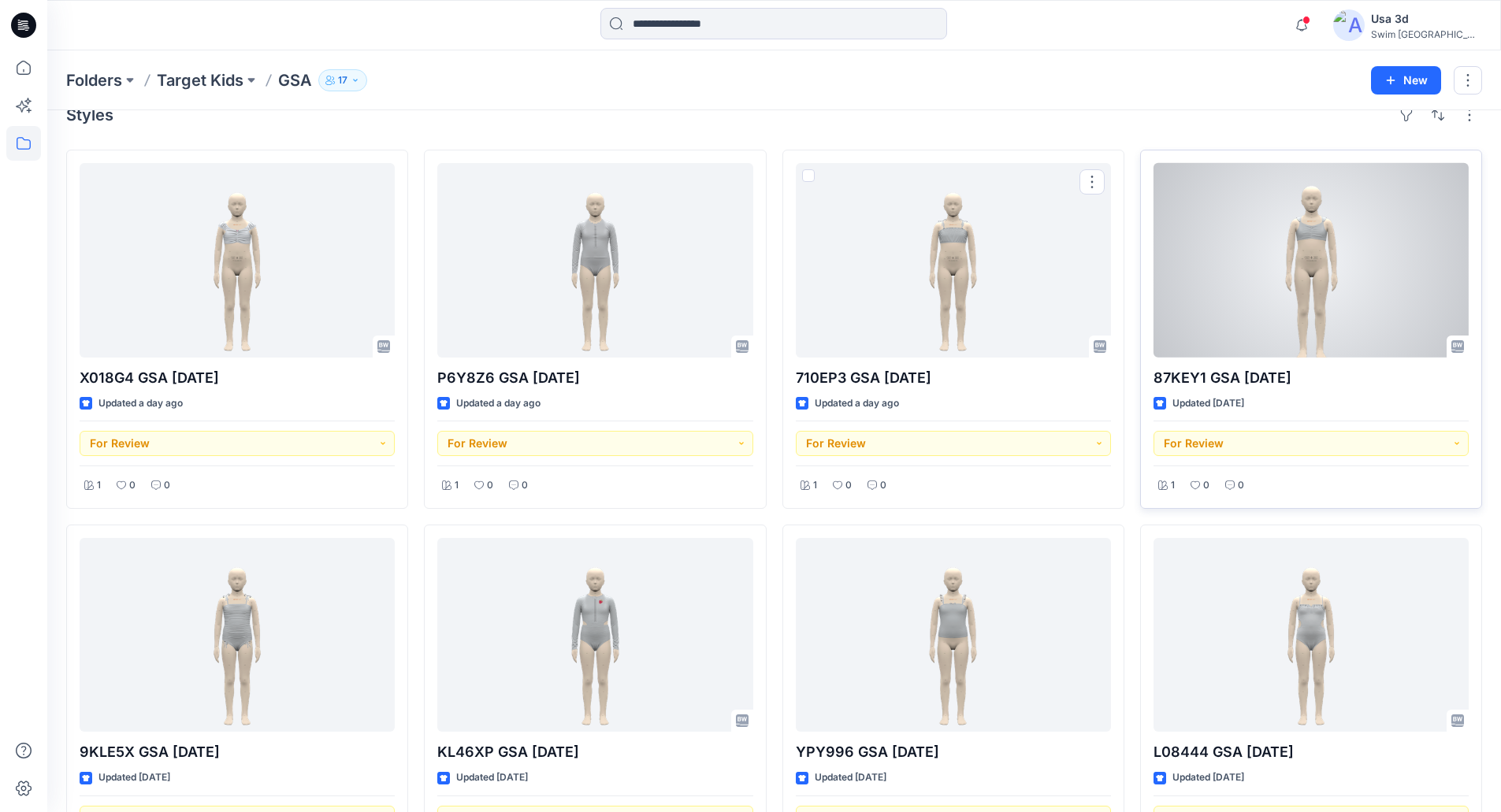
scroll to position [0, 0]
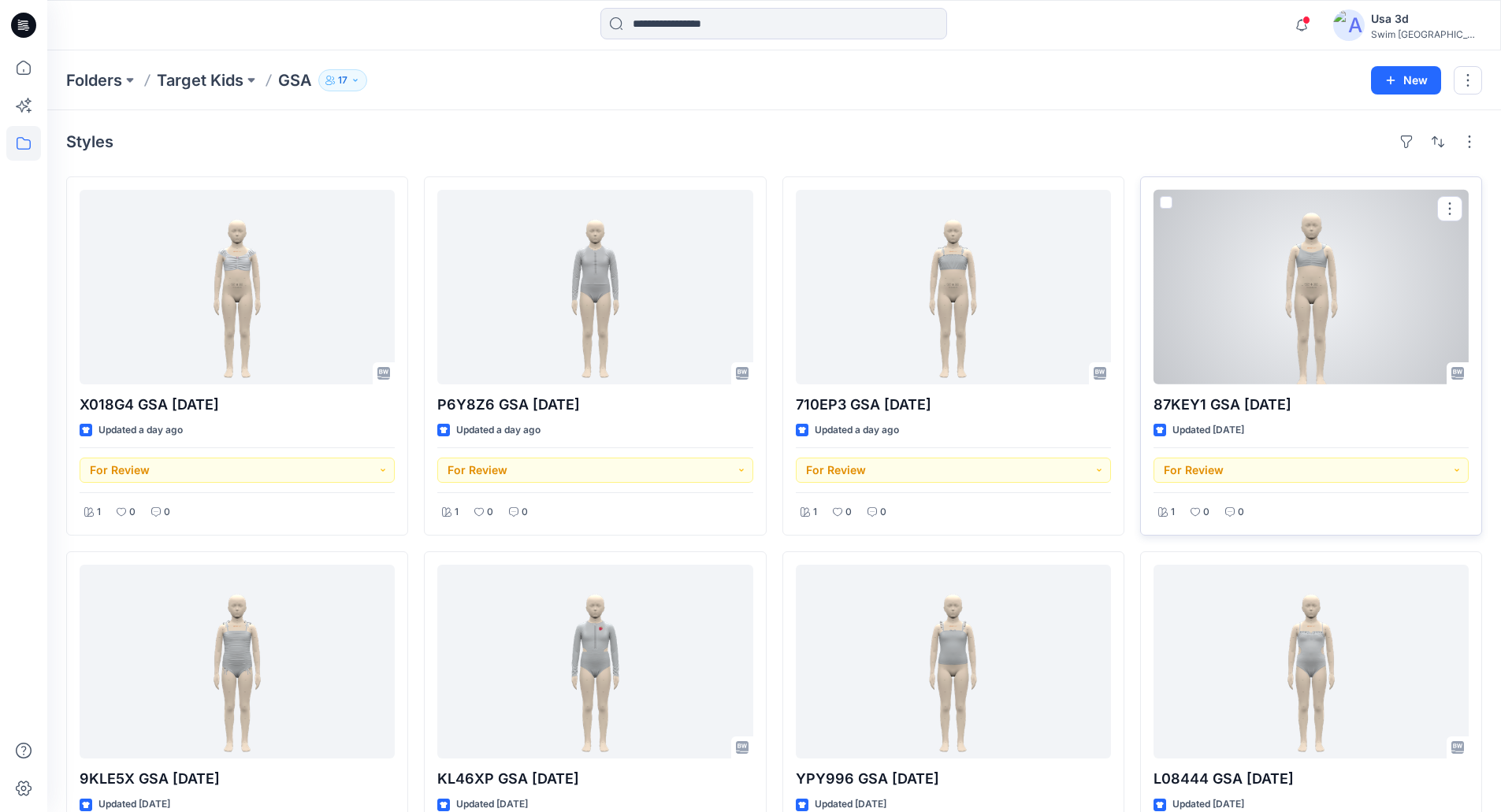
drag, startPoint x: 1322, startPoint y: 264, endPoint x: 1055, endPoint y: 281, distance: 267.5
click at [1321, 264] on div at bounding box center [1312, 288] width 316 height 195
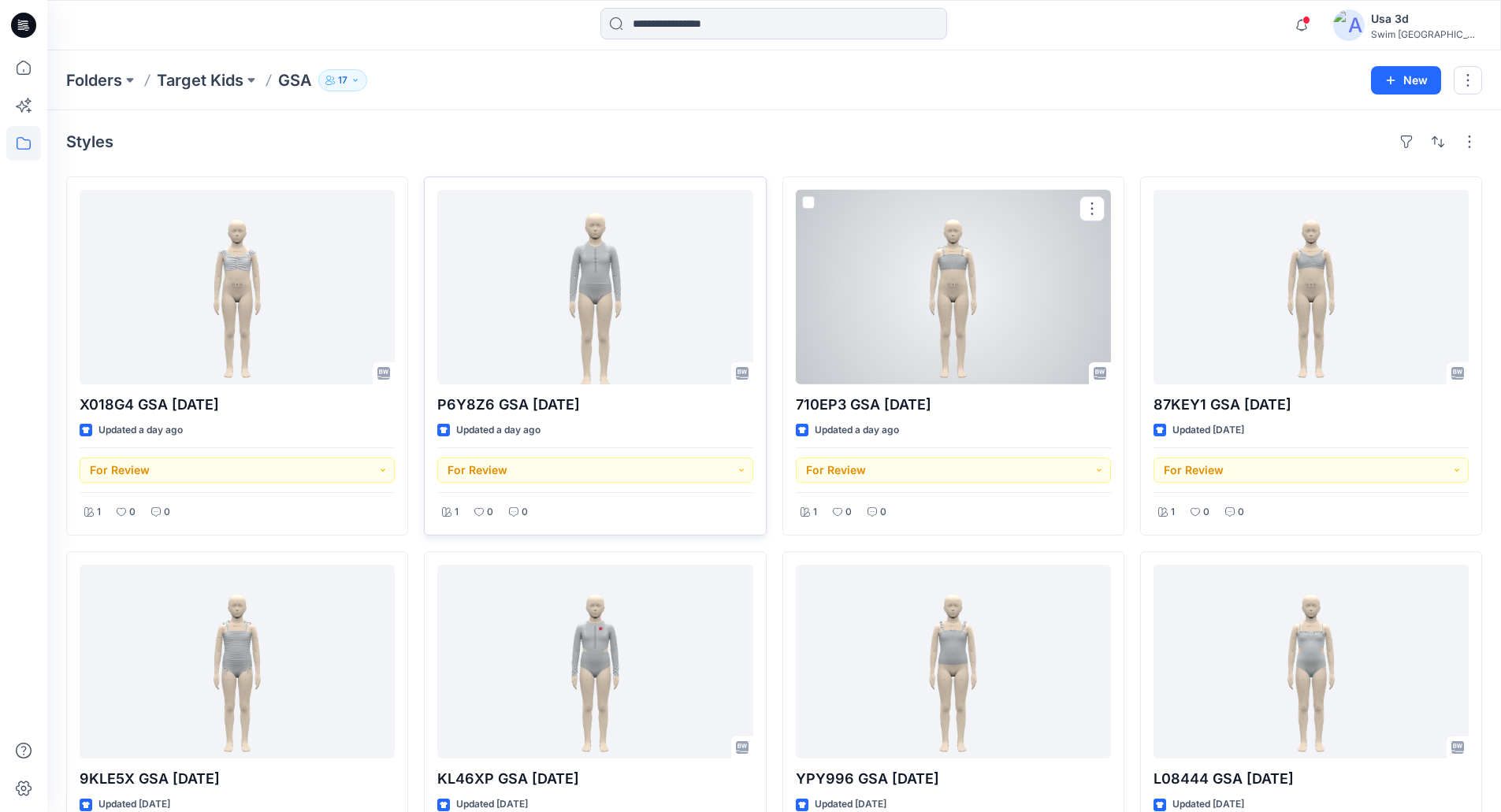
drag, startPoint x: 1013, startPoint y: 287, endPoint x: 764, endPoint y: 296, distance: 249.2
click at [1010, 288] on div at bounding box center [953, 288] width 316 height 195
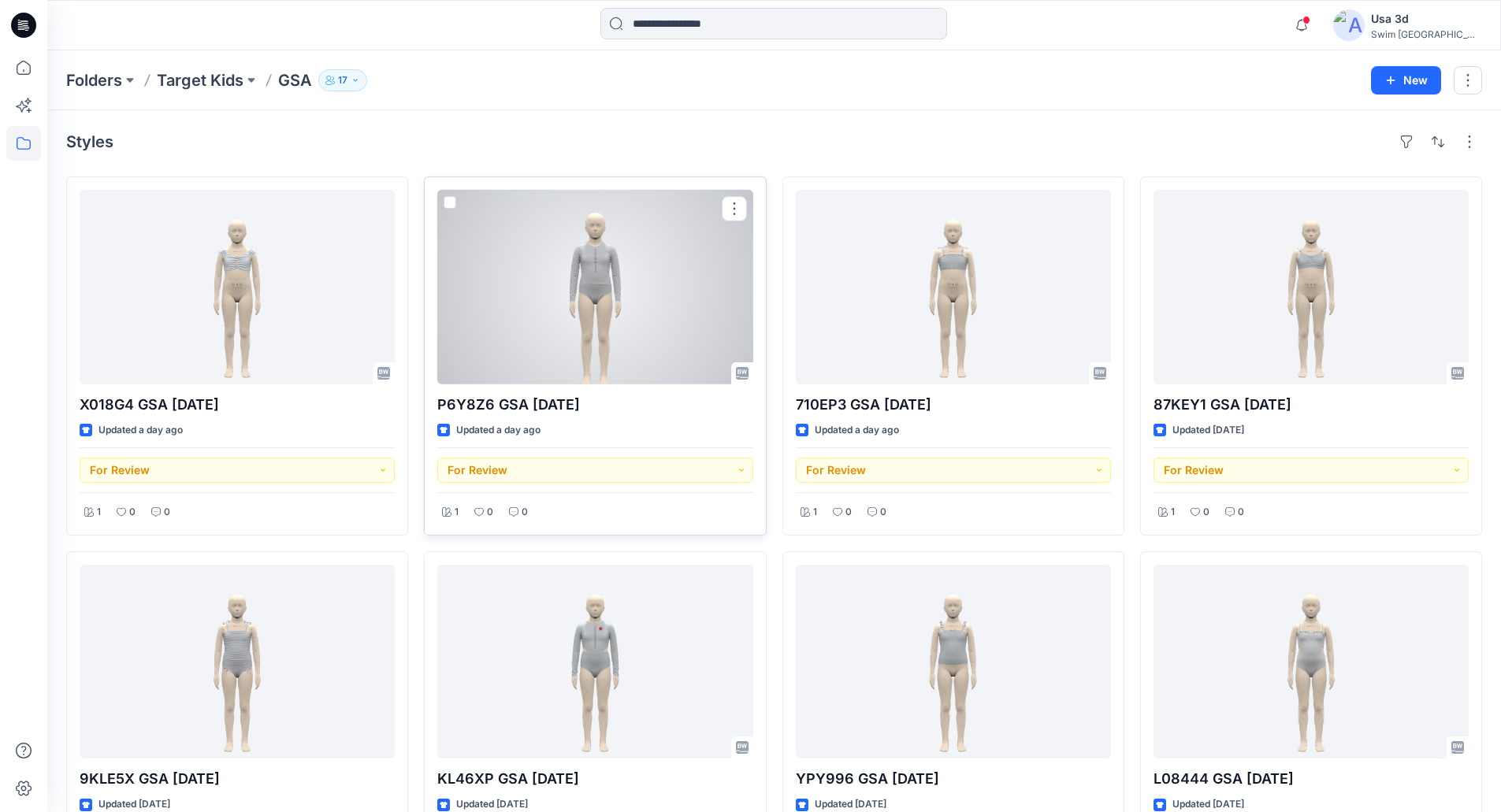
drag, startPoint x: 641, startPoint y: 305, endPoint x: 330, endPoint y: 321, distance: 311.4
click at [640, 305] on div at bounding box center [595, 288] width 316 height 195
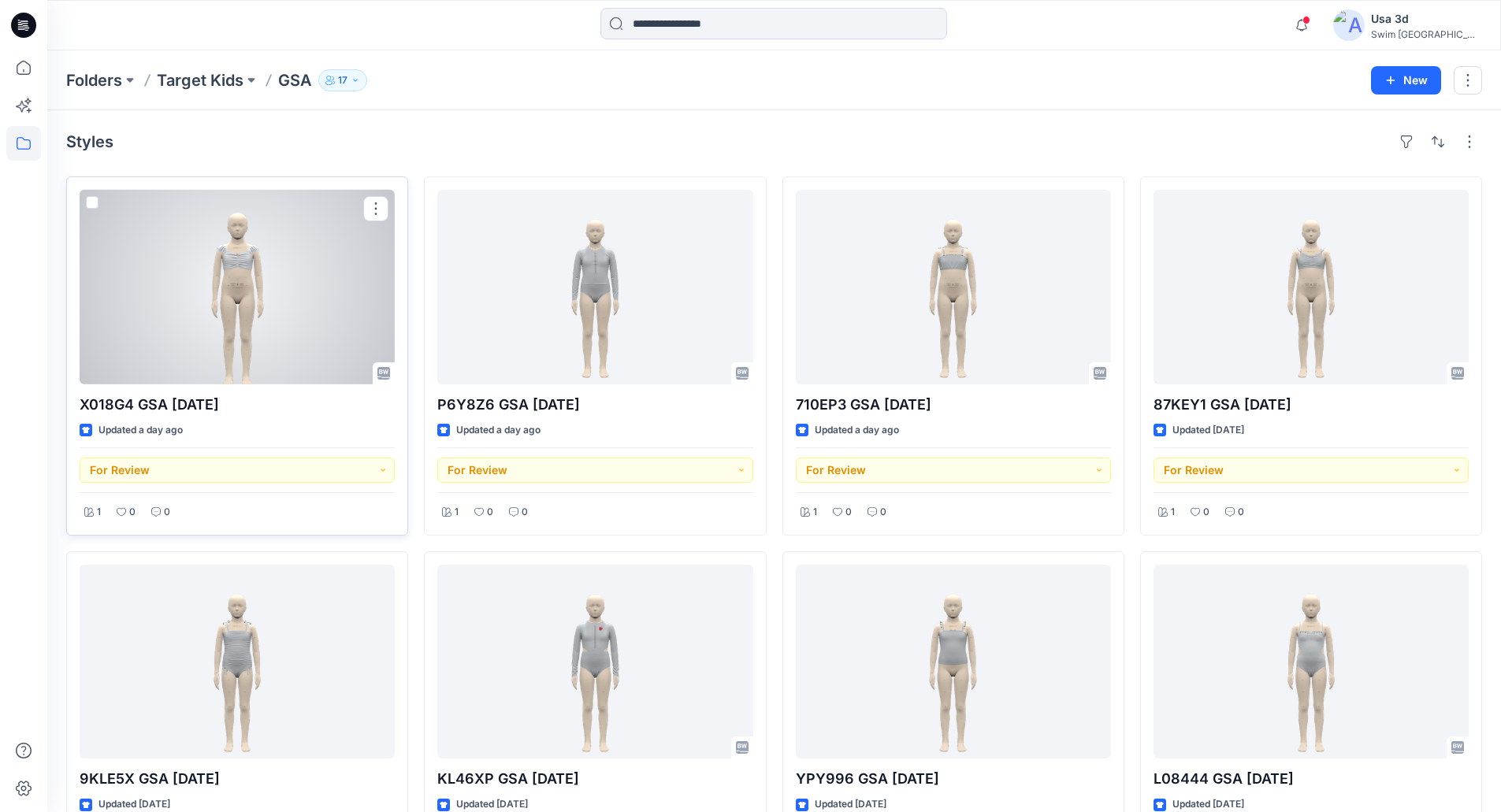
click at [293, 324] on div at bounding box center [238, 288] width 316 height 195
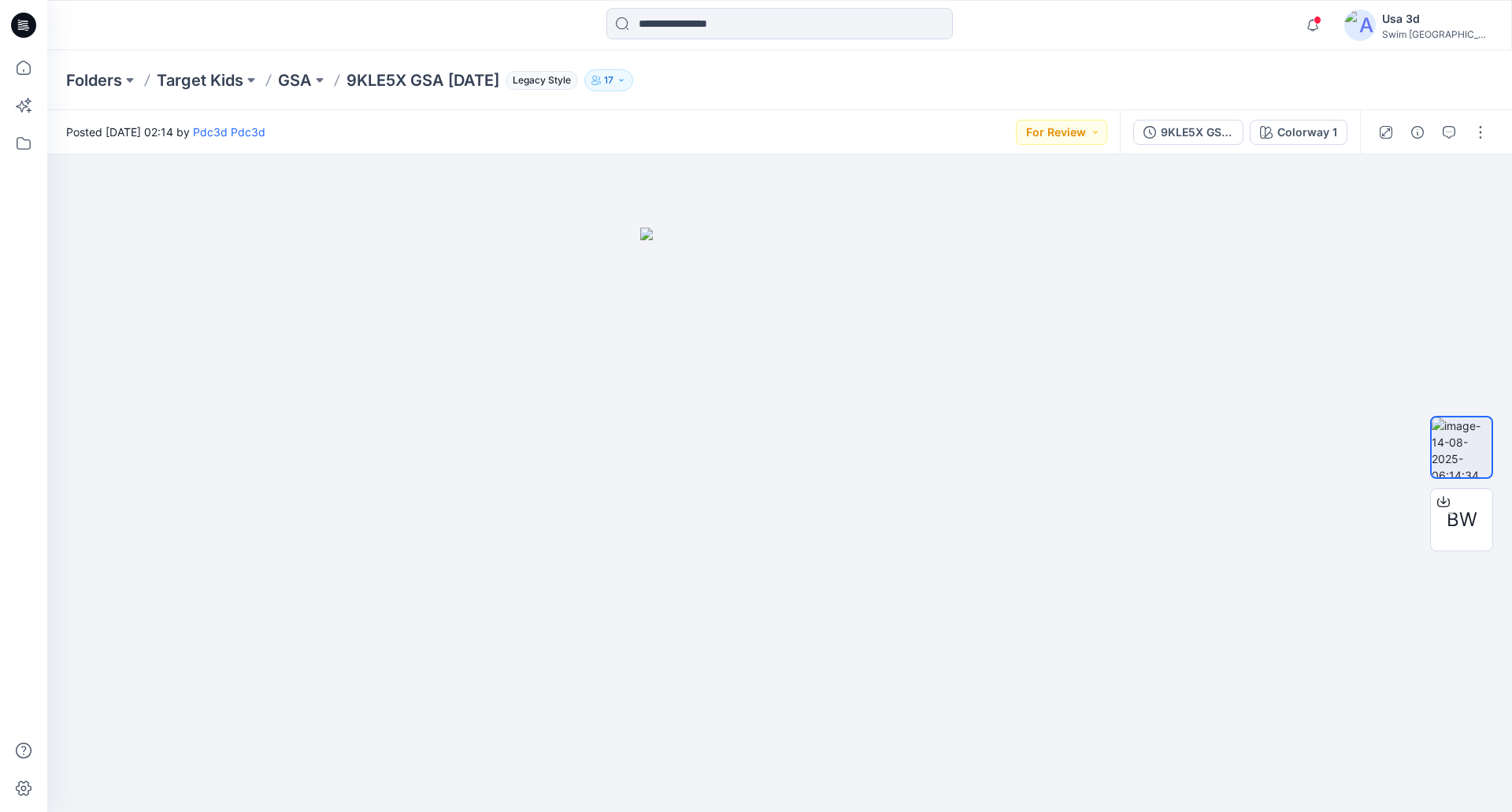
drag, startPoint x: 383, startPoint y: 83, endPoint x: 529, endPoint y: 84, distance: 146.0
click at [499, 84] on p "9KLE5X GSA [DATE]" at bounding box center [423, 81] width 153 height 22
drag, startPoint x: 377, startPoint y: 143, endPoint x: 378, endPoint y: 111, distance: 32.0
click at [377, 138] on div "Posted [DATE] 05:15 by Pdc3d Pdc3d For Review" at bounding box center [577, 132] width 1060 height 44
drag, startPoint x: 390, startPoint y: 79, endPoint x: 358, endPoint y: 82, distance: 32.1
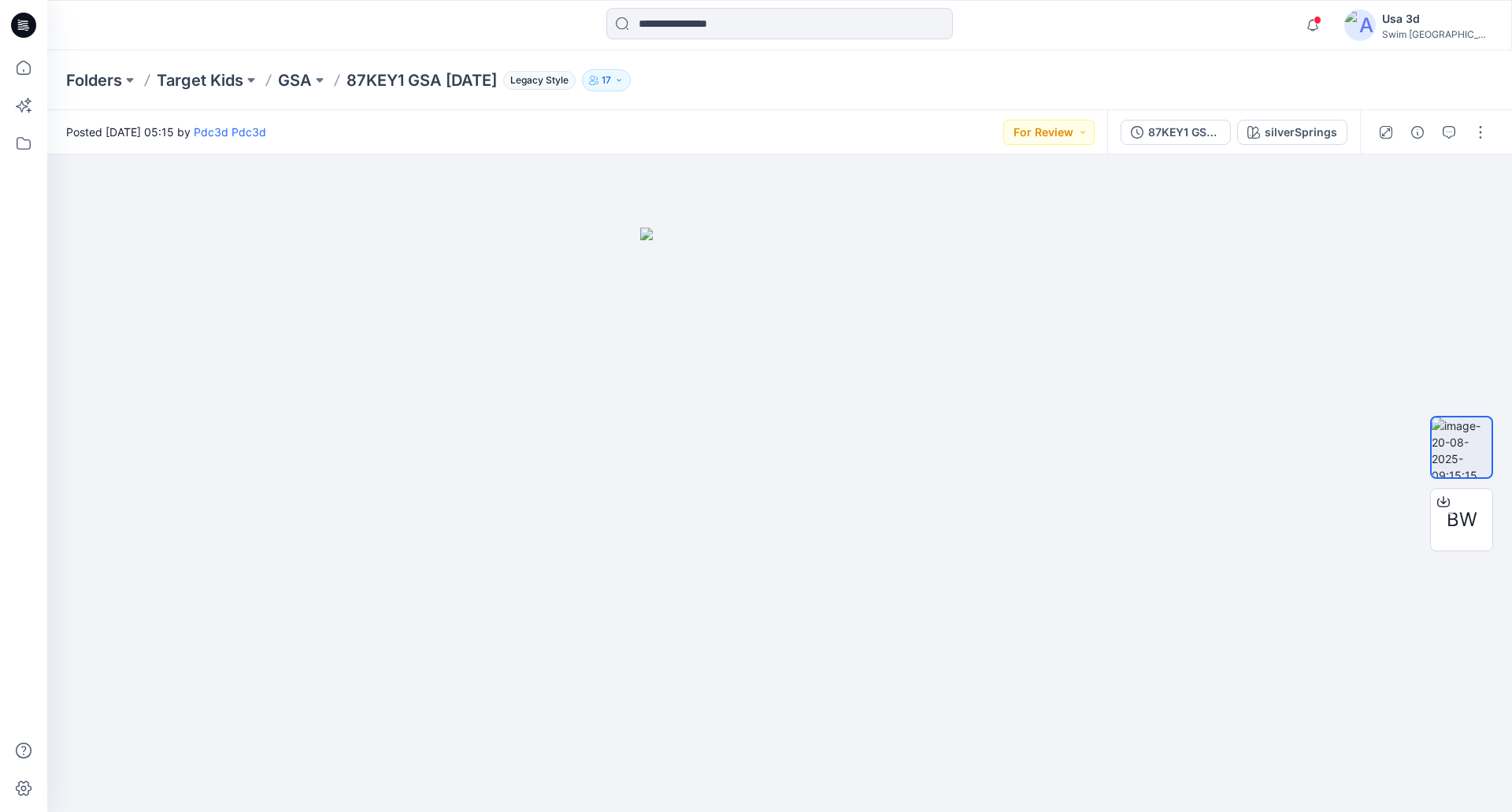
click at [390, 78] on p "87KEY1 GSA [DATE]" at bounding box center [422, 81] width 150 height 22
drag, startPoint x: 346, startPoint y: 84, endPoint x: 521, endPoint y: 79, distance: 175.1
click at [521, 79] on div "Folders Target Kids GSA 87KEY1 GSA [DATE] Legacy Style 17" at bounding box center [718, 81] width 1304 height 22
copy p "87KEY1 GSA [DATE]"
drag, startPoint x: 349, startPoint y: 86, endPoint x: 526, endPoint y: 85, distance: 177.0
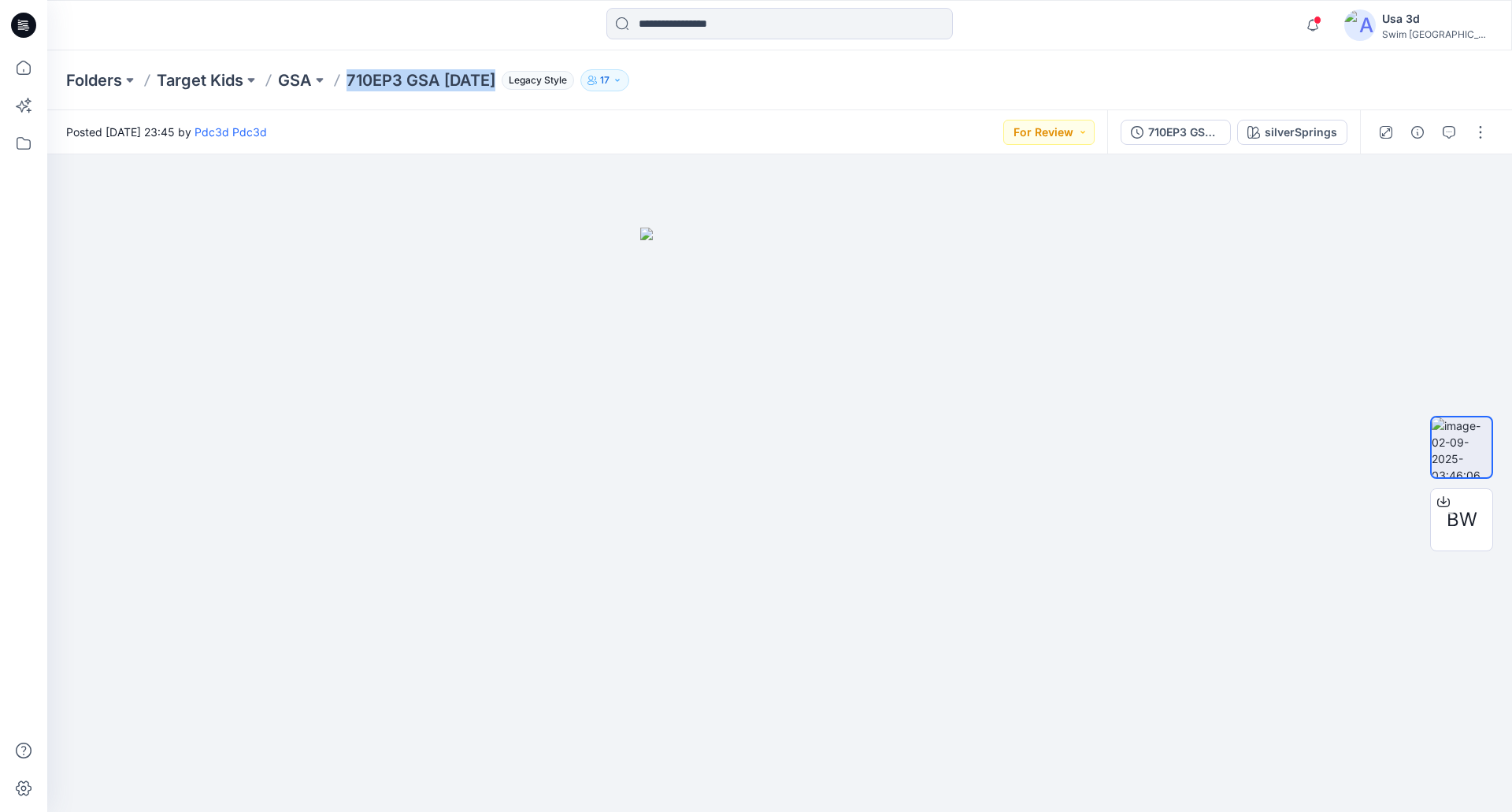
click at [526, 85] on div "Folders Target Kids GSA 710EP3 GSA 2025.9.2 Legacy Style 17" at bounding box center [718, 81] width 1304 height 22
copy p "710EP3 GSA [DATE]"
drag, startPoint x: 346, startPoint y: 76, endPoint x: 532, endPoint y: 77, distance: 186.0
click at [535, 77] on div "Folders Target Kids GSA P6Y8Z6 GSA [DATE] Legacy Style 17" at bounding box center [718, 81] width 1304 height 22
copy p "P6Y8Z6 GSA [DATE]"
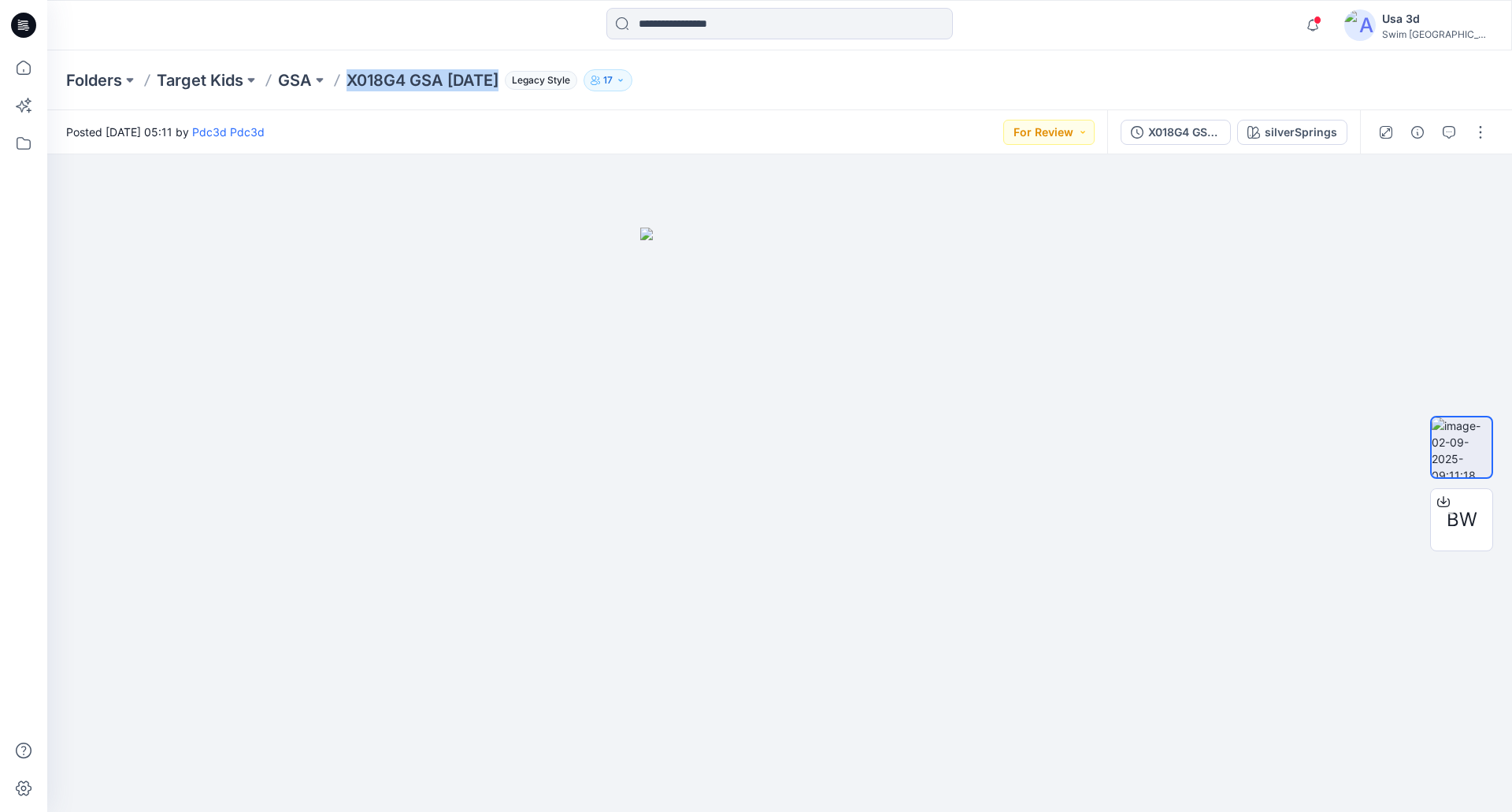
drag, startPoint x: 347, startPoint y: 78, endPoint x: 517, endPoint y: 81, distance: 170.0
click at [498, 81] on p "X018G4 GSA [DATE]" at bounding box center [423, 81] width 152 height 22
copy p "X018G4 GSA [DATE]"
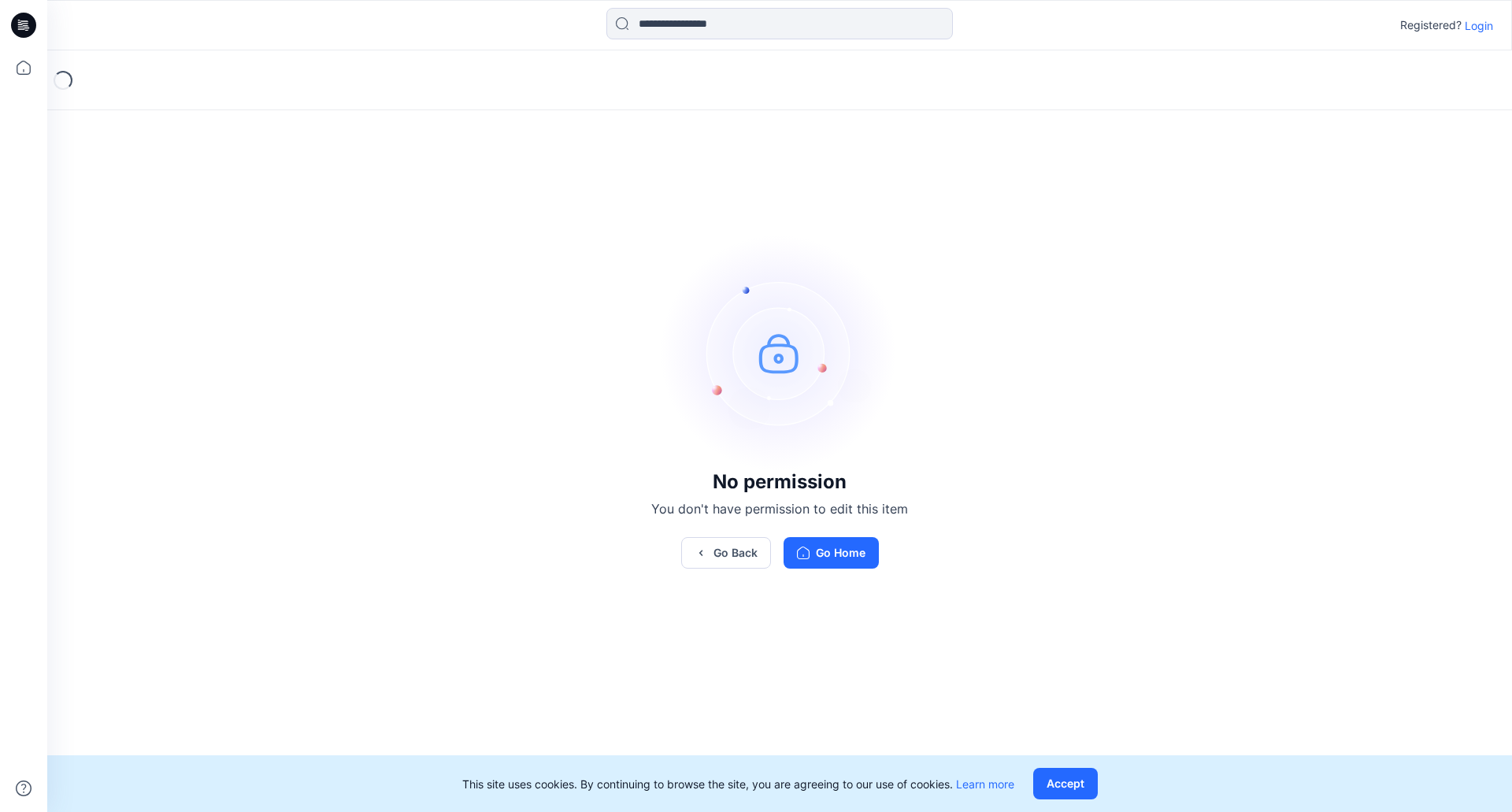
click at [1488, 29] on p "Login" at bounding box center [1479, 26] width 29 height 17
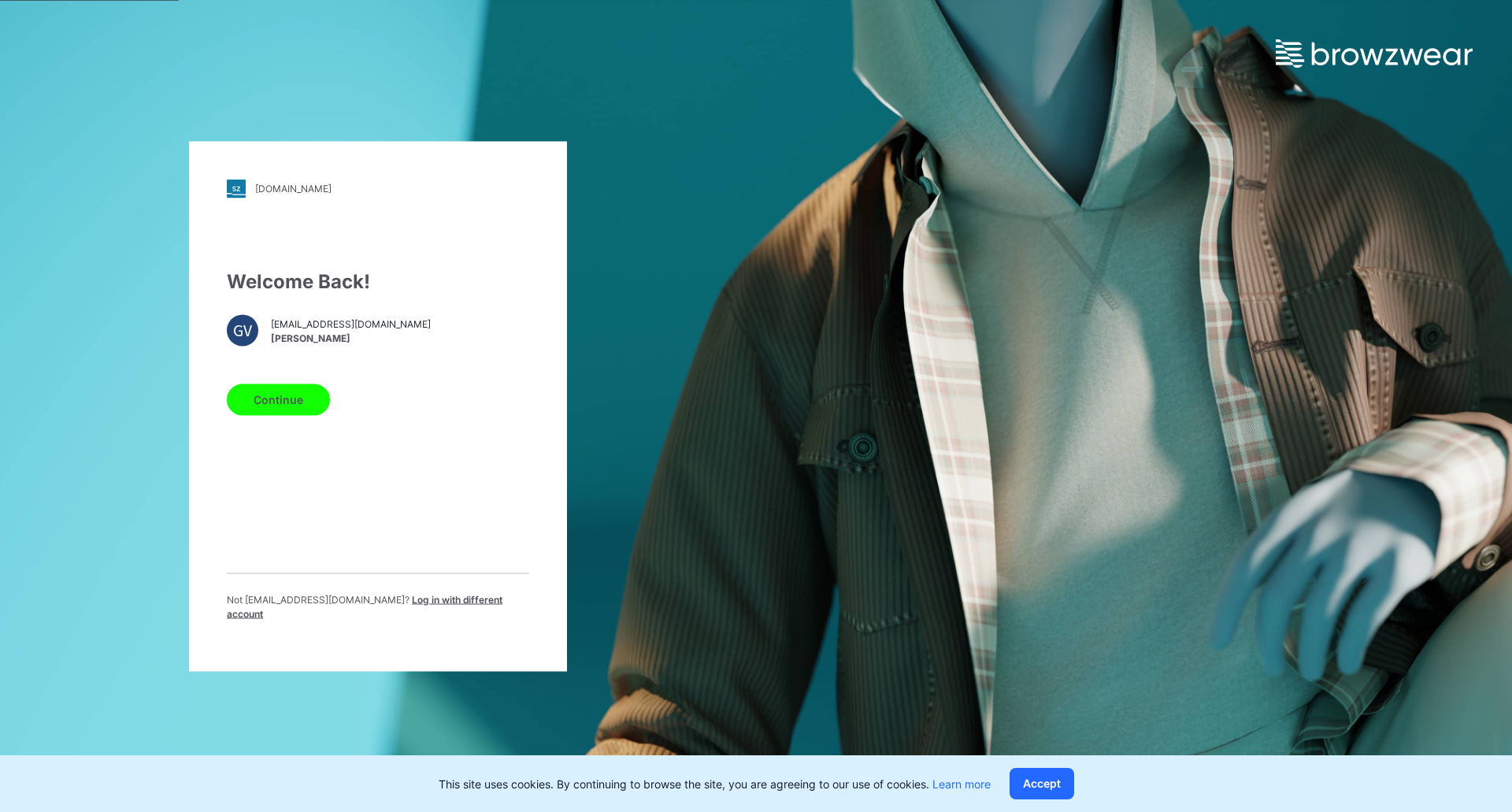
click at [301, 410] on button "Continue" at bounding box center [277, 399] width 103 height 32
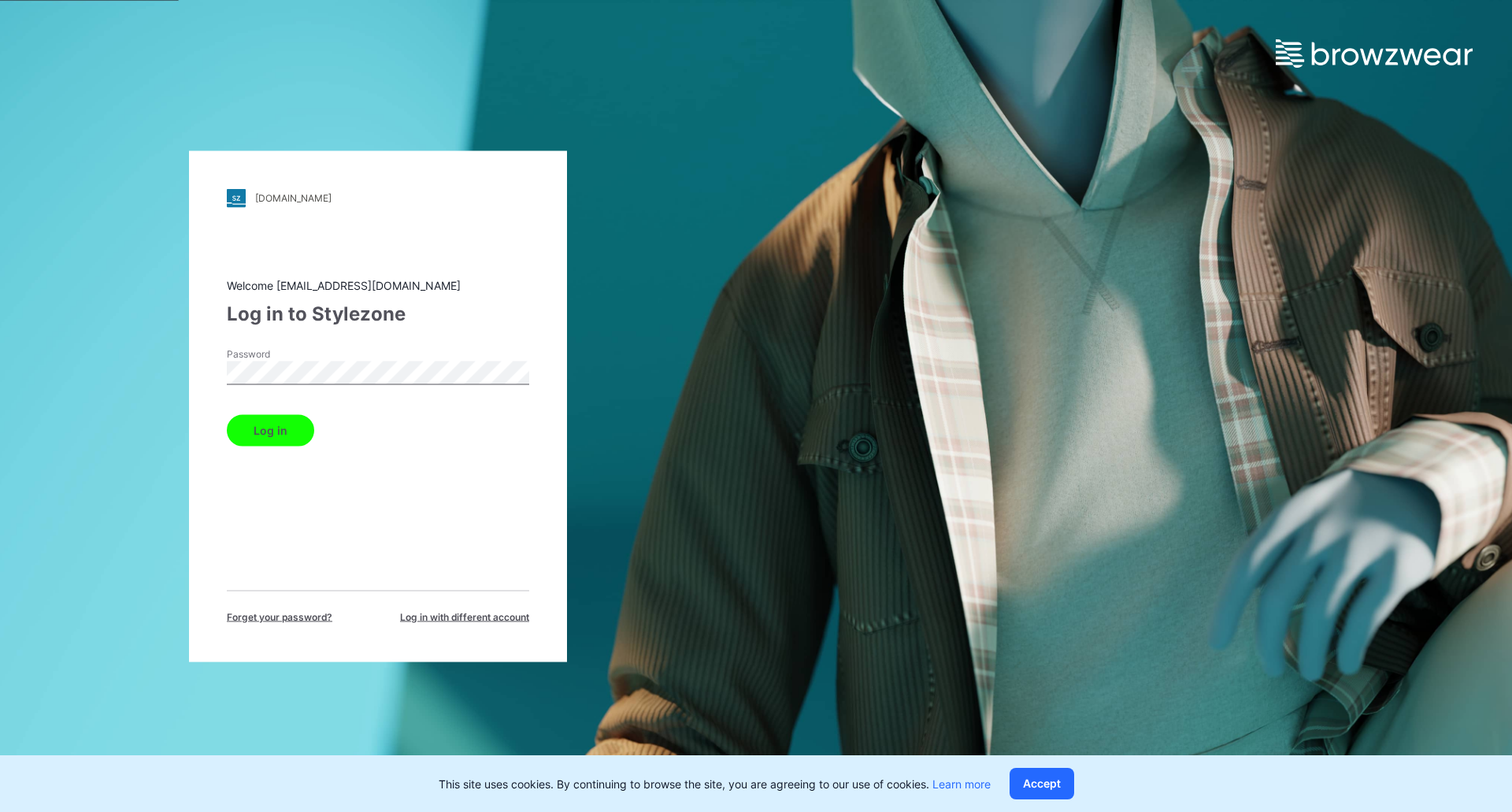
click at [274, 441] on button "Log in" at bounding box center [270, 431] width 87 height 32
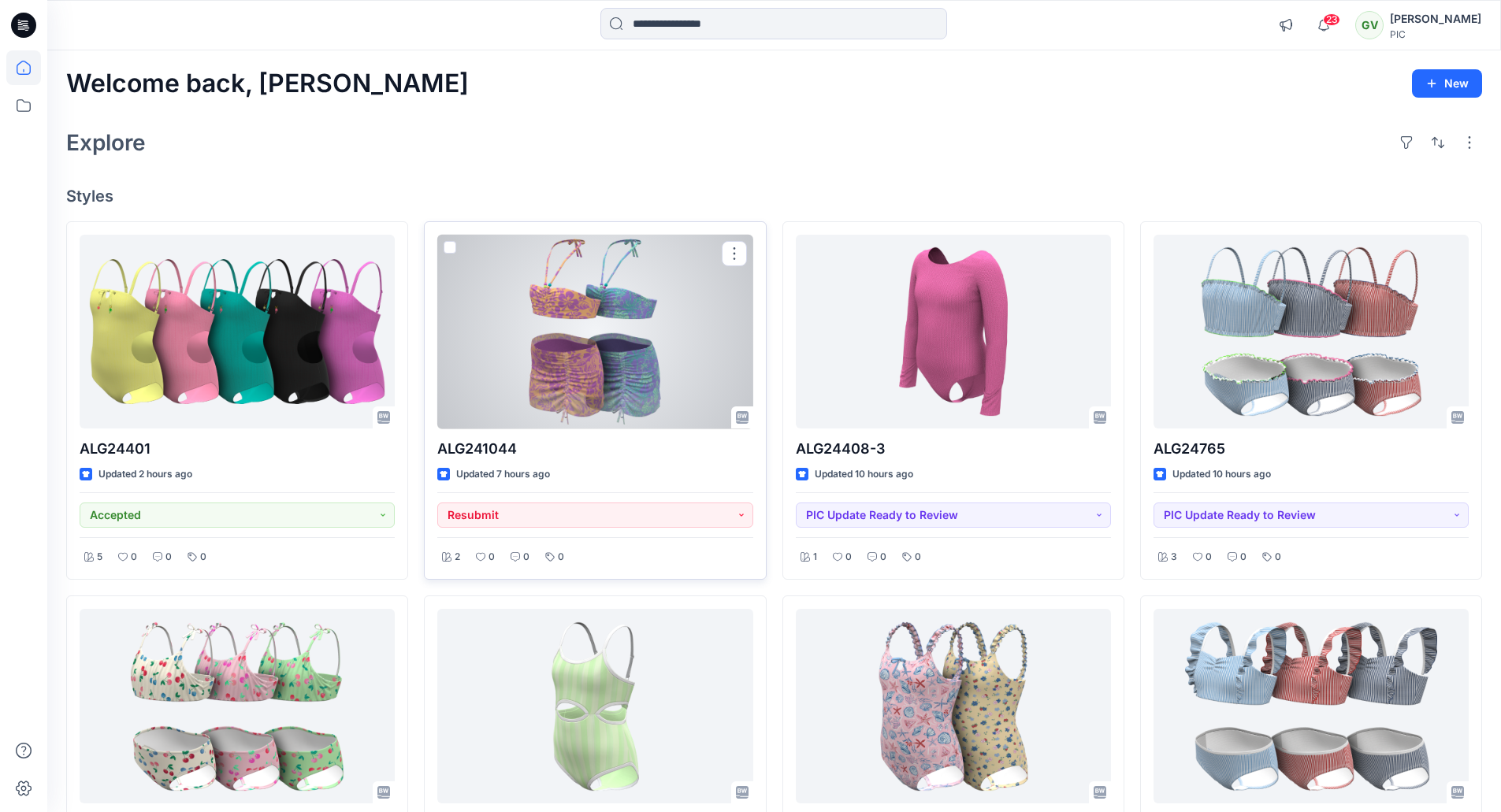
click at [647, 331] on div at bounding box center [595, 332] width 316 height 195
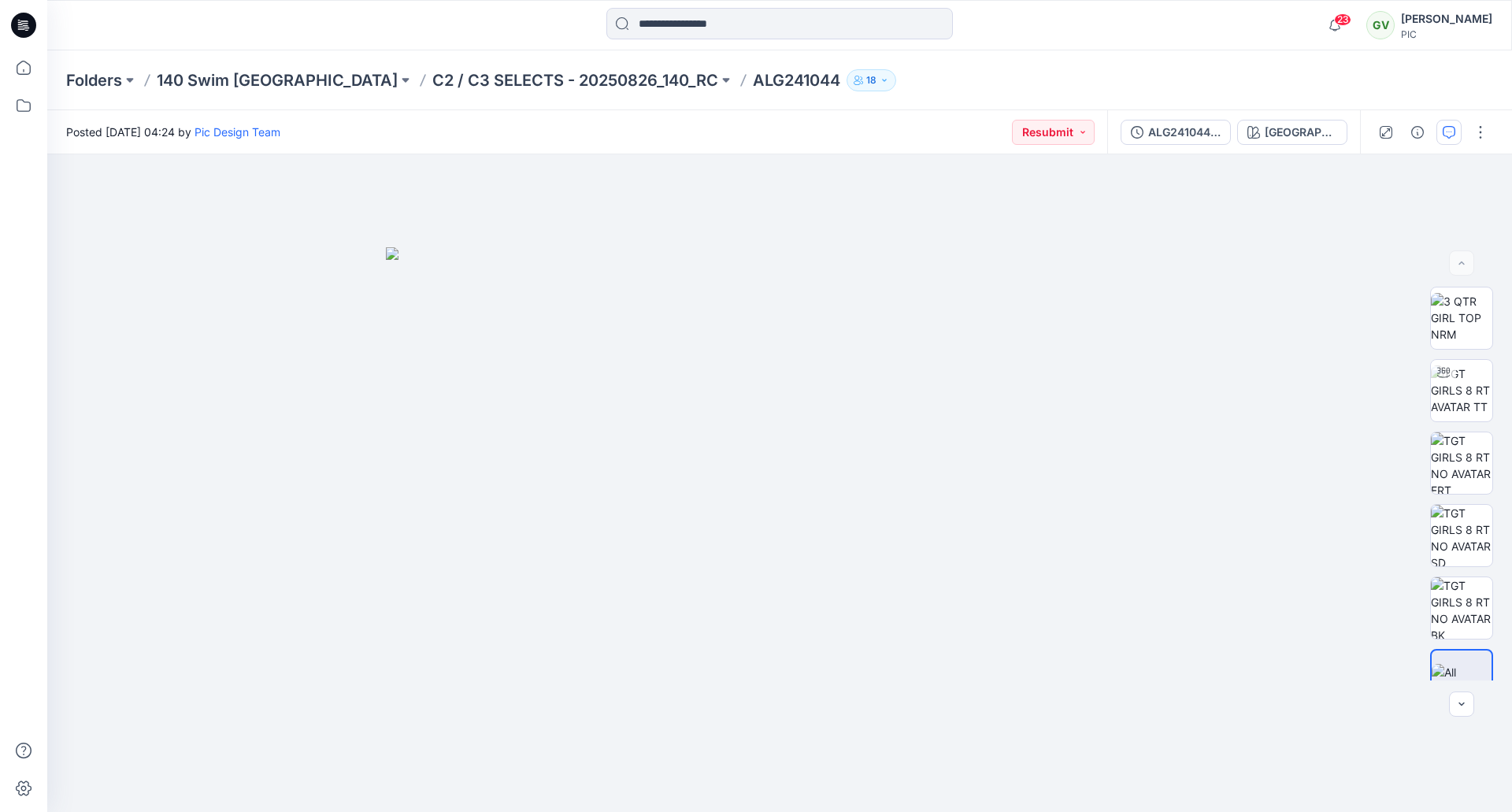
click at [1463, 125] on div at bounding box center [1432, 133] width 146 height 45
click at [1454, 126] on icon "button" at bounding box center [1449, 133] width 13 height 13
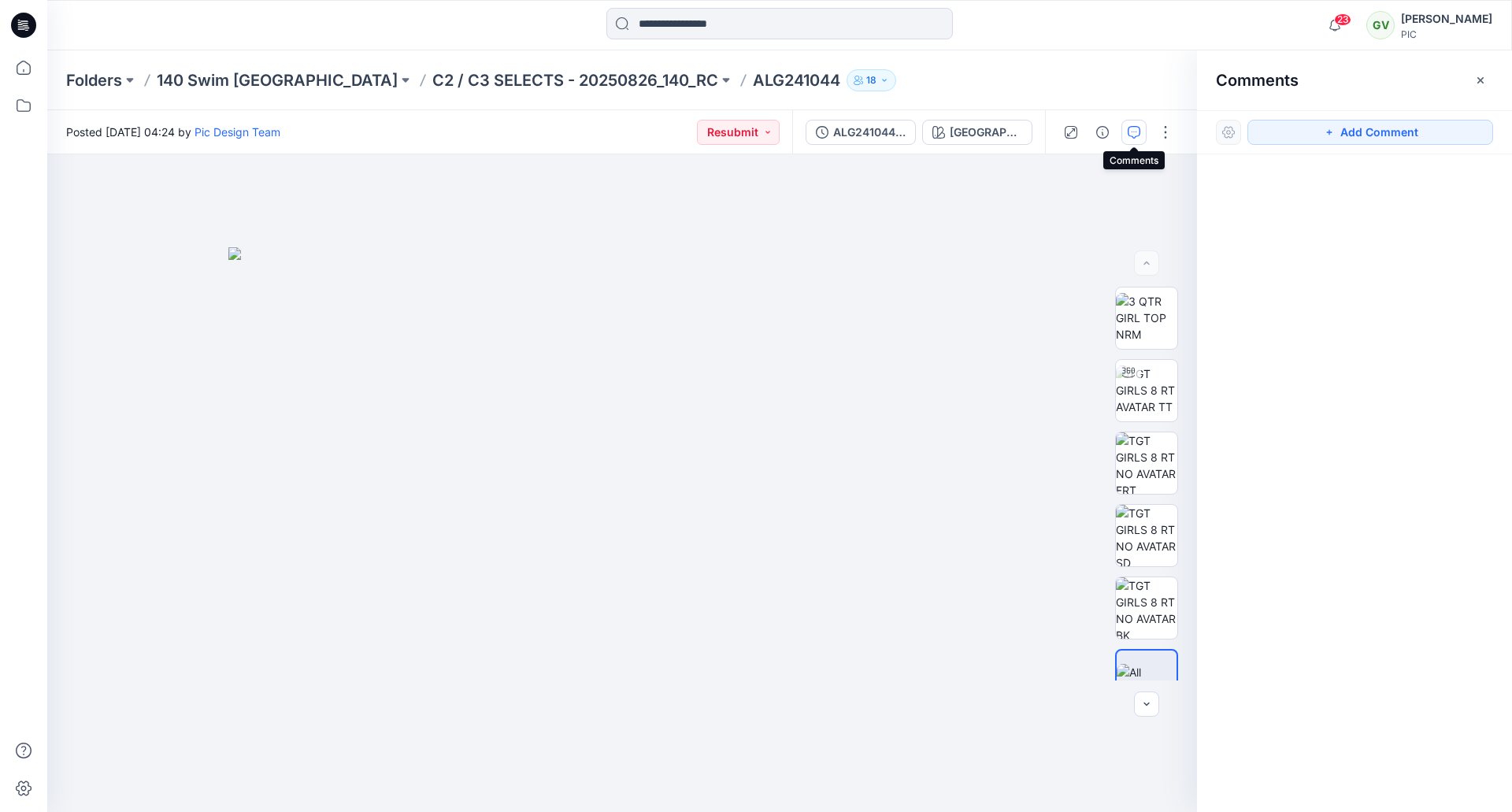
click at [1136, 127] on icon "button" at bounding box center [1134, 133] width 13 height 13
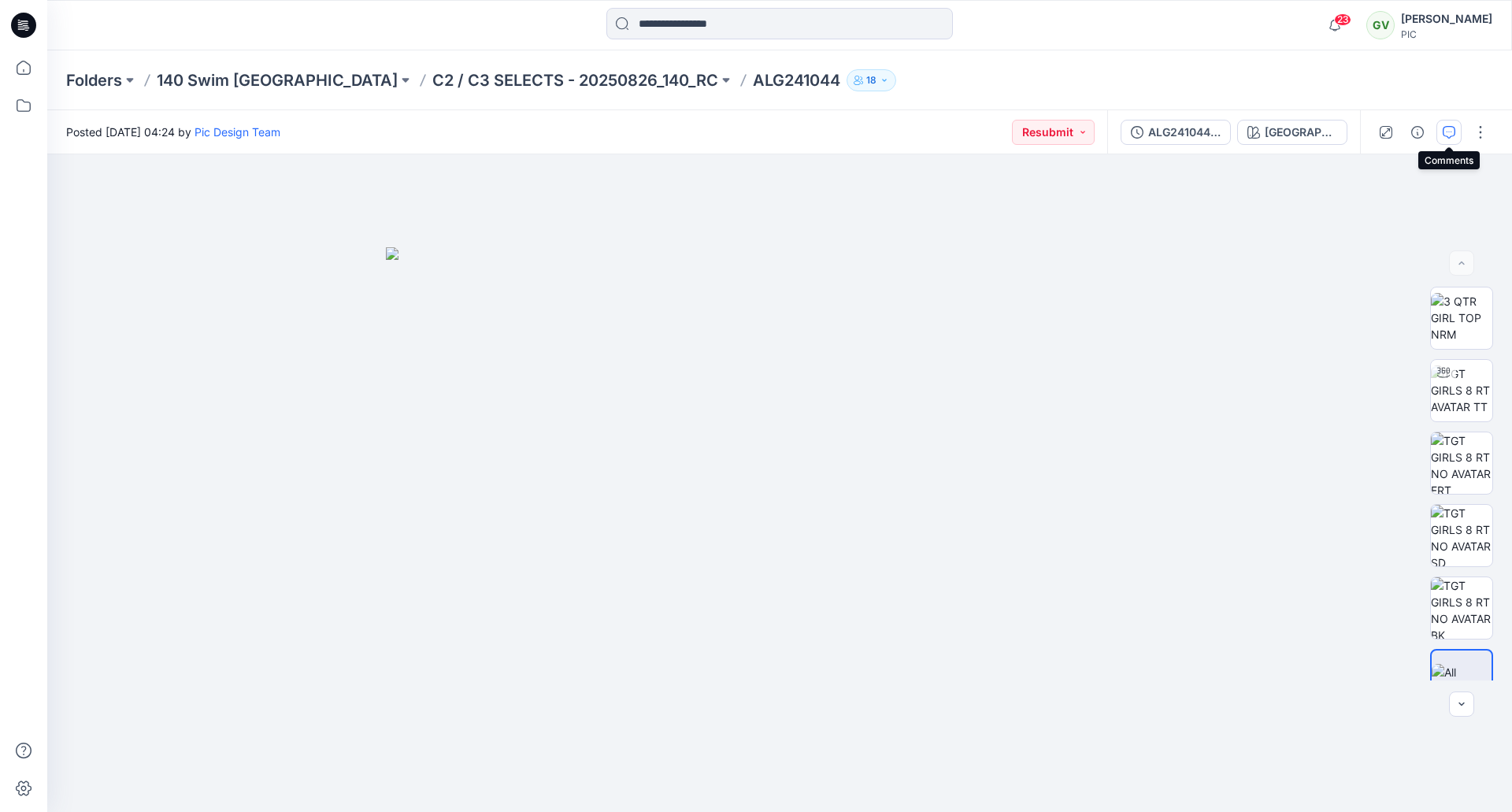
click at [1450, 126] on icon "button" at bounding box center [1449, 133] width 13 height 13
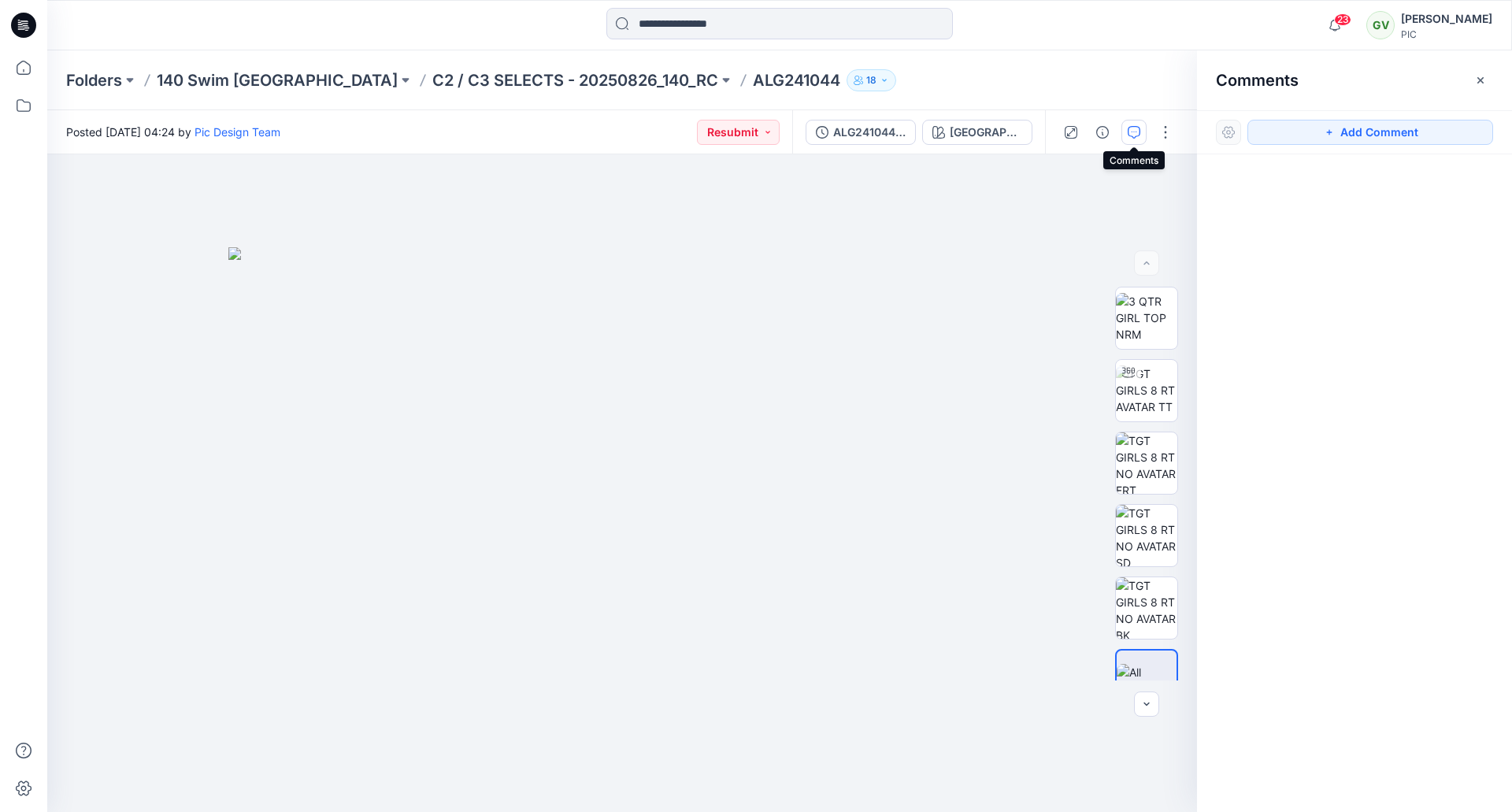
click at [1139, 133] on icon "button" at bounding box center [1134, 133] width 13 height 13
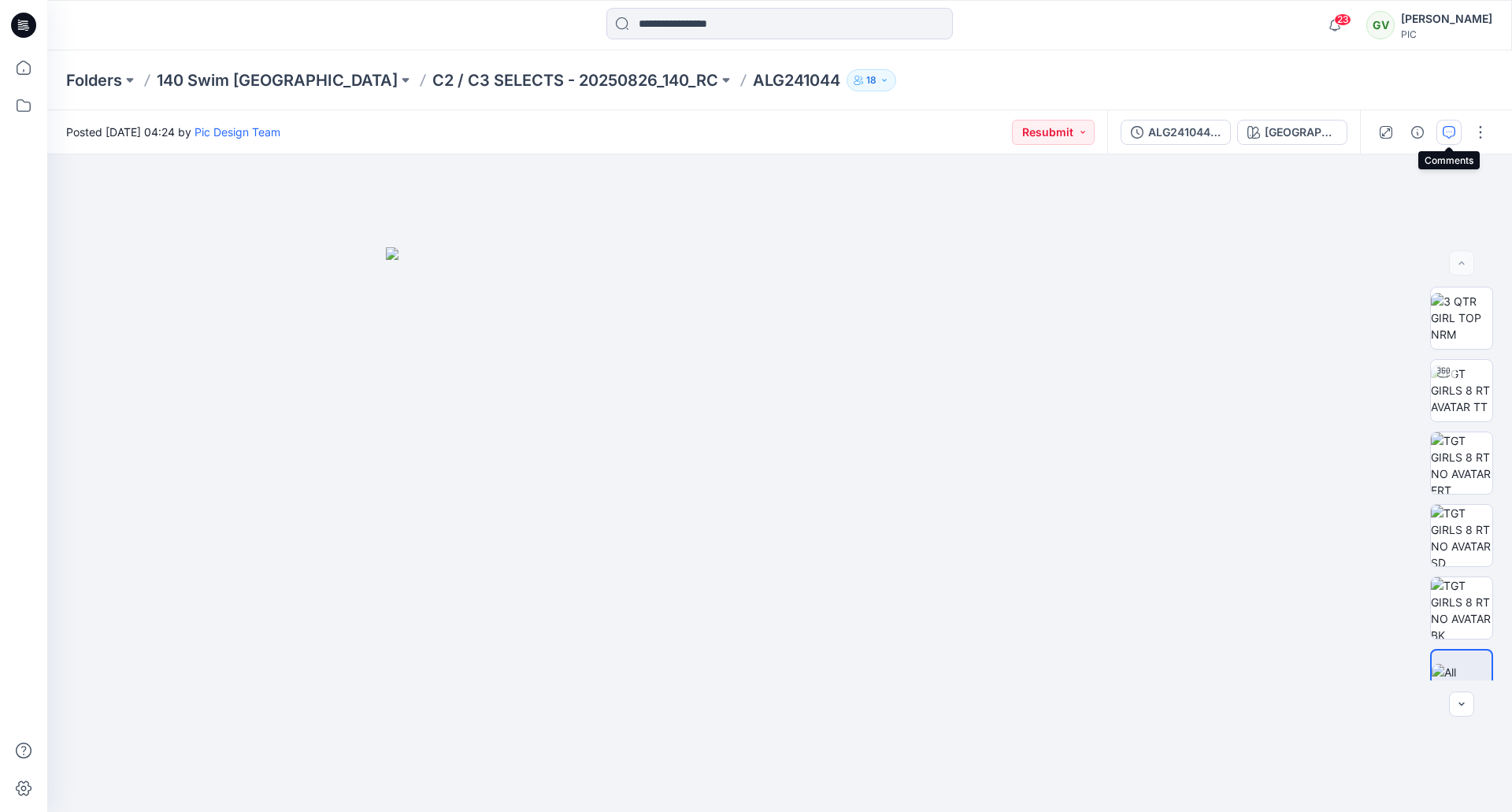
click at [1446, 126] on icon "button" at bounding box center [1449, 133] width 13 height 13
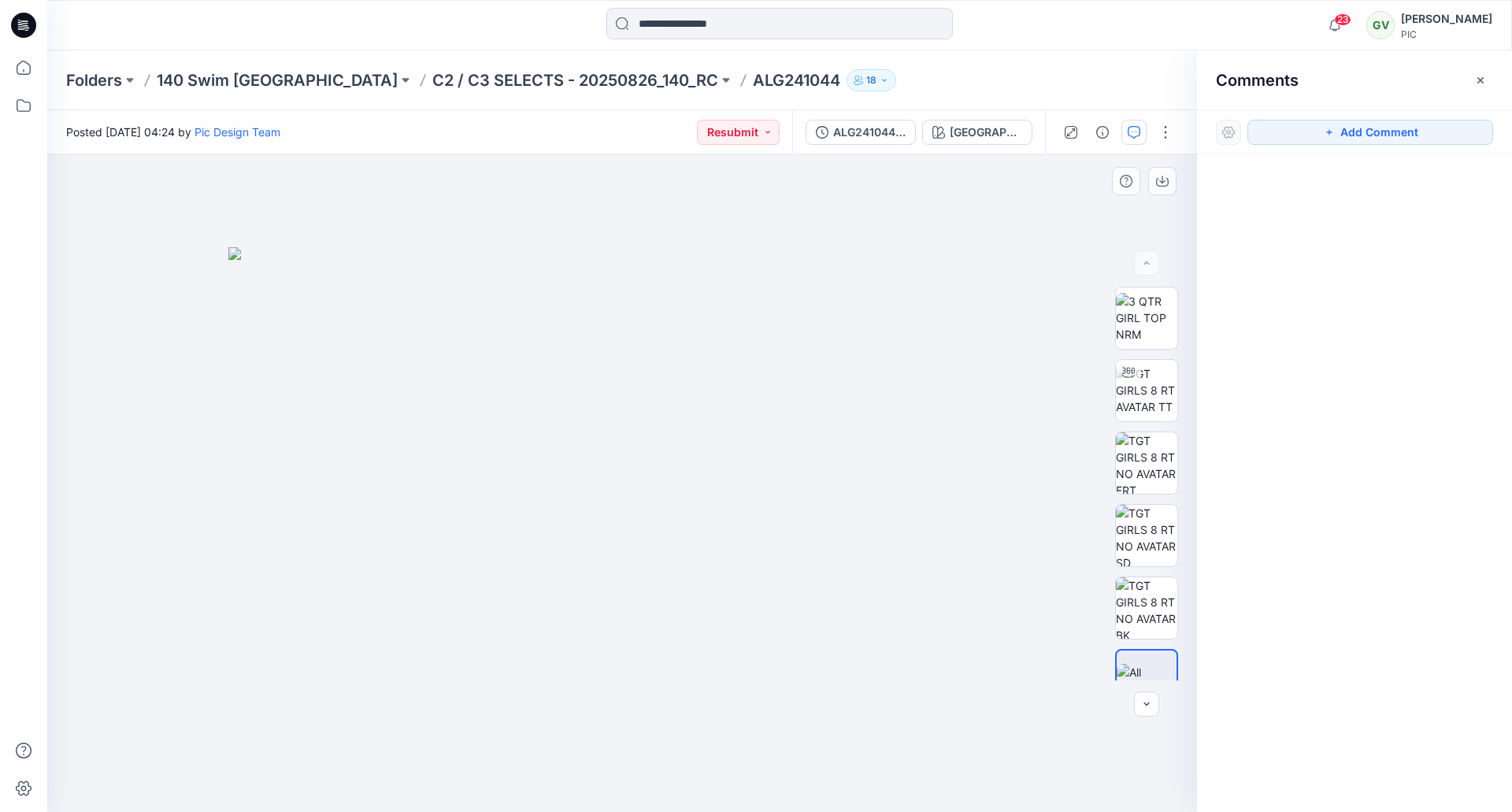
click at [780, 415] on img at bounding box center [621, 531] width 788 height 566
click at [1169, 314] on img at bounding box center [1147, 317] width 61 height 49
click at [1149, 410] on img at bounding box center [1147, 390] width 61 height 49
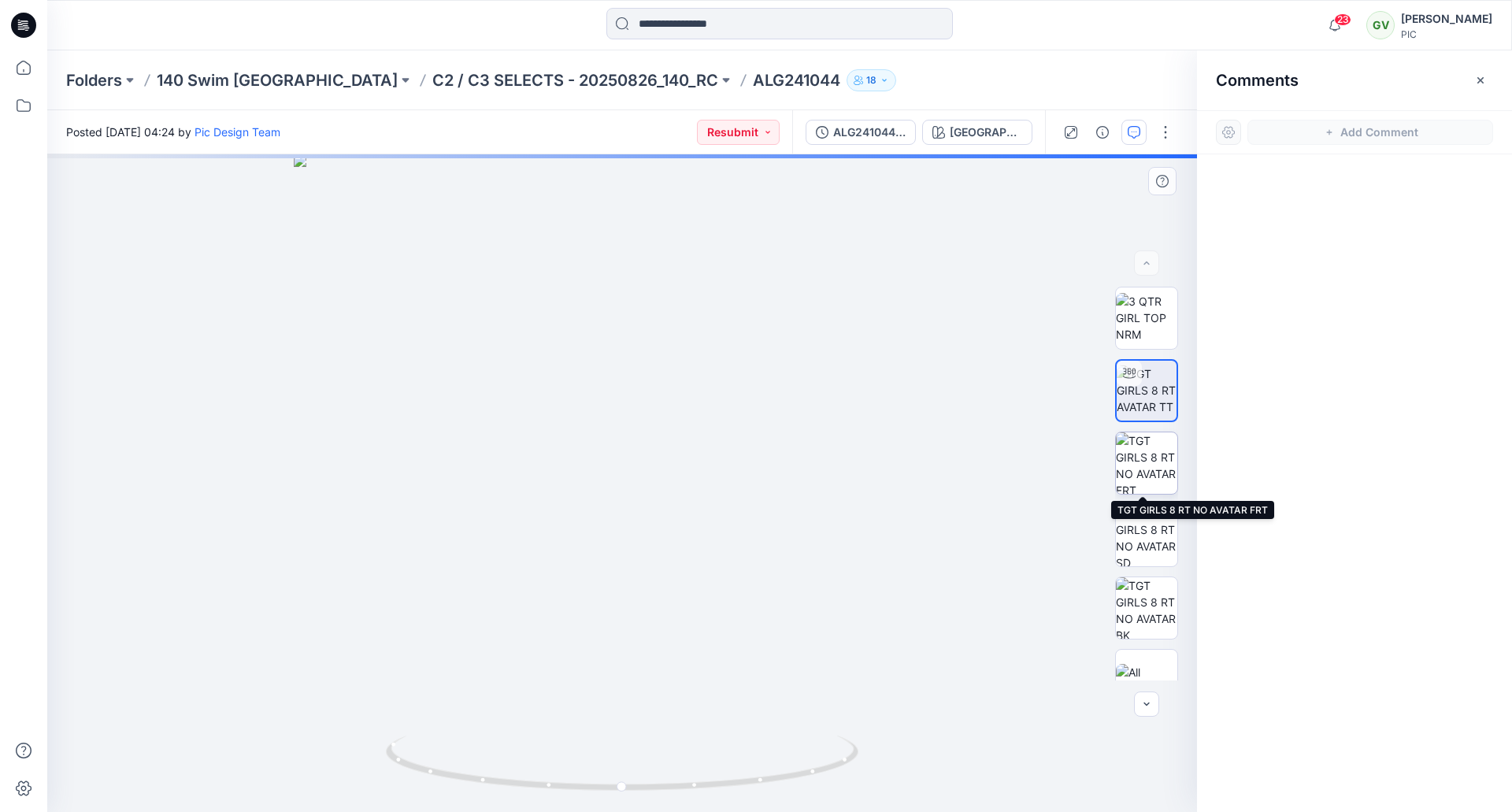
click at [1140, 451] on img at bounding box center [1147, 463] width 61 height 61
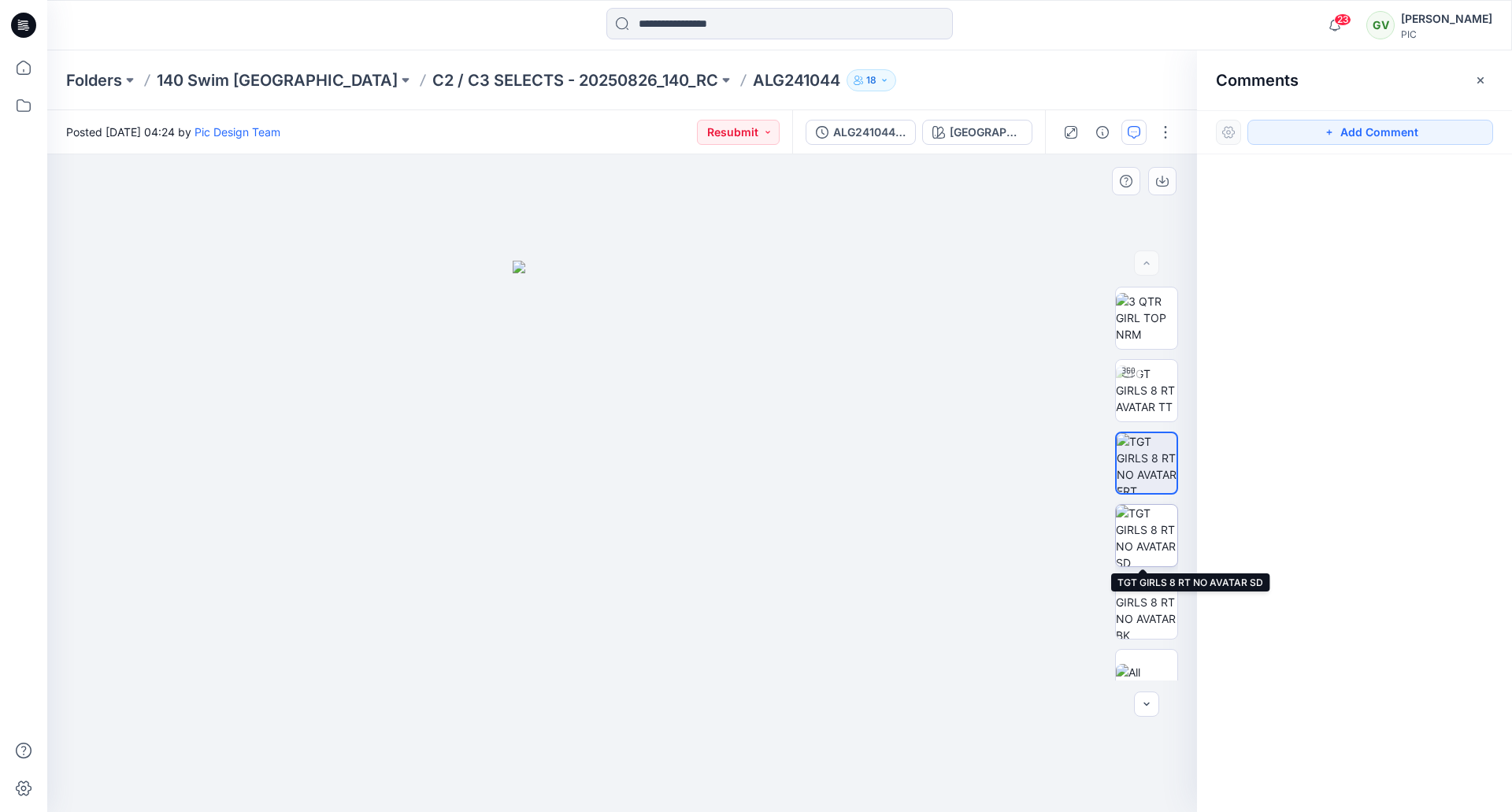
click at [1147, 520] on img at bounding box center [1147, 535] width 61 height 61
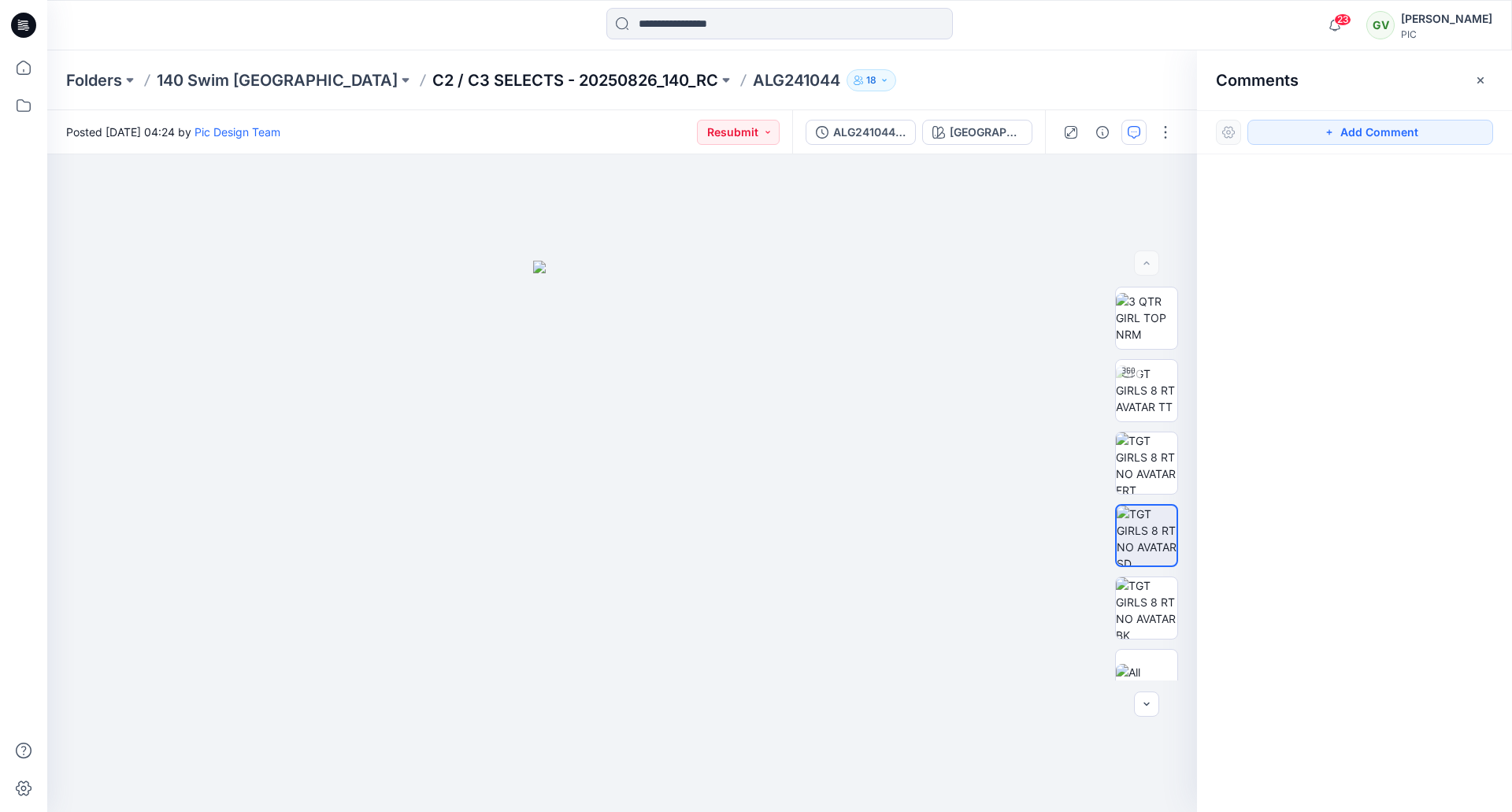
click at [499, 71] on p "C2 / C3 SELECTS - 20250826_140_RC" at bounding box center [575, 81] width 286 height 22
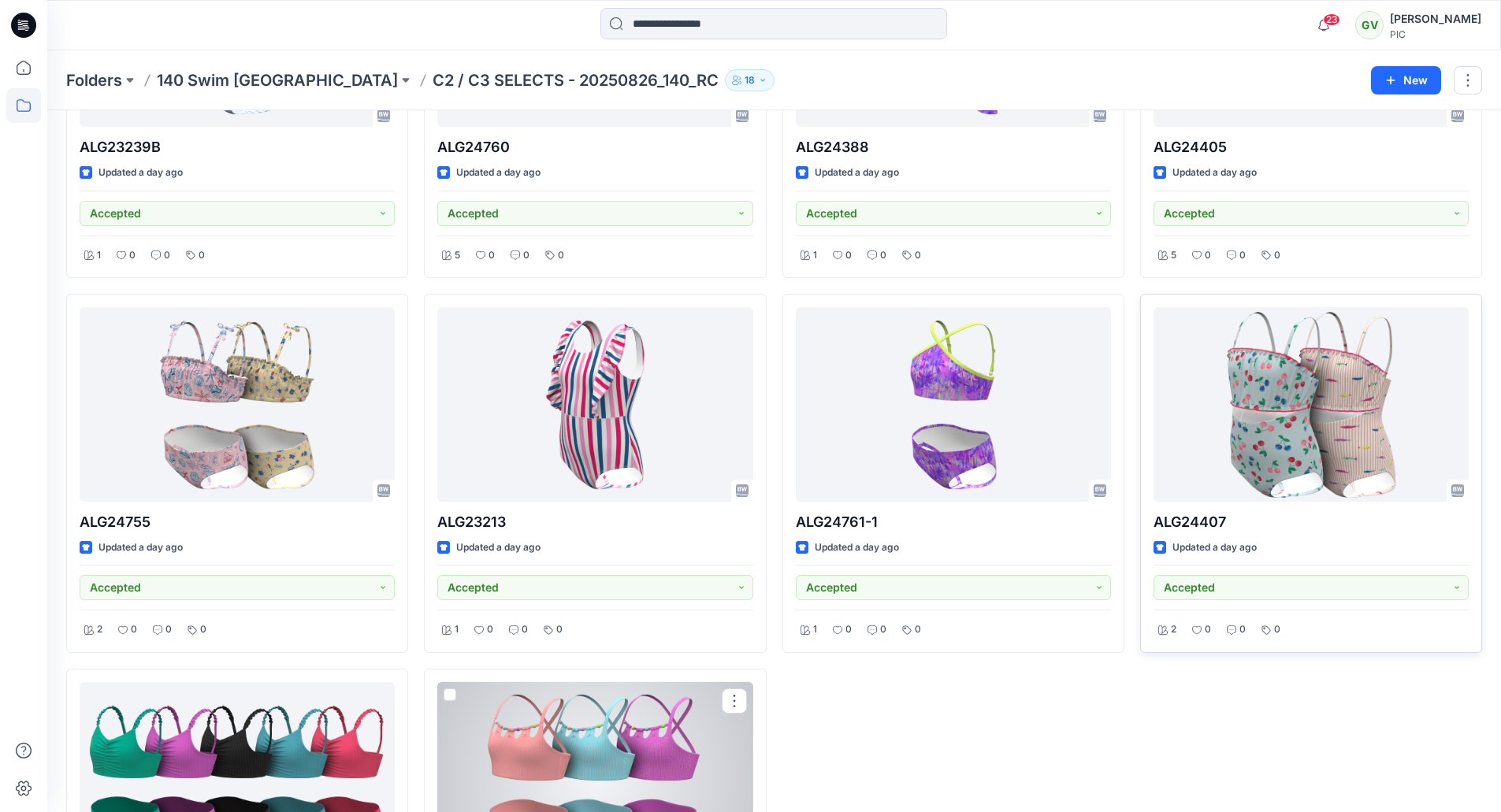
scroll to position [1005, 0]
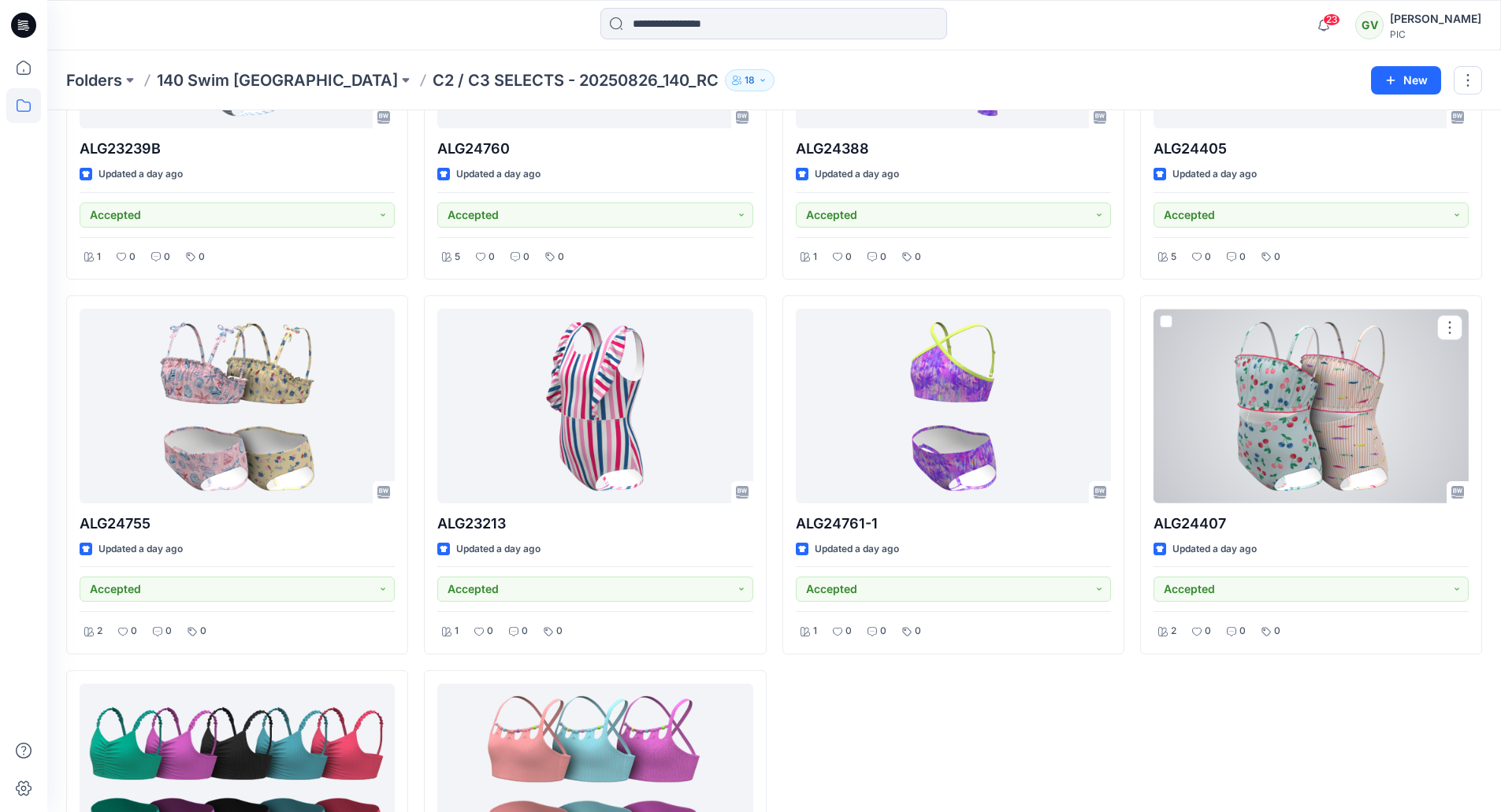
click at [1310, 426] on div at bounding box center [1312, 406] width 316 height 195
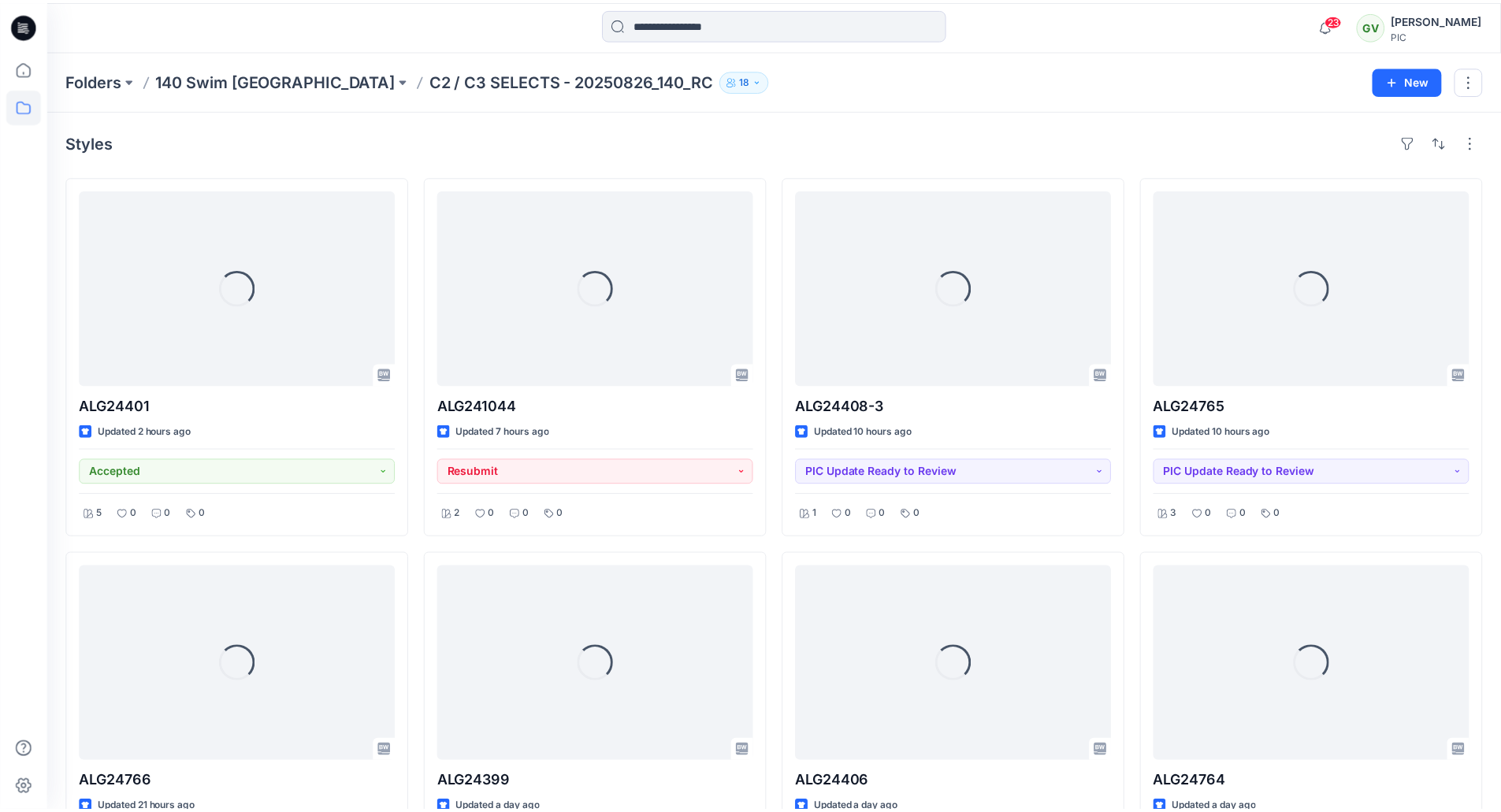
scroll to position [1005, 0]
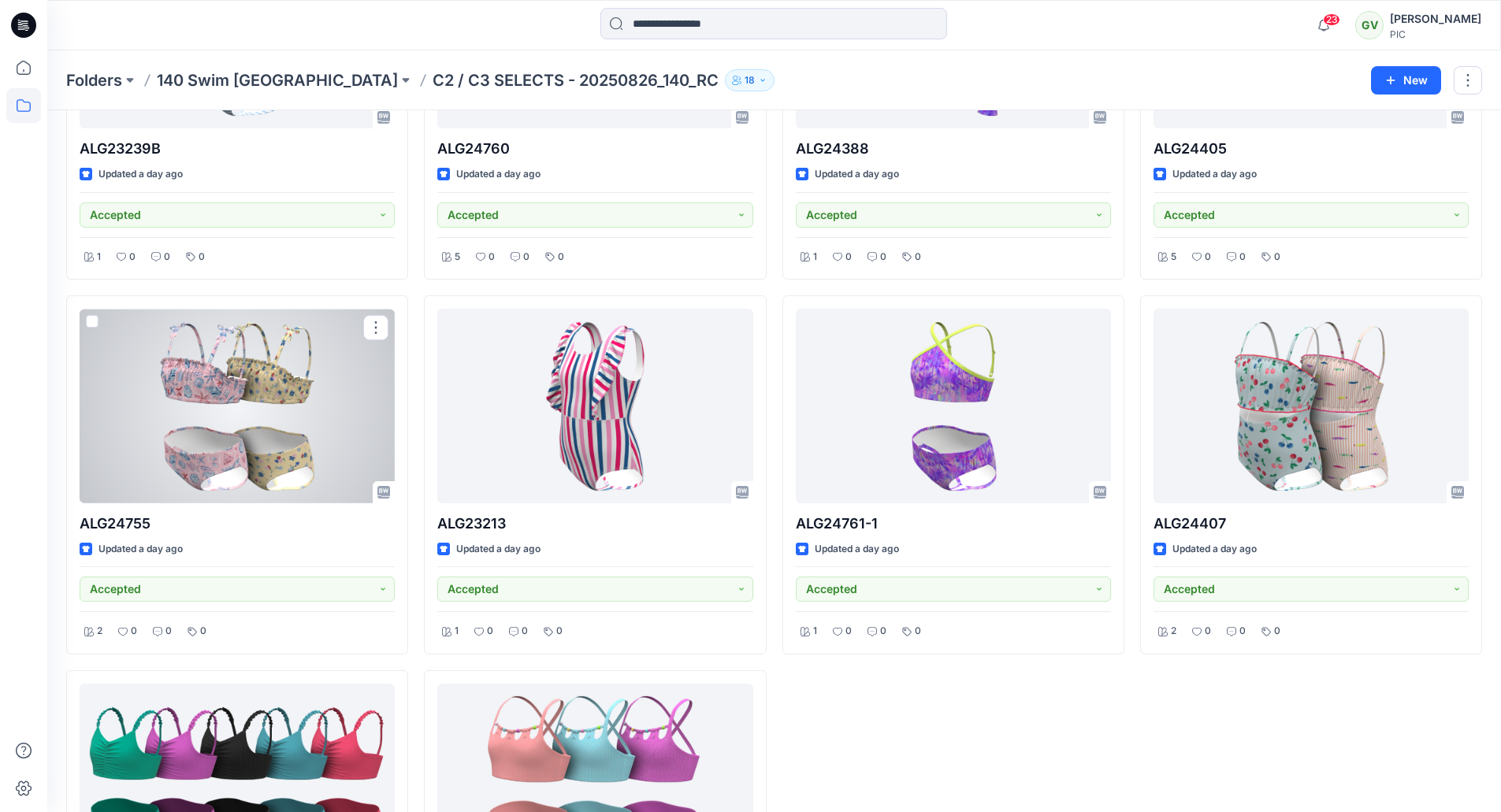
click at [284, 408] on div at bounding box center [238, 406] width 316 height 195
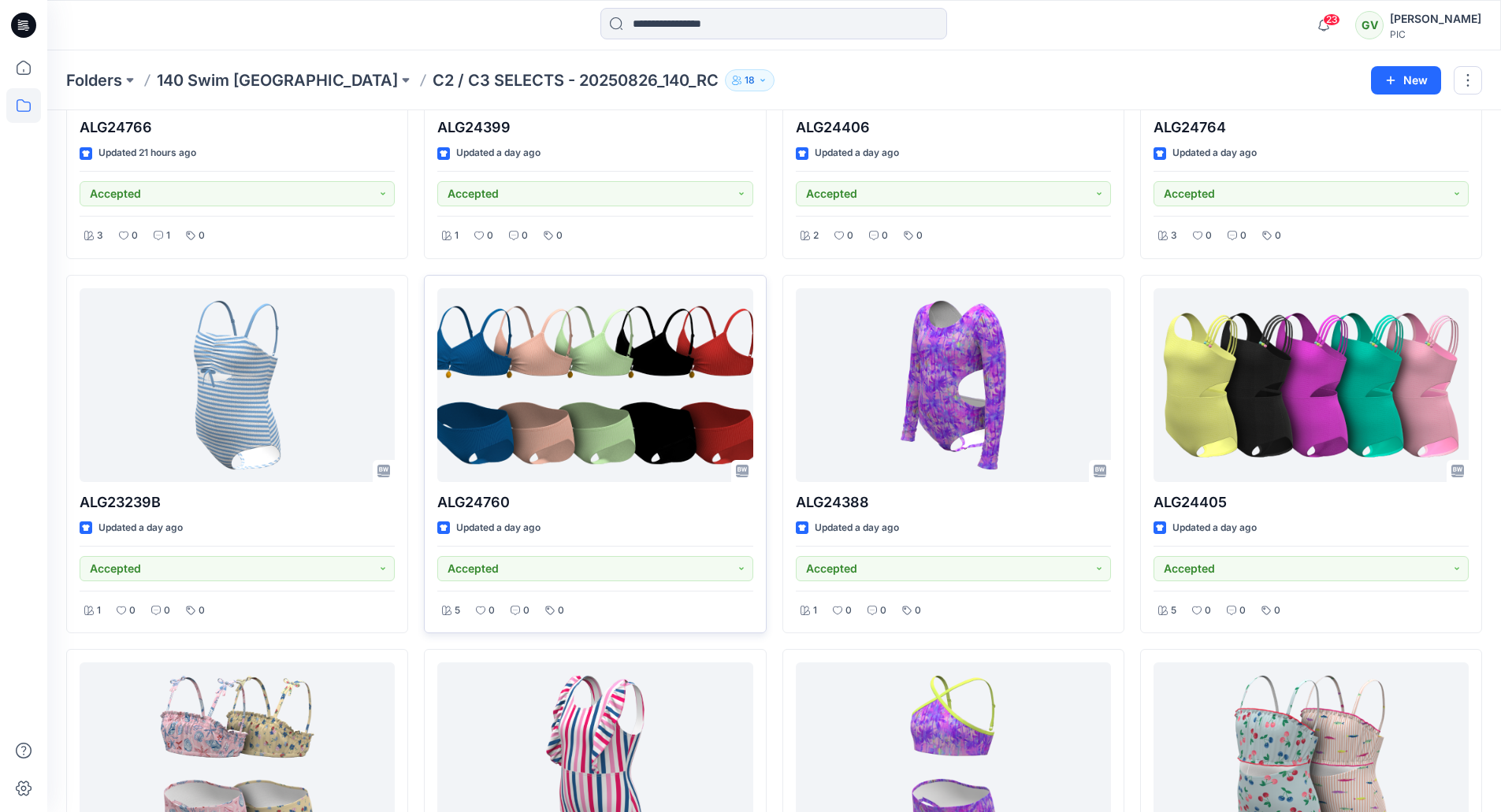
scroll to position [612, 0]
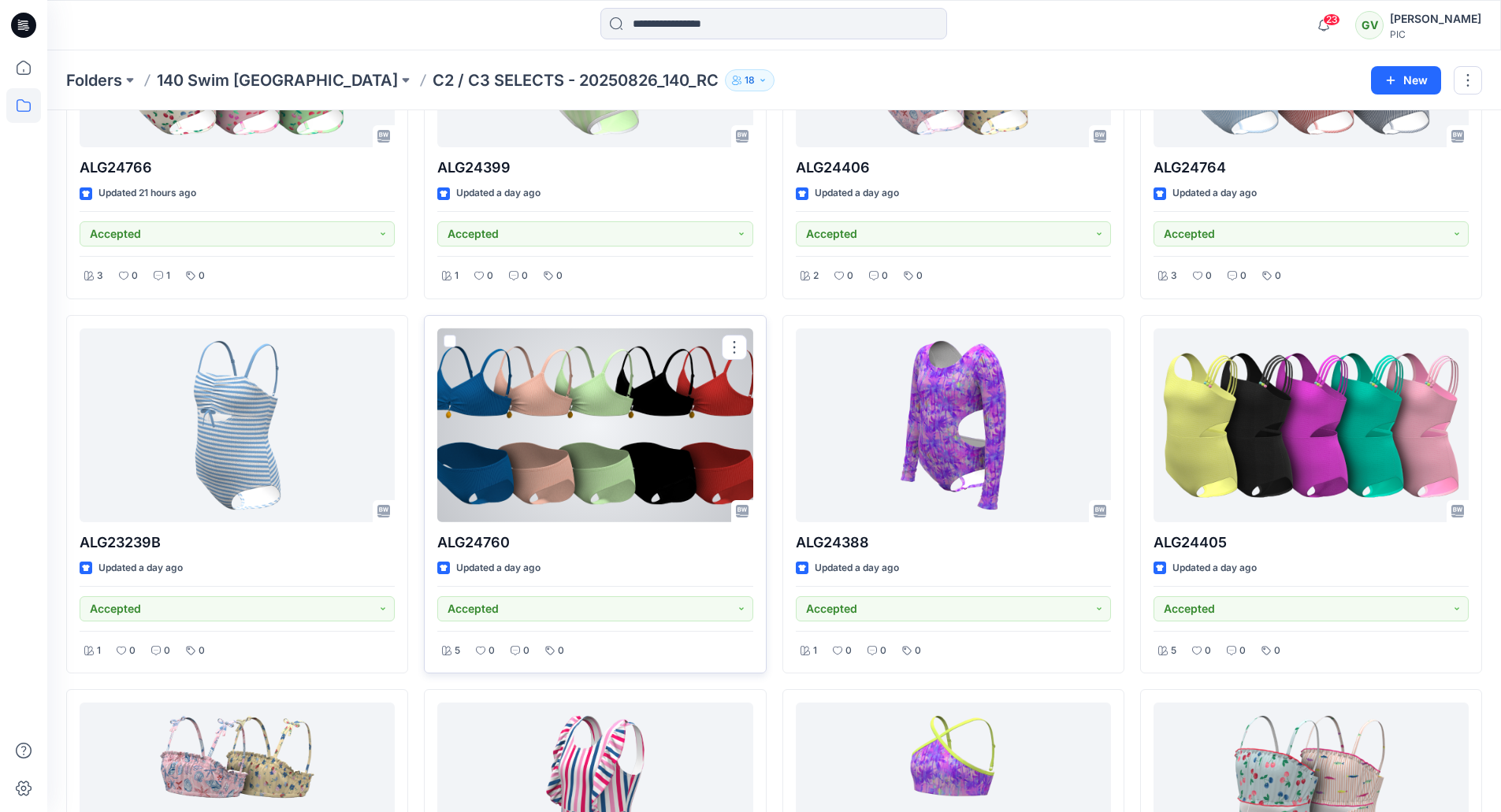
click at [598, 405] on div at bounding box center [595, 426] width 316 height 195
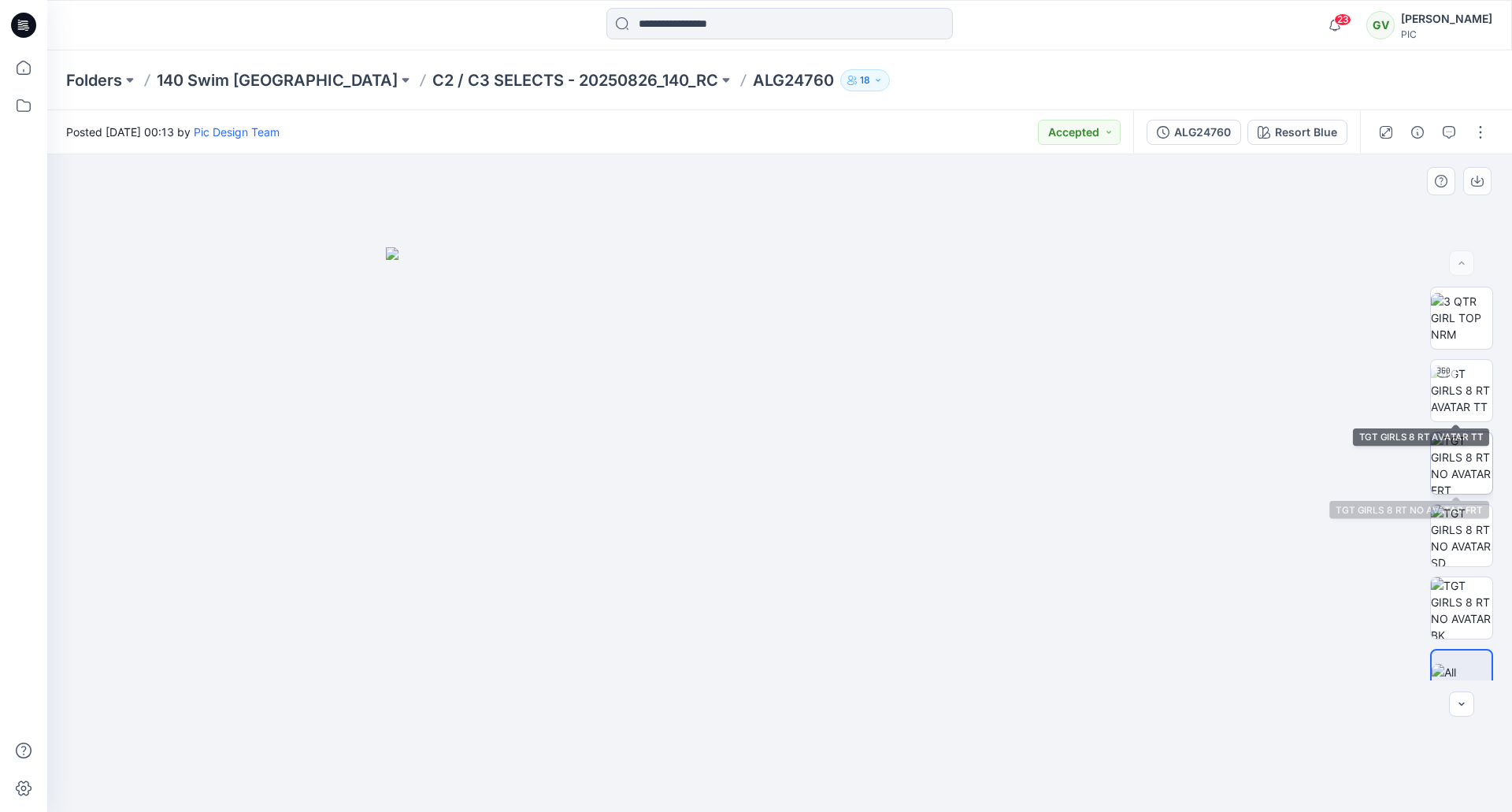
click at [1452, 464] on img at bounding box center [1462, 463] width 61 height 61
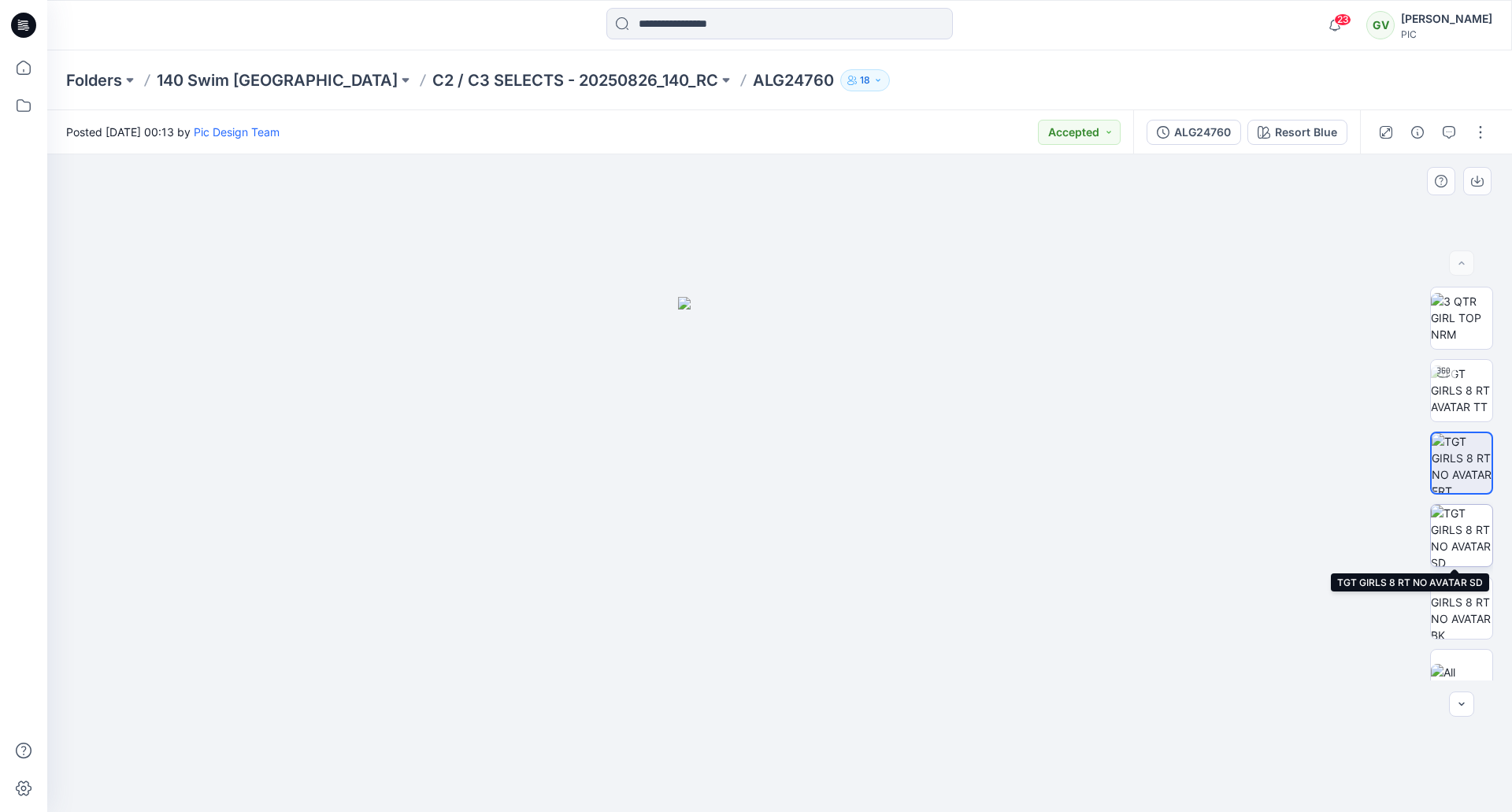
click at [1448, 535] on img at bounding box center [1462, 535] width 61 height 61
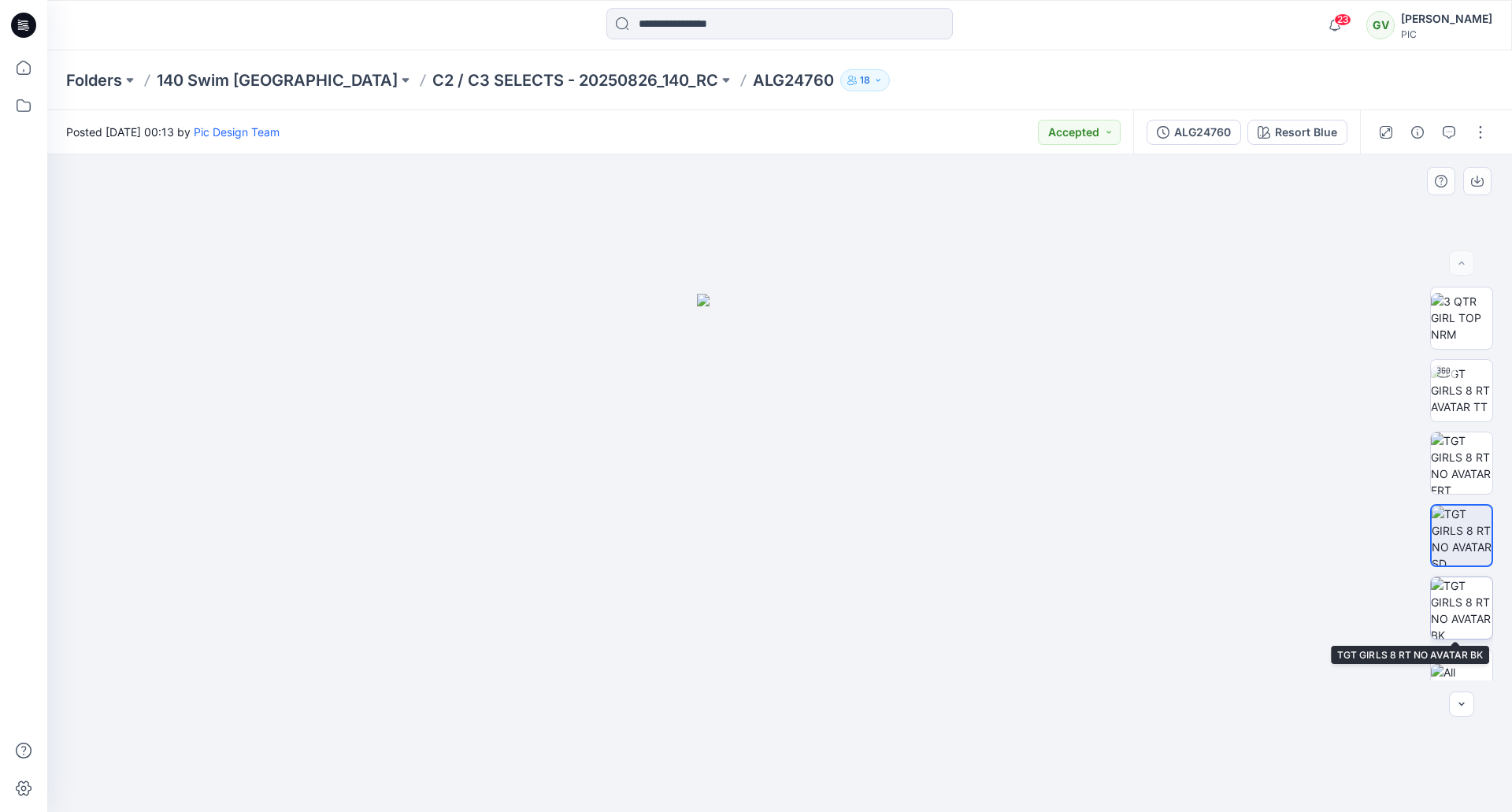
click at [1452, 591] on img at bounding box center [1462, 608] width 61 height 61
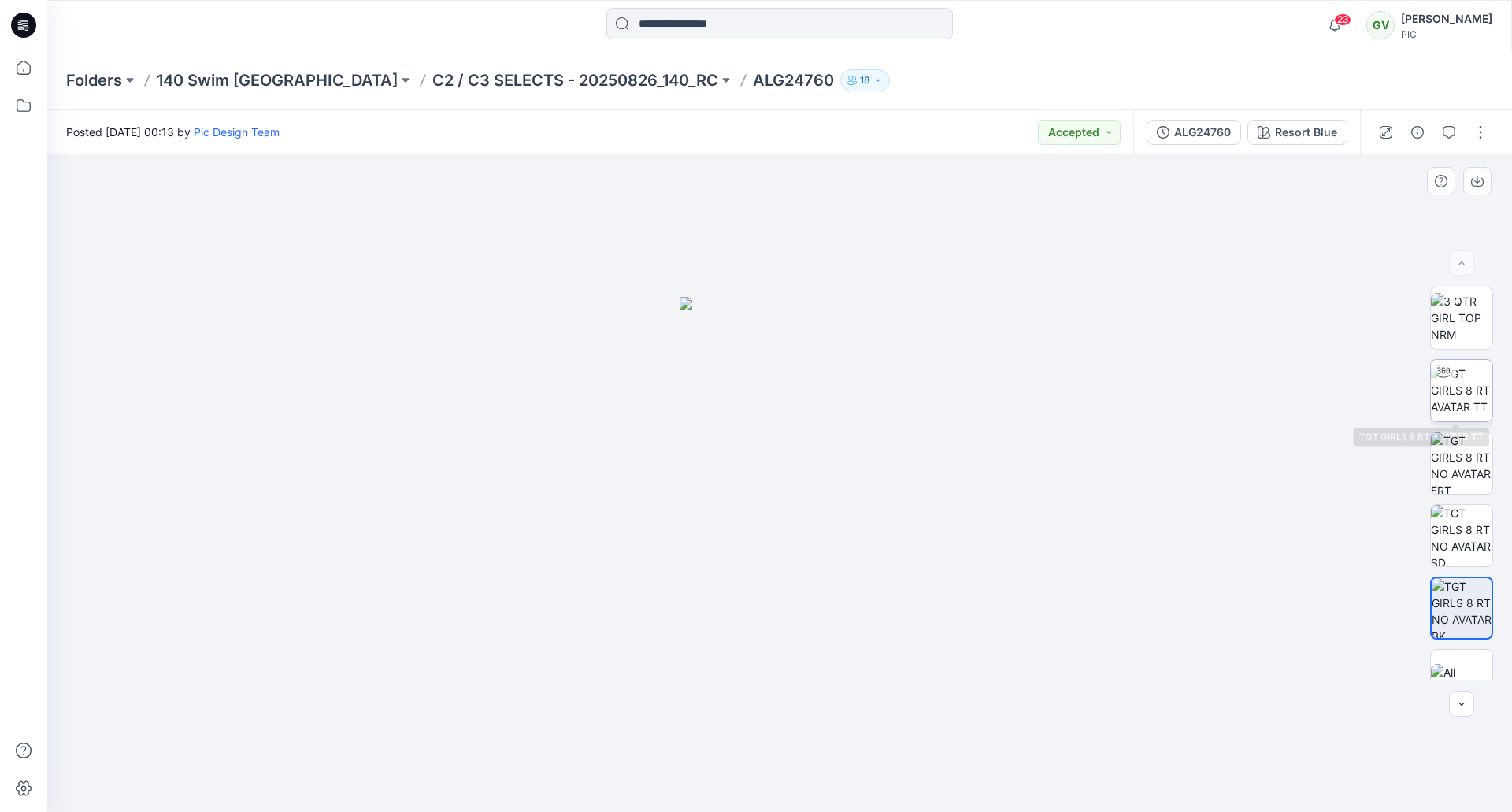
click at [1451, 395] on img at bounding box center [1462, 390] width 61 height 49
drag, startPoint x: 774, startPoint y: 334, endPoint x: 776, endPoint y: 343, distance: 9.2
click at [776, 343] on img at bounding box center [782, 269] width 1535 height 1088
click at [523, 71] on p "C2 / C3 SELECTS - 20250826_140_RC" at bounding box center [575, 81] width 286 height 22
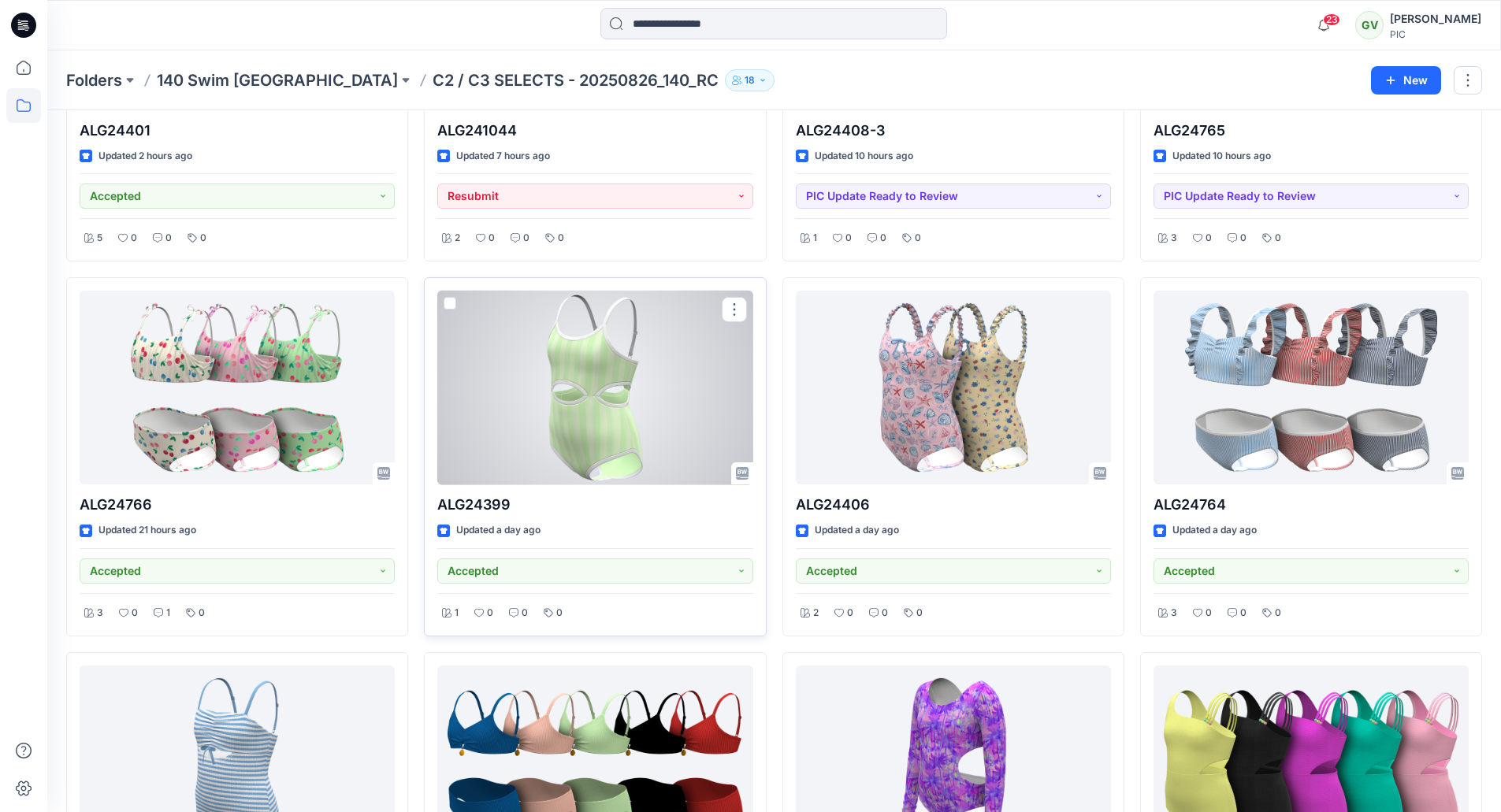
scroll to position [316, 0]
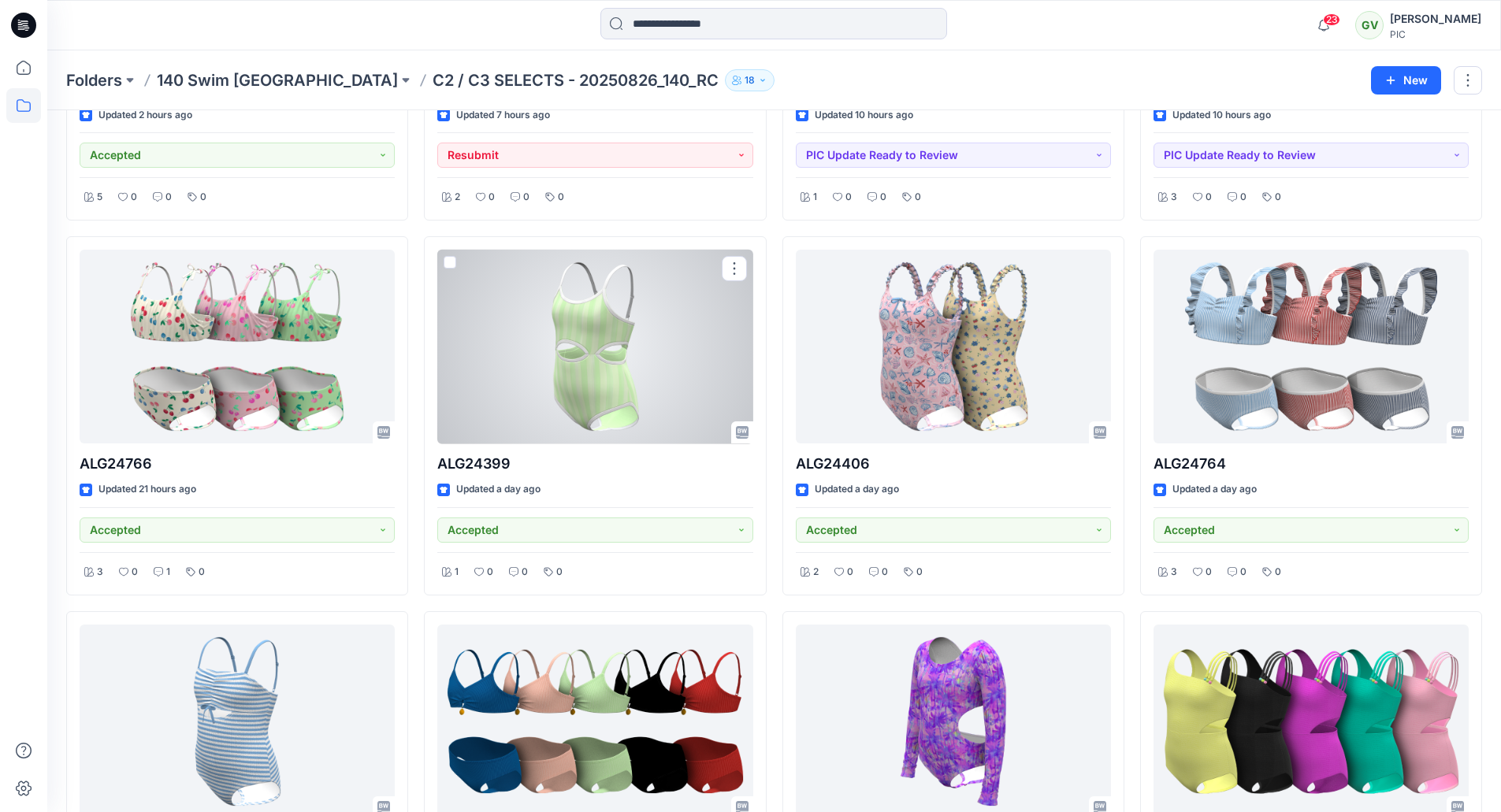
click at [635, 354] on div at bounding box center [595, 347] width 316 height 195
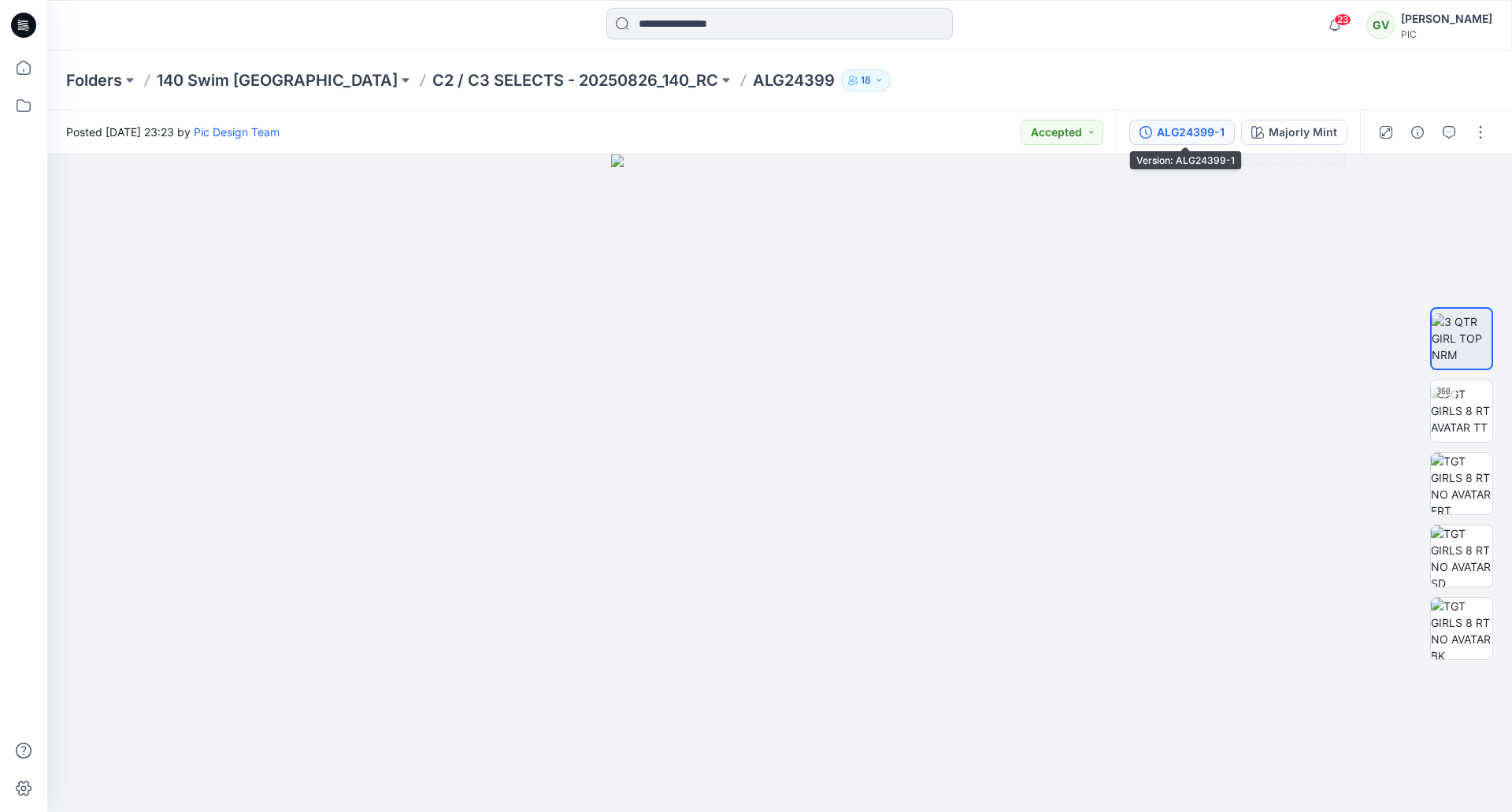
click at [1206, 137] on div "ALG24399-1" at bounding box center [1190, 132] width 68 height 18
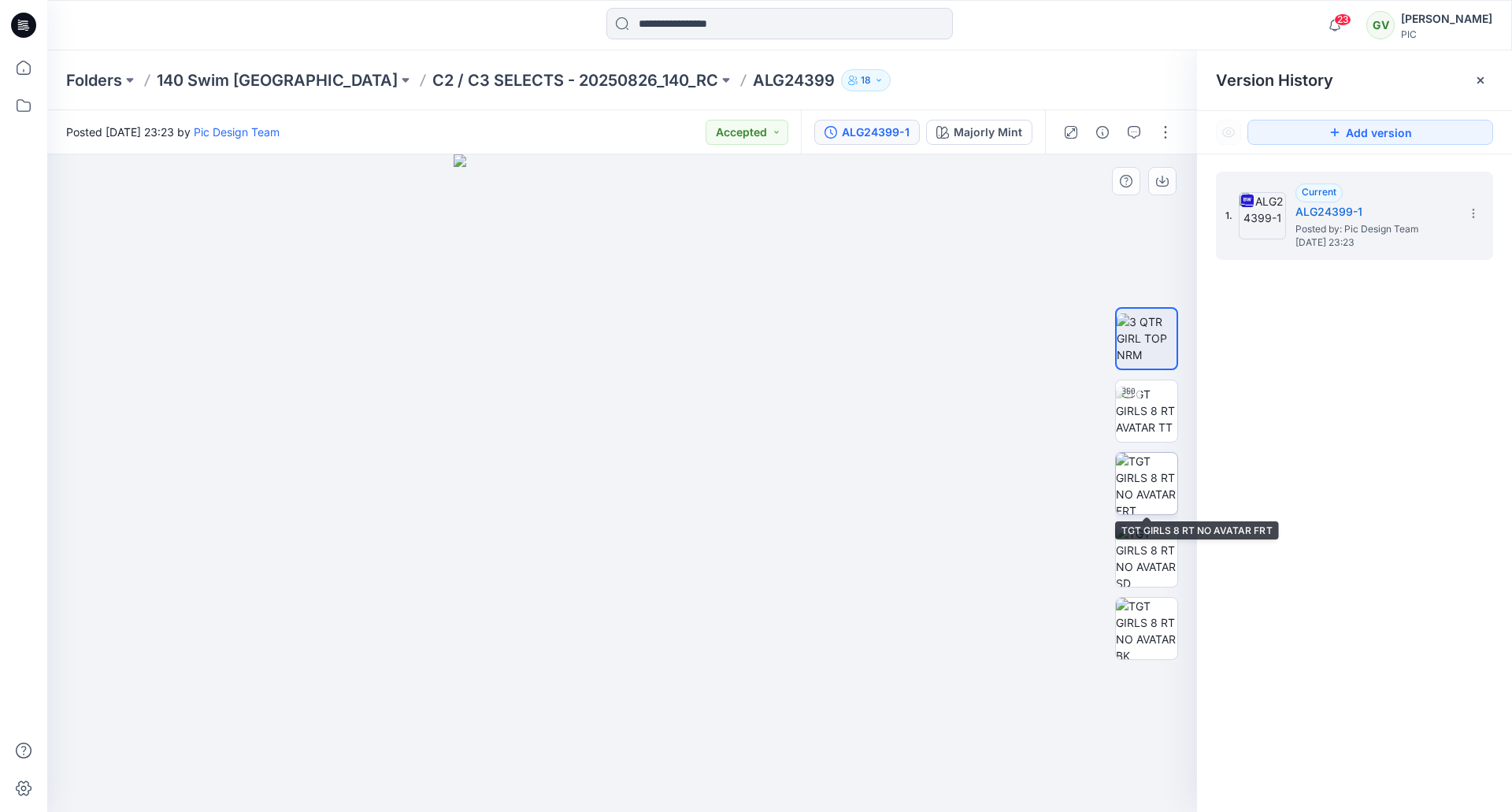
click at [1136, 475] on img at bounding box center [1147, 483] width 61 height 61
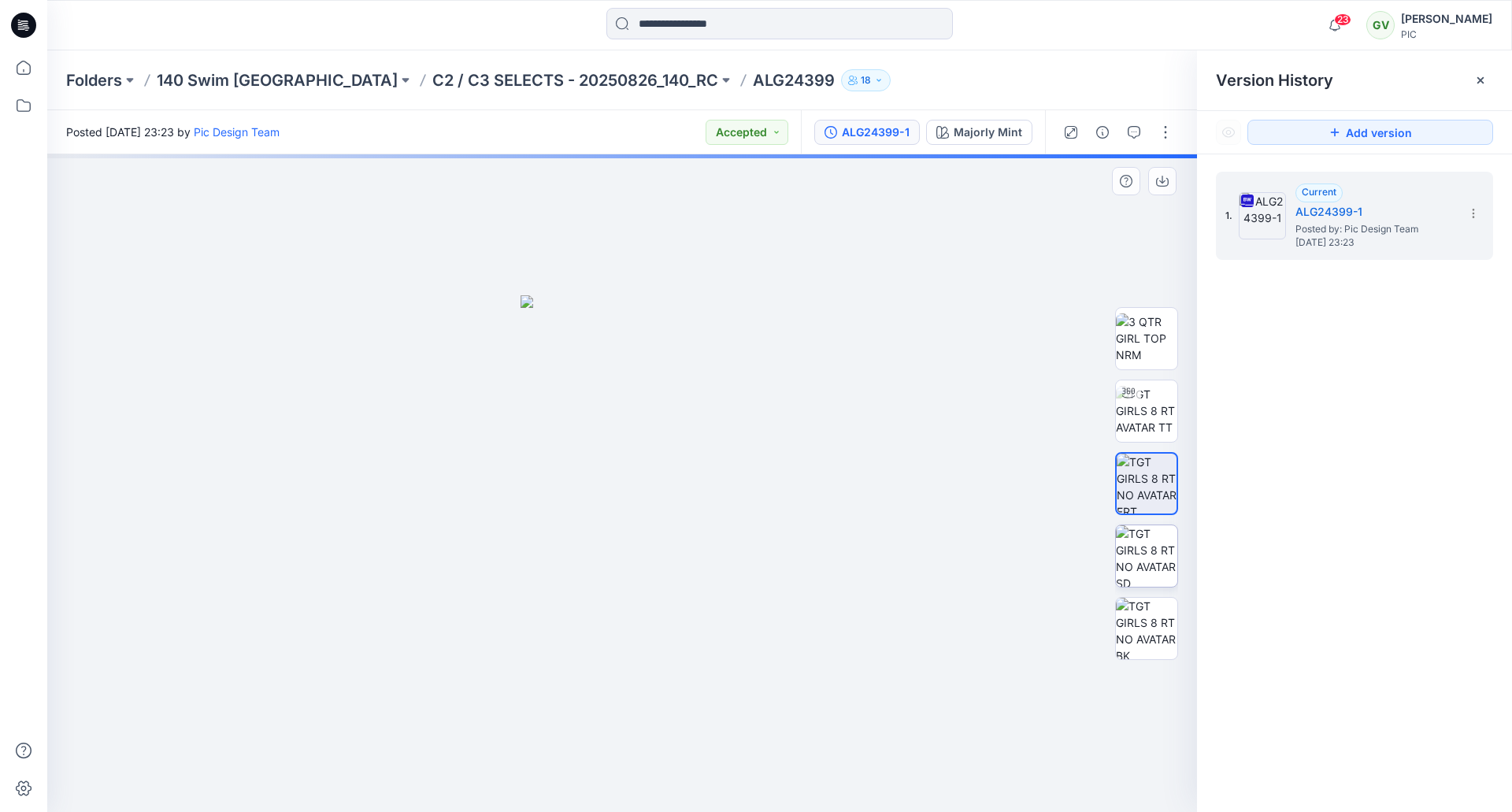
click at [1144, 563] on img at bounding box center [1147, 556] width 61 height 61
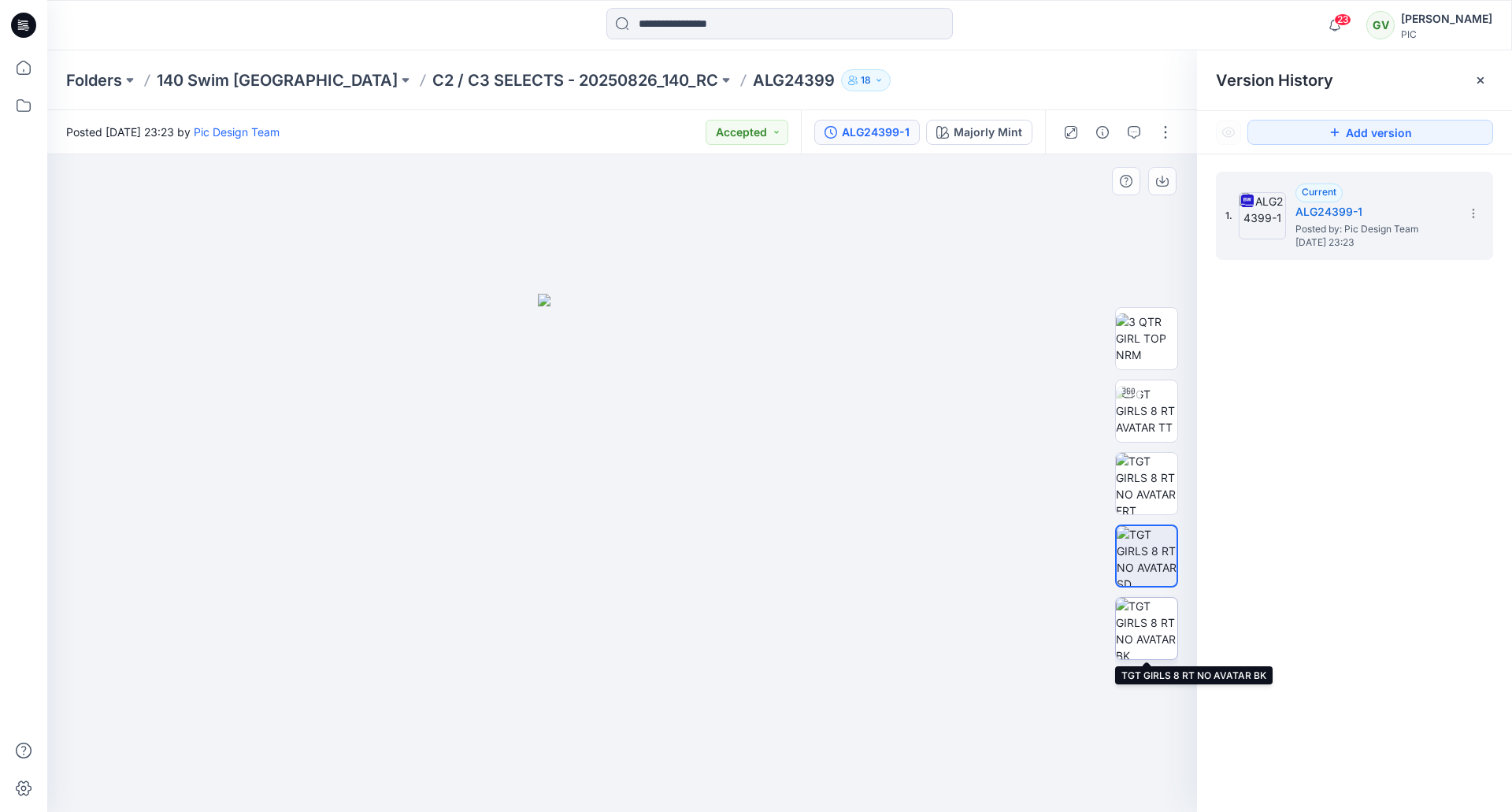
click at [1148, 627] on img at bounding box center [1147, 628] width 61 height 61
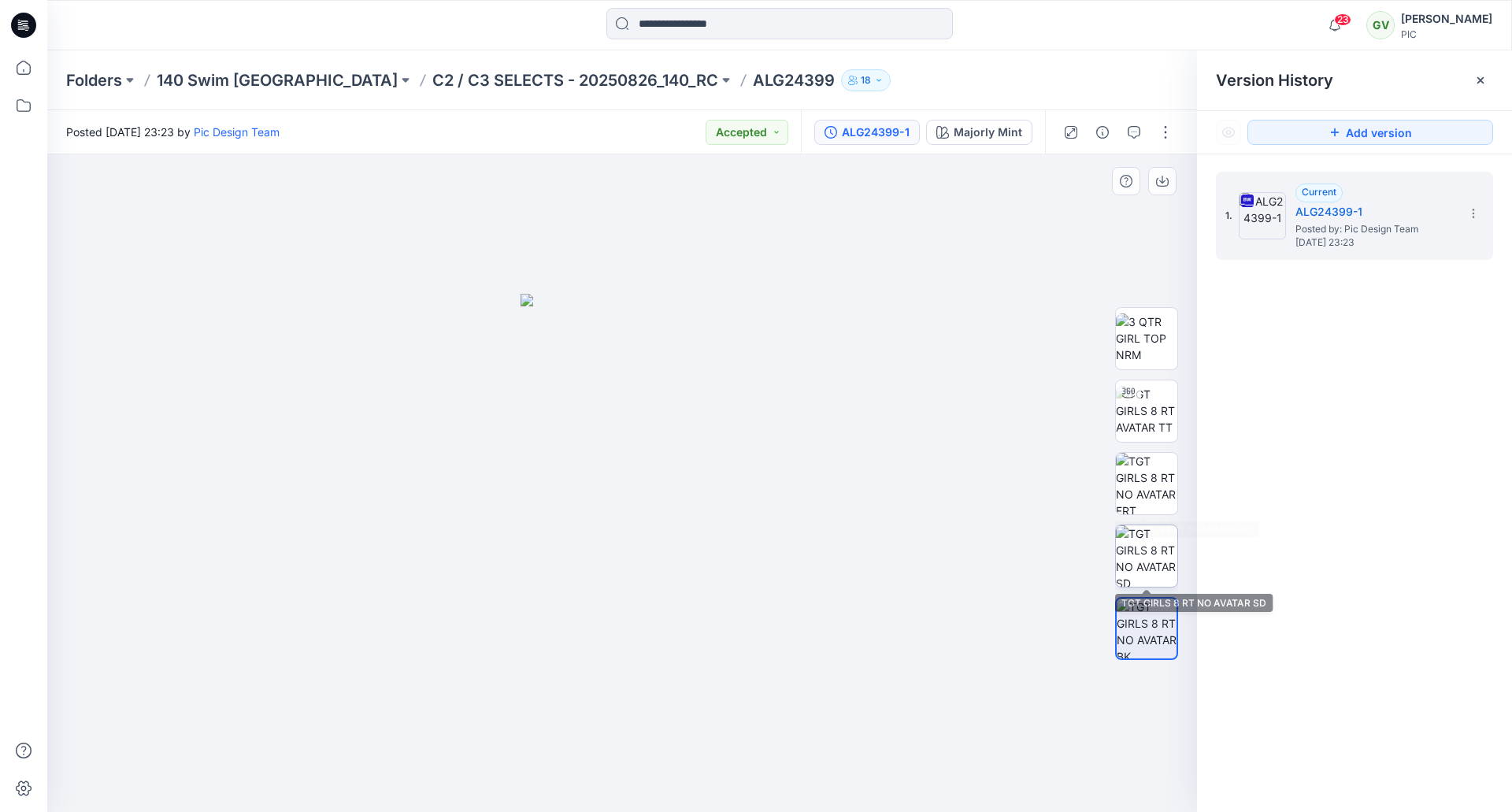
click at [1147, 538] on img at bounding box center [1147, 556] width 61 height 61
click at [1145, 496] on img at bounding box center [1147, 483] width 61 height 61
click at [1144, 446] on div at bounding box center [1147, 483] width 63 height 393
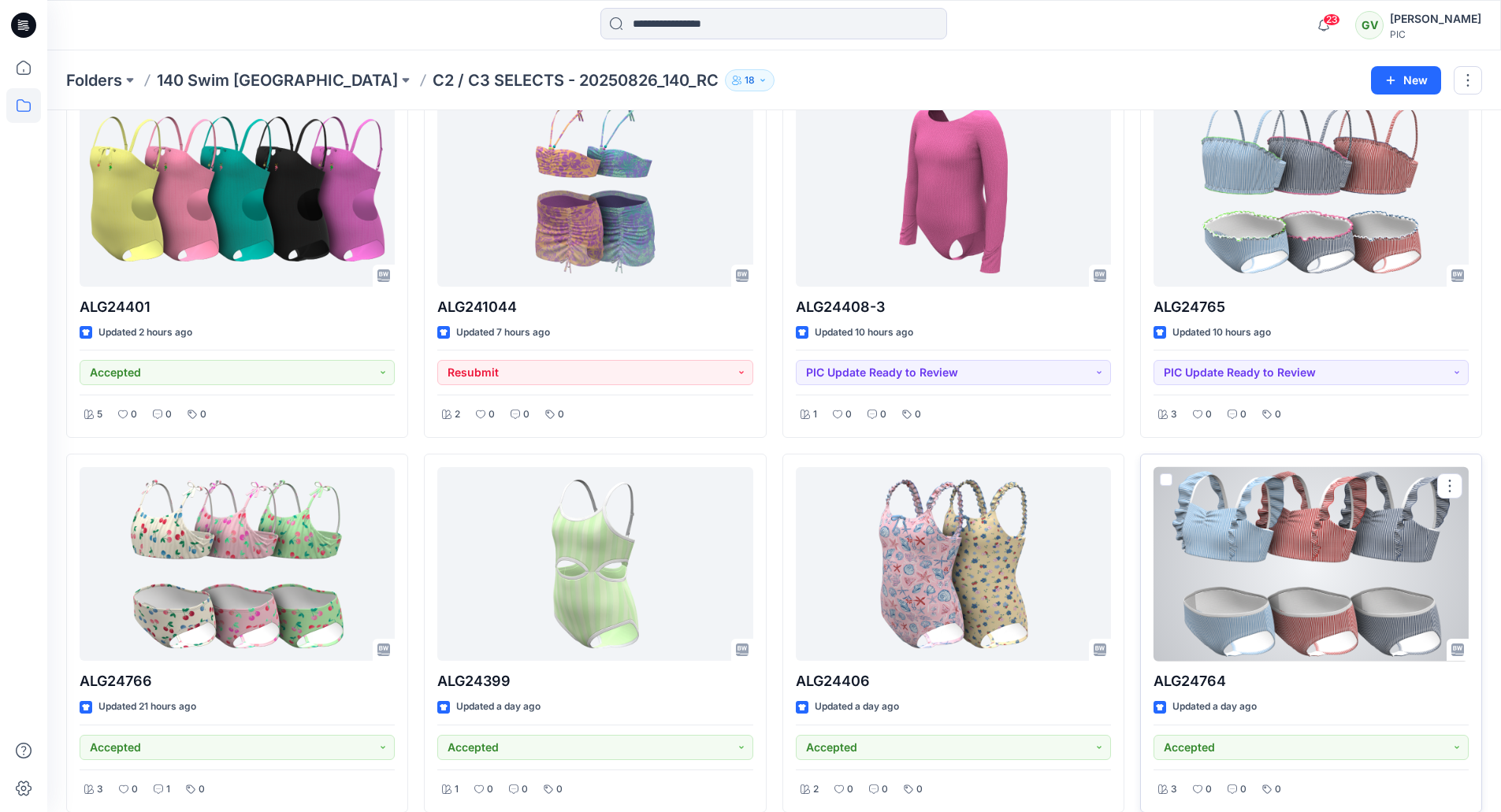
scroll to position [237, 0]
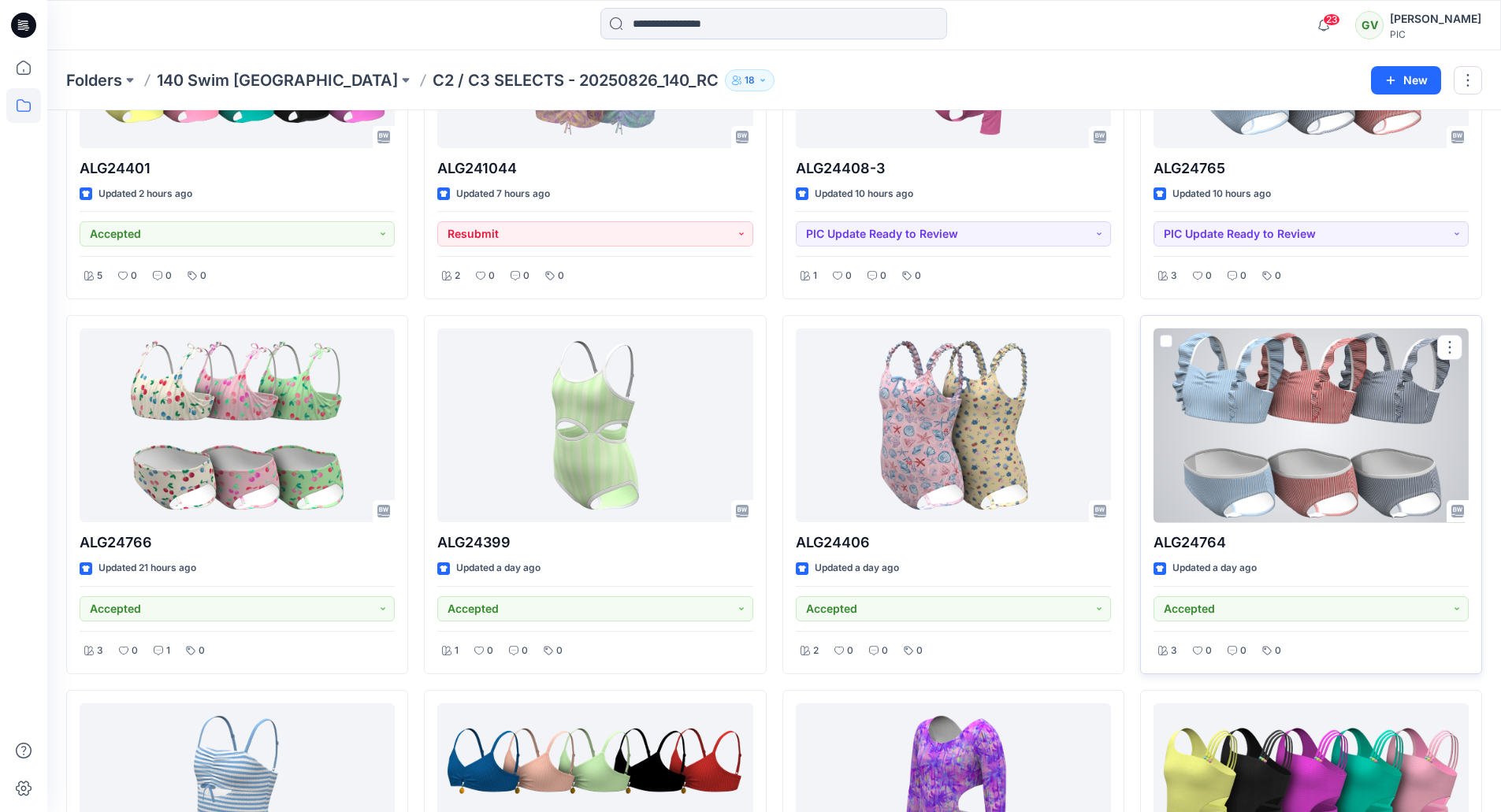
click at [1256, 446] on div at bounding box center [1312, 426] width 316 height 195
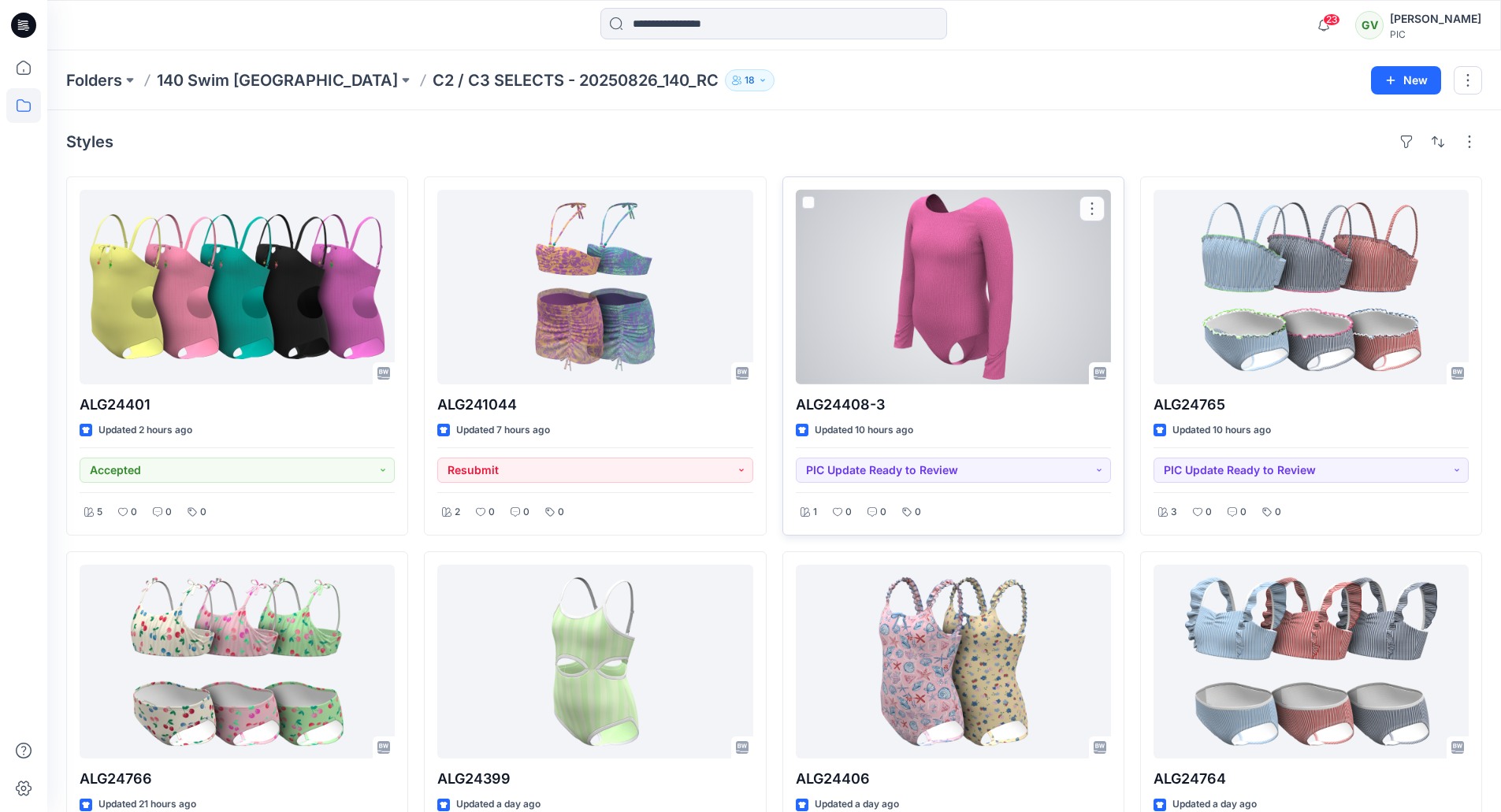
click at [904, 327] on div at bounding box center [953, 288] width 316 height 195
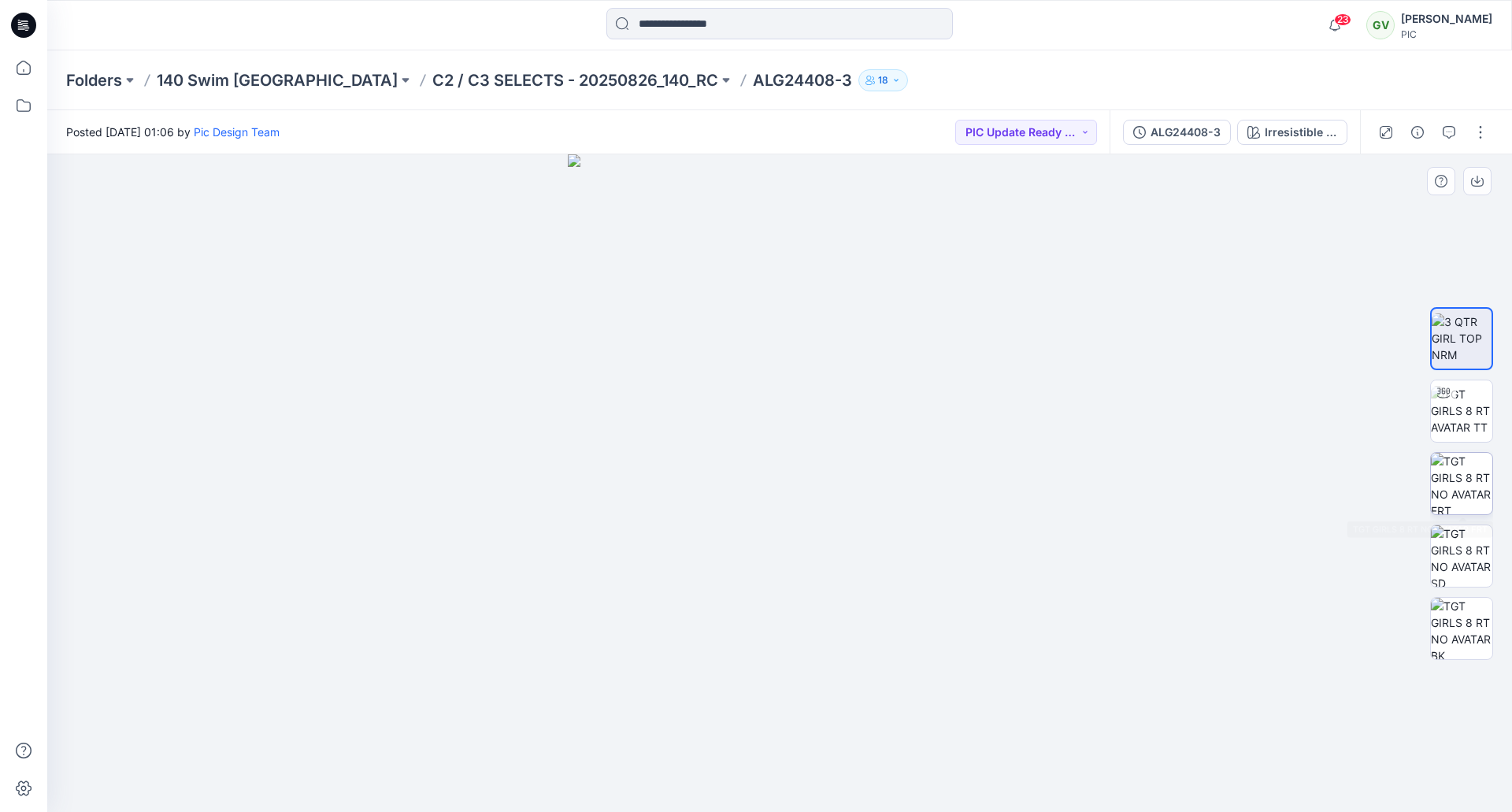
click at [1458, 474] on img at bounding box center [1462, 483] width 61 height 61
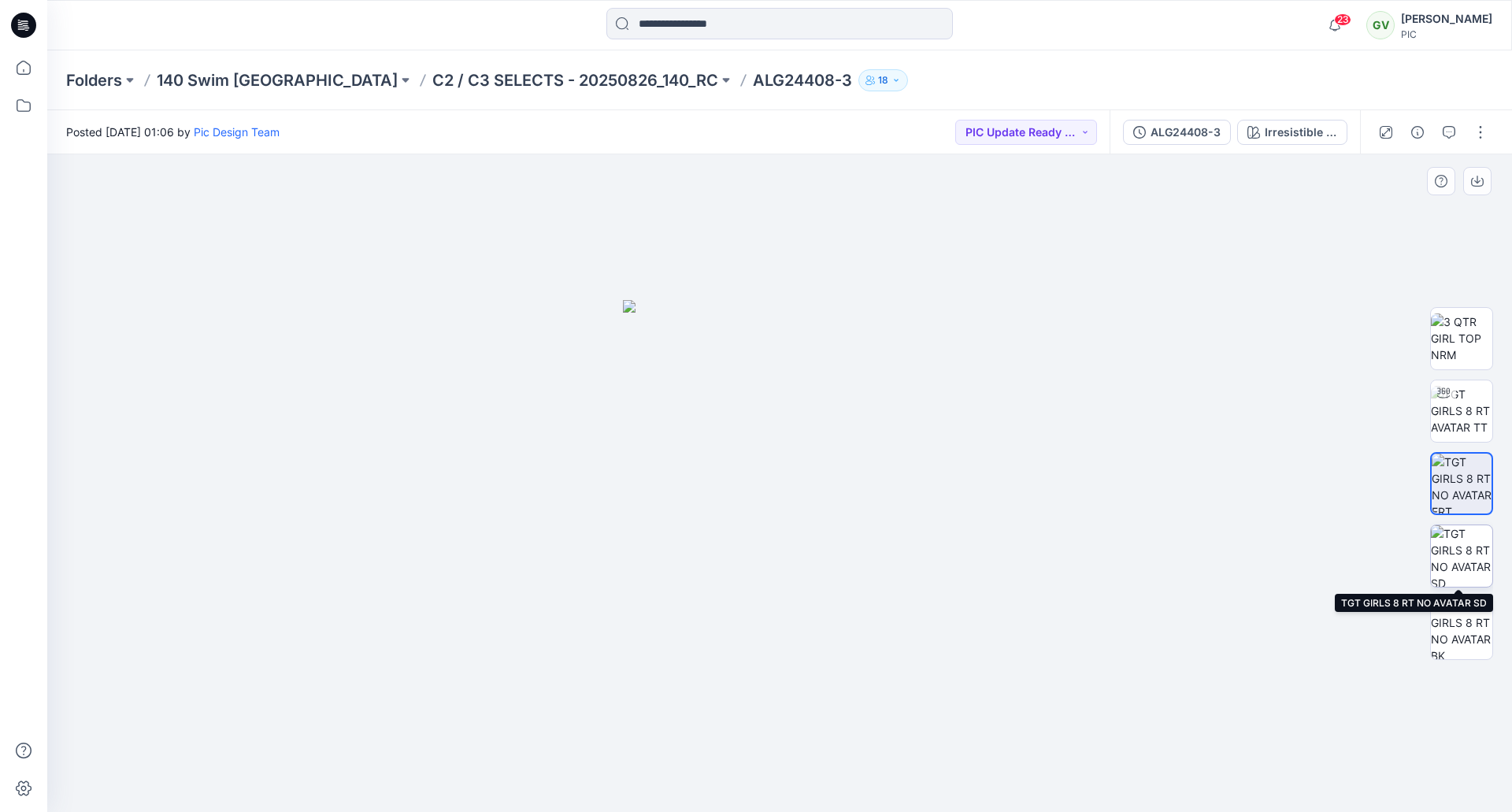
click at [1458, 562] on img at bounding box center [1462, 556] width 61 height 61
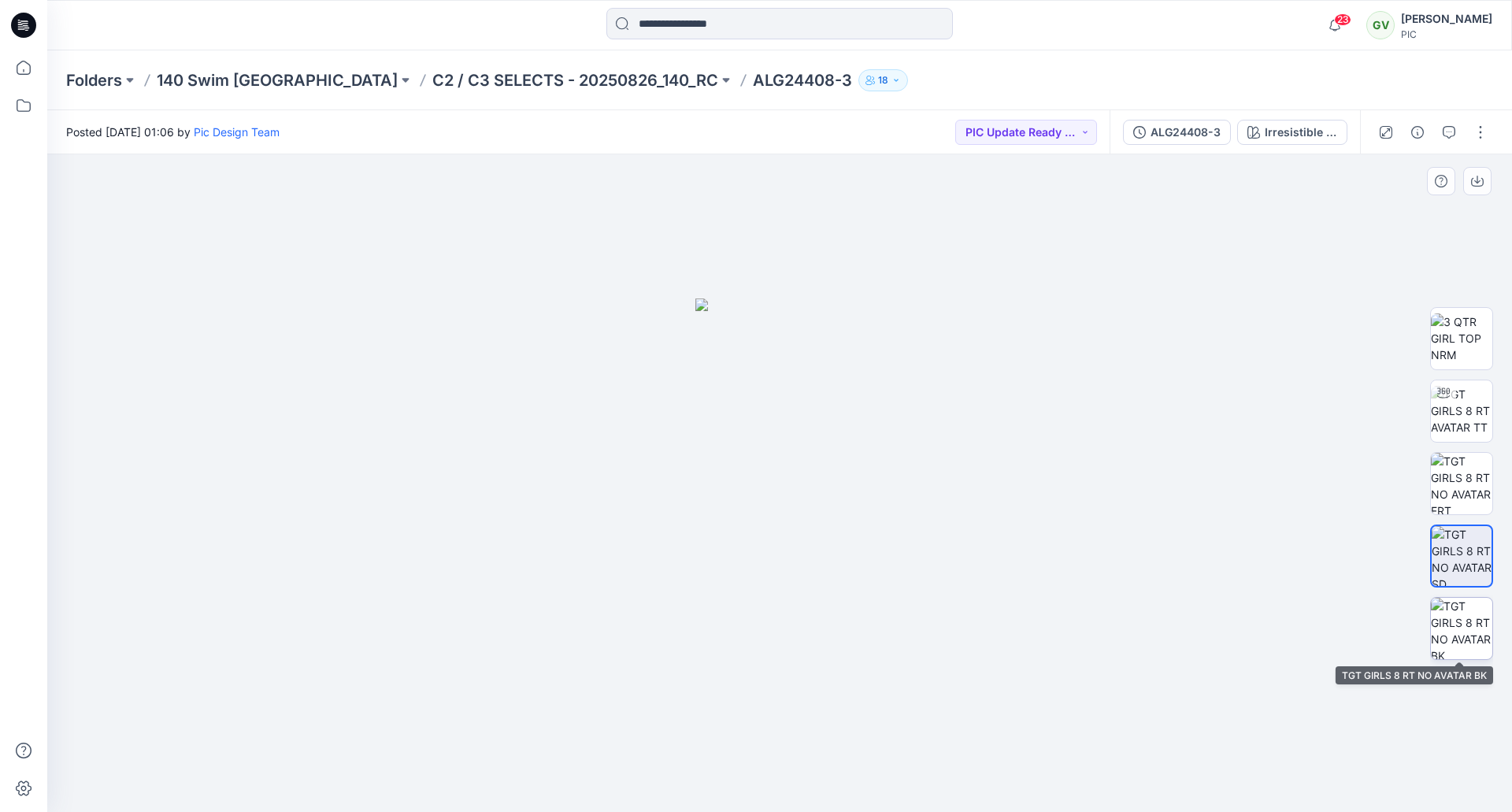
click at [1467, 618] on img at bounding box center [1462, 628] width 61 height 61
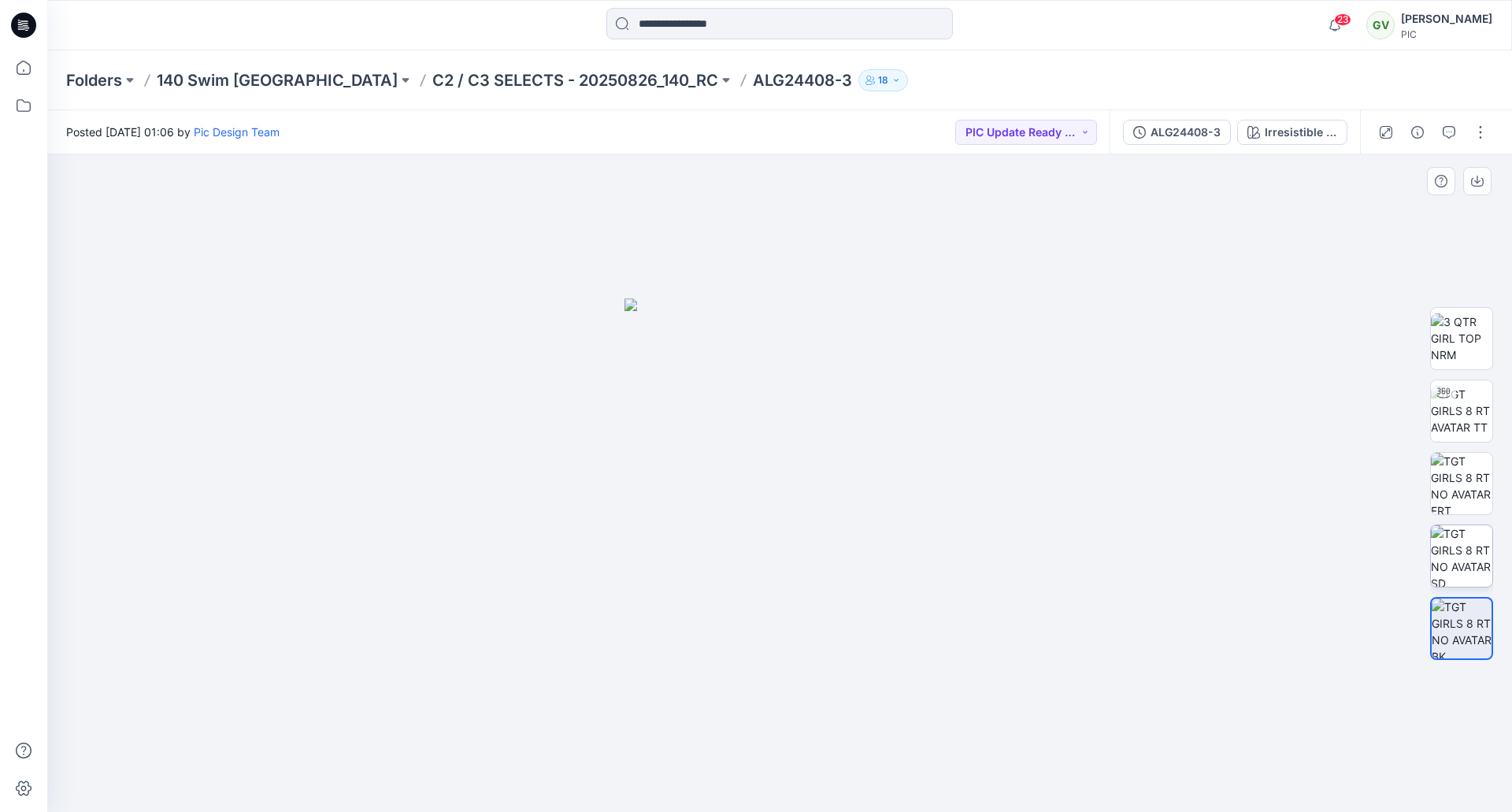
click at [1440, 570] on img at bounding box center [1462, 556] width 61 height 61
click at [1448, 494] on img at bounding box center [1462, 483] width 61 height 61
click at [1466, 400] on img at bounding box center [1462, 410] width 61 height 49
click at [481, 81] on p "C2 / C3 SELECTS - 20250826_140_RC" at bounding box center [575, 81] width 286 height 22
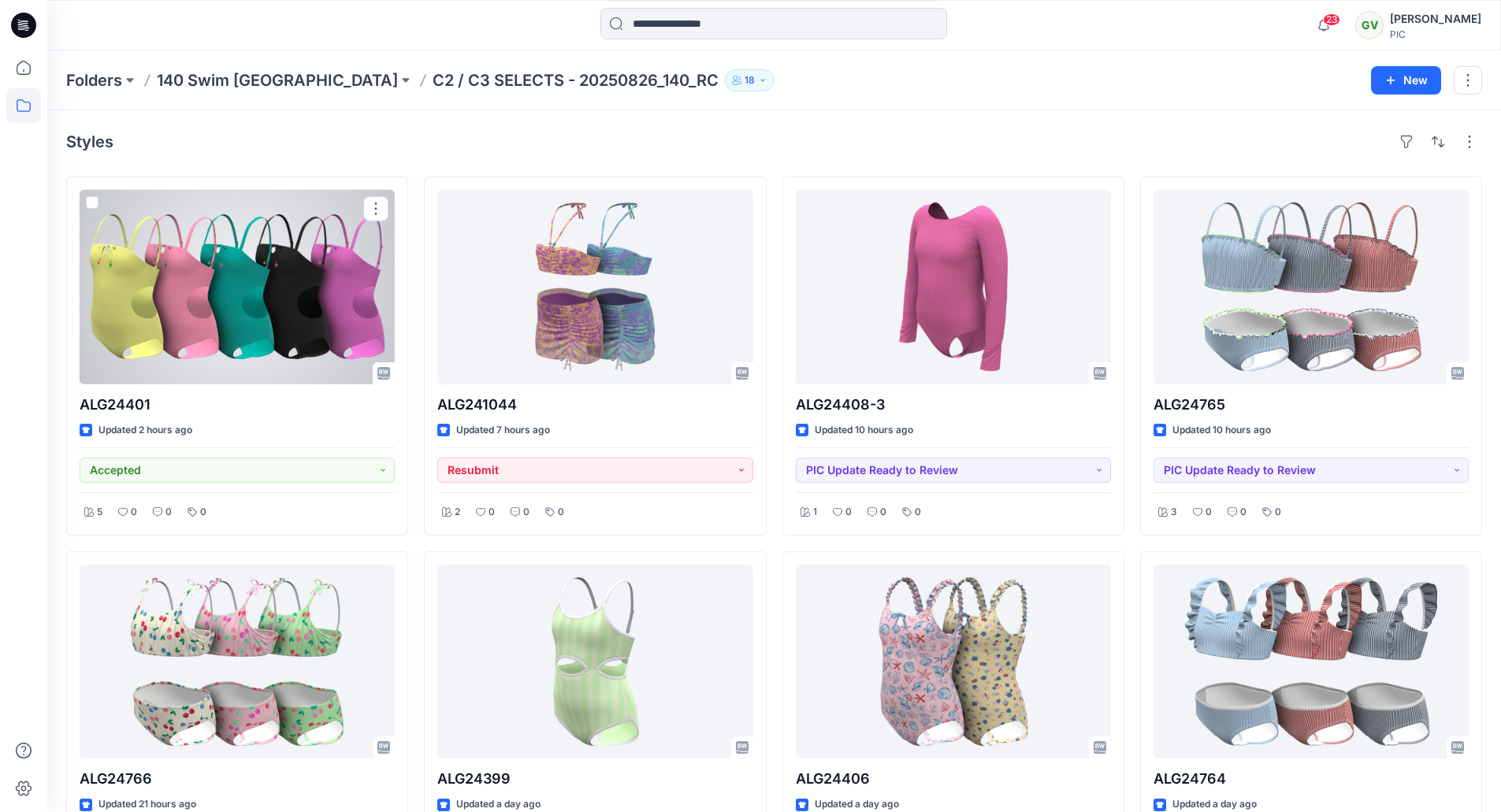
click at [305, 351] on div at bounding box center [238, 288] width 316 height 195
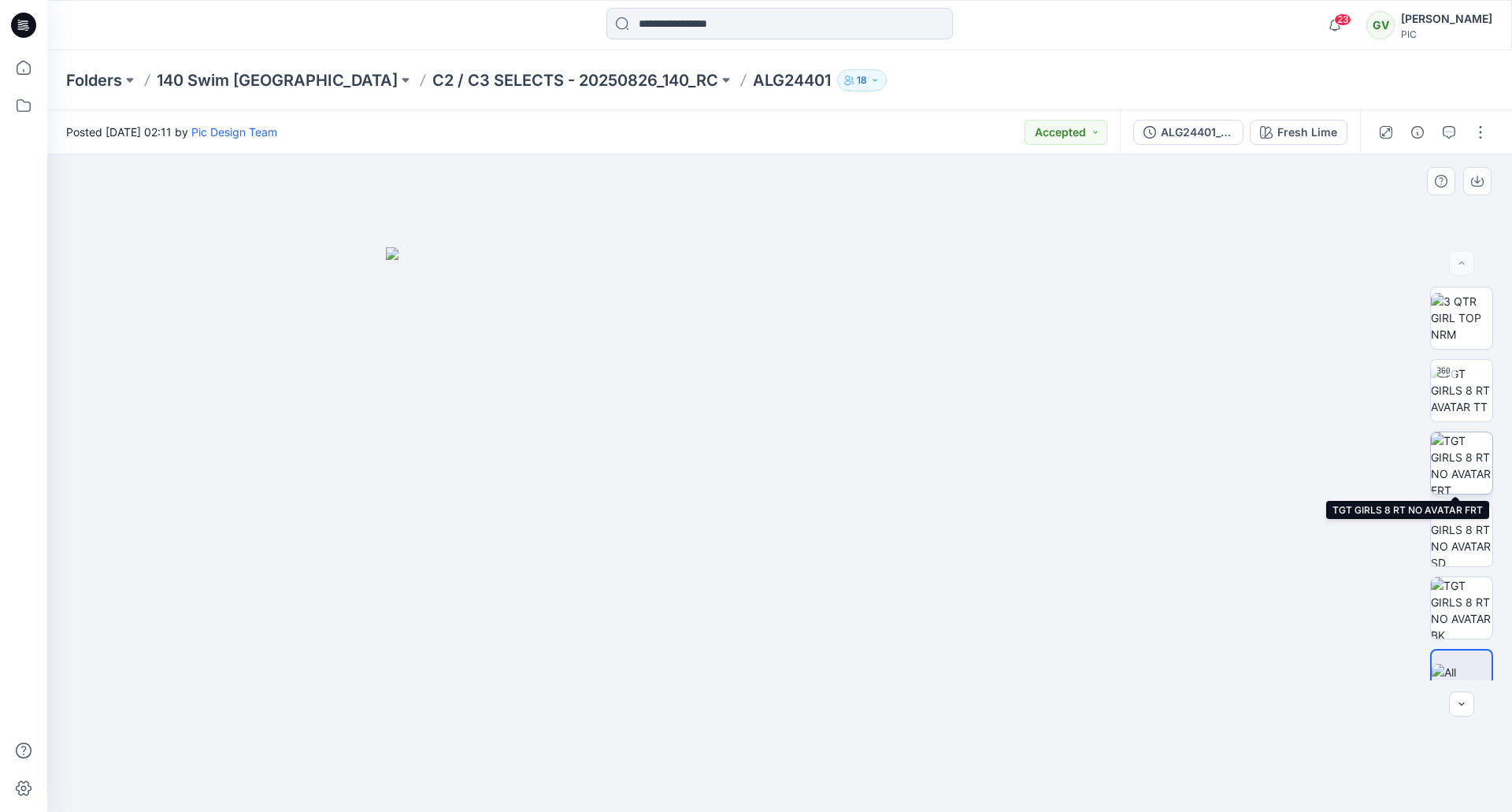
click at [1457, 450] on img at bounding box center [1462, 463] width 61 height 61
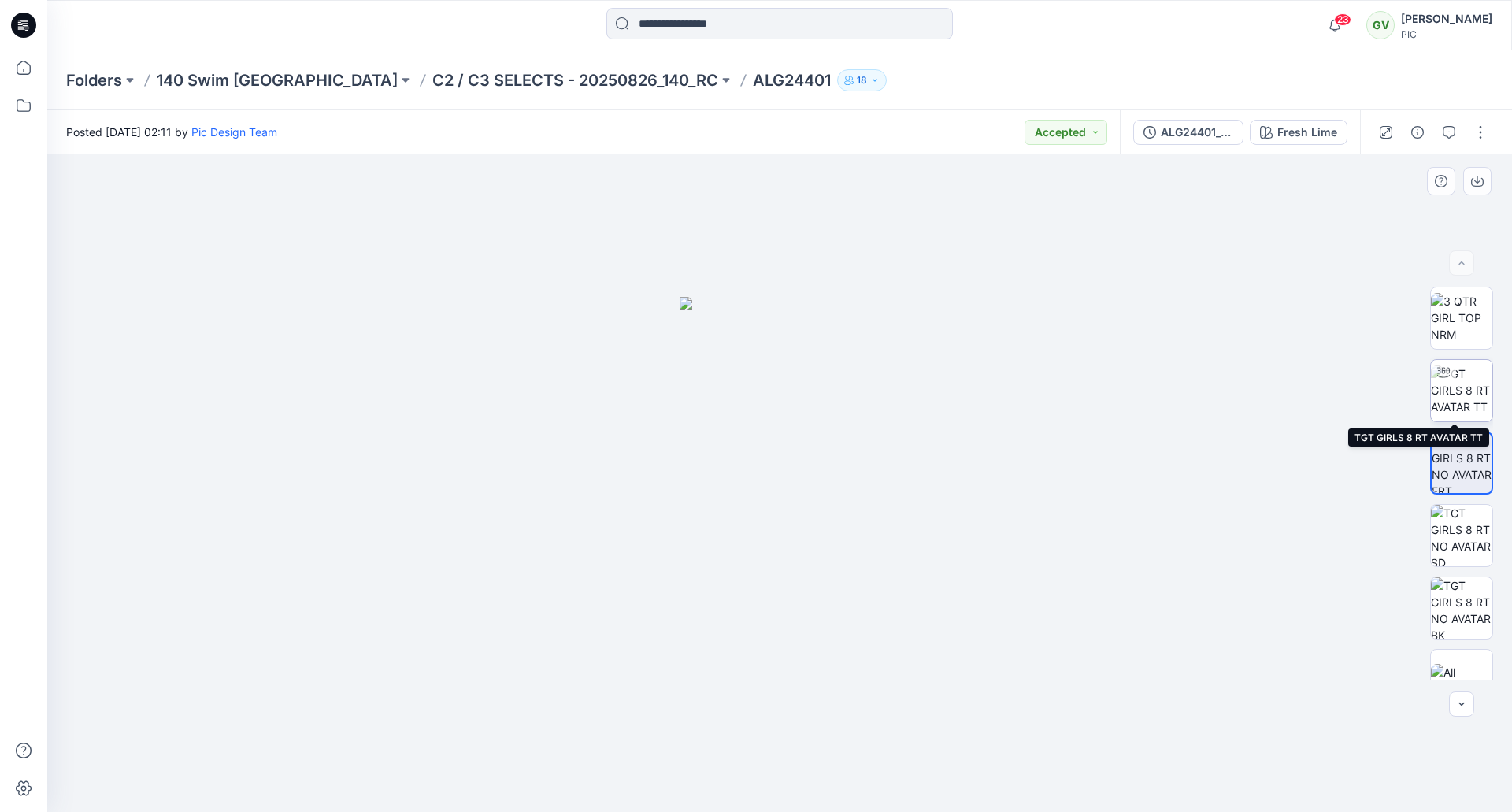
click at [1460, 398] on img at bounding box center [1462, 390] width 61 height 49
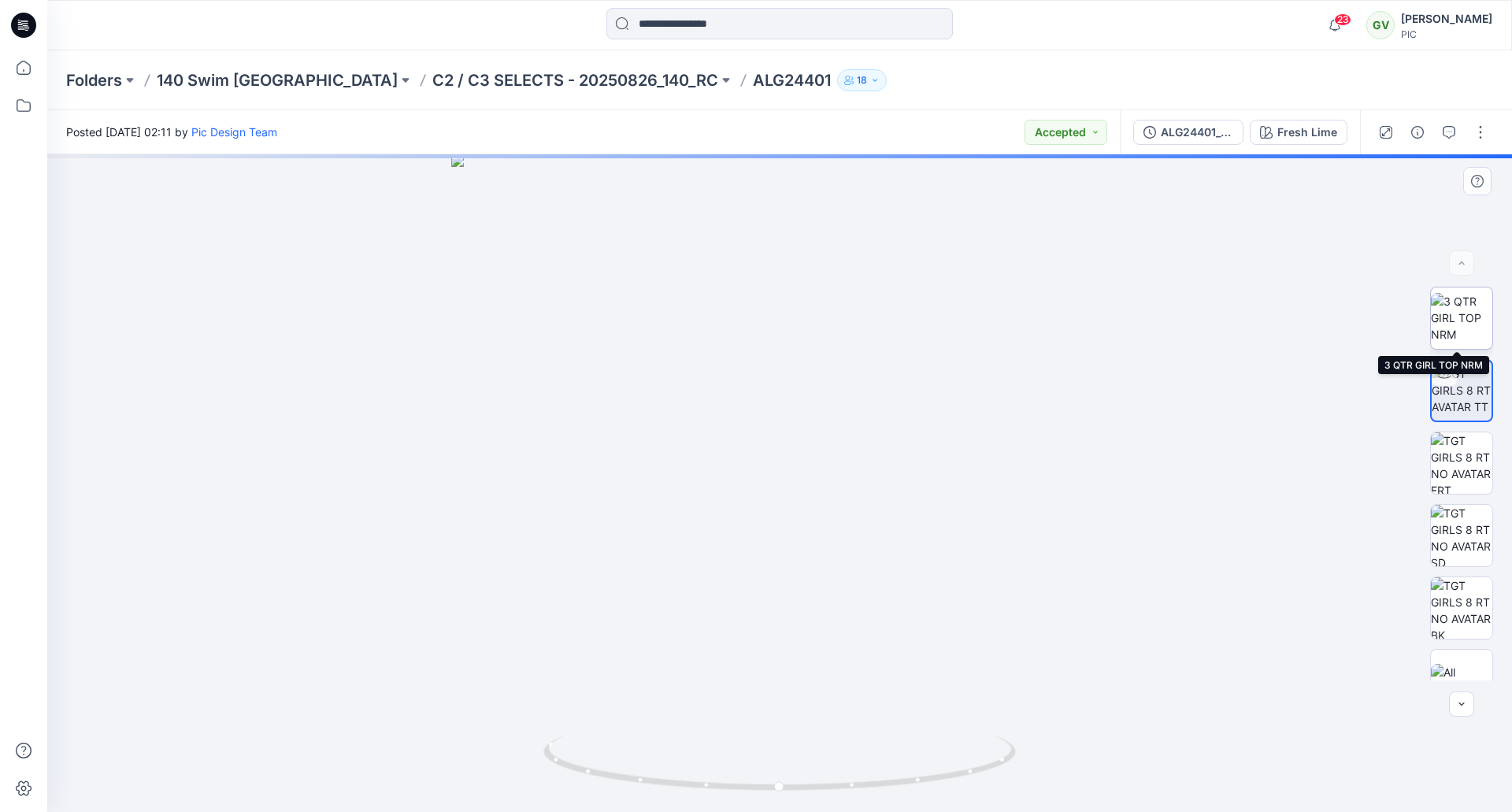
click at [1454, 304] on img at bounding box center [1462, 317] width 61 height 49
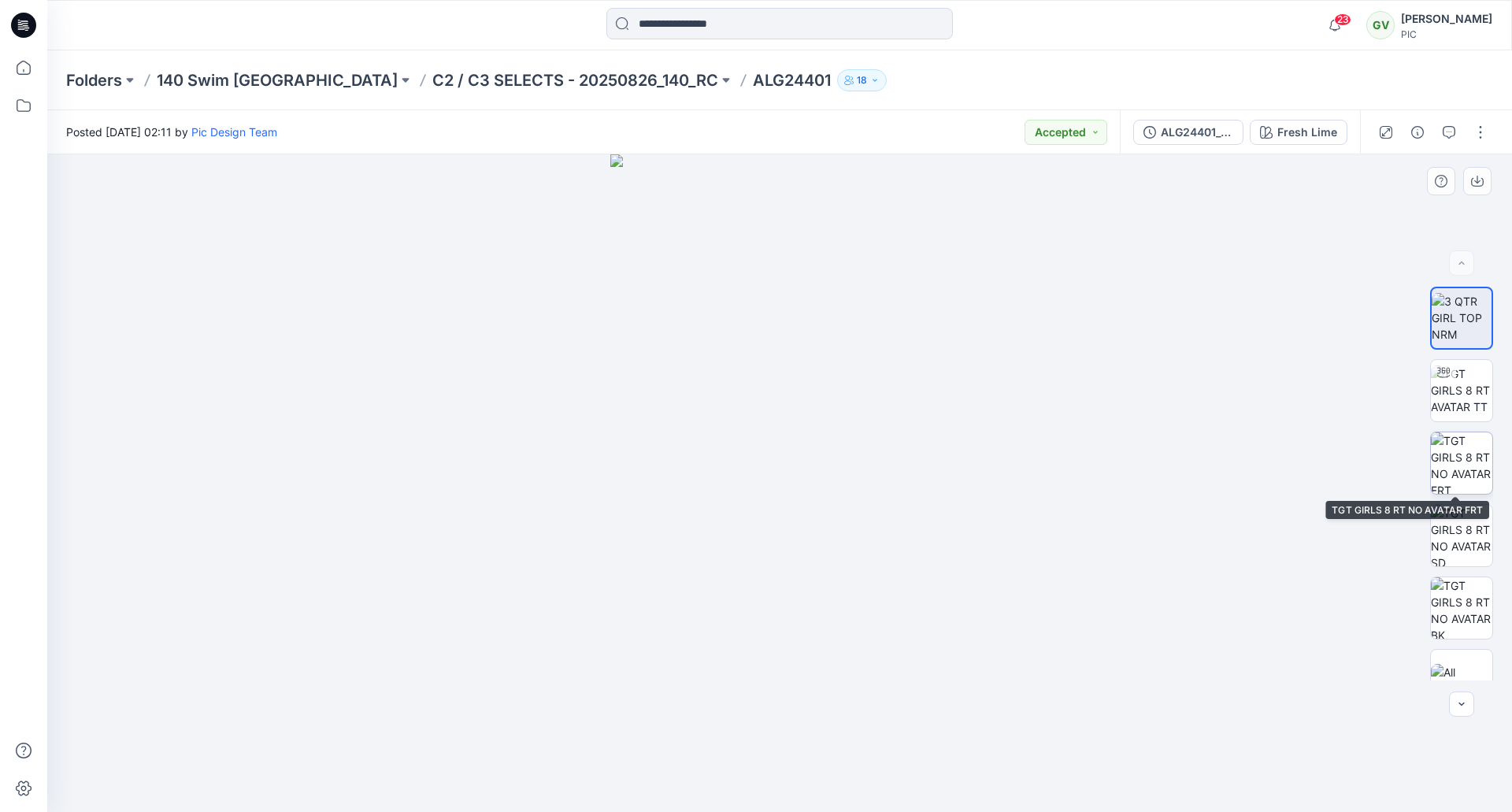
click at [1452, 476] on img at bounding box center [1462, 463] width 61 height 61
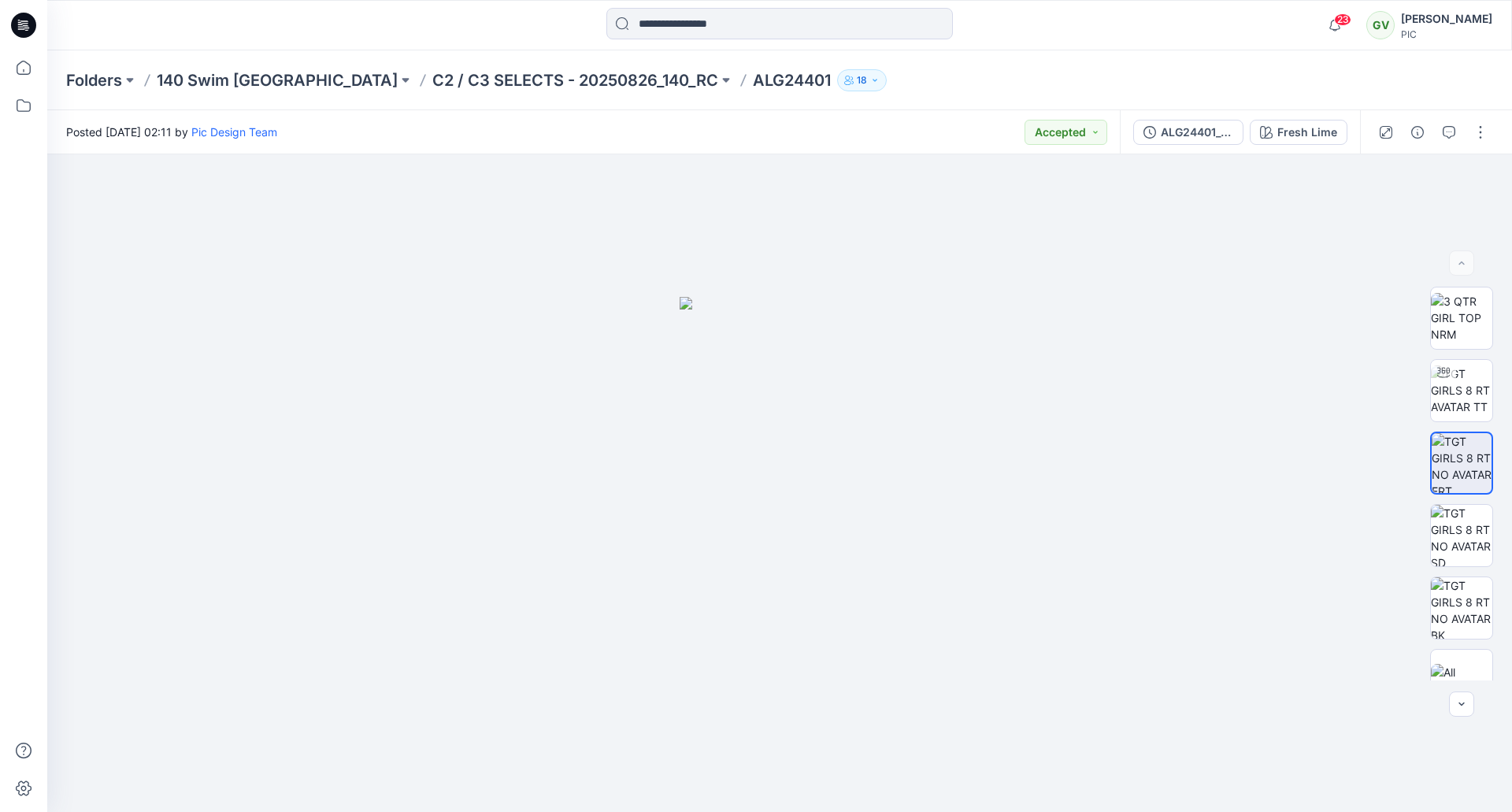
drag, startPoint x: 484, startPoint y: 75, endPoint x: 306, endPoint y: 33, distance: 182.9
click at [482, 75] on p "C2 / C3 SELECTS - 20250826_140_RC" at bounding box center [575, 81] width 286 height 22
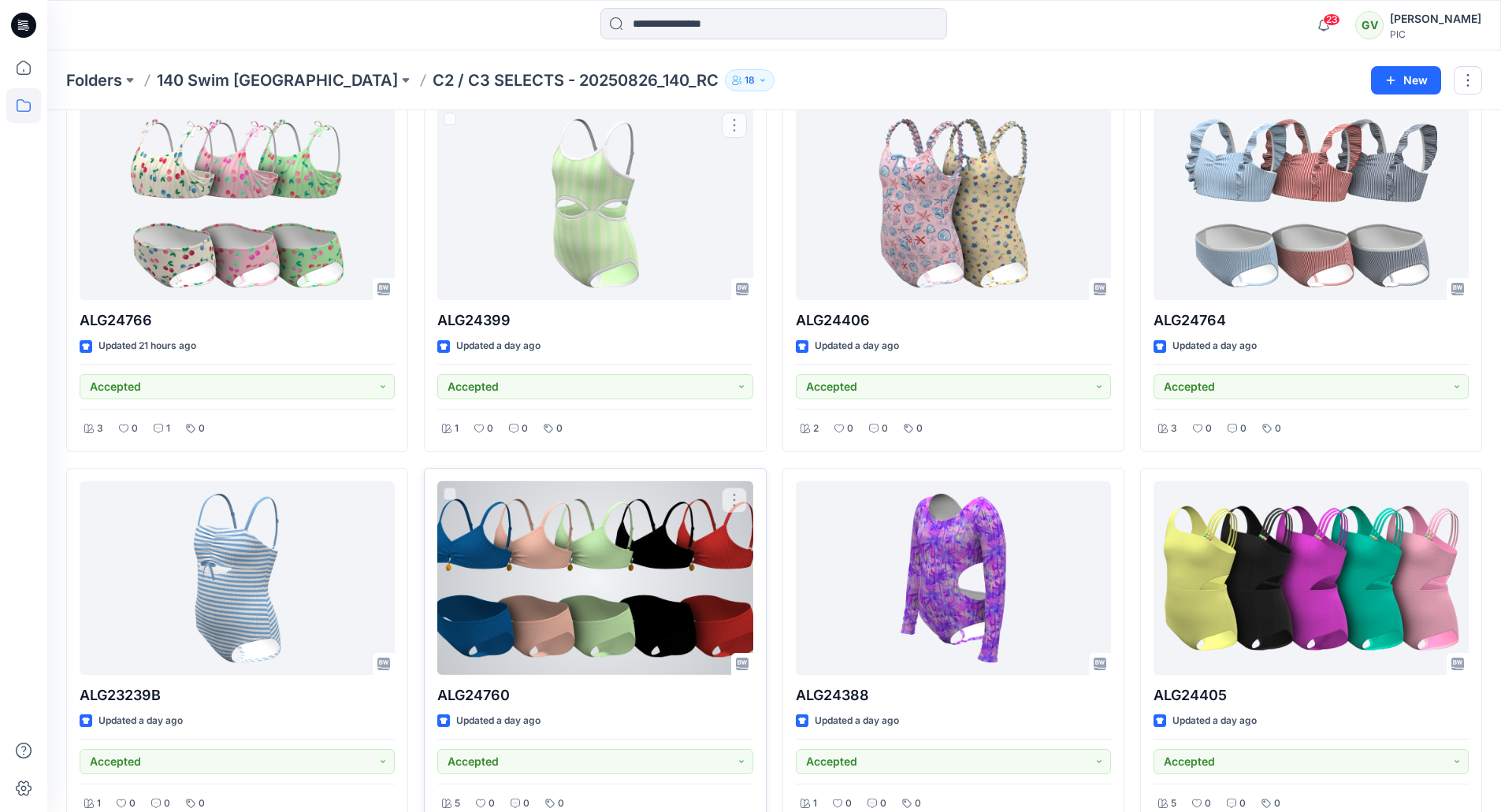
scroll to position [630, 0]
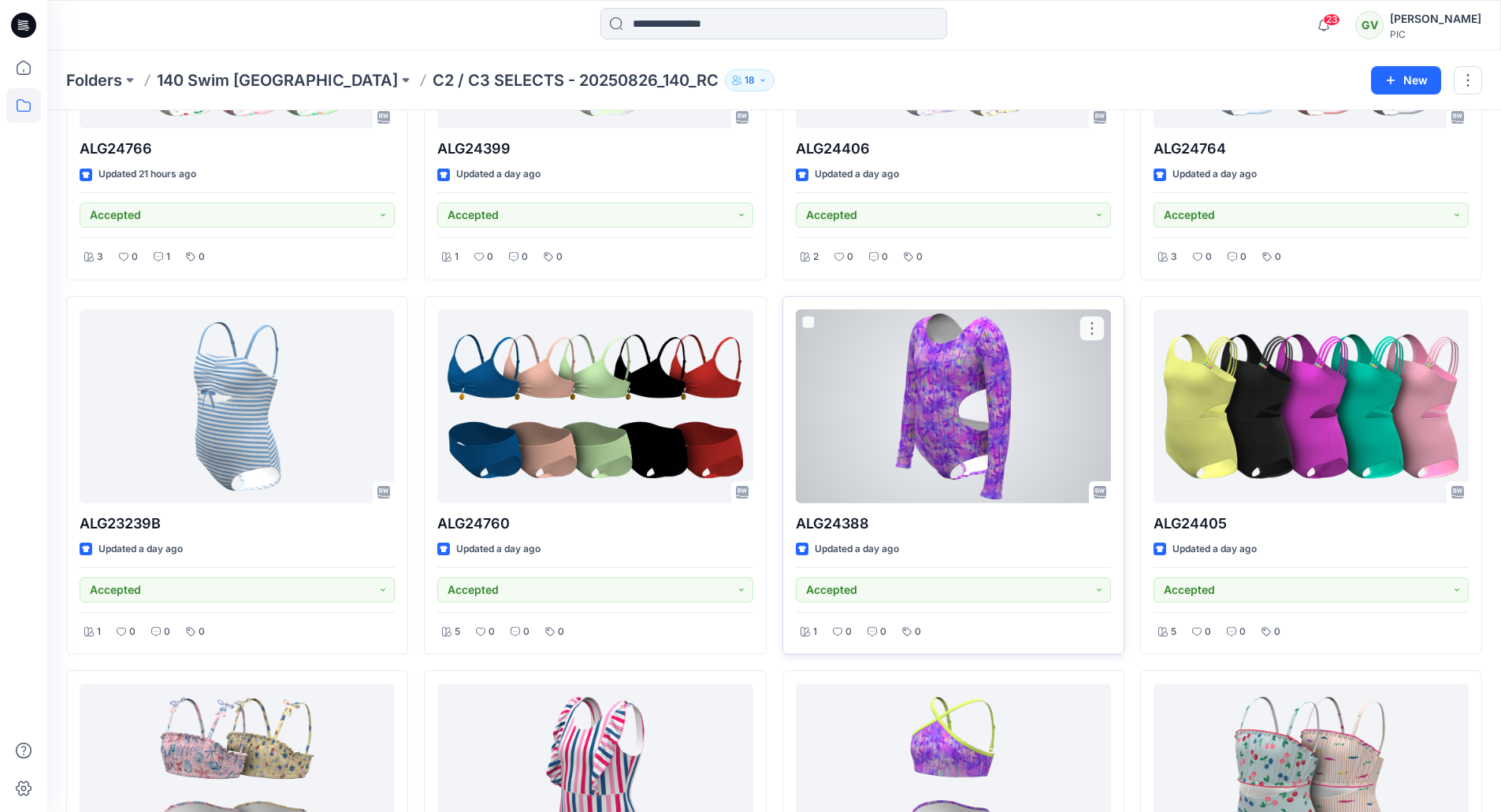
click at [1019, 436] on div at bounding box center [953, 407] width 316 height 195
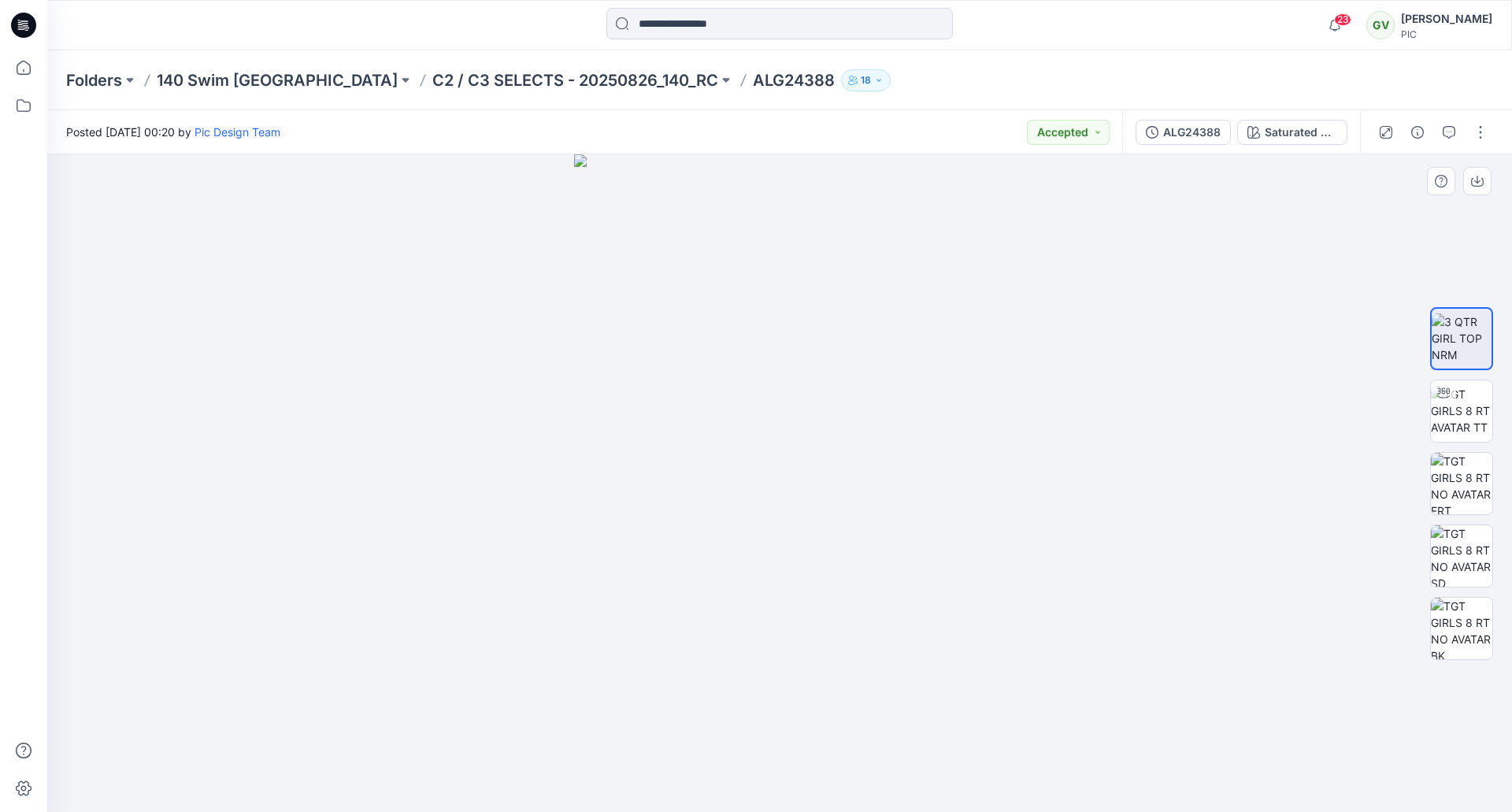
drag, startPoint x: 895, startPoint y: 545, endPoint x: 696, endPoint y: 549, distance: 199.0
click at [696, 549] on img at bounding box center [779, 483] width 410 height 658
click at [1451, 425] on img at bounding box center [1462, 410] width 61 height 49
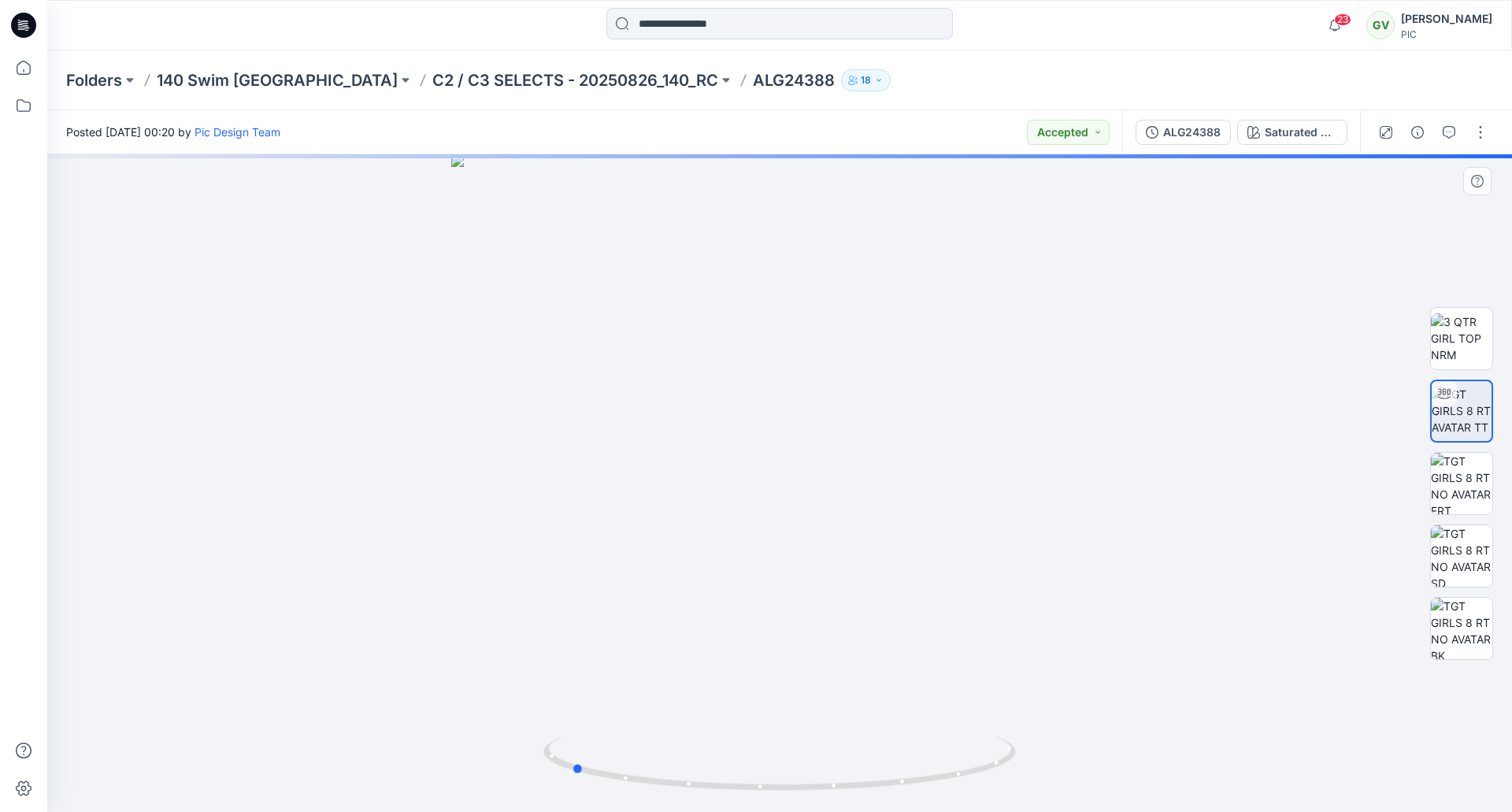
drag, startPoint x: 807, startPoint y: 426, endPoint x: 682, endPoint y: 411, distance: 125.9
click at [623, 435] on div at bounding box center [779, 483] width 1465 height 658
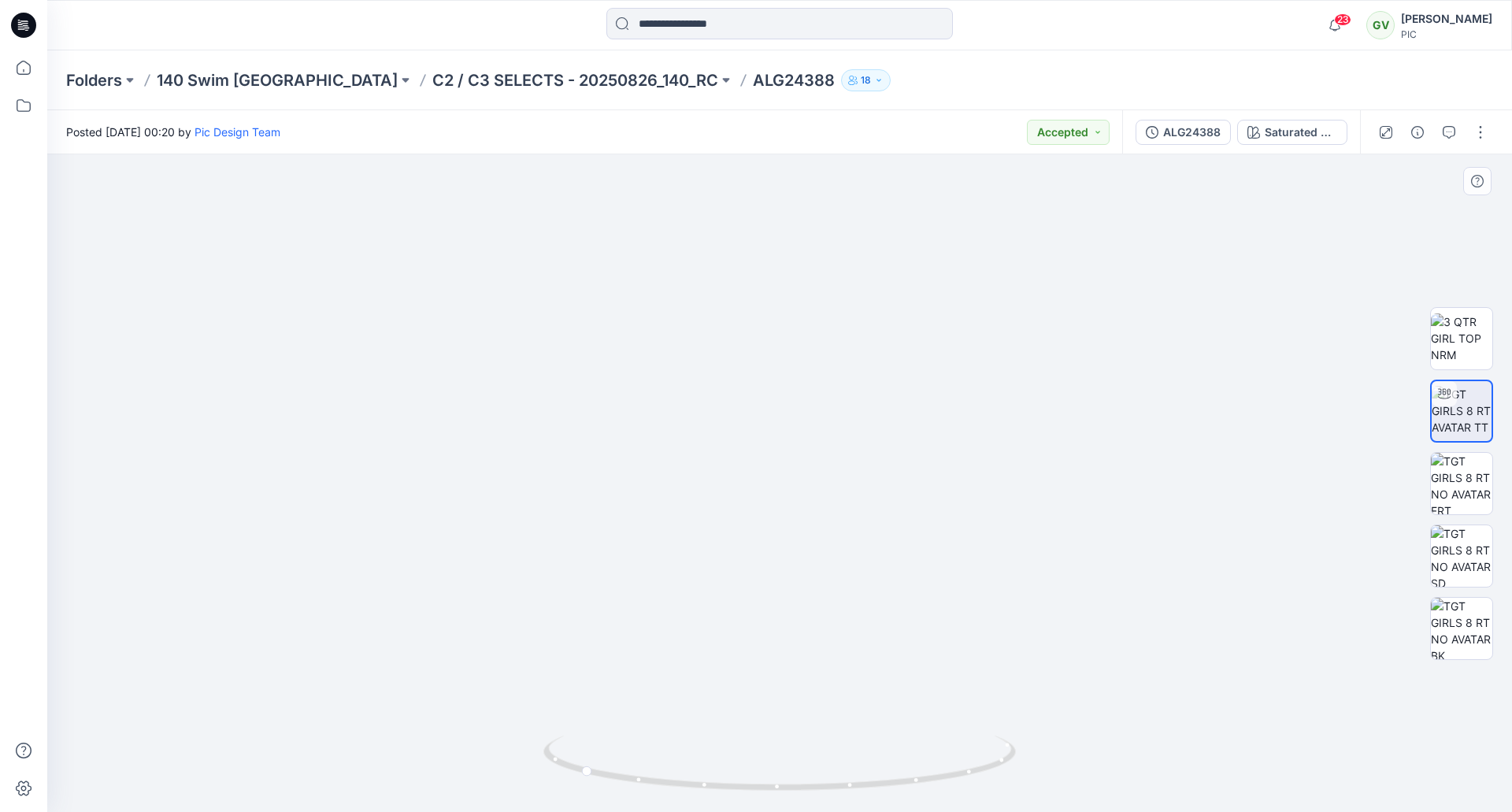
drag, startPoint x: 793, startPoint y: 362, endPoint x: 793, endPoint y: 378, distance: 16.0
click at [793, 378] on img at bounding box center [779, 273] width 1535 height 1079
drag, startPoint x: 828, startPoint y: 461, endPoint x: 890, endPoint y: 430, distance: 69.3
click at [989, 438] on div at bounding box center [779, 483] width 1465 height 658
click at [1347, 15] on span "23" at bounding box center [1342, 19] width 18 height 13
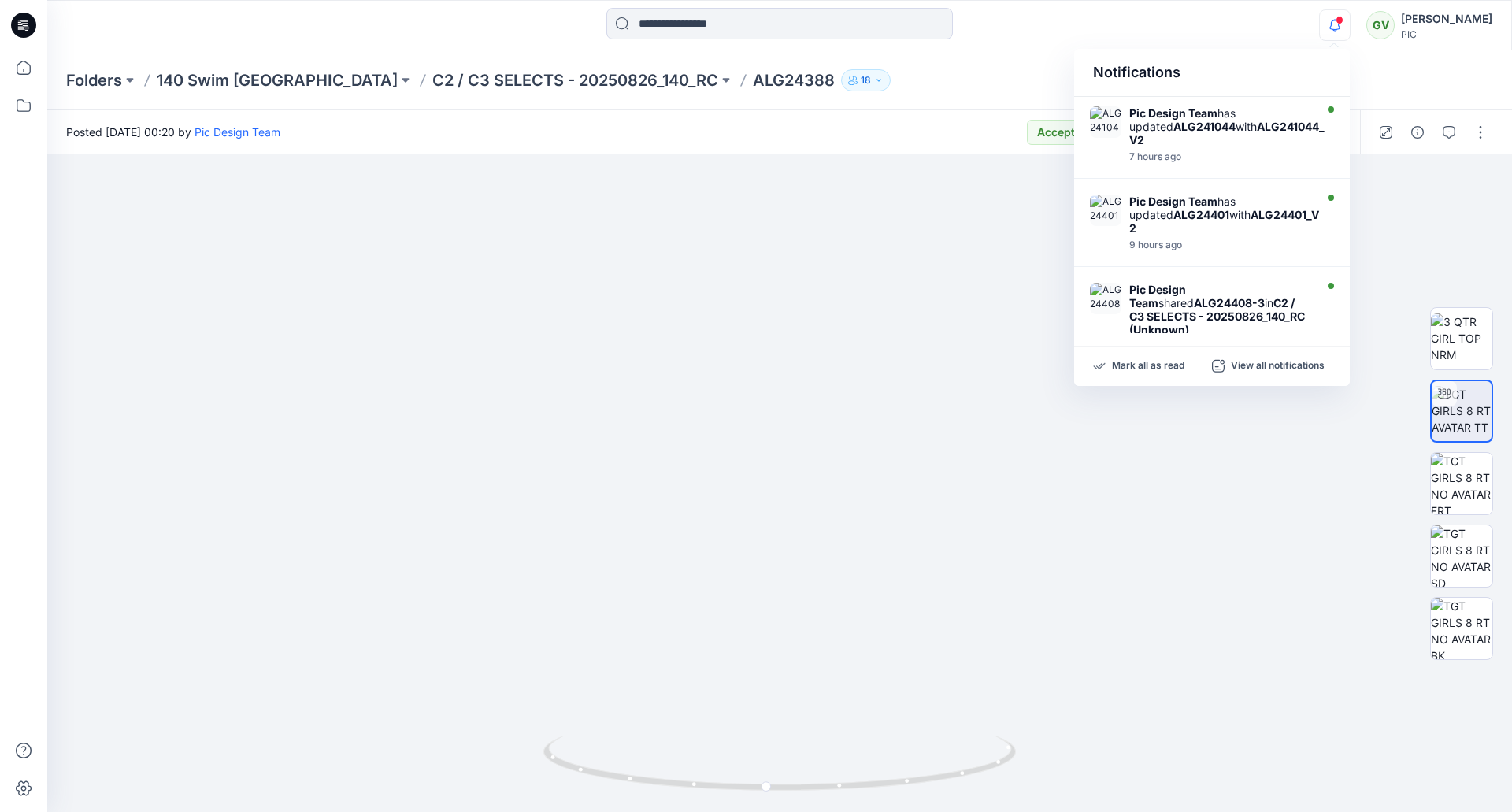
click at [1340, 13] on icon "button" at bounding box center [1335, 25] width 30 height 32
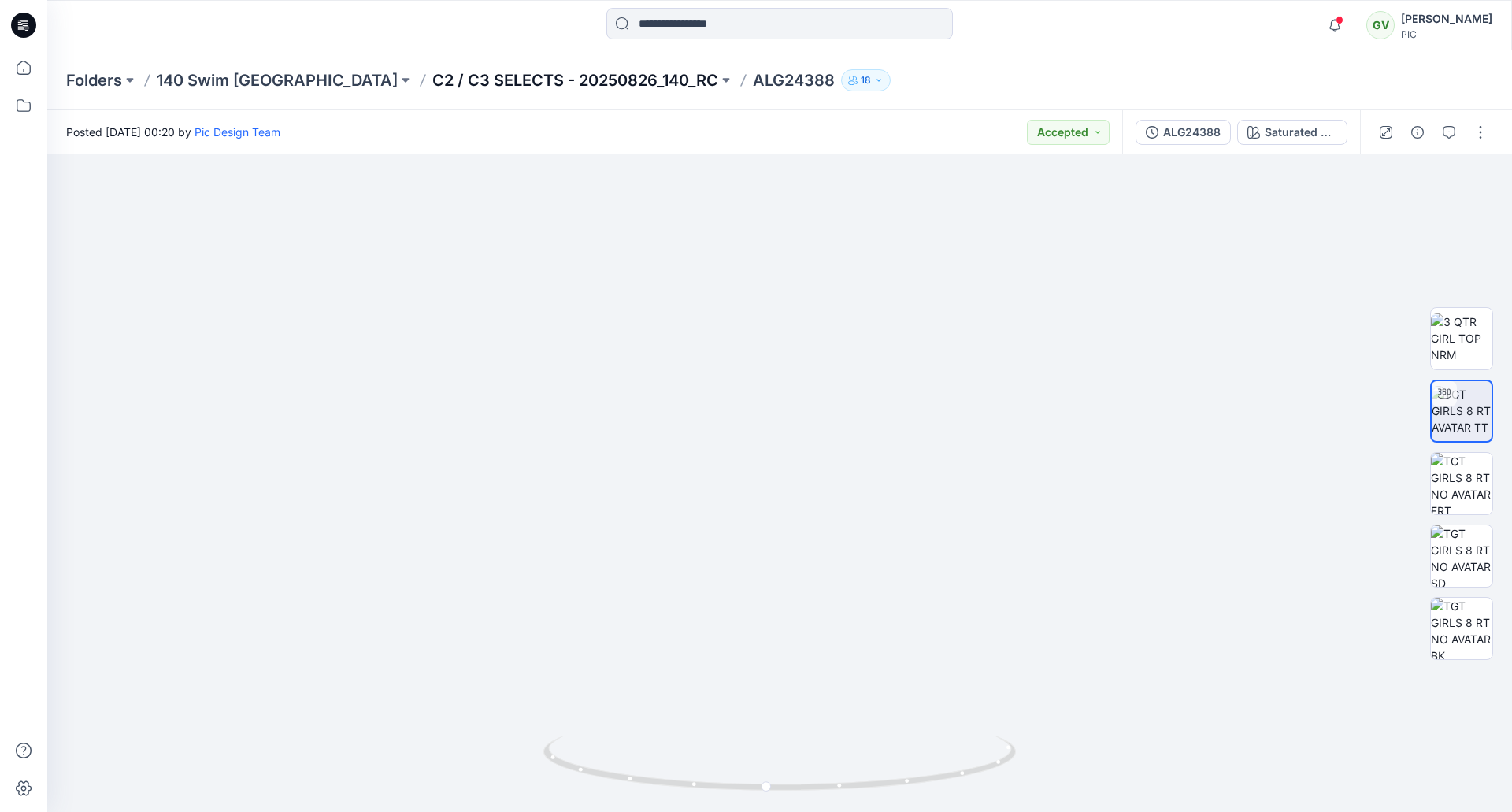
click at [547, 81] on p "C2 / C3 SELECTS - 20250826_140_RC" at bounding box center [575, 81] width 286 height 22
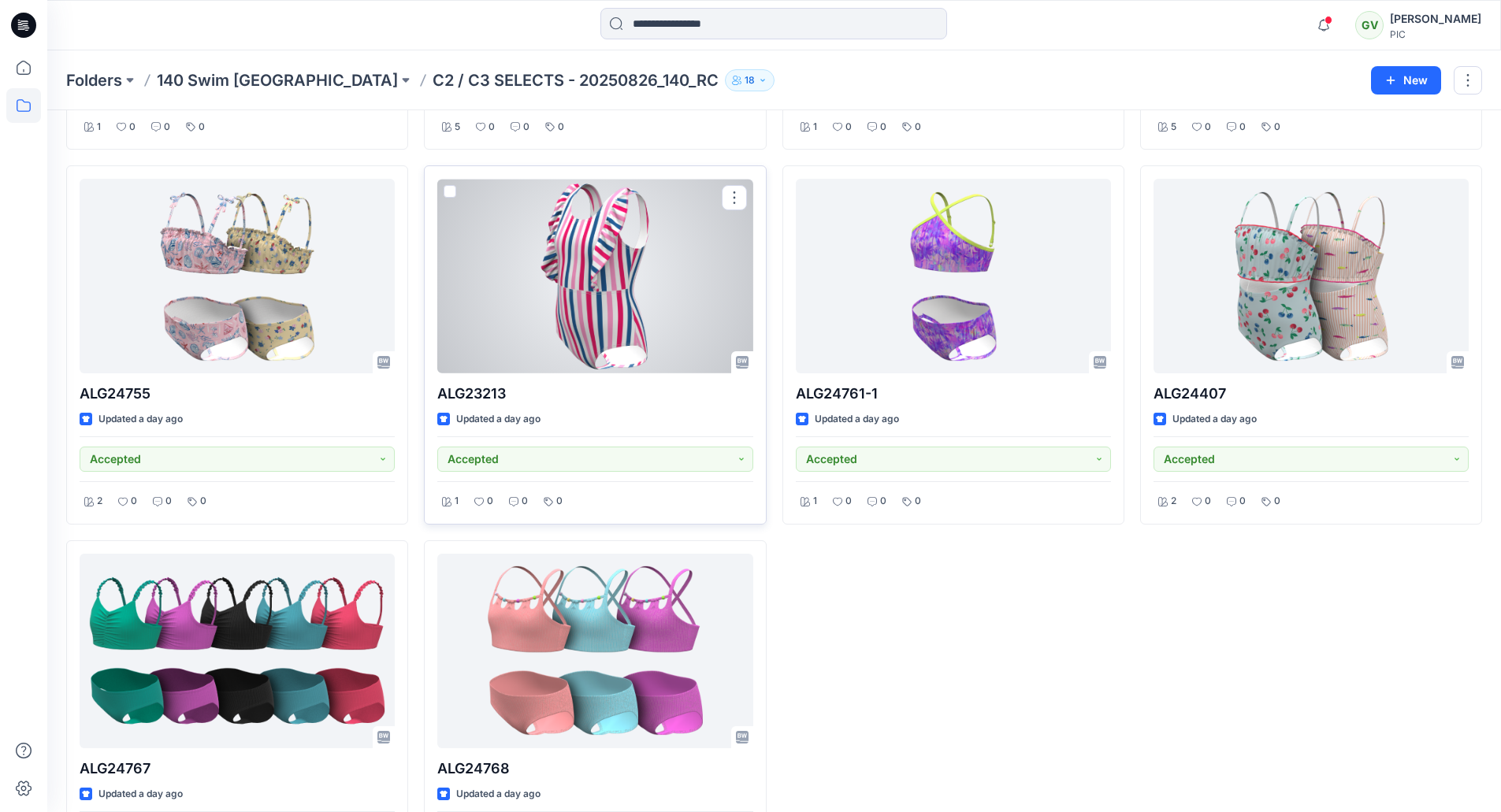
scroll to position [1242, 0]
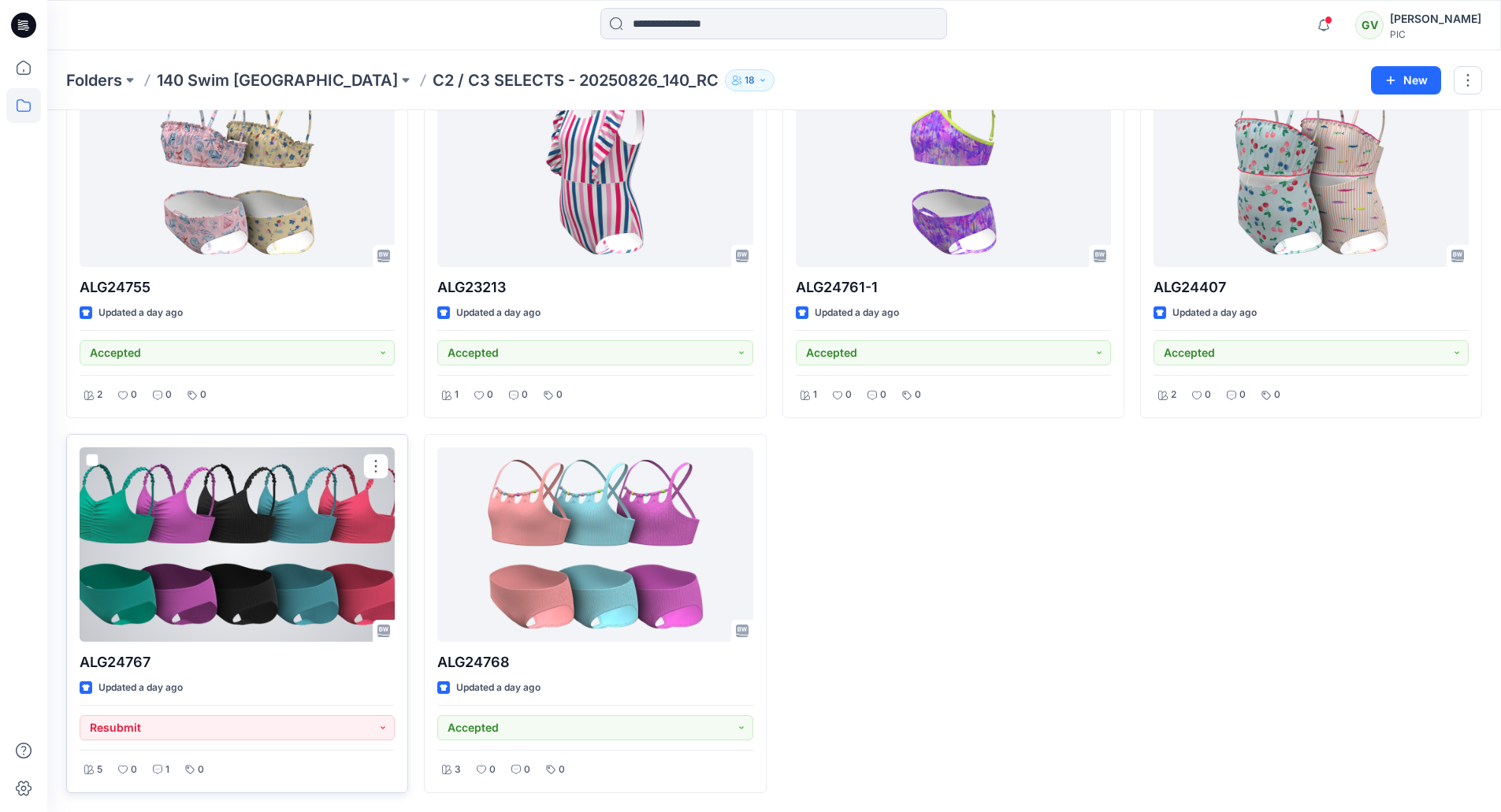
click at [191, 636] on div at bounding box center [238, 545] width 316 height 195
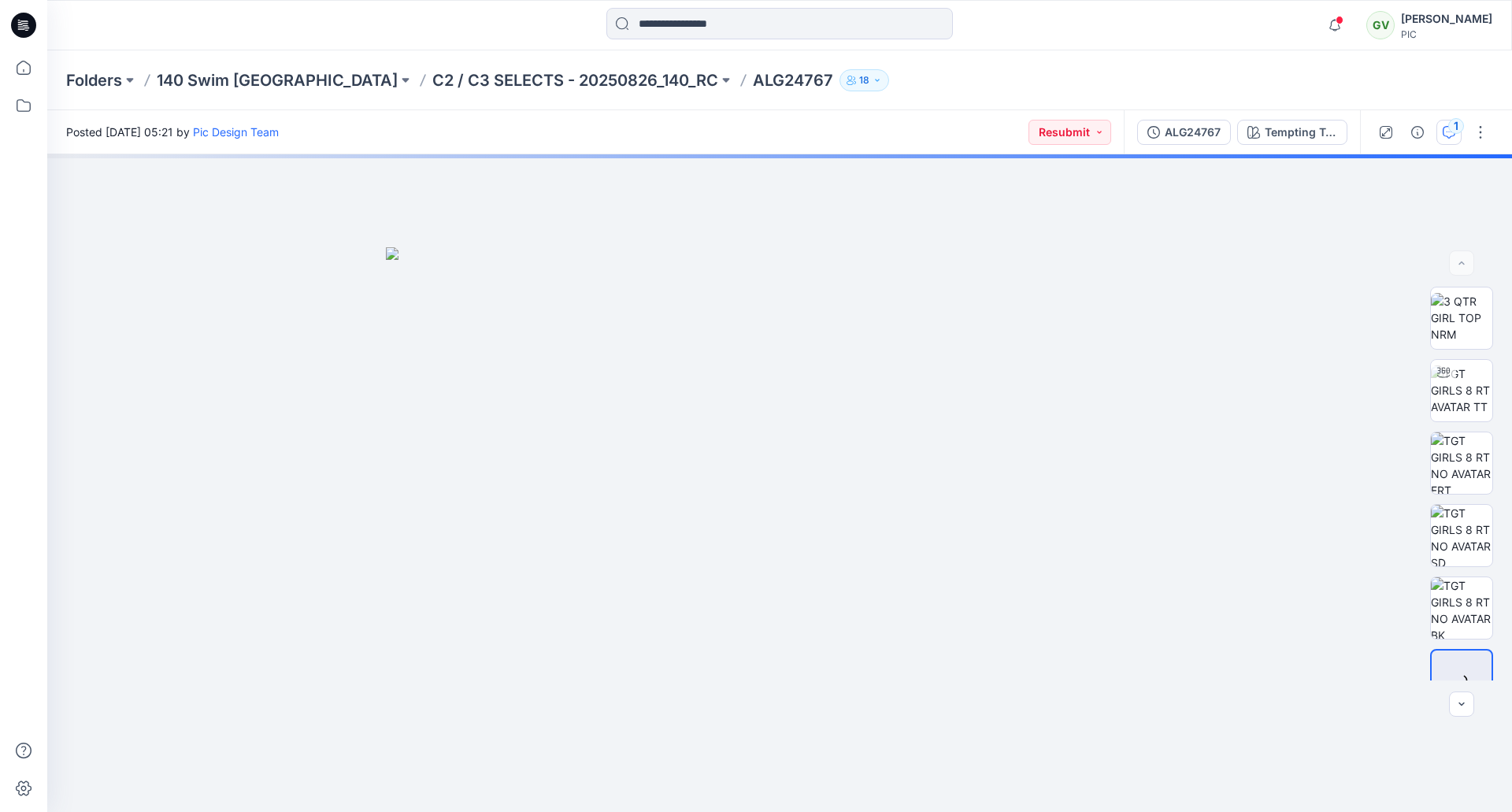
click at [1445, 124] on button "1" at bounding box center [1448, 132] width 25 height 25
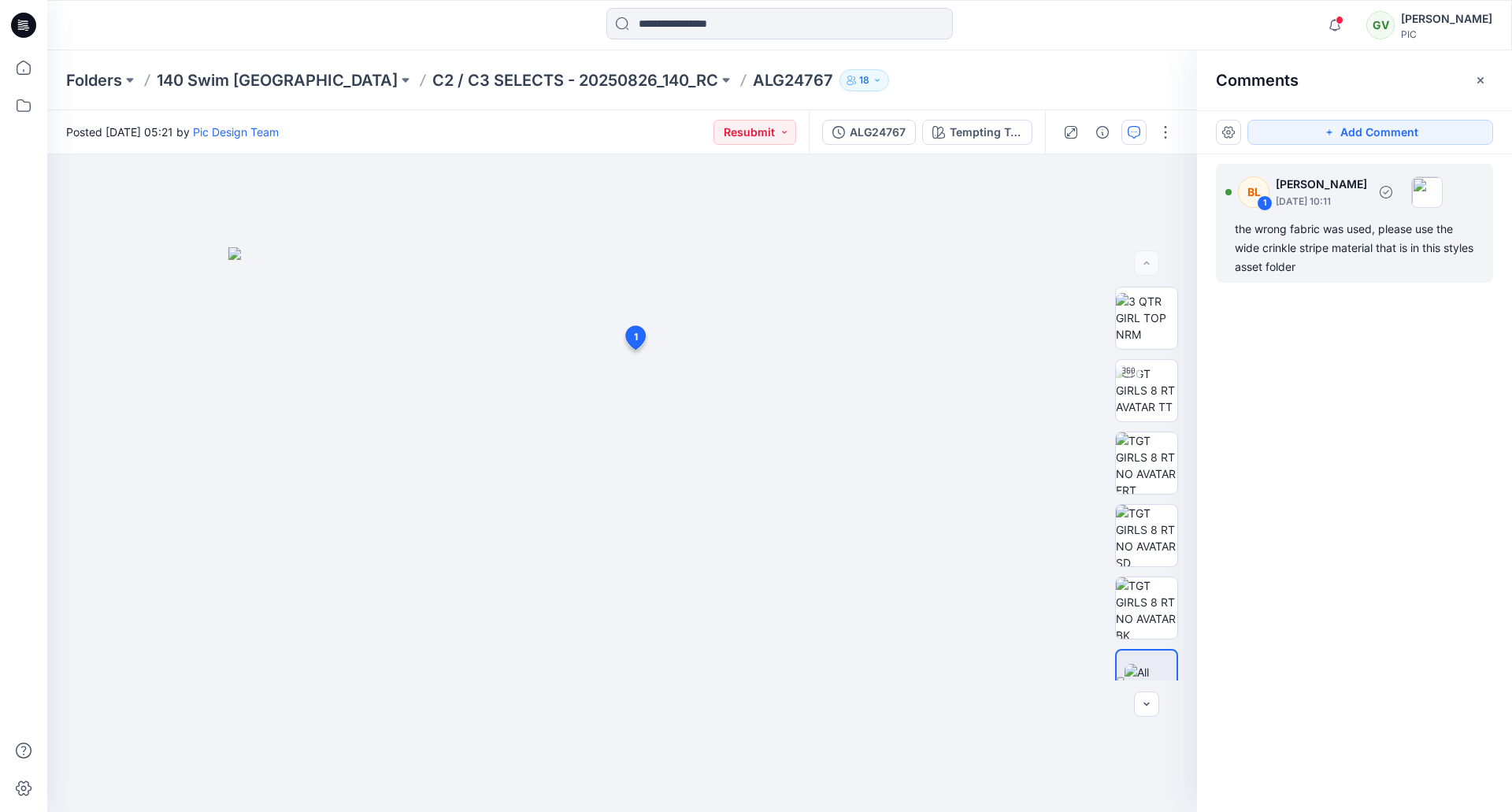
click at [1368, 248] on div "the wrong fabric was used, please use the wide crinkle stripe material that is …" at bounding box center [1354, 248] width 239 height 57
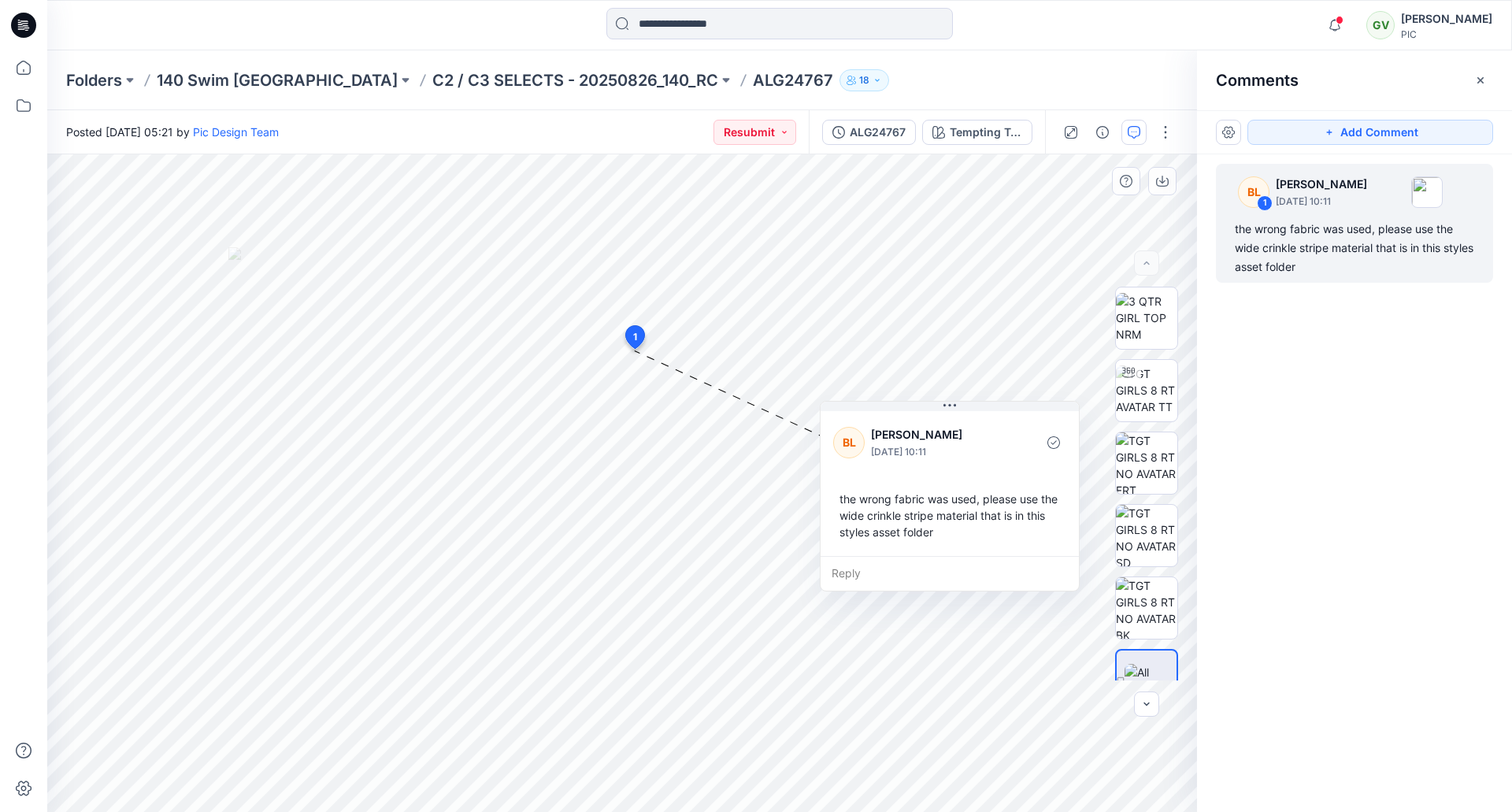
drag, startPoint x: 724, startPoint y: 363, endPoint x: 904, endPoint y: 402, distance: 184.2
click at [922, 407] on button at bounding box center [950, 406] width 258 height 9
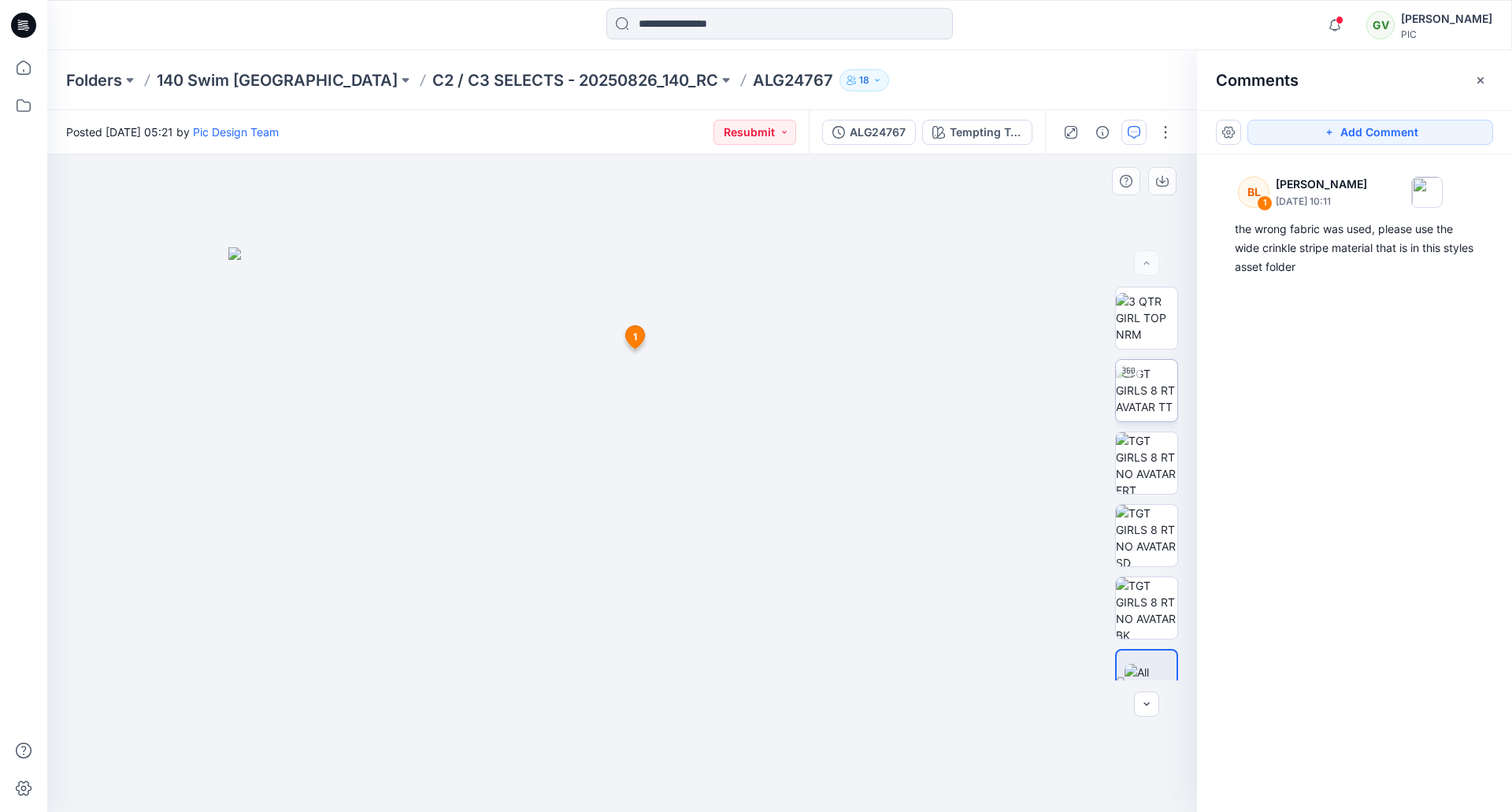
click at [1134, 392] on img at bounding box center [1147, 390] width 61 height 49
drag, startPoint x: 586, startPoint y: 278, endPoint x: 597, endPoint y: 399, distance: 121.5
click at [599, 399] on img at bounding box center [634, 324] width 1535 height 977
drag, startPoint x: 661, startPoint y: 392, endPoint x: 759, endPoint y: 379, distance: 98.9
click at [772, 386] on div at bounding box center [621, 483] width 1149 height 658
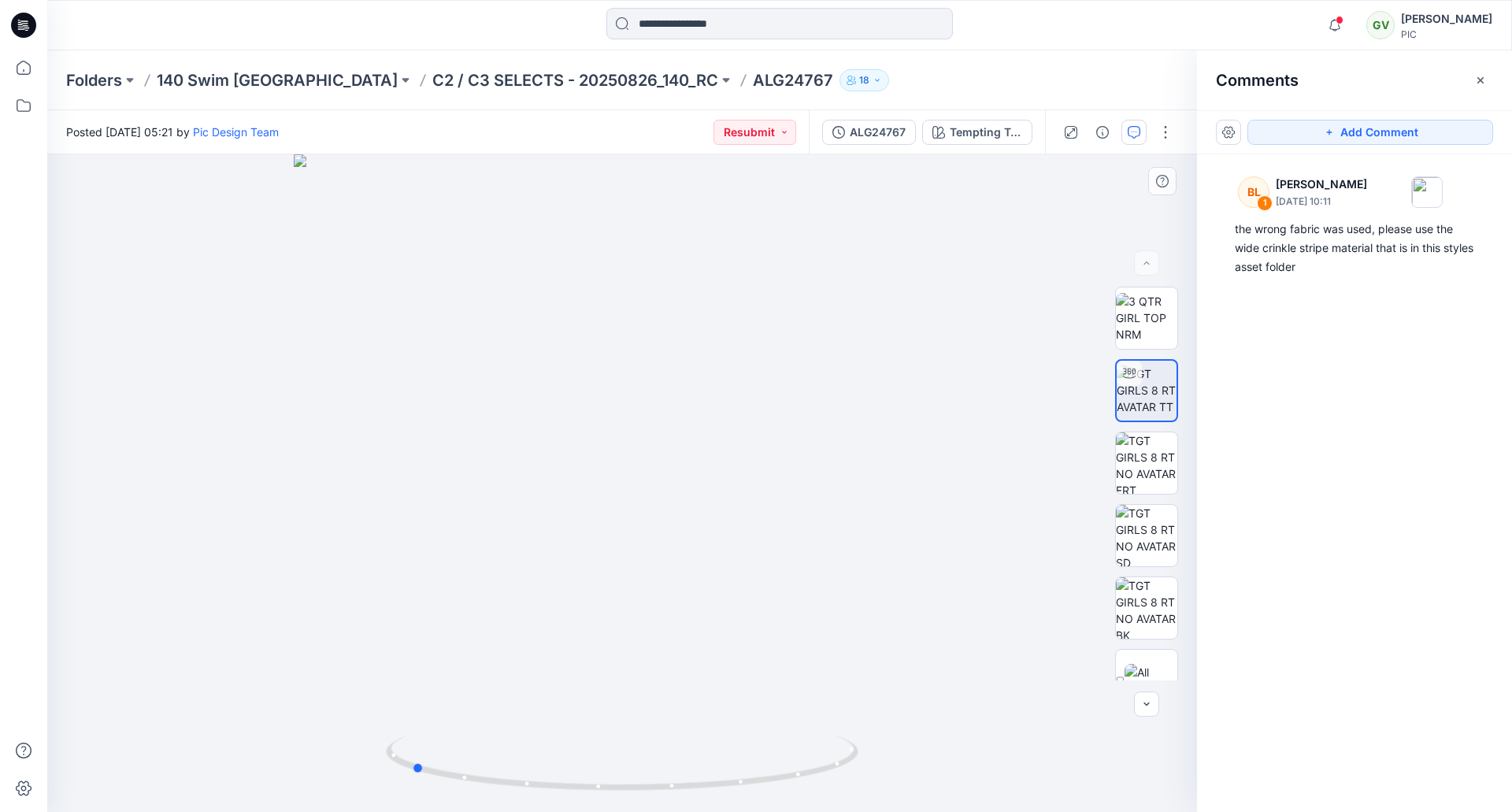
drag, startPoint x: 654, startPoint y: 373, endPoint x: 759, endPoint y: 363, distance: 105.5
click at [759, 363] on div at bounding box center [621, 483] width 1149 height 658
drag, startPoint x: 619, startPoint y: 348, endPoint x: 707, endPoint y: 297, distance: 101.7
click at [829, 330] on div at bounding box center [621, 483] width 1149 height 658
click at [39, 33] on div at bounding box center [23, 25] width 50 height 50
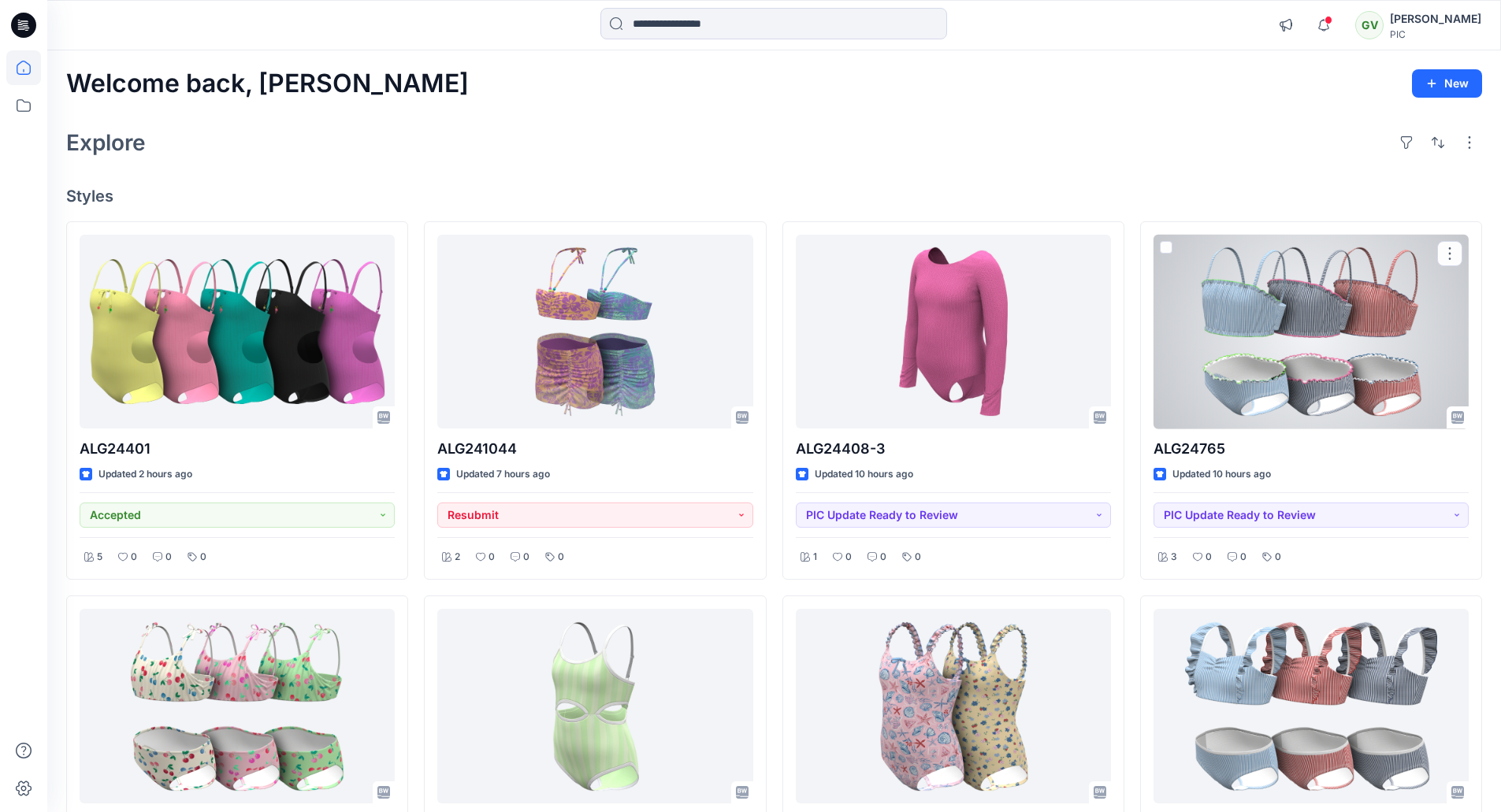
click at [1204, 363] on div at bounding box center [1312, 332] width 316 height 195
